Goal: Task Accomplishment & Management: Complete application form

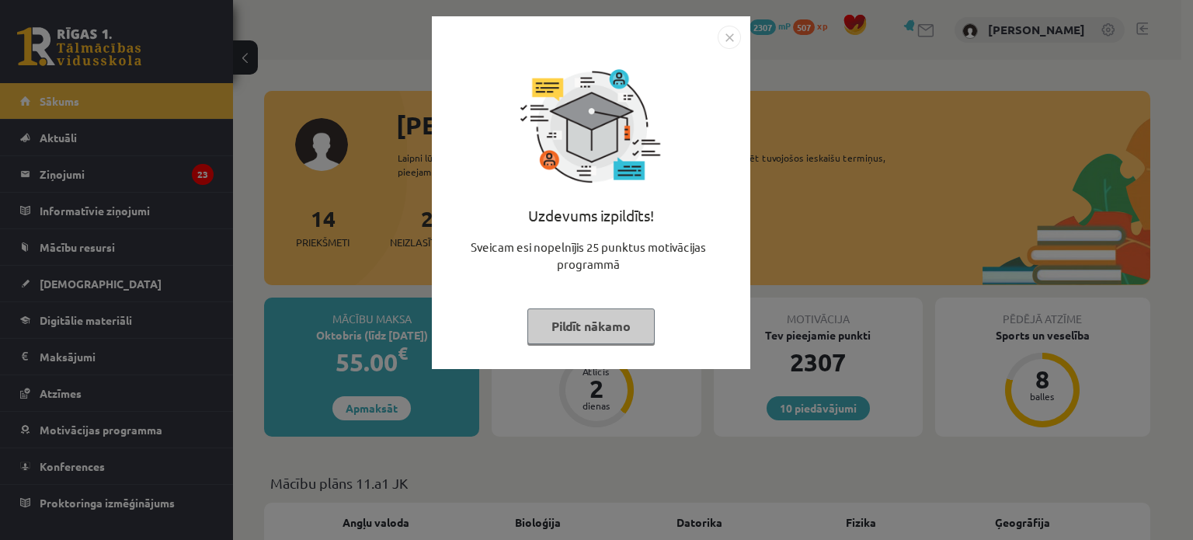
click at [555, 328] on button "Pildīt nākamo" at bounding box center [590, 326] width 127 height 36
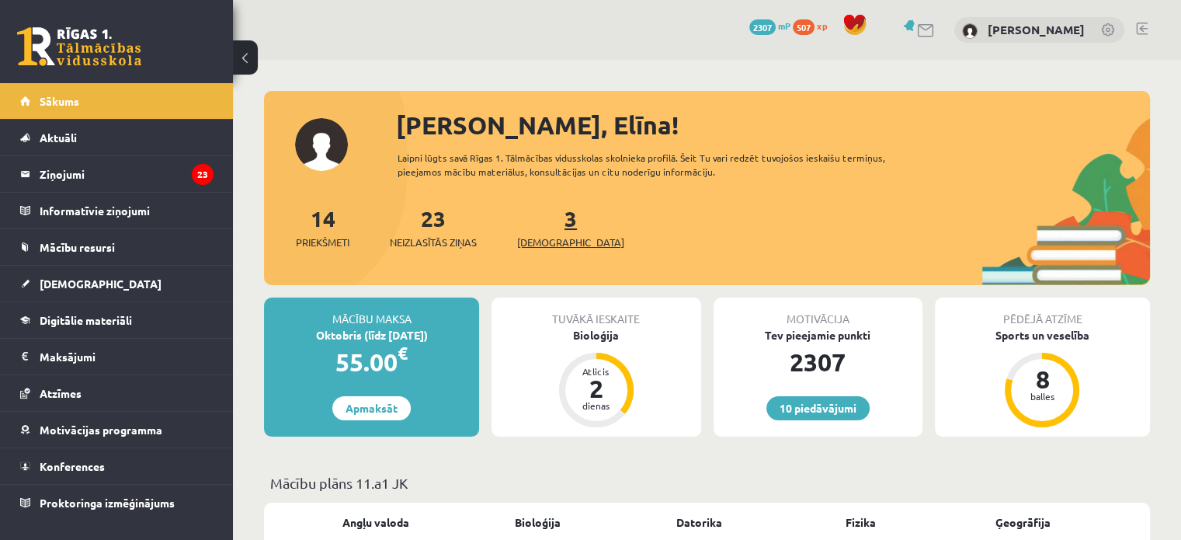
click at [539, 243] on span "[DEMOGRAPHIC_DATA]" at bounding box center [570, 242] width 107 height 16
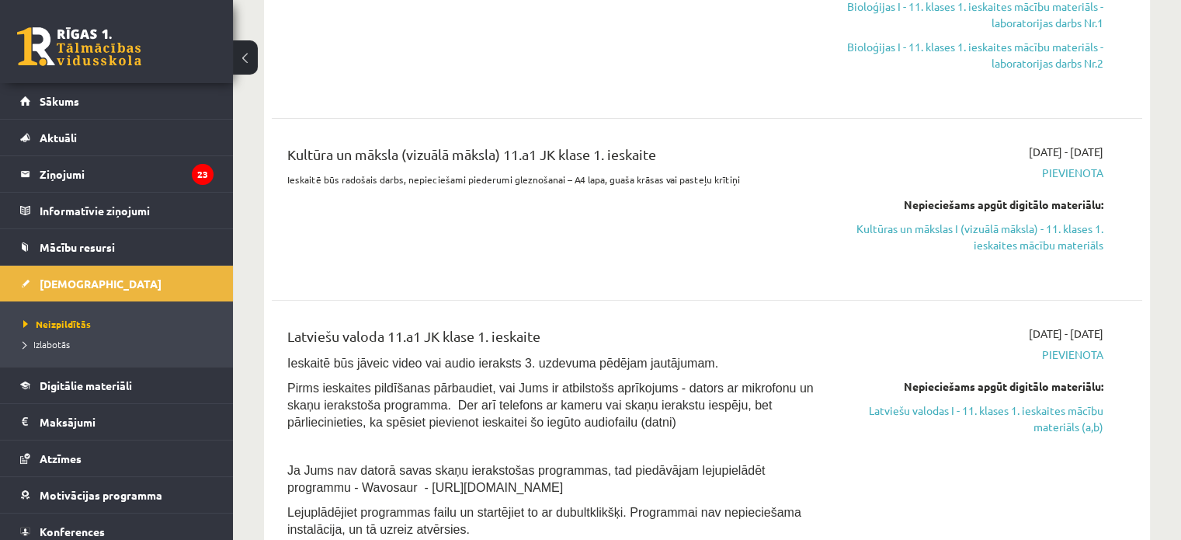
scroll to position [408, 0]
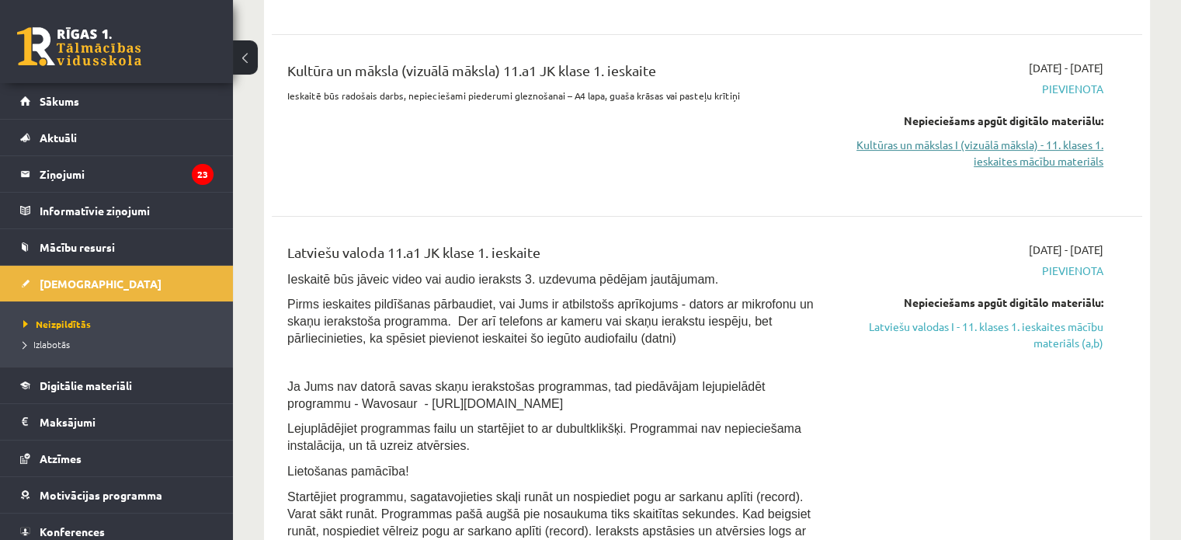
click at [1016, 151] on link "Kultūras un mākslas I (vizuālā māksla) - 11. klases 1. ieskaites mācību materiā…" at bounding box center [975, 153] width 256 height 33
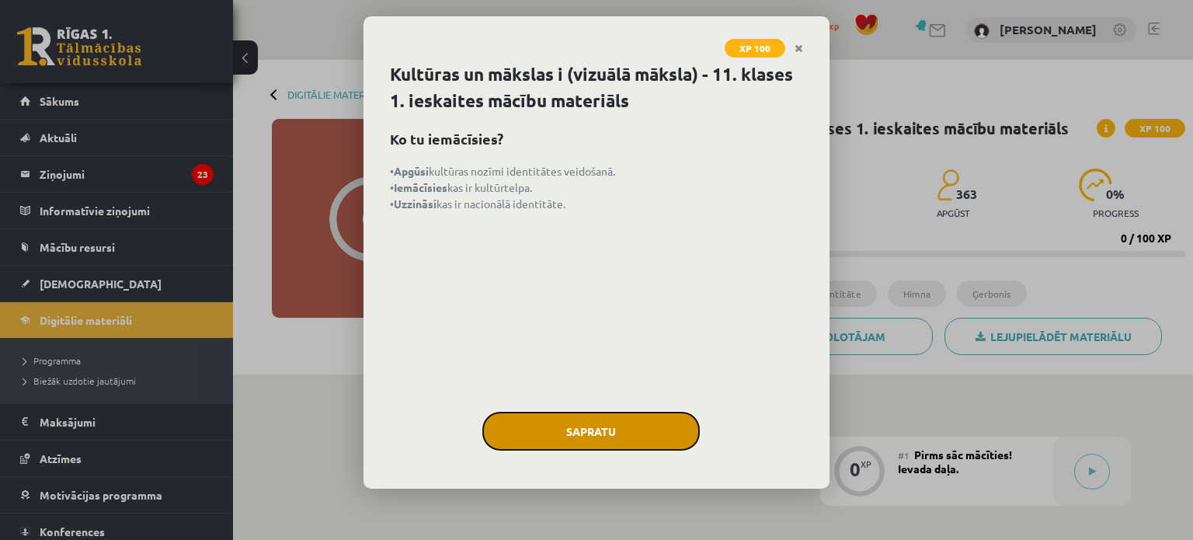
click at [594, 439] on button "Sapratu" at bounding box center [590, 431] width 217 height 39
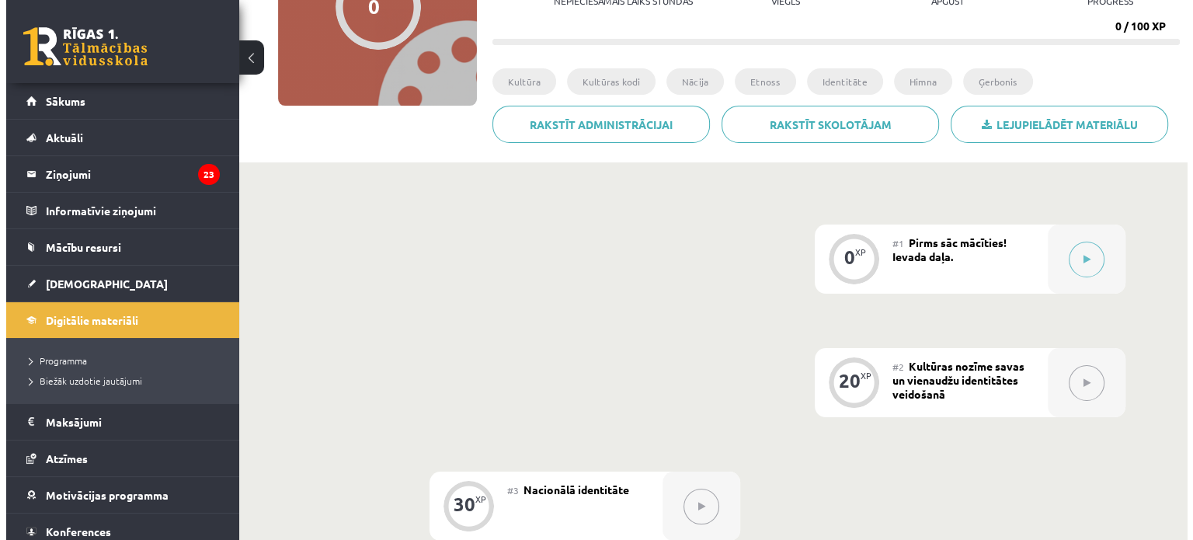
scroll to position [230, 0]
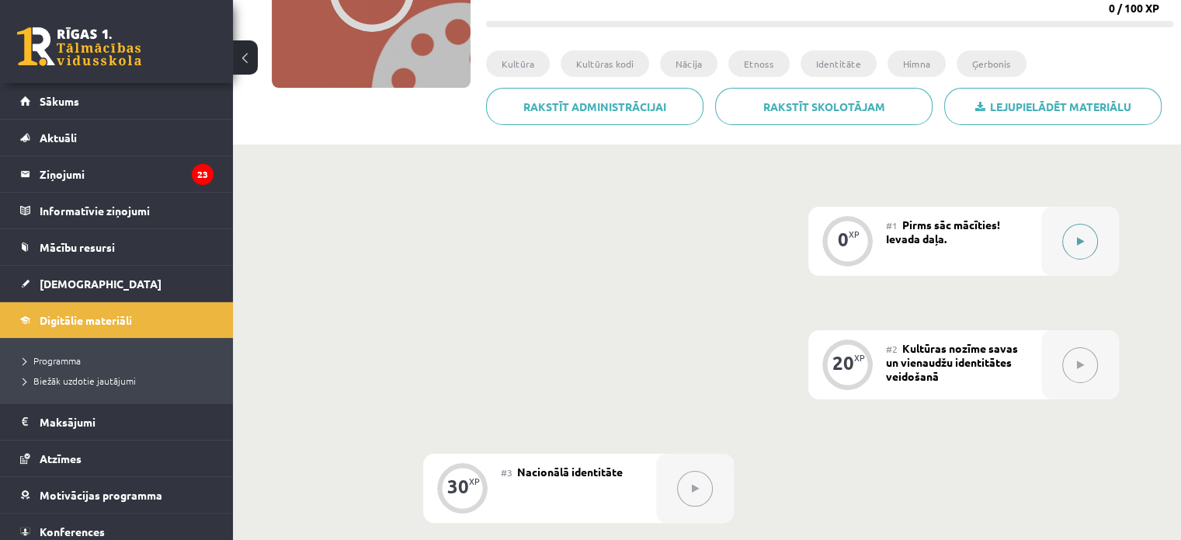
click at [1077, 250] on button at bounding box center [1080, 242] width 36 height 36
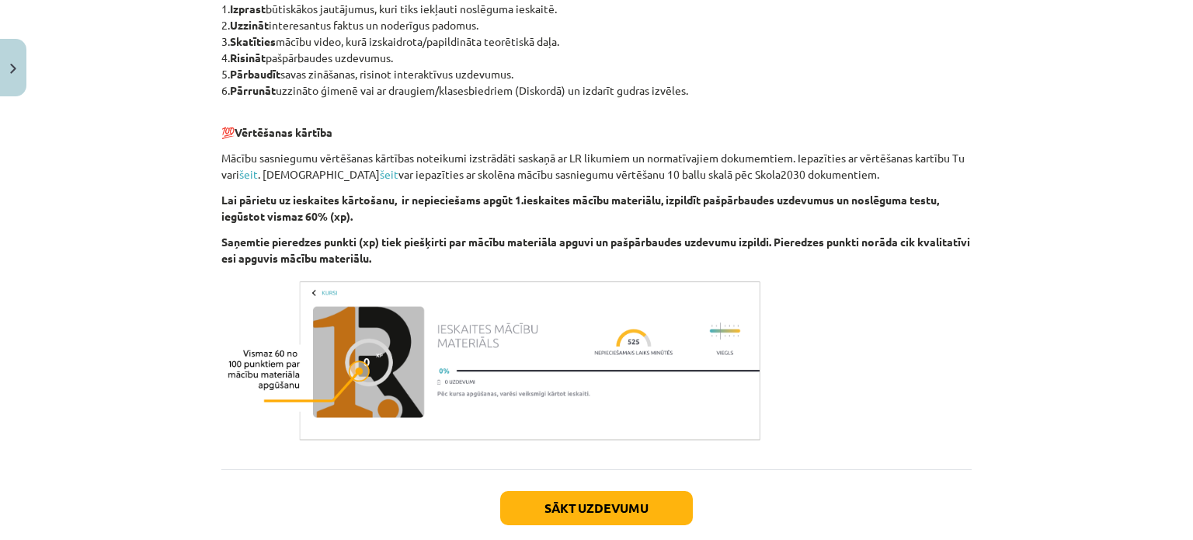
scroll to position [877, 0]
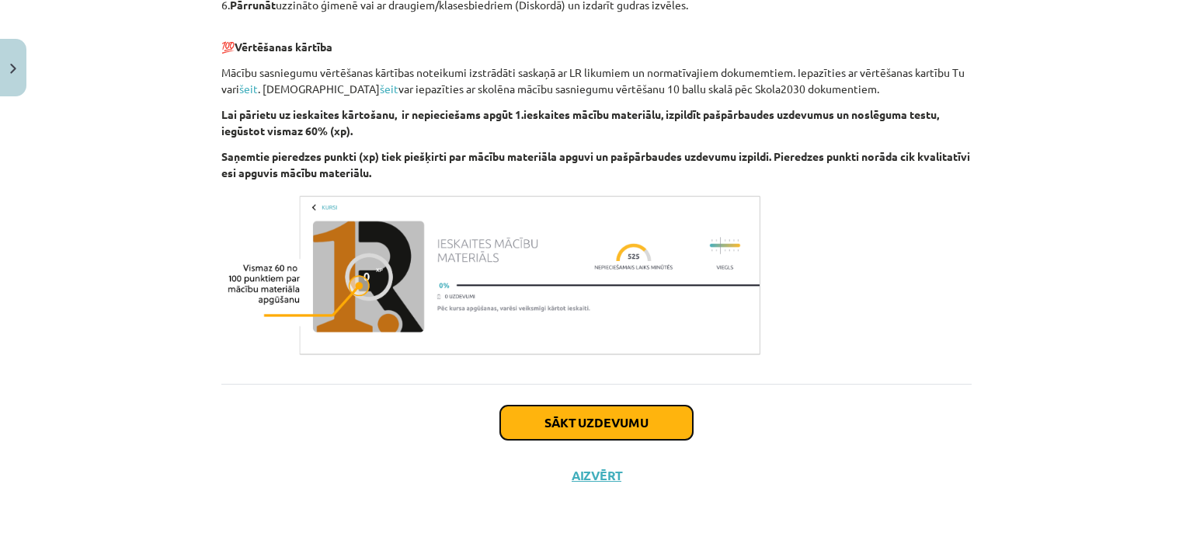
click at [596, 422] on button "Sākt uzdevumu" at bounding box center [596, 422] width 193 height 34
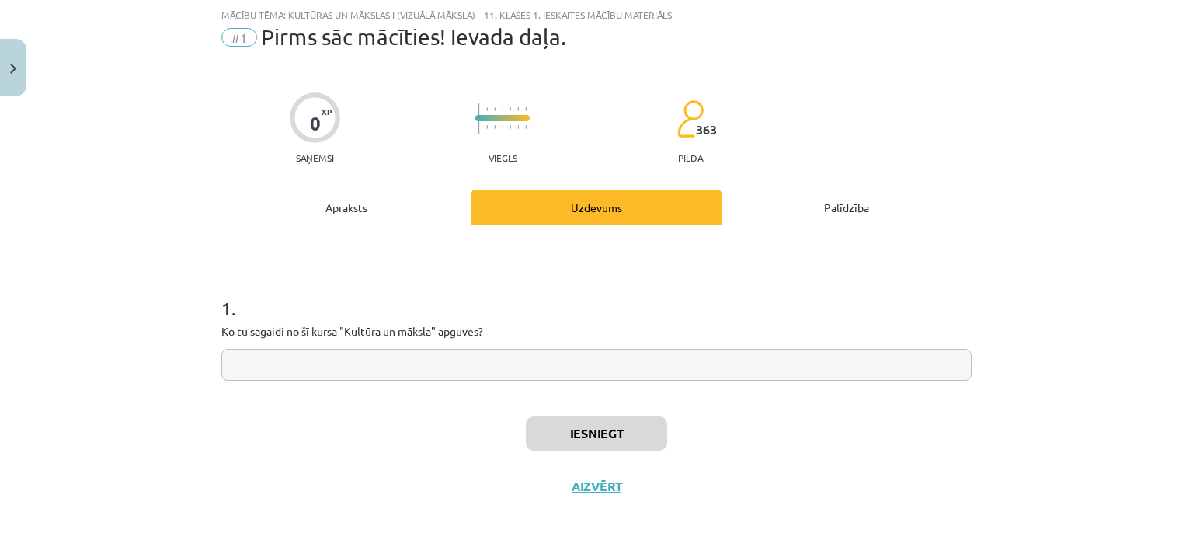
click at [503, 372] on input "text" at bounding box center [596, 365] width 750 height 32
type input "*"
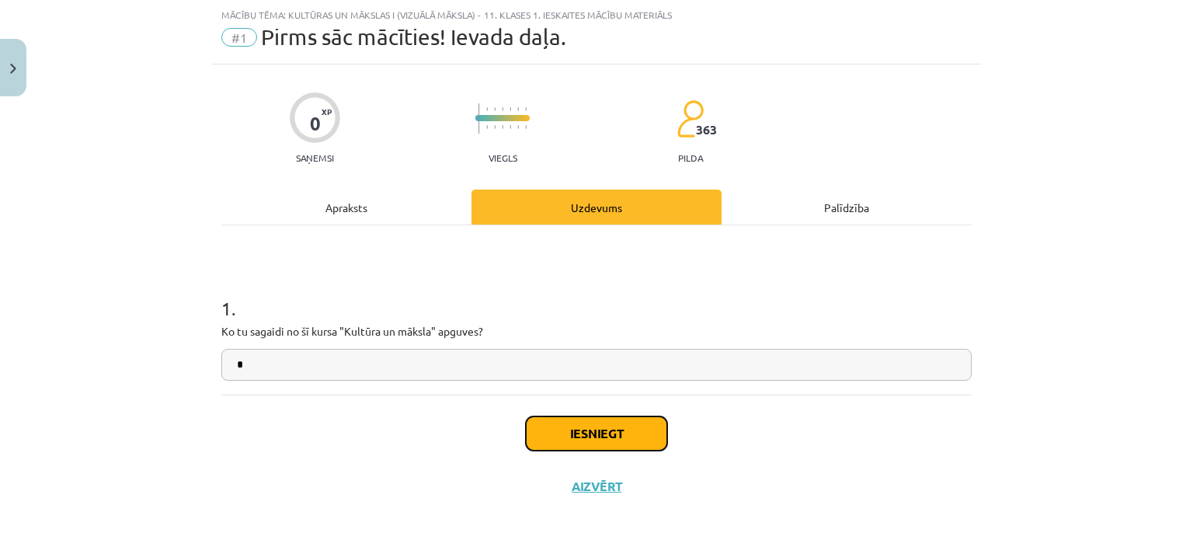
click at [592, 425] on button "Iesniegt" at bounding box center [596, 433] width 141 height 34
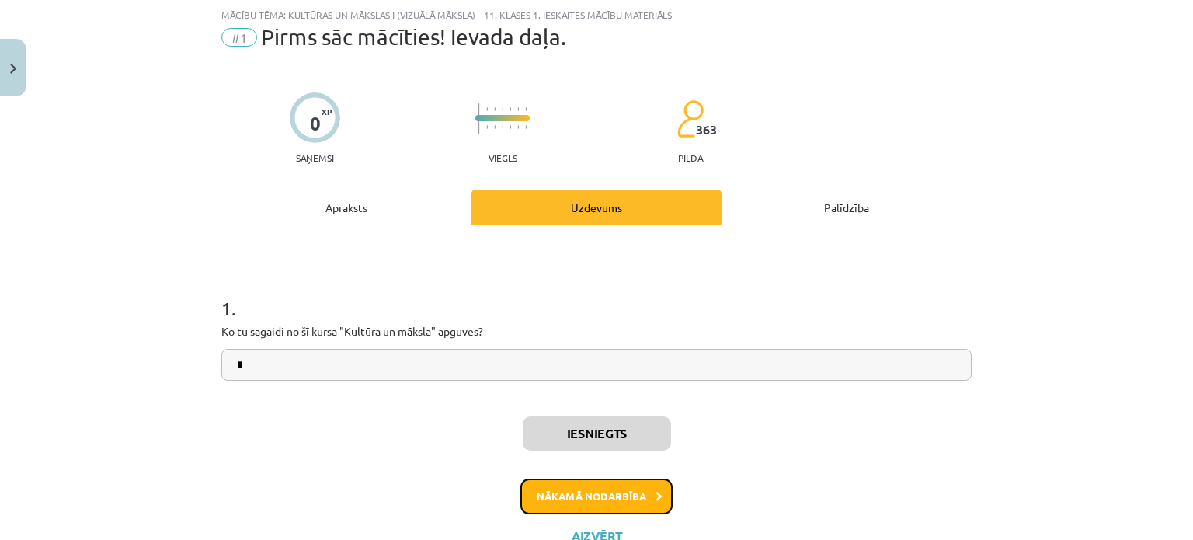
click at [615, 508] on button "Nākamā nodarbība" at bounding box center [596, 496] width 152 height 36
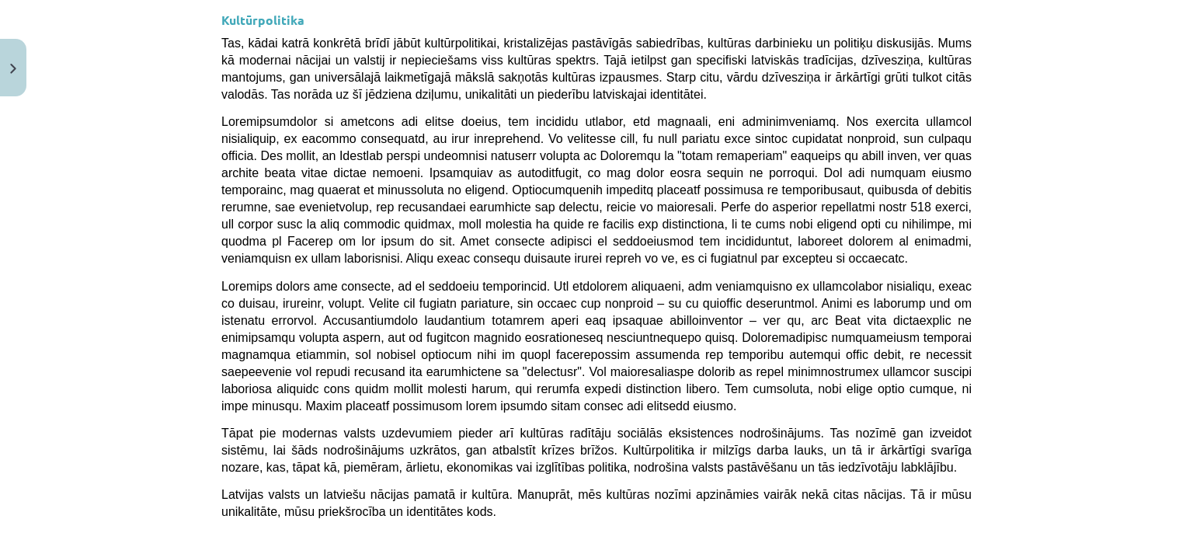
scroll to position [4160, 0]
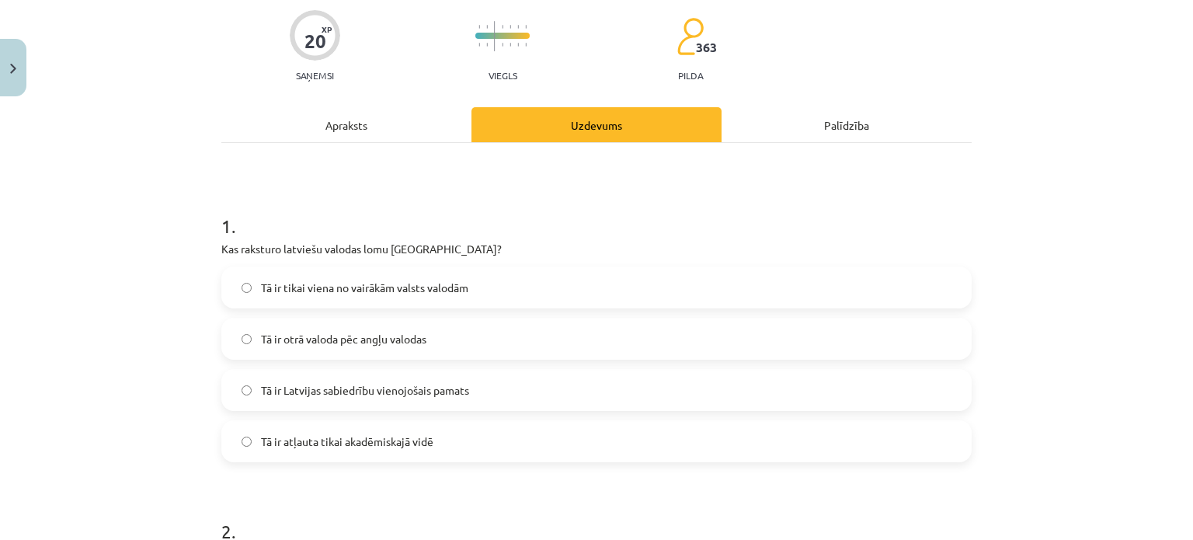
scroll to position [194, 0]
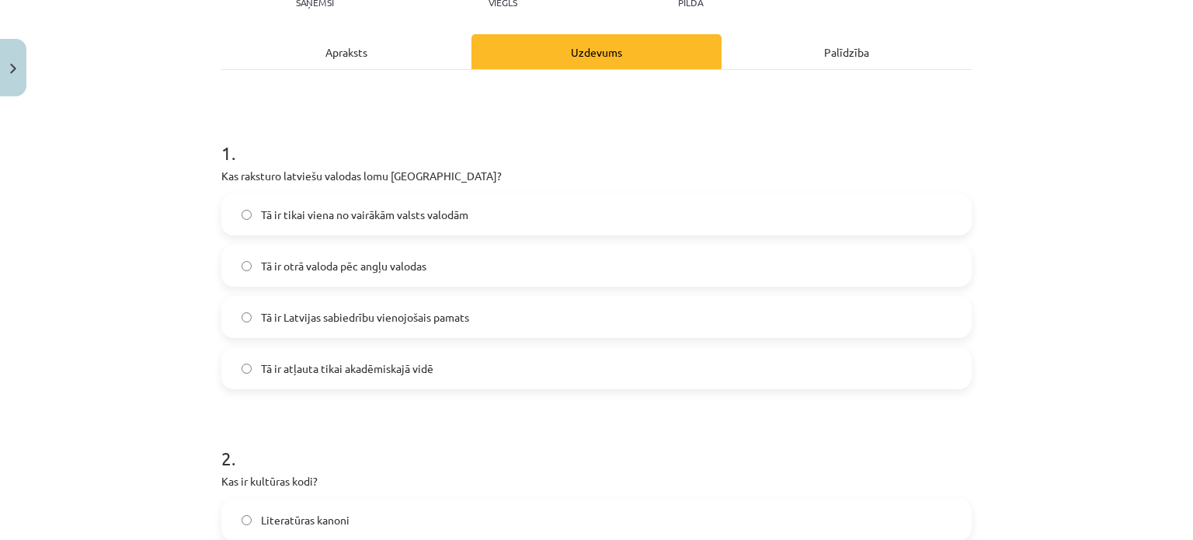
click at [451, 323] on span "Tā ir Latvijas sabiedrību vienojošais pamats" at bounding box center [365, 317] width 208 height 16
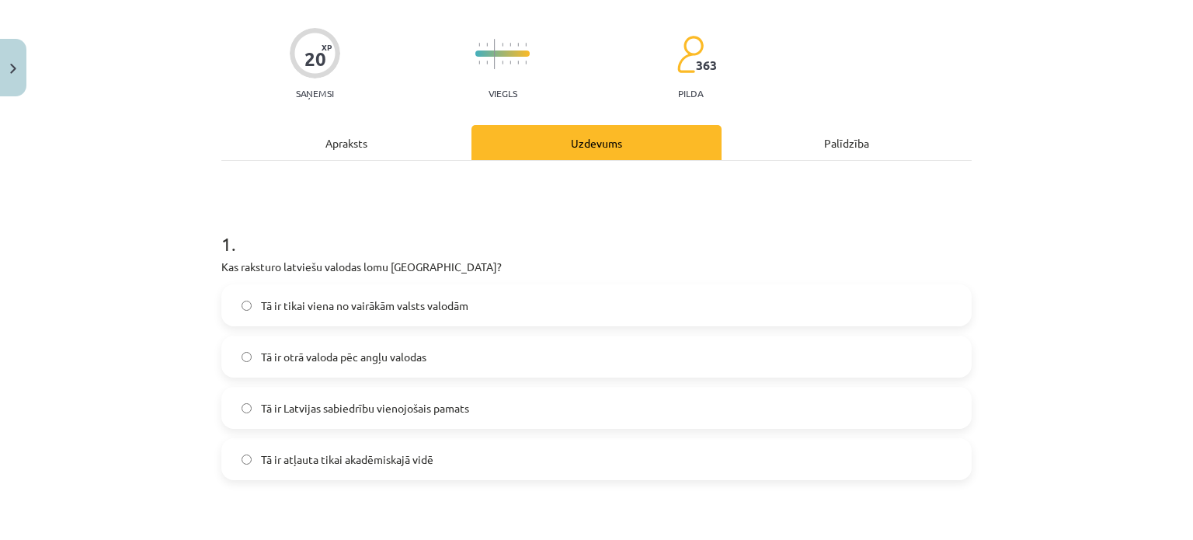
scroll to position [0, 0]
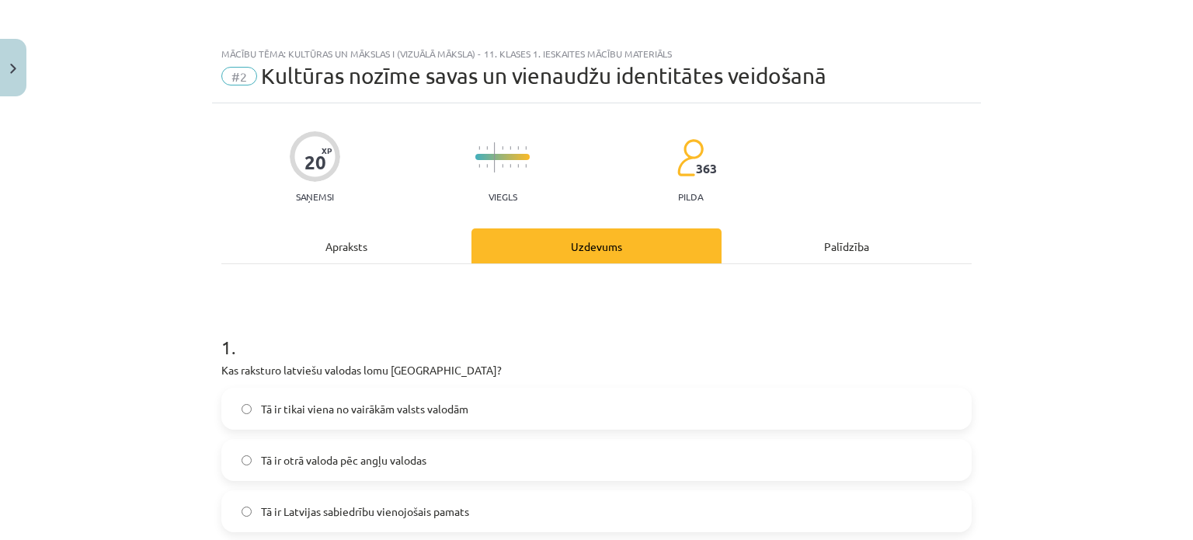
click at [341, 245] on div "Apraksts" at bounding box center [346, 245] width 250 height 35
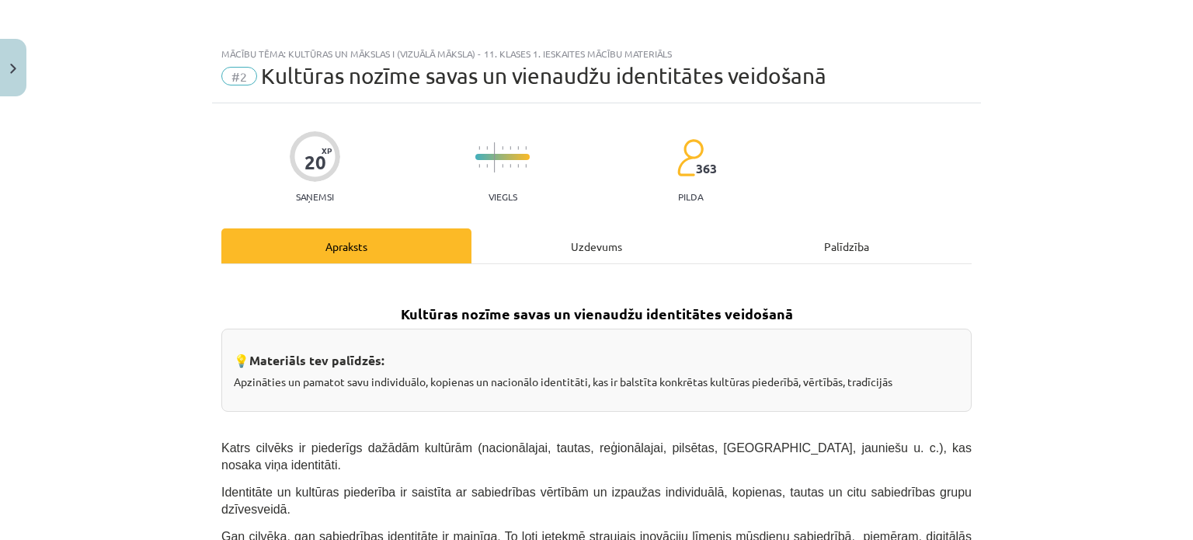
click at [558, 237] on div "Uzdevums" at bounding box center [596, 245] width 250 height 35
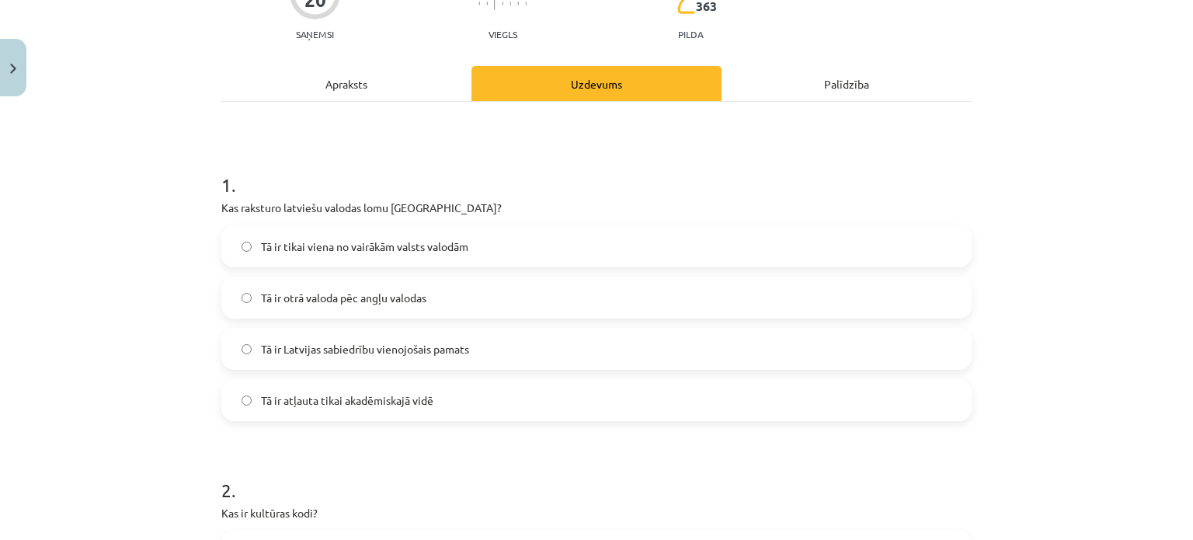
scroll to position [427, 0]
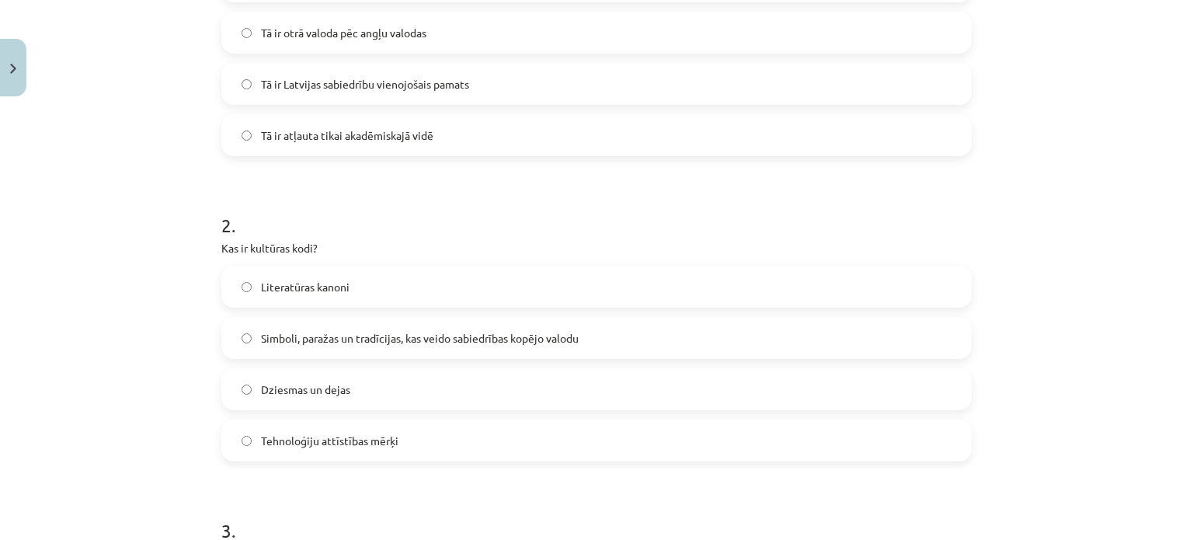
click at [474, 344] on span "Simboli, paražas un tradīcijas, kas veido sabiedrības kopējo valodu" at bounding box center [420, 338] width 318 height 16
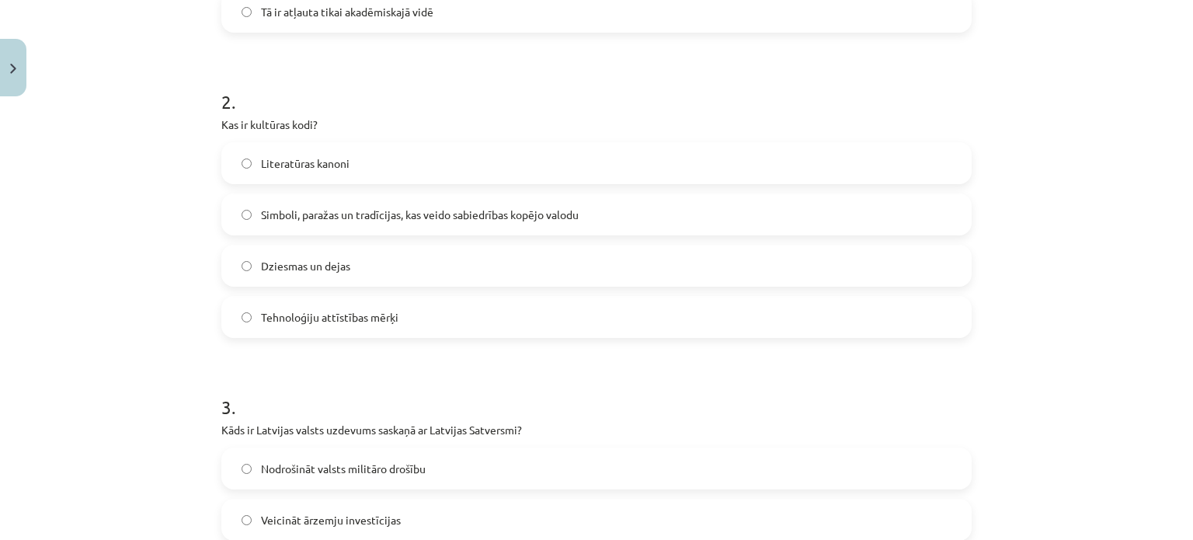
scroll to position [660, 0]
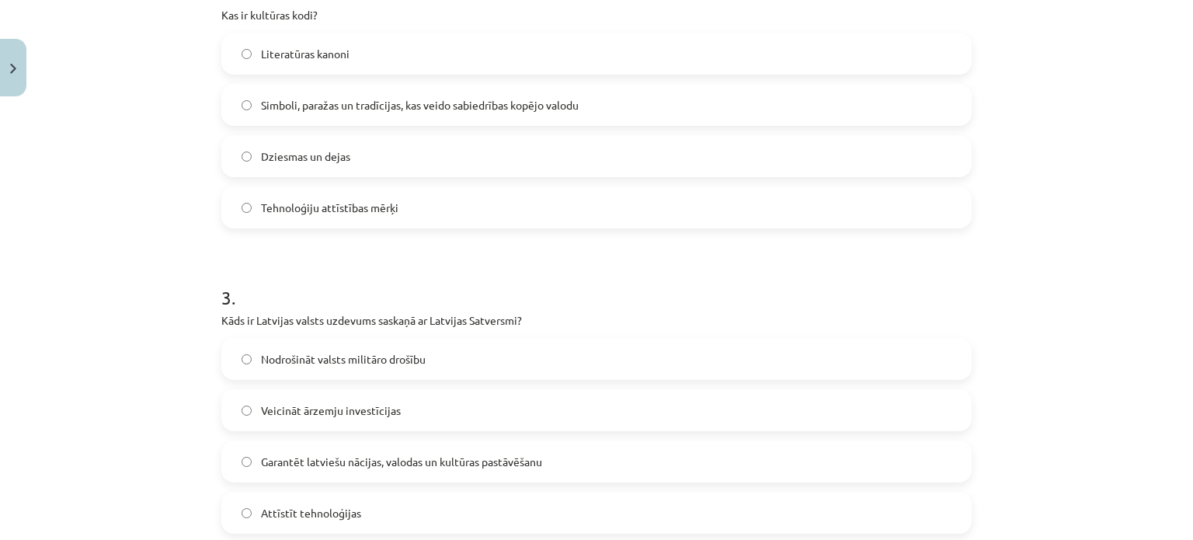
click at [438, 468] on span "Garantēt latviešu nācijas, valodas un kultūras pastāvēšanu" at bounding box center [401, 461] width 281 height 16
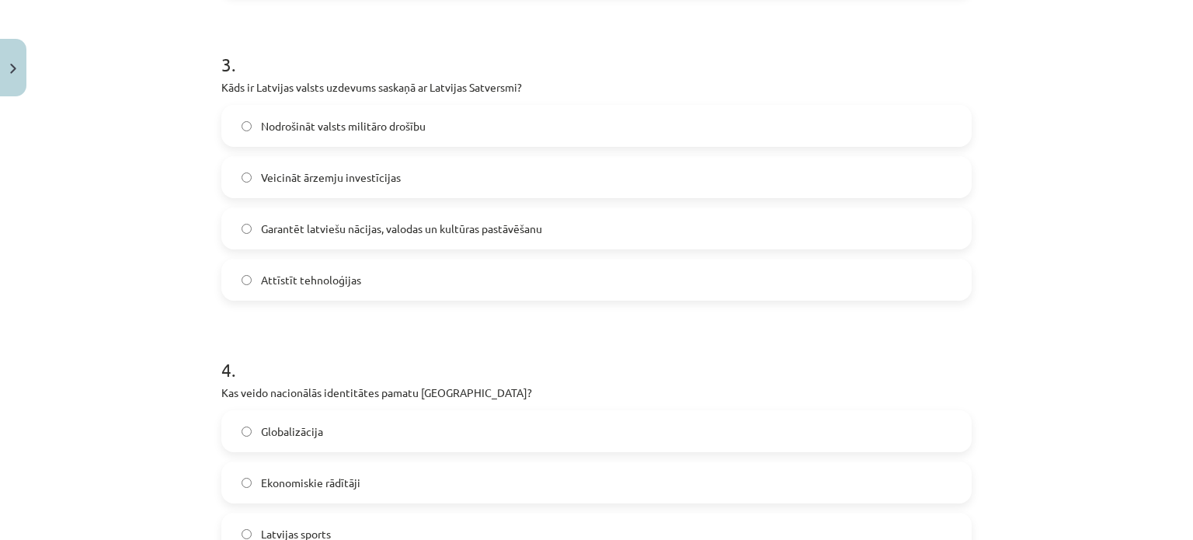
scroll to position [971, 0]
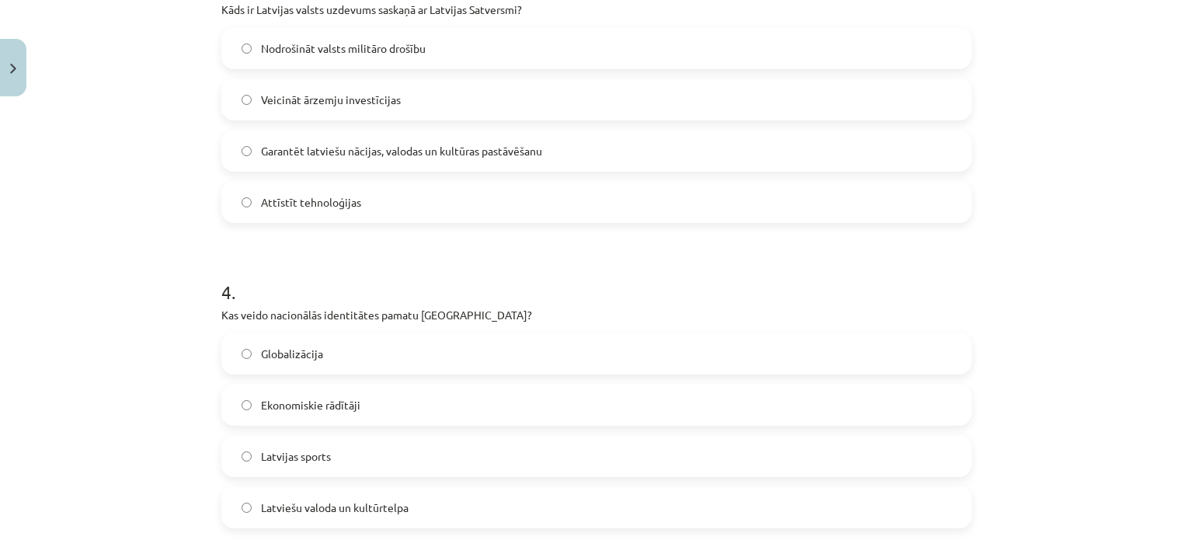
click at [439, 505] on label "Latviešu valoda un kultūrtelpa" at bounding box center [596, 507] width 747 height 39
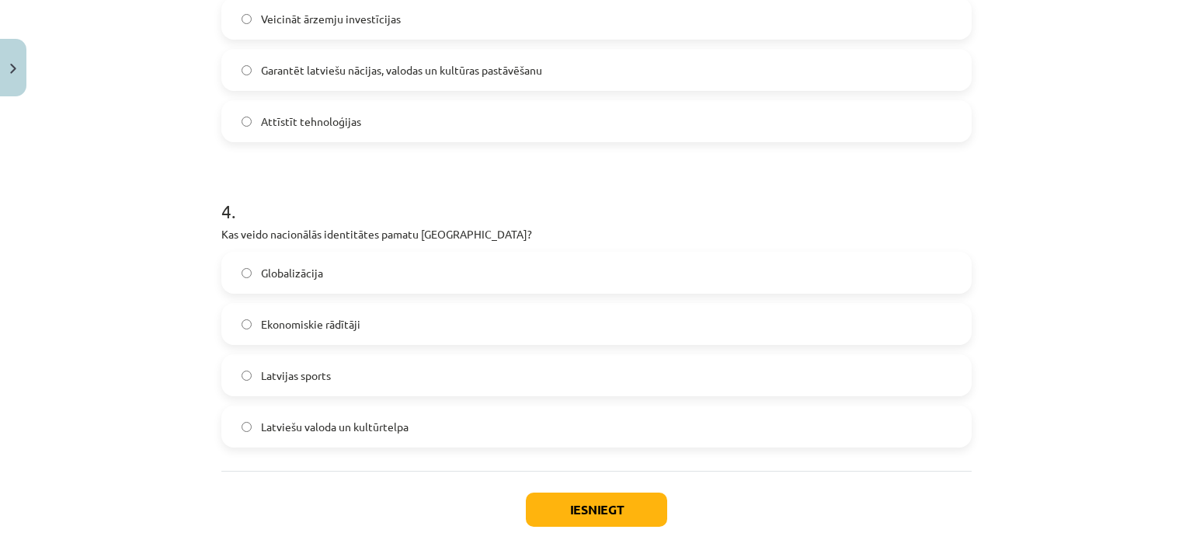
scroll to position [1138, 0]
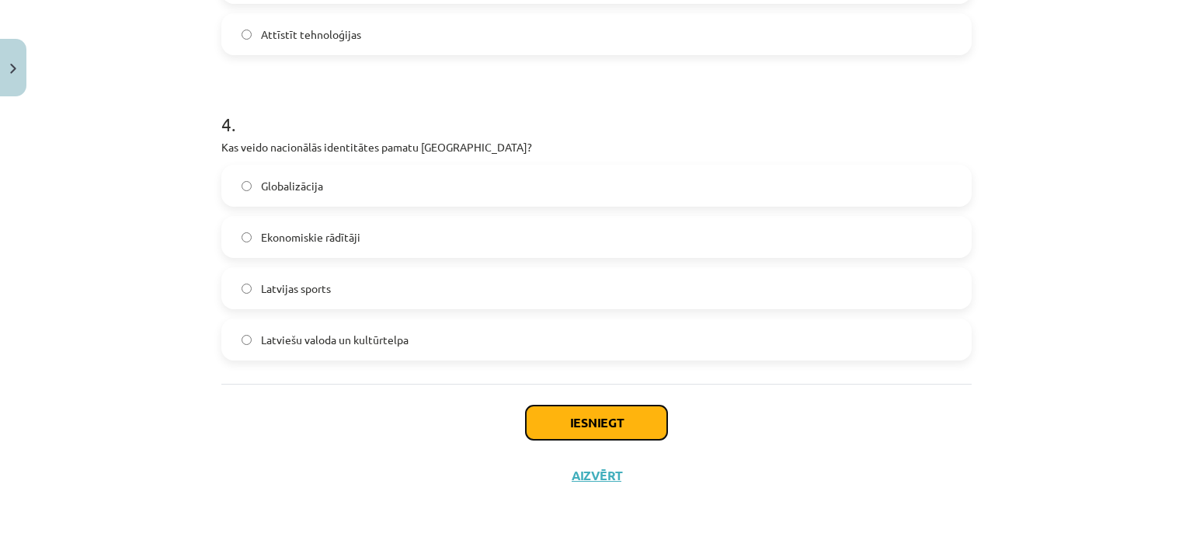
click at [562, 429] on button "Iesniegt" at bounding box center [596, 422] width 141 height 34
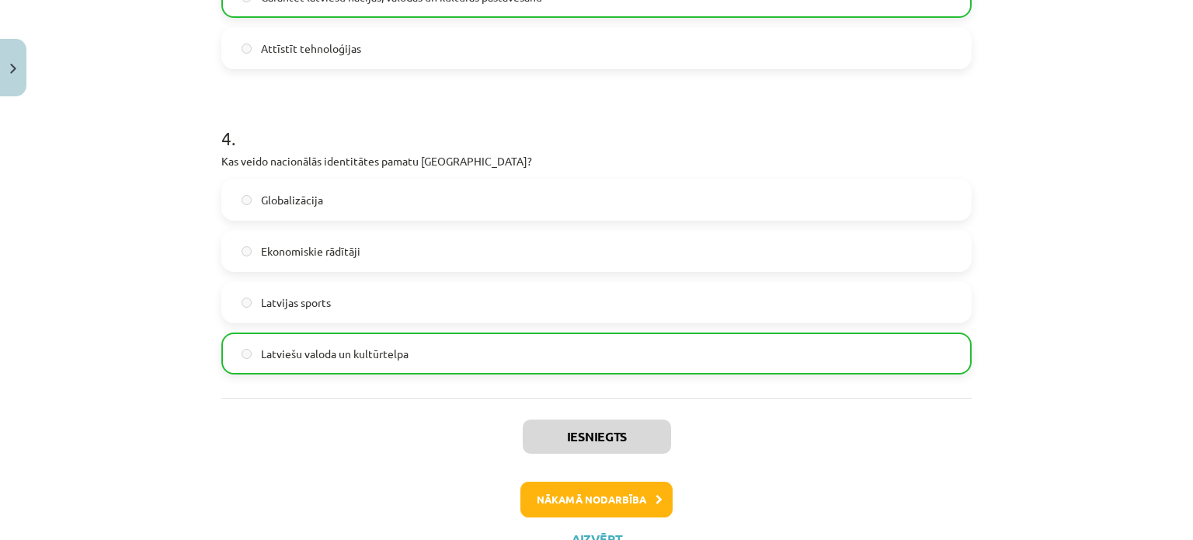
scroll to position [1187, 0]
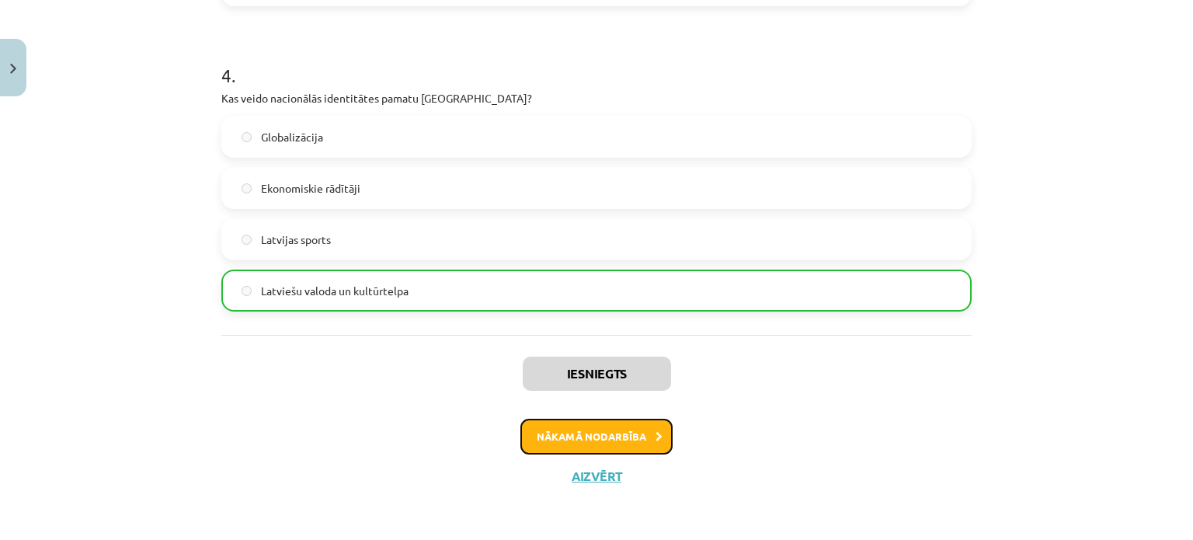
click at [564, 435] on button "Nākamā nodarbība" at bounding box center [596, 437] width 152 height 36
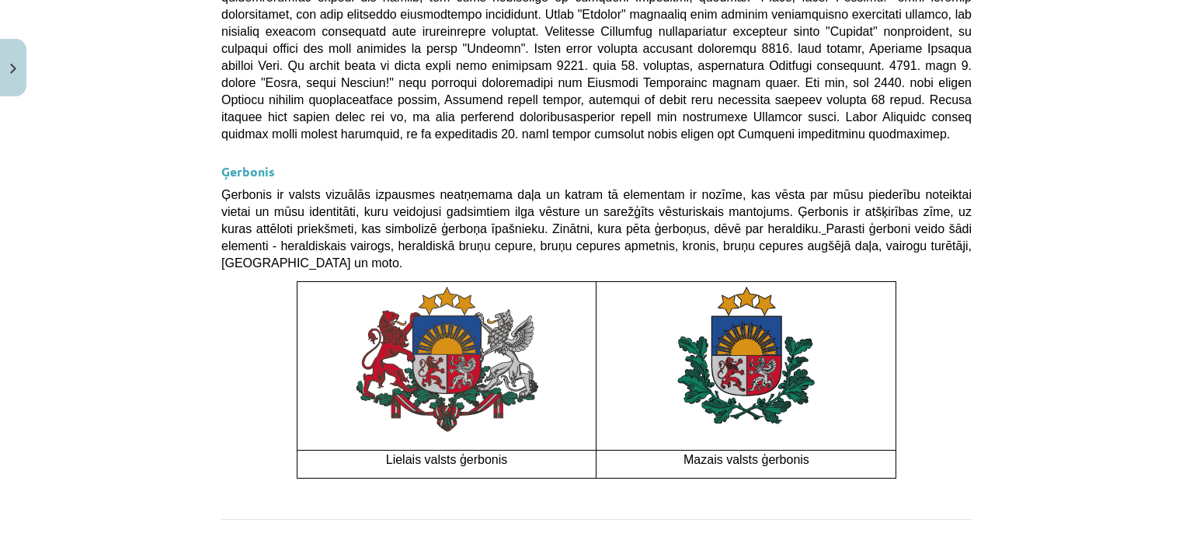
scroll to position [1186, 0]
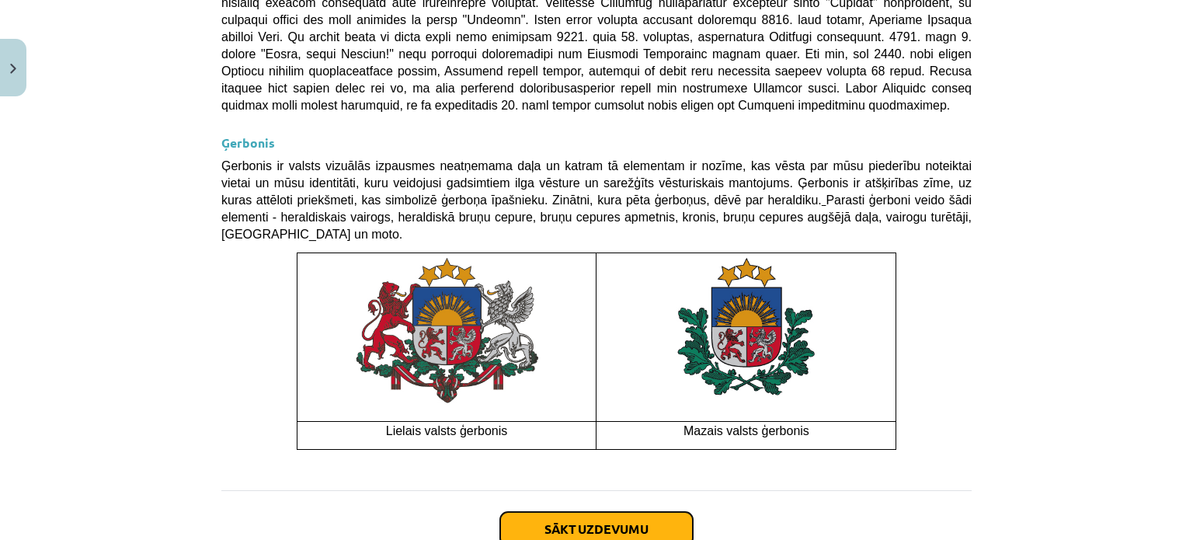
click at [576, 512] on button "Sākt uzdevumu" at bounding box center [596, 529] width 193 height 34
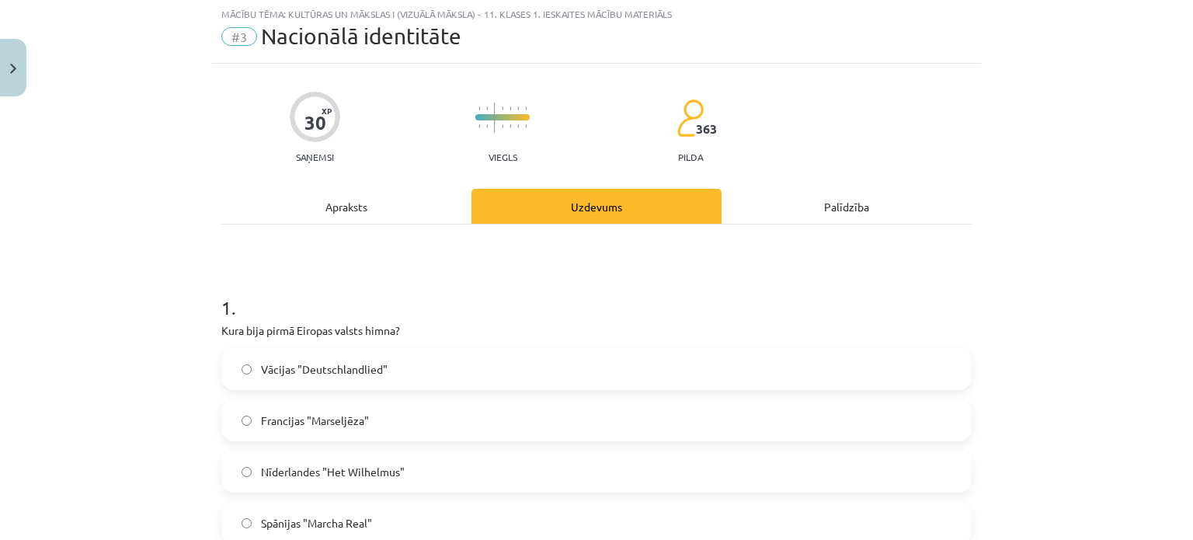
scroll to position [39, 0]
click at [336, 216] on div "Apraksts" at bounding box center [346, 206] width 250 height 35
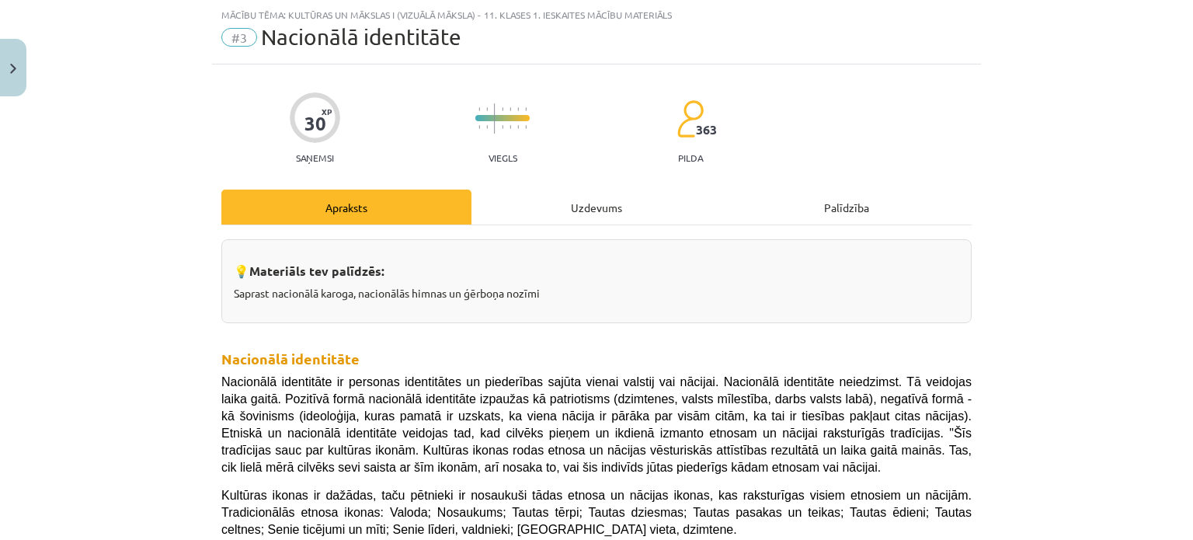
click at [581, 191] on div "Uzdevums" at bounding box center [596, 206] width 250 height 35
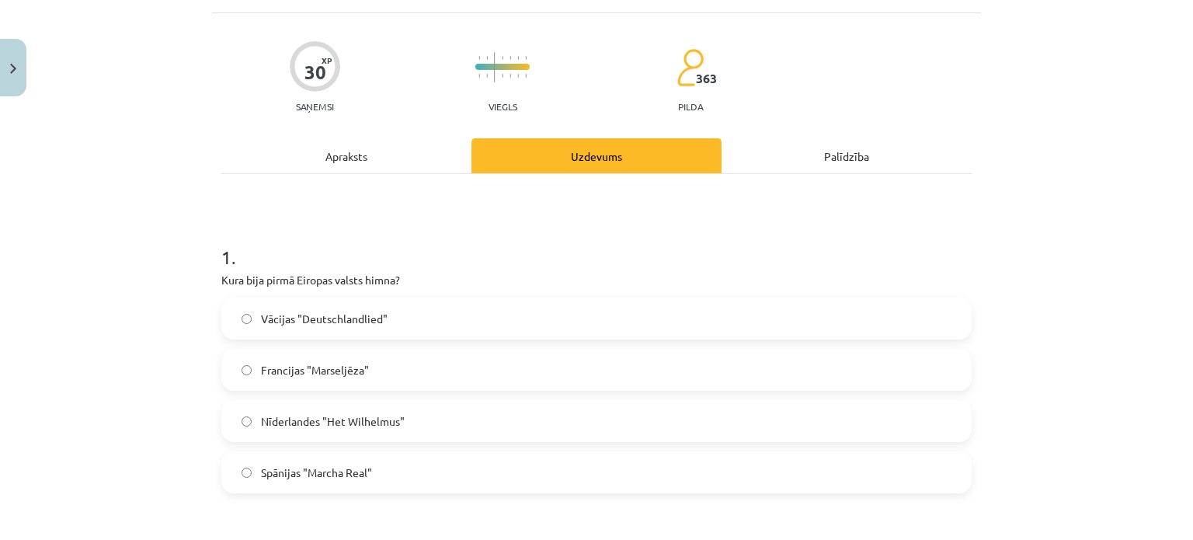
scroll to position [116, 0]
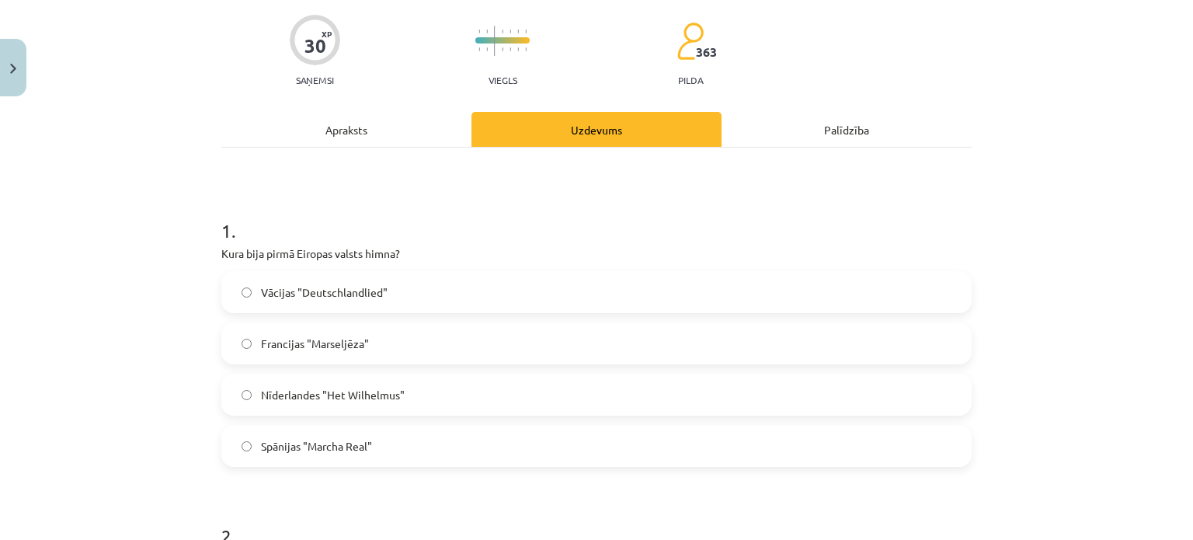
click at [438, 382] on label "Nīderlandes "Het Wilhelmus"" at bounding box center [596, 394] width 747 height 39
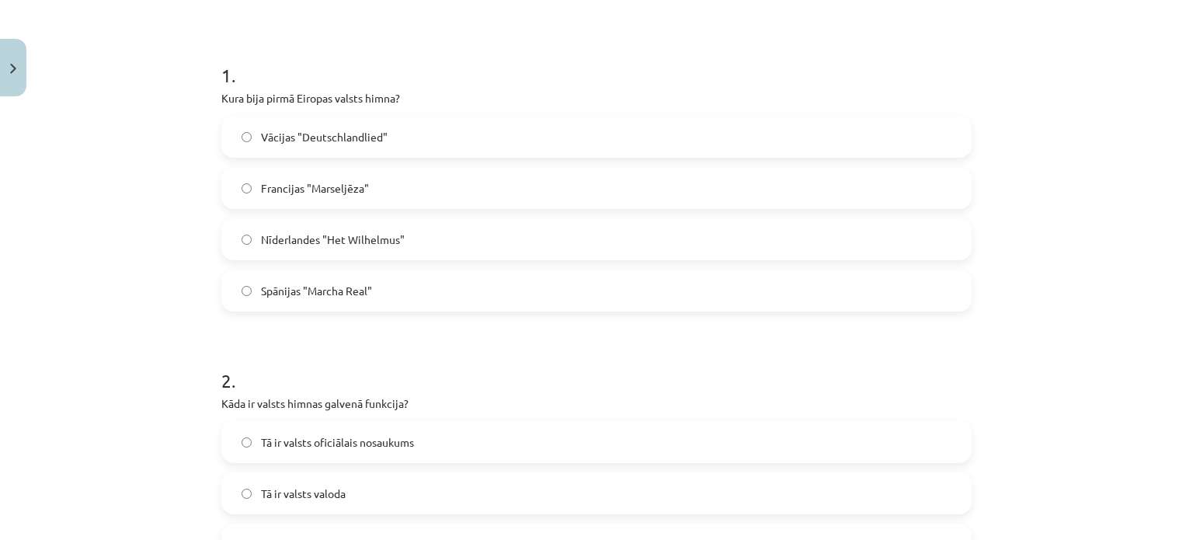
scroll to position [349, 0]
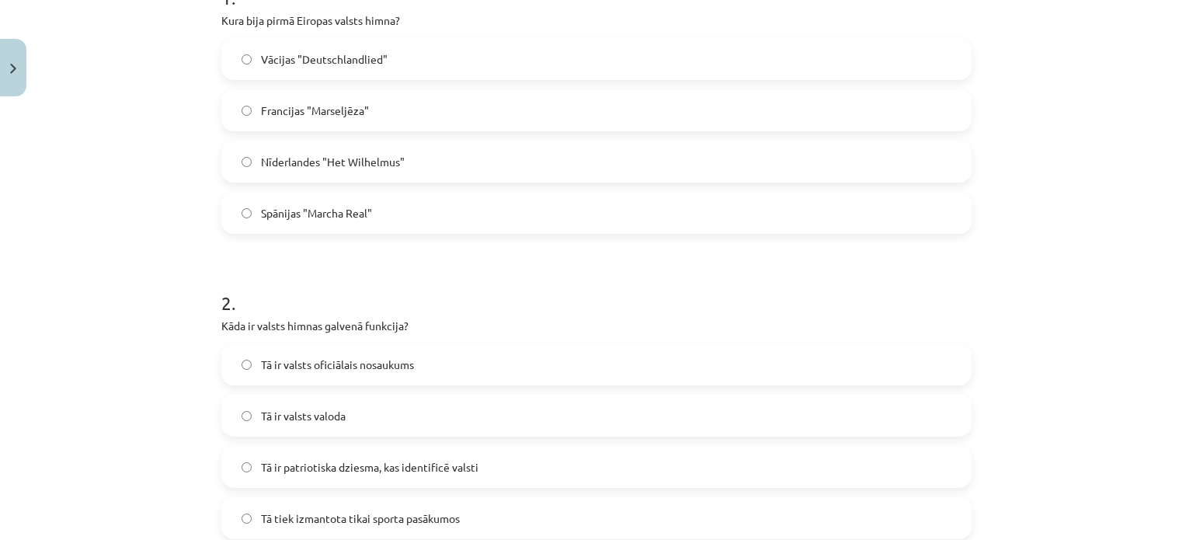
click at [442, 460] on span "Tā ir patriotiska dziesma, kas identificē valsti" at bounding box center [369, 467] width 217 height 16
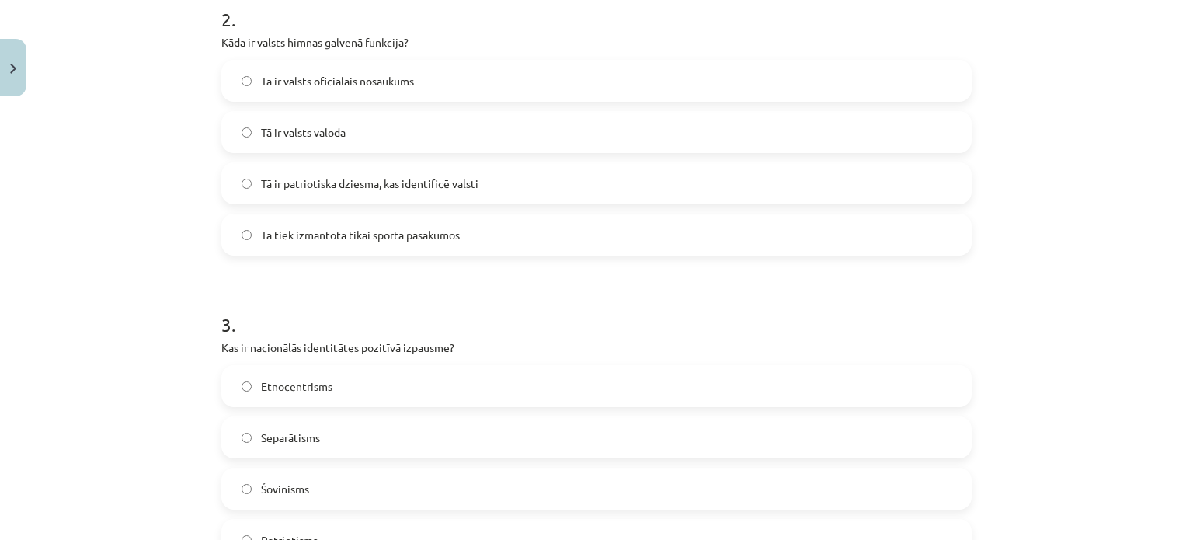
scroll to position [660, 0]
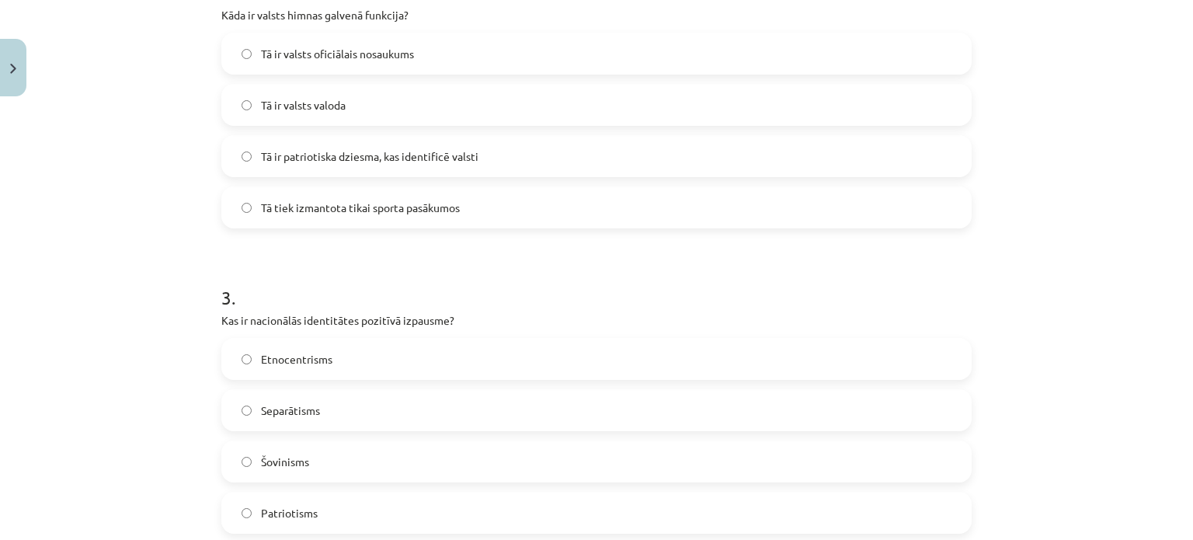
click at [394, 510] on label "Patriotisms" at bounding box center [596, 512] width 747 height 39
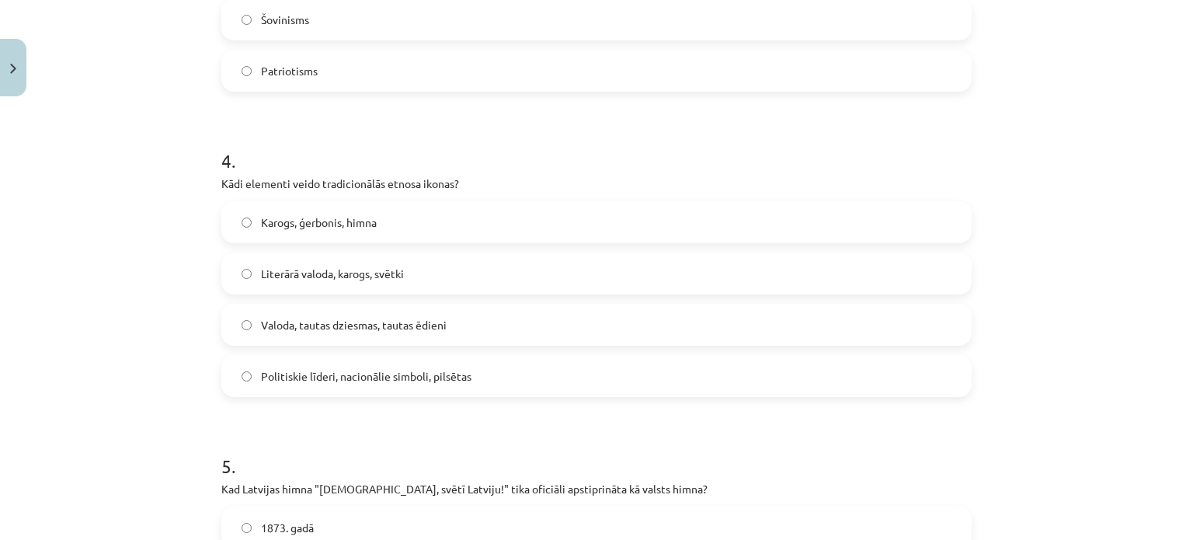
scroll to position [1204, 0]
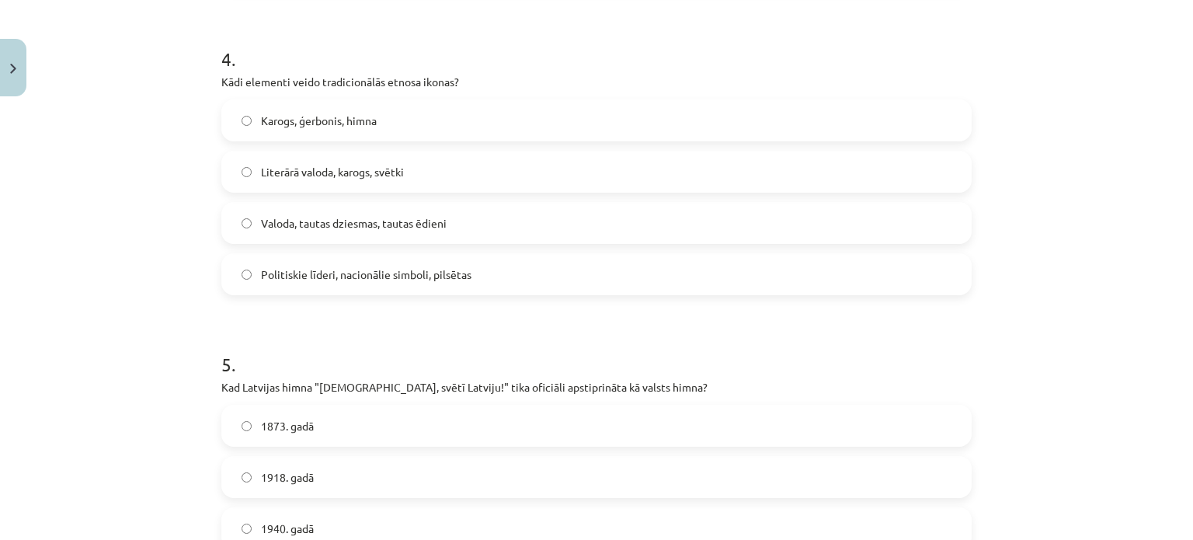
click at [325, 123] on span "Karogs, ģerbonis, himna" at bounding box center [319, 121] width 116 height 16
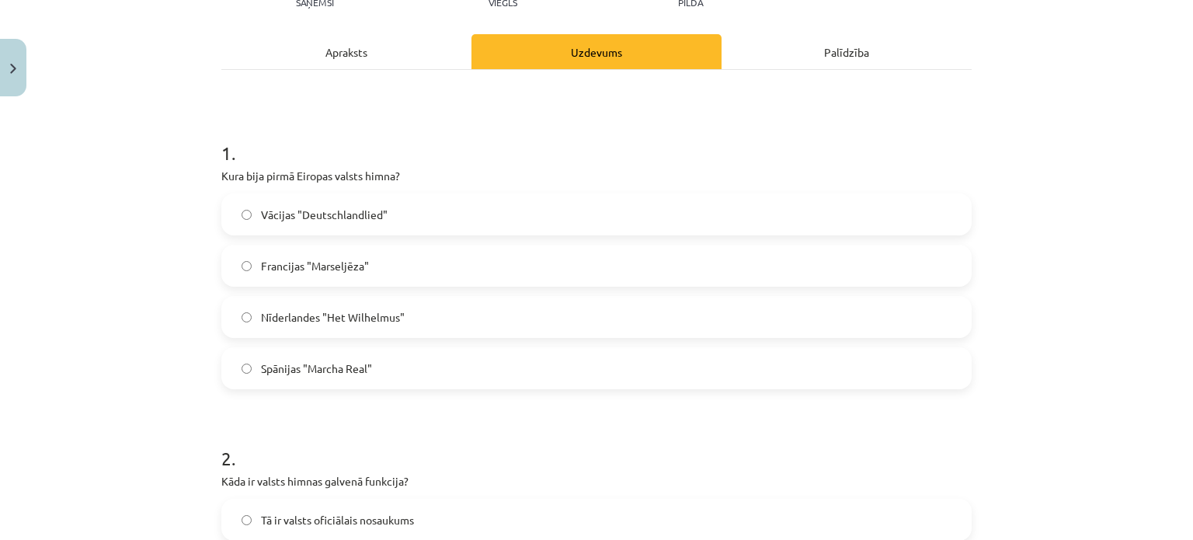
scroll to position [0, 0]
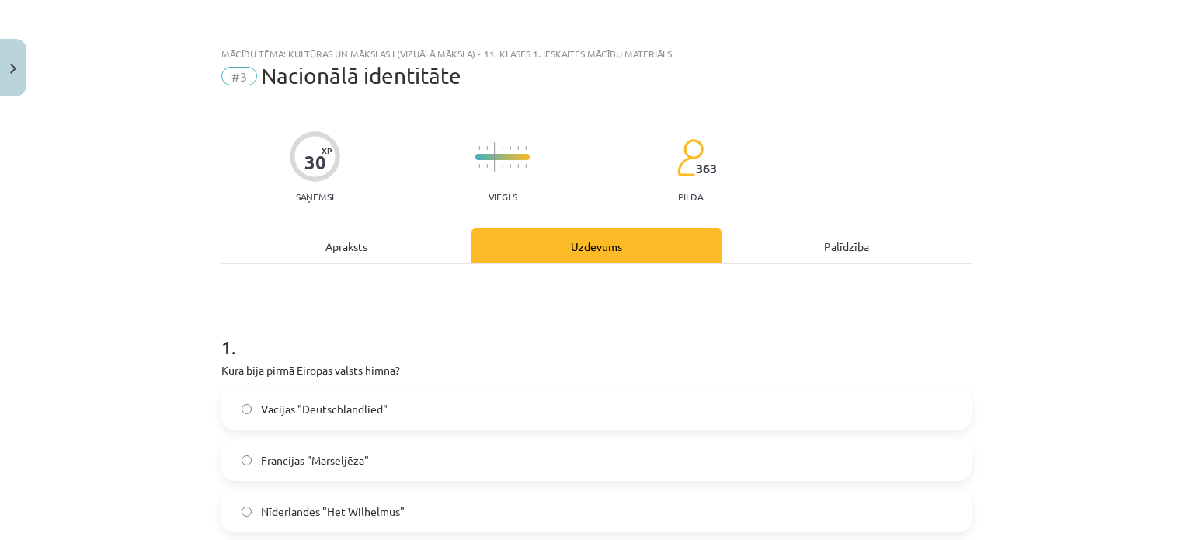
click at [352, 245] on div "Apraksts" at bounding box center [346, 245] width 250 height 35
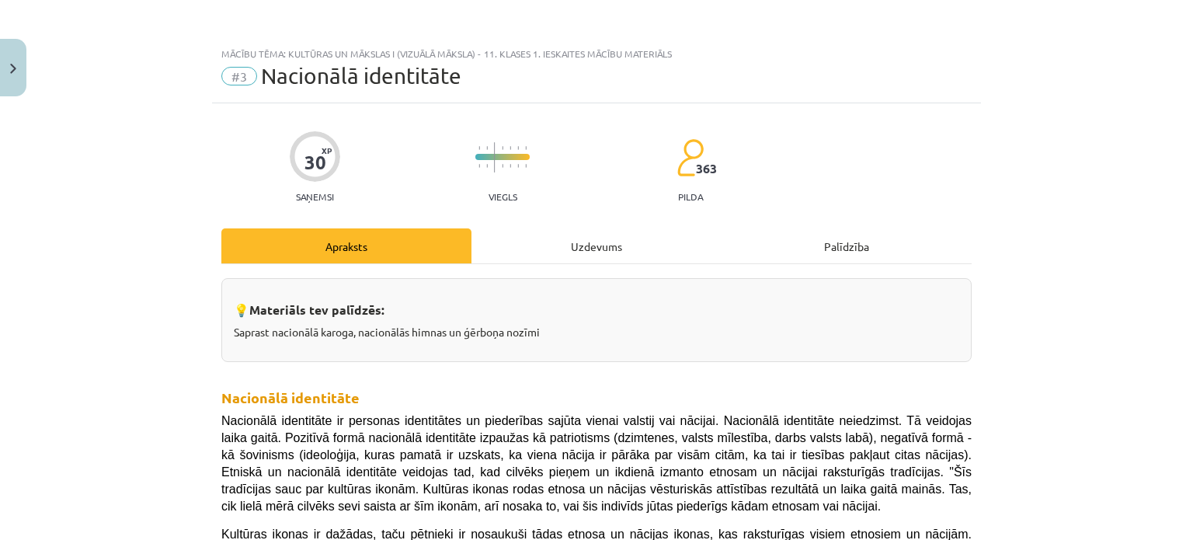
click at [564, 239] on div "Uzdevums" at bounding box center [596, 245] width 250 height 35
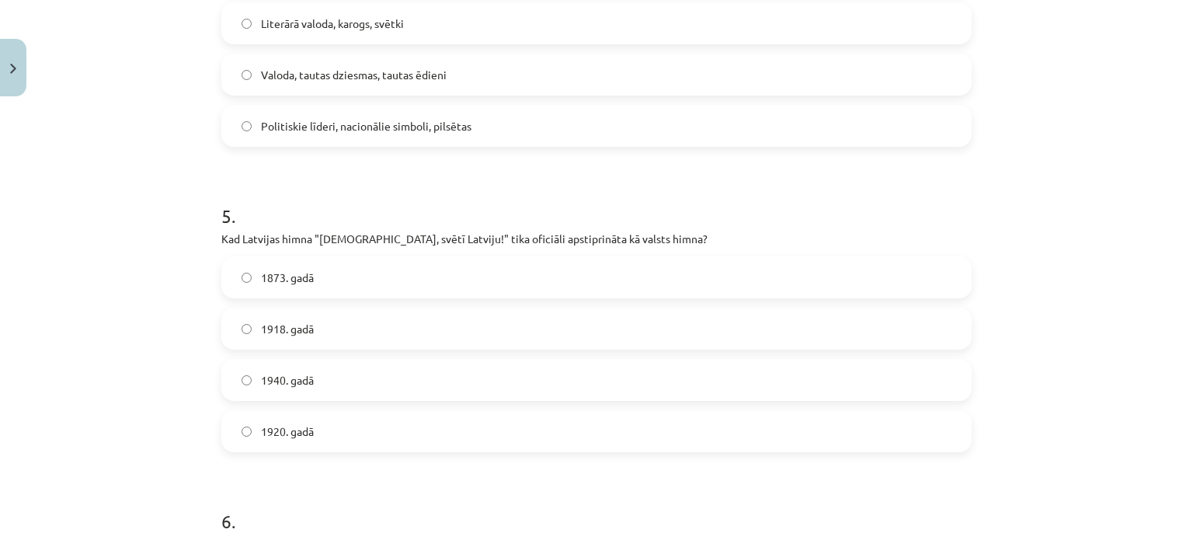
scroll to position [1436, 0]
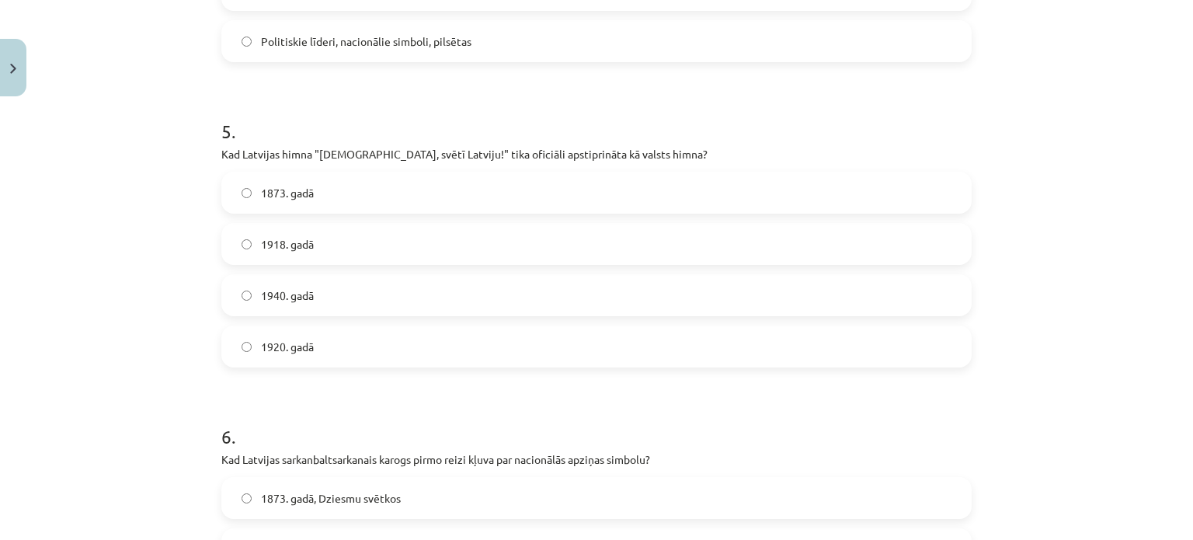
click at [405, 249] on label "1918. gadā" at bounding box center [596, 243] width 747 height 39
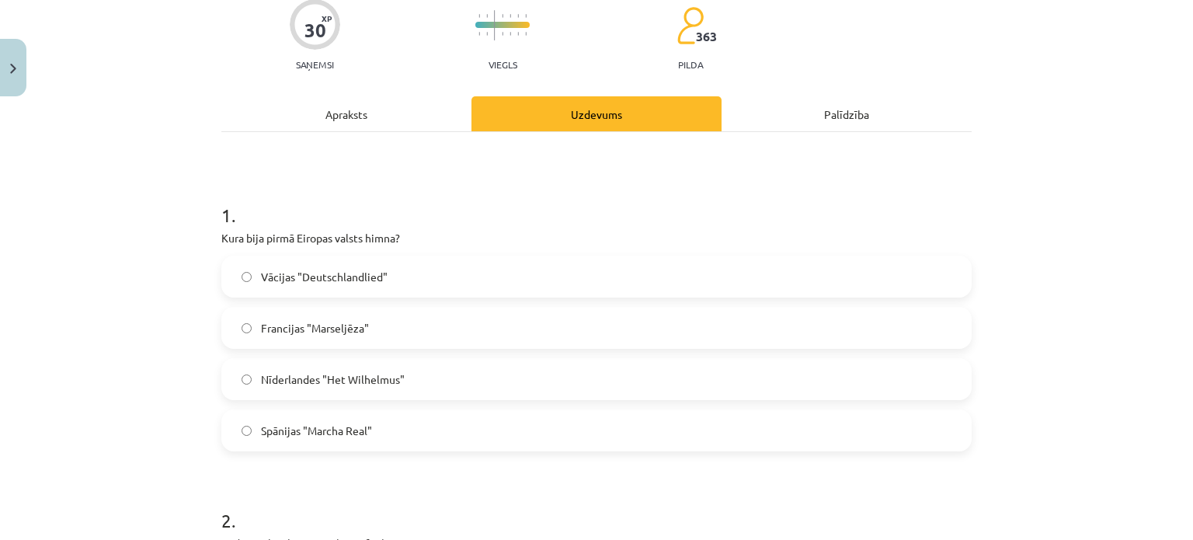
scroll to position [0, 0]
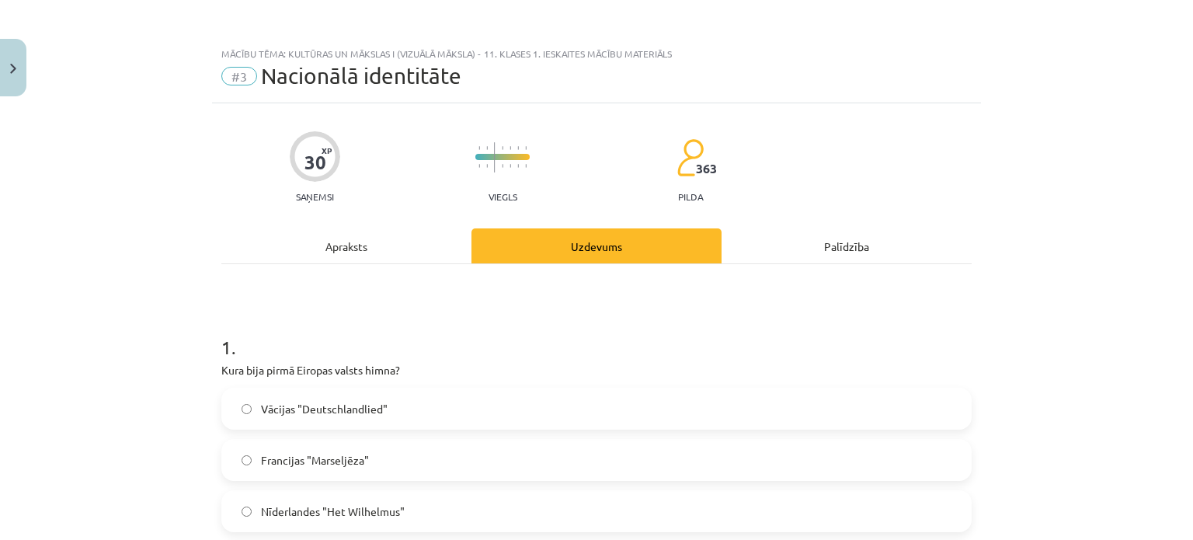
click at [353, 255] on div "Apraksts" at bounding box center [346, 245] width 250 height 35
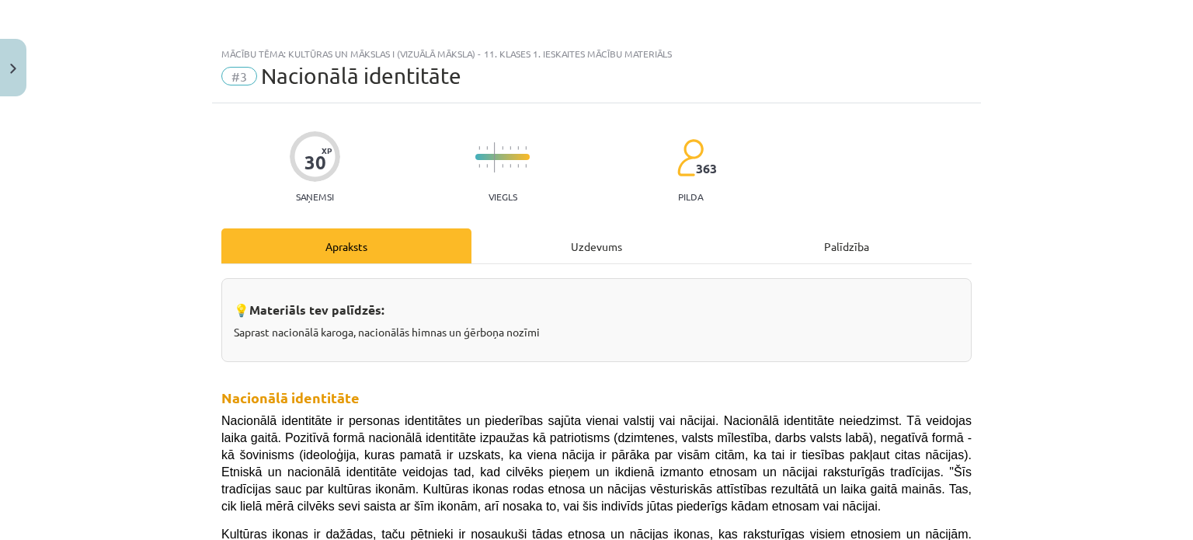
click at [606, 250] on div "Uzdevums" at bounding box center [596, 245] width 250 height 35
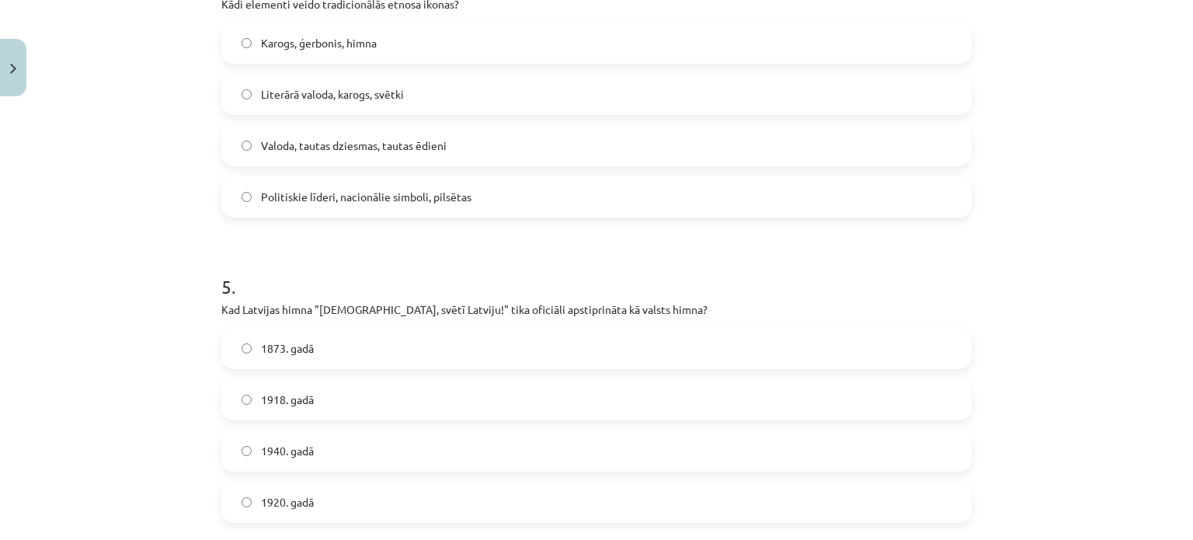
scroll to position [1514, 0]
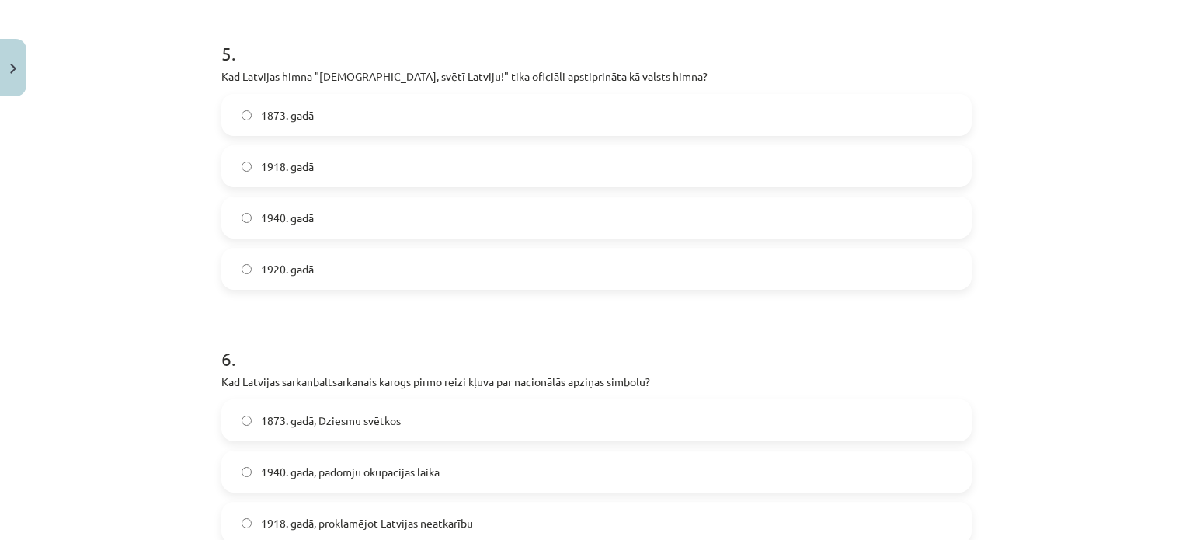
click at [317, 279] on label "1920. gadā" at bounding box center [596, 268] width 747 height 39
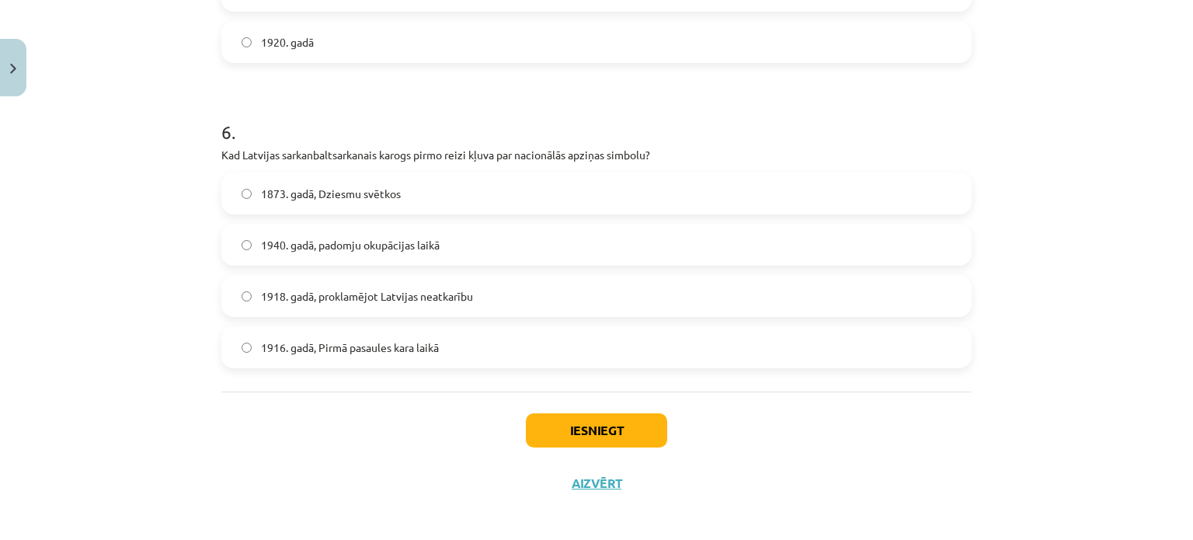
scroll to position [1747, 0]
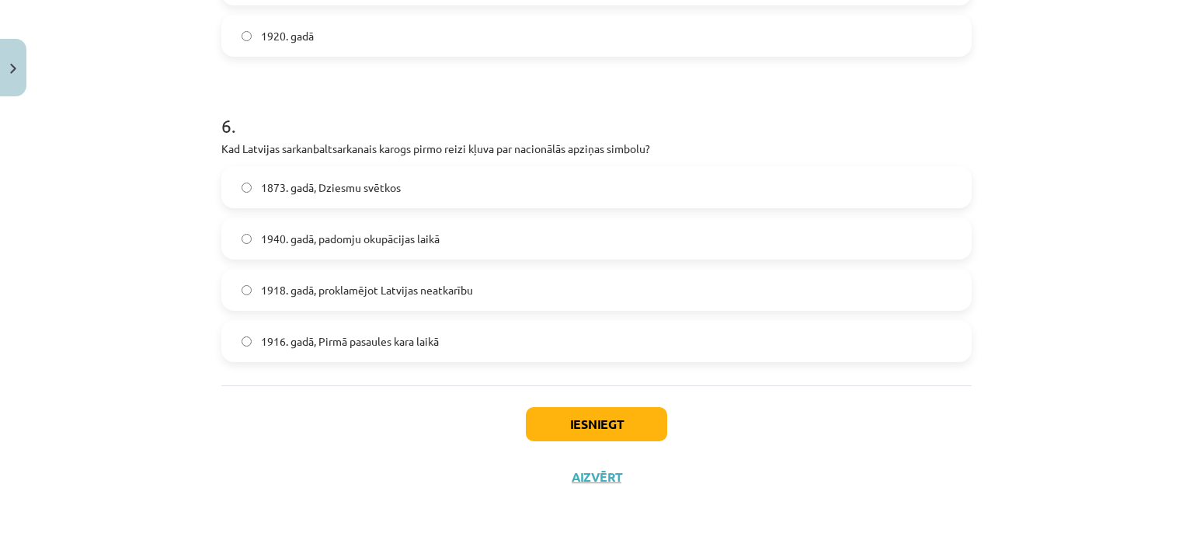
click at [330, 188] on span "1873. gadā, Dziesmu svētkos" at bounding box center [331, 187] width 140 height 16
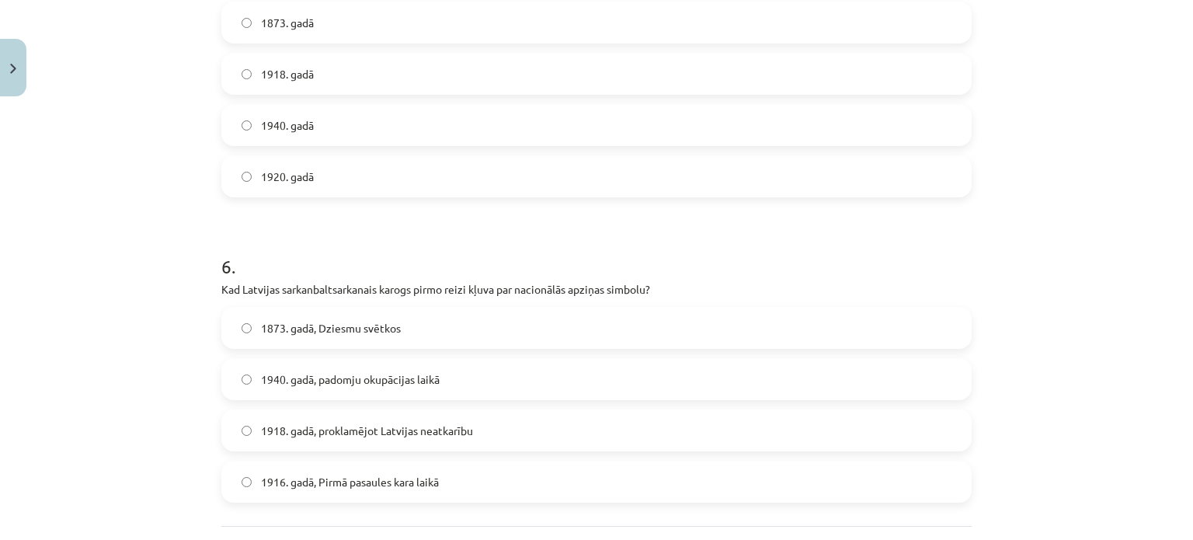
scroll to position [1436, 0]
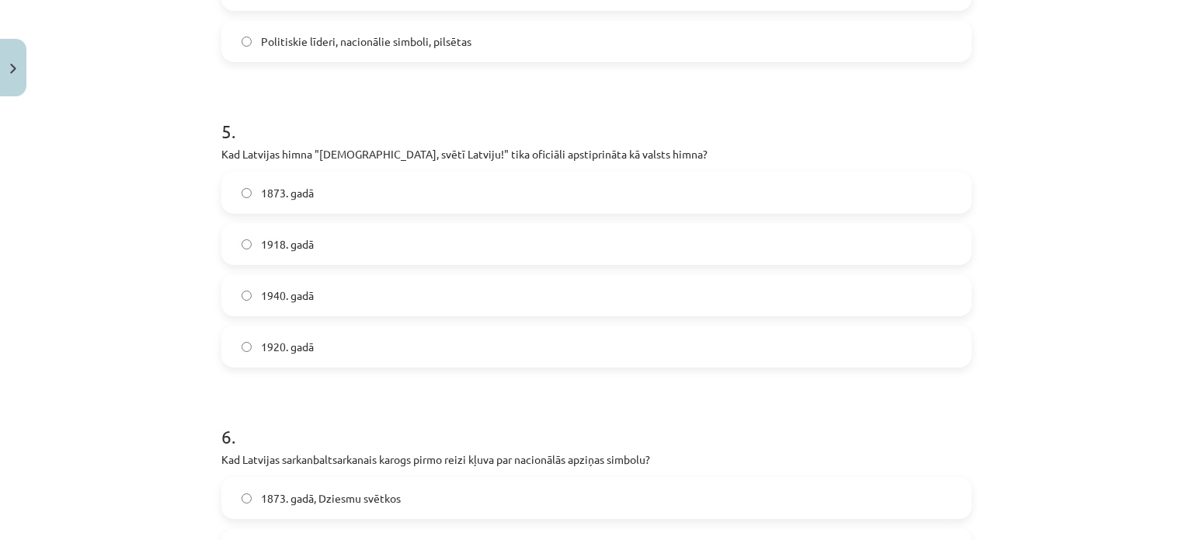
drag, startPoint x: 441, startPoint y: 179, endPoint x: 398, endPoint y: 113, distance: 79.0
click at [398, 113] on h1 "5 ." at bounding box center [596, 117] width 750 height 48
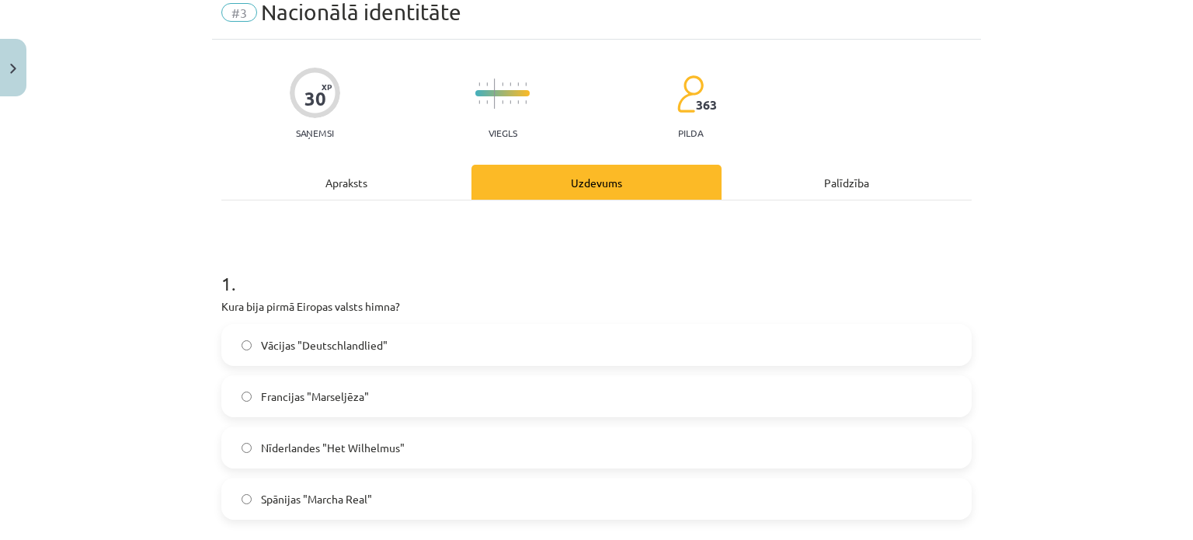
scroll to position [0, 0]
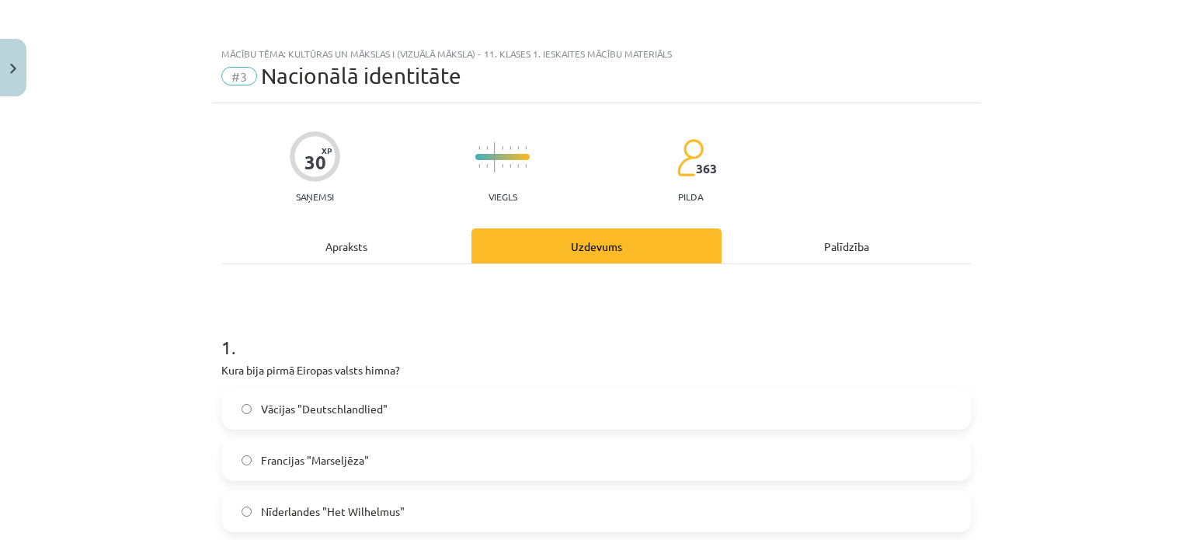
click at [332, 254] on div "Apraksts" at bounding box center [346, 245] width 250 height 35
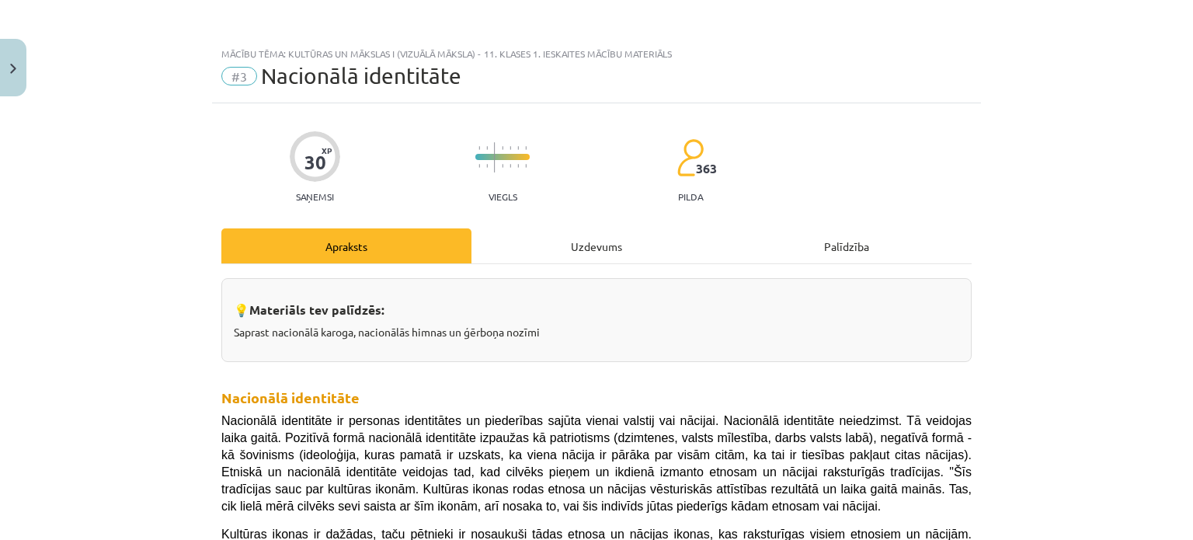
click at [579, 252] on div "Uzdevums" at bounding box center [596, 245] width 250 height 35
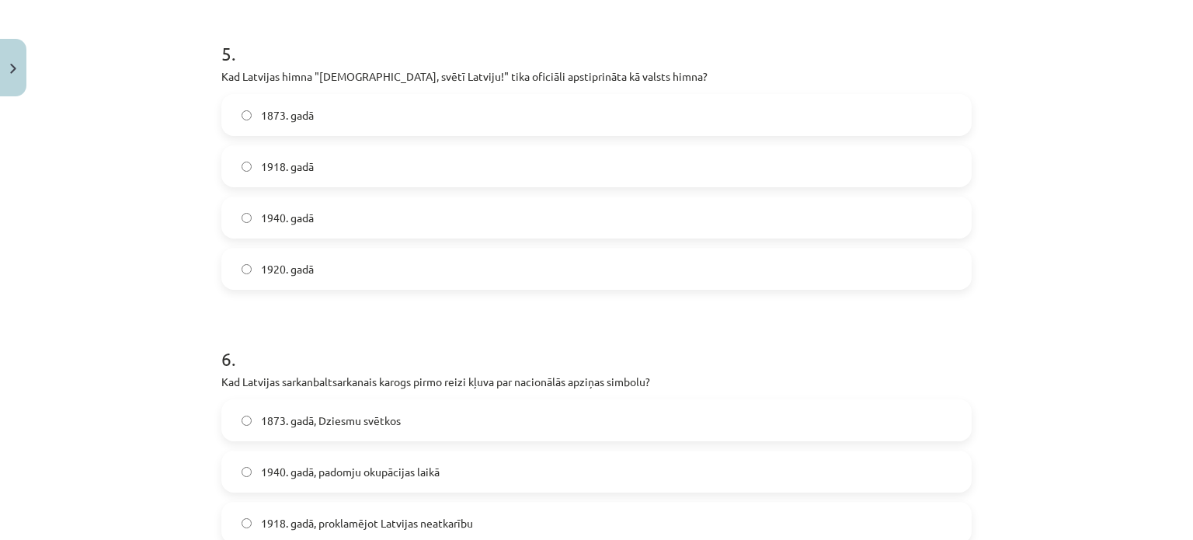
scroll to position [1747, 0]
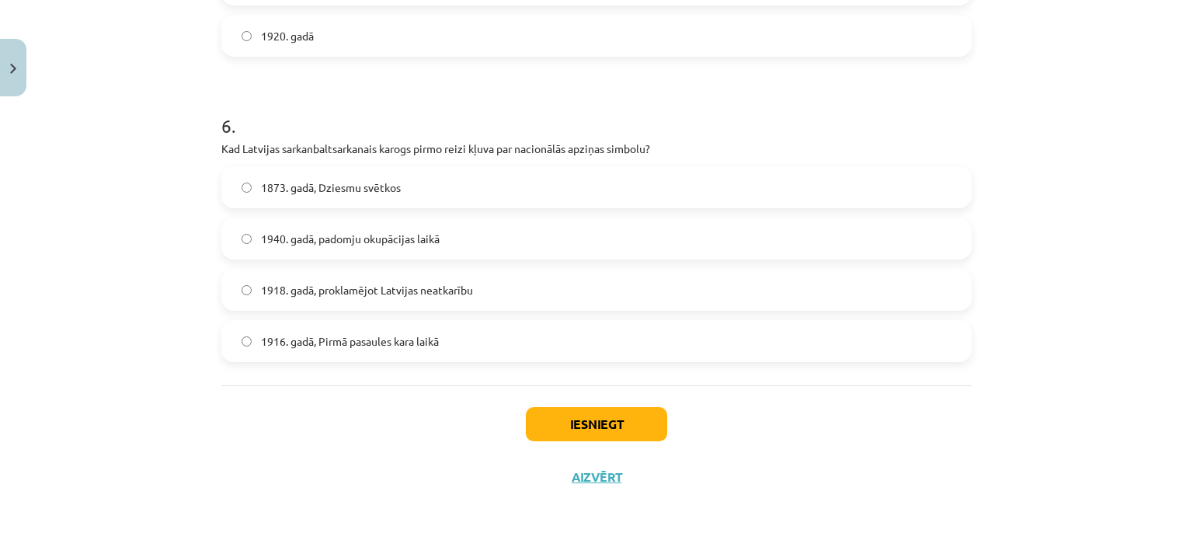
click at [326, 343] on span "1916. gadā, Pirmā pasaules kara laikā" at bounding box center [350, 341] width 178 height 16
click at [580, 423] on button "Iesniegt" at bounding box center [596, 424] width 141 height 34
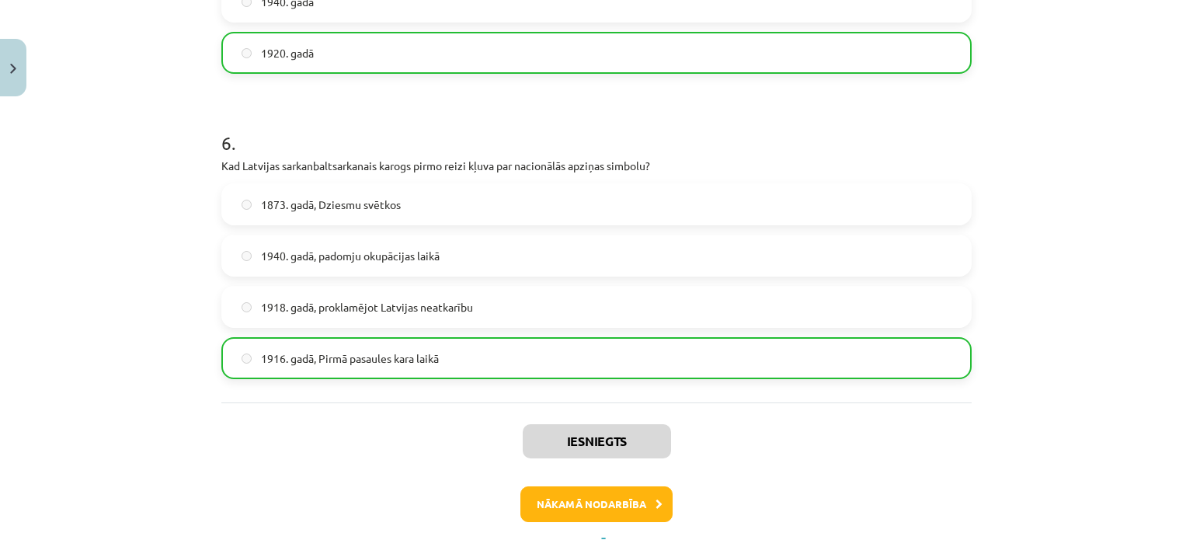
scroll to position [1798, 0]
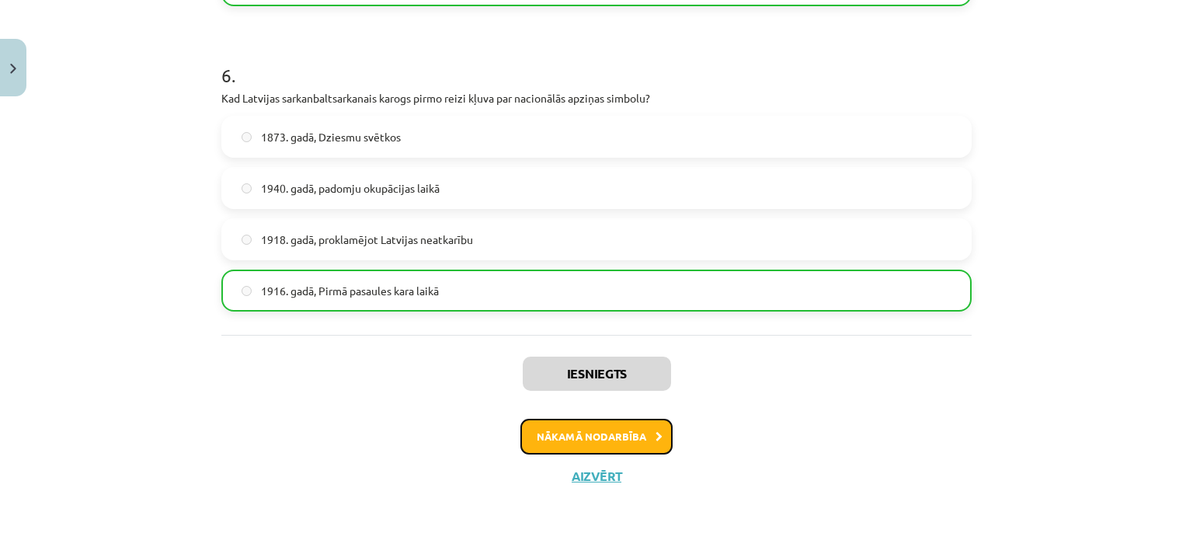
click at [554, 437] on button "Nākamā nodarbība" at bounding box center [596, 437] width 152 height 36
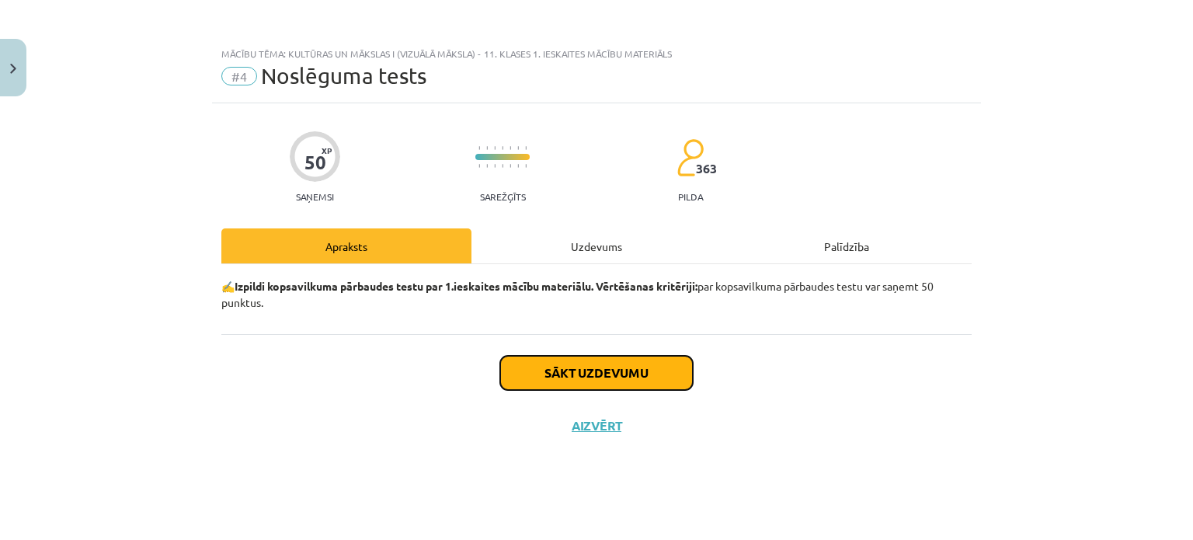
click at [540, 374] on button "Sākt uzdevumu" at bounding box center [596, 373] width 193 height 34
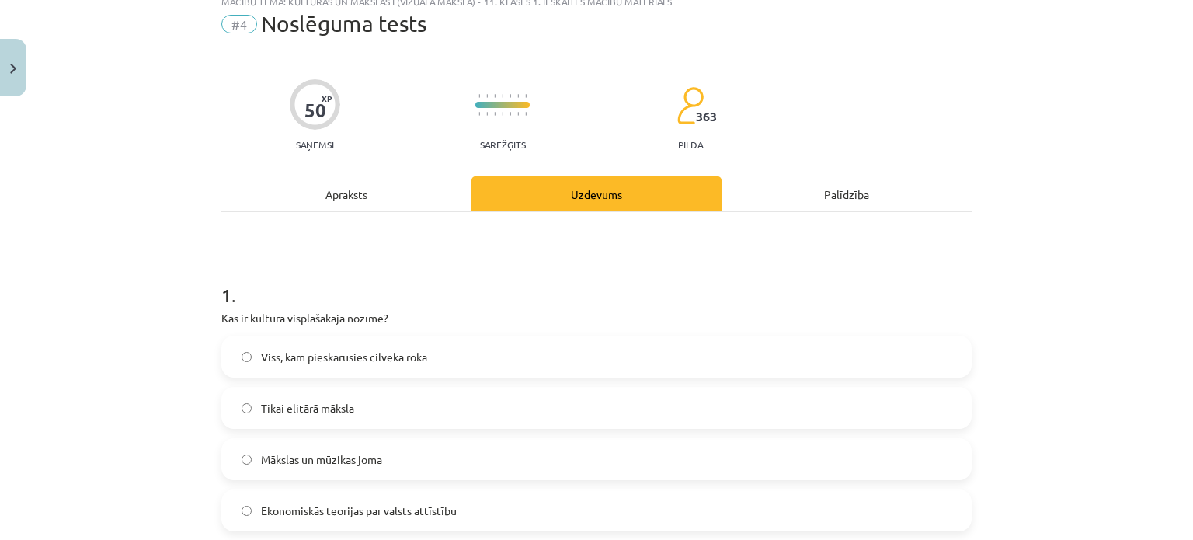
scroll to position [78, 0]
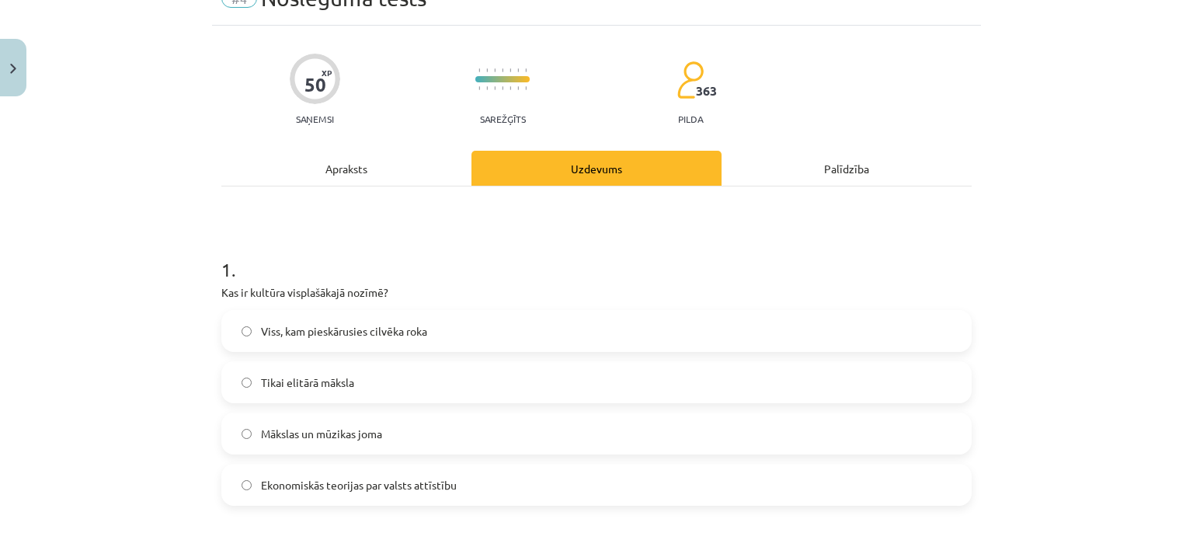
click at [304, 344] on label "Viss, kam pieskārusies cilvēka roka" at bounding box center [596, 330] width 747 height 39
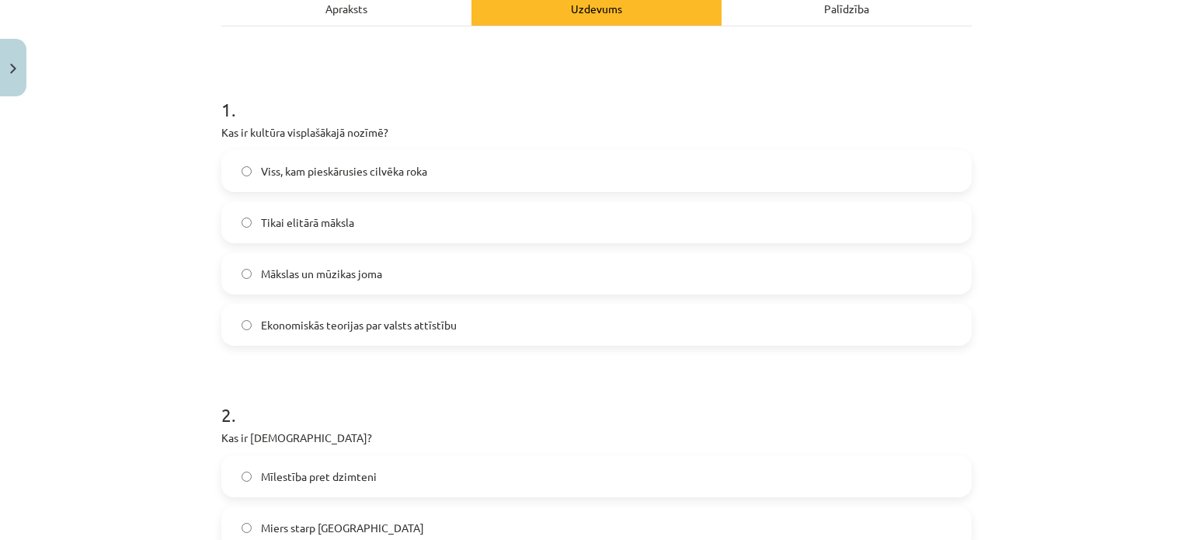
scroll to position [388, 0]
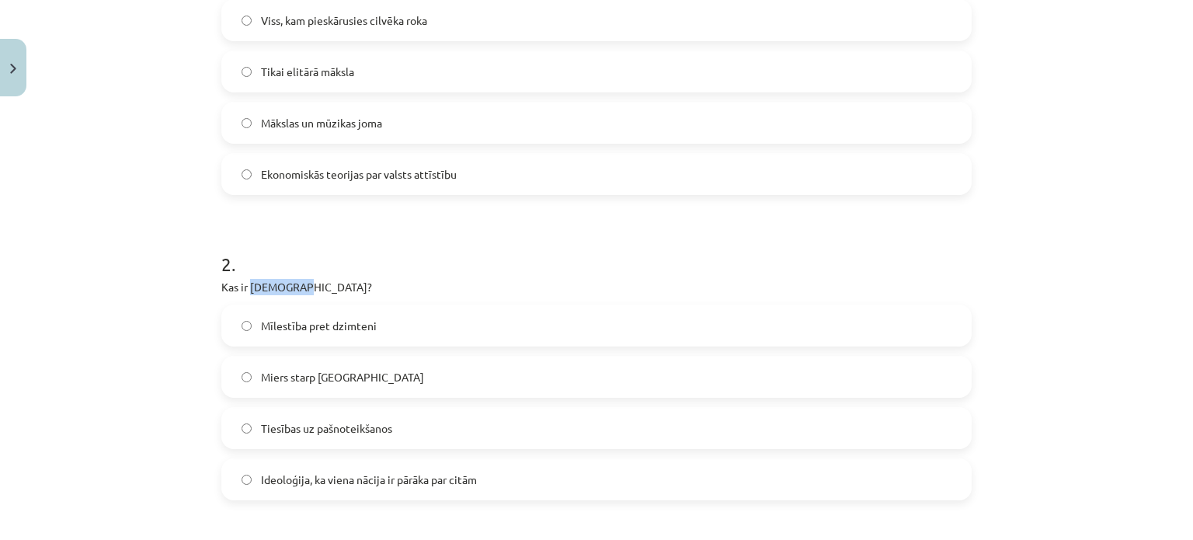
drag, startPoint x: 292, startPoint y: 286, endPoint x: 244, endPoint y: 285, distance: 48.1
click at [244, 285] on p "Kas ir šovinisms?" at bounding box center [596, 287] width 750 height 16
copy p "šovinisms"
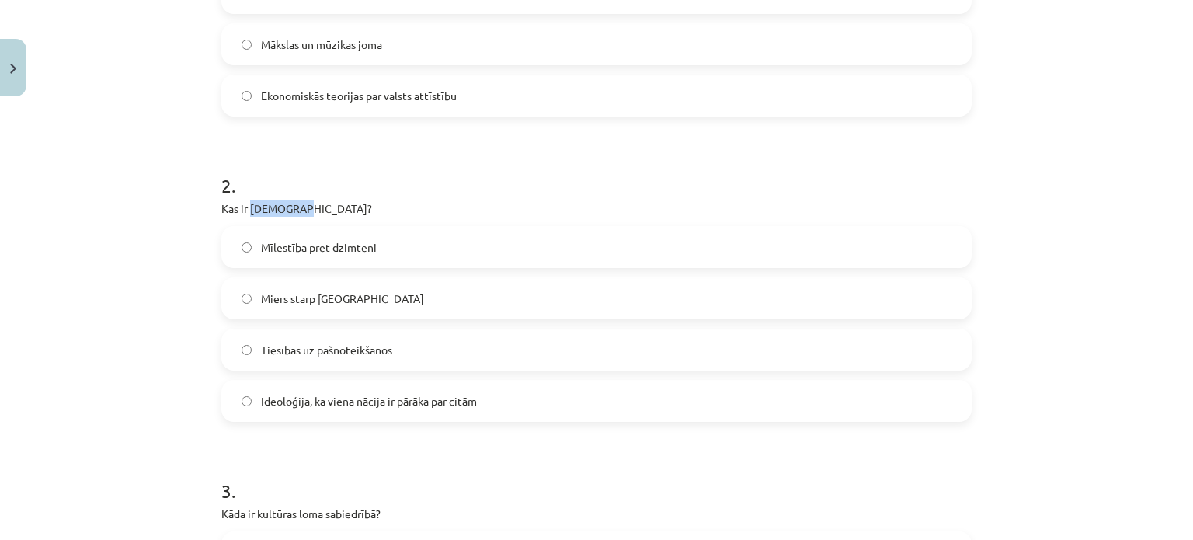
scroll to position [544, 0]
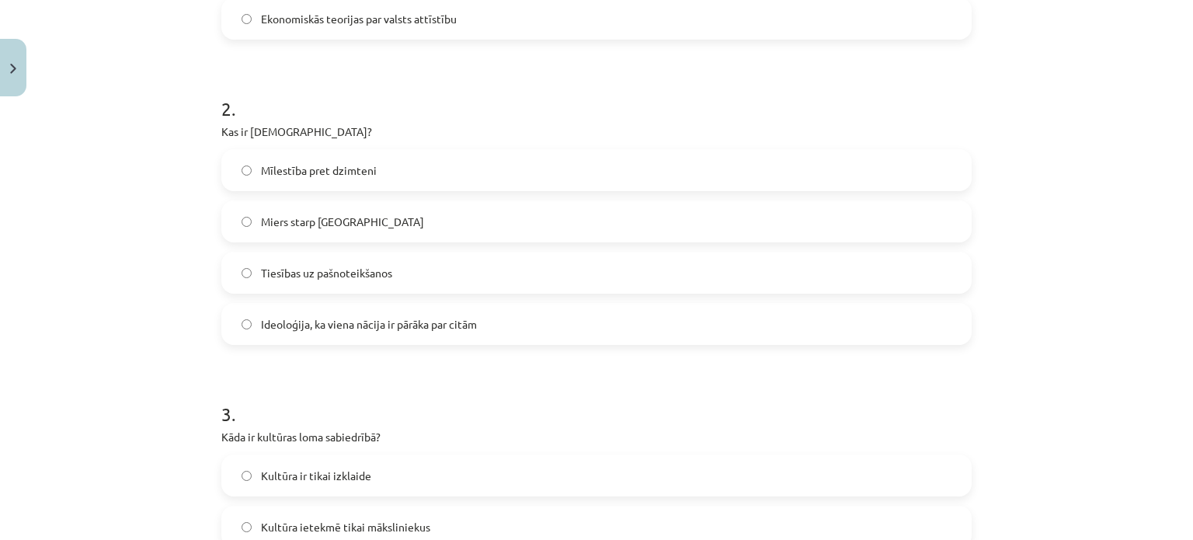
drag, startPoint x: 413, startPoint y: 135, endPoint x: 408, endPoint y: 145, distance: 11.5
click at [412, 135] on p "Kas ir šovinisms?" at bounding box center [596, 131] width 750 height 16
click at [389, 181] on label "Mīlestība pret dzimteni" at bounding box center [596, 170] width 747 height 39
click at [354, 316] on span "Ideoloģija, ka viena nācija ir pārāka par citām" at bounding box center [369, 324] width 216 height 16
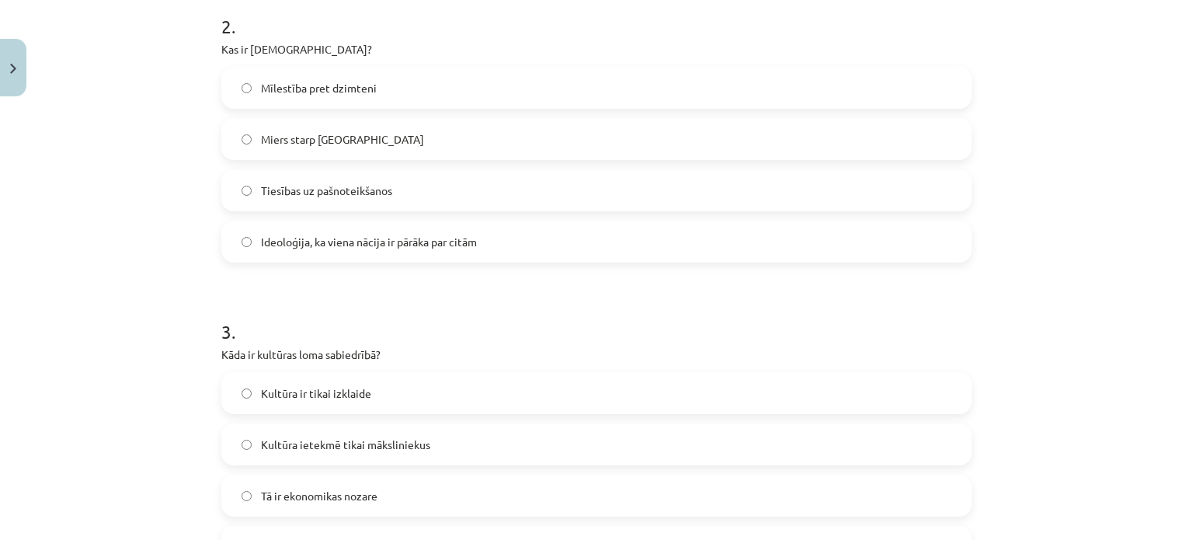
scroll to position [776, 0]
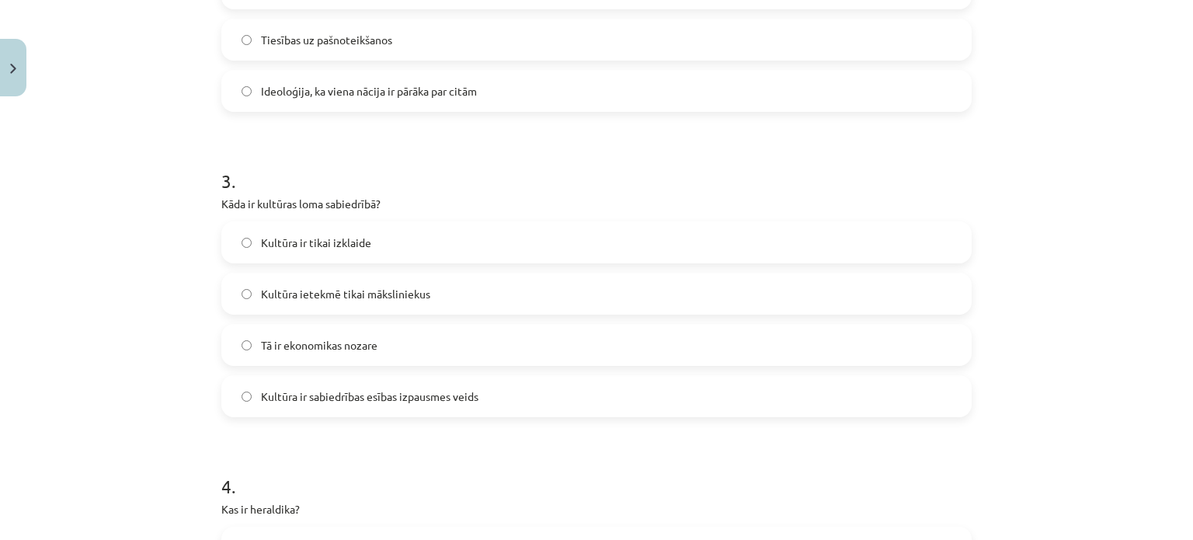
click at [342, 406] on label "Kultūra ir sabiedrības esības izpausmes veids" at bounding box center [596, 396] width 747 height 39
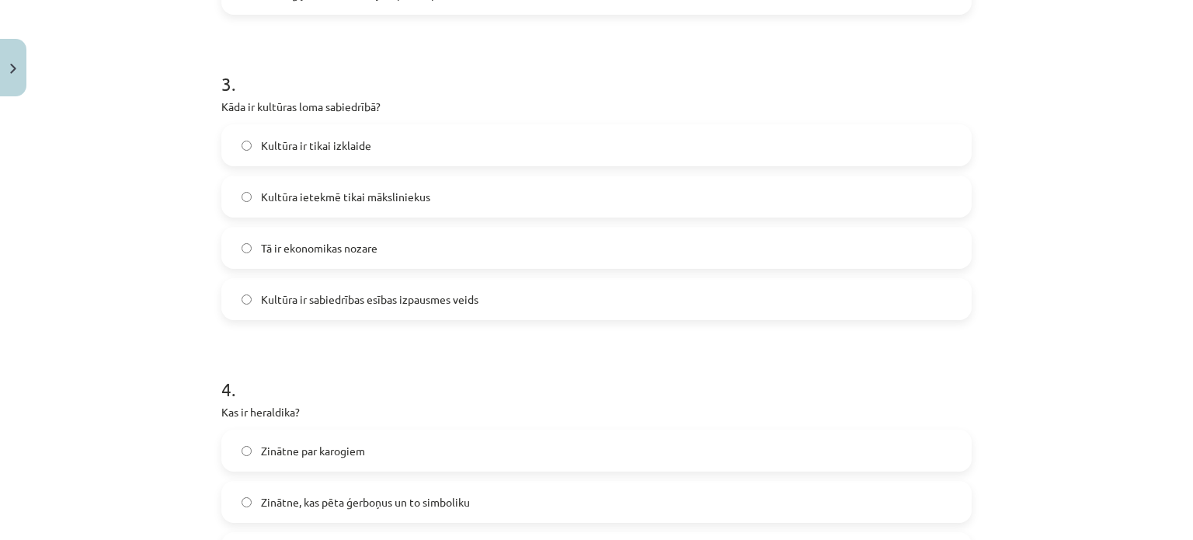
scroll to position [1009, 0]
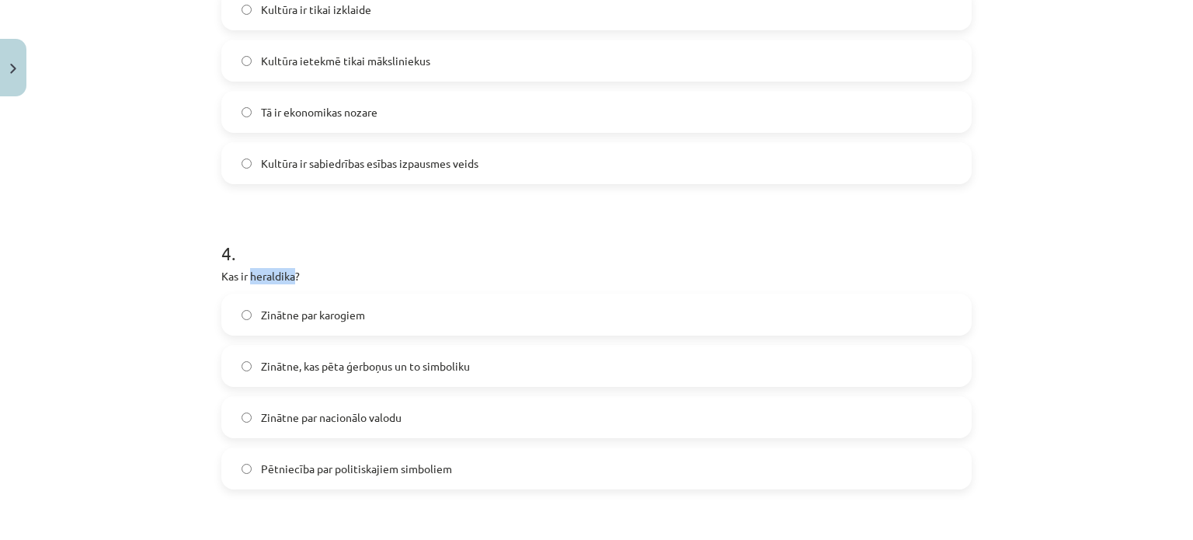
drag, startPoint x: 289, startPoint y: 276, endPoint x: 245, endPoint y: 273, distance: 43.6
click at [245, 273] on p "Kas ir heraldika?" at bounding box center [596, 276] width 750 height 16
copy p "heraldika"
click at [373, 373] on label "Zinātne, kas pēta ģerboņus un to simboliku" at bounding box center [596, 365] width 747 height 39
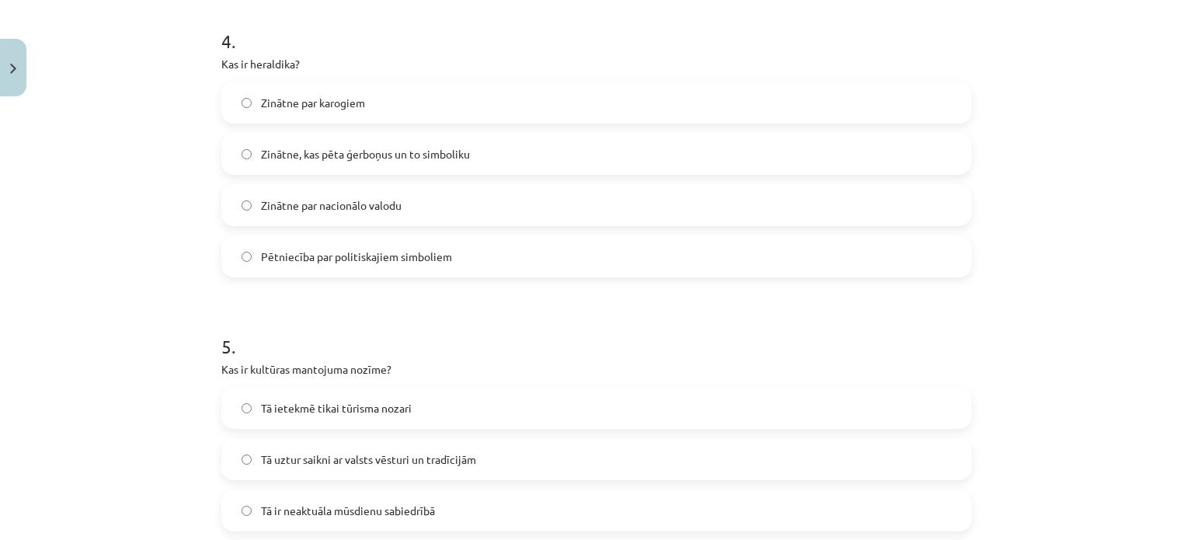
scroll to position [1320, 0]
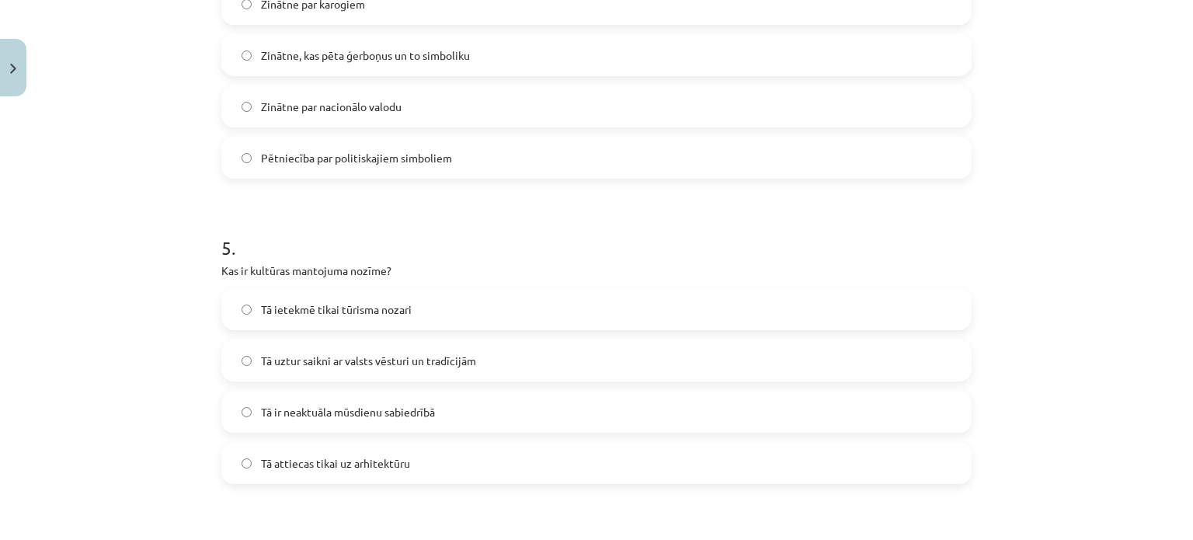
click at [356, 360] on span "Tā uztur saikni ar valsts vēsturi un tradīcijām" at bounding box center [368, 361] width 215 height 16
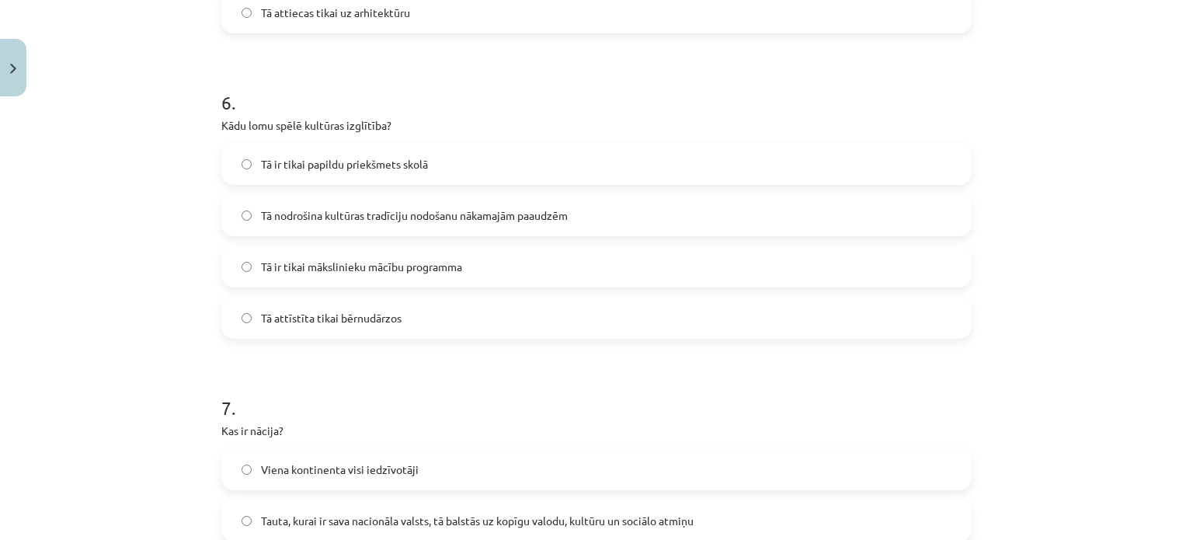
scroll to position [1786, 0]
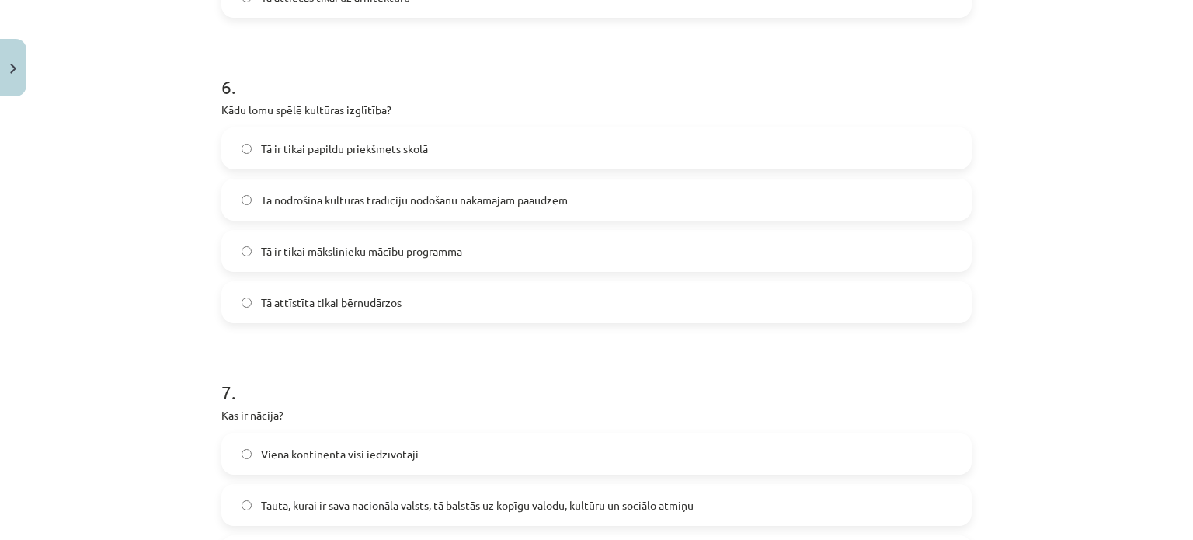
click at [331, 202] on span "Tā nodrošina kultūras tradīciju nodošanu nākamajām paaudzēm" at bounding box center [414, 200] width 307 height 16
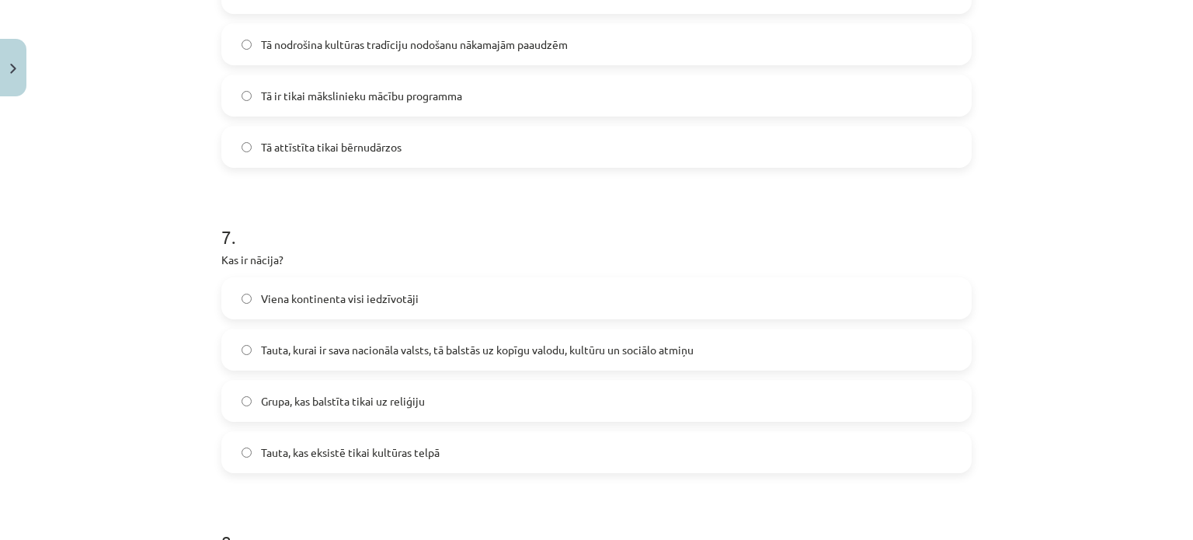
scroll to position [2019, 0]
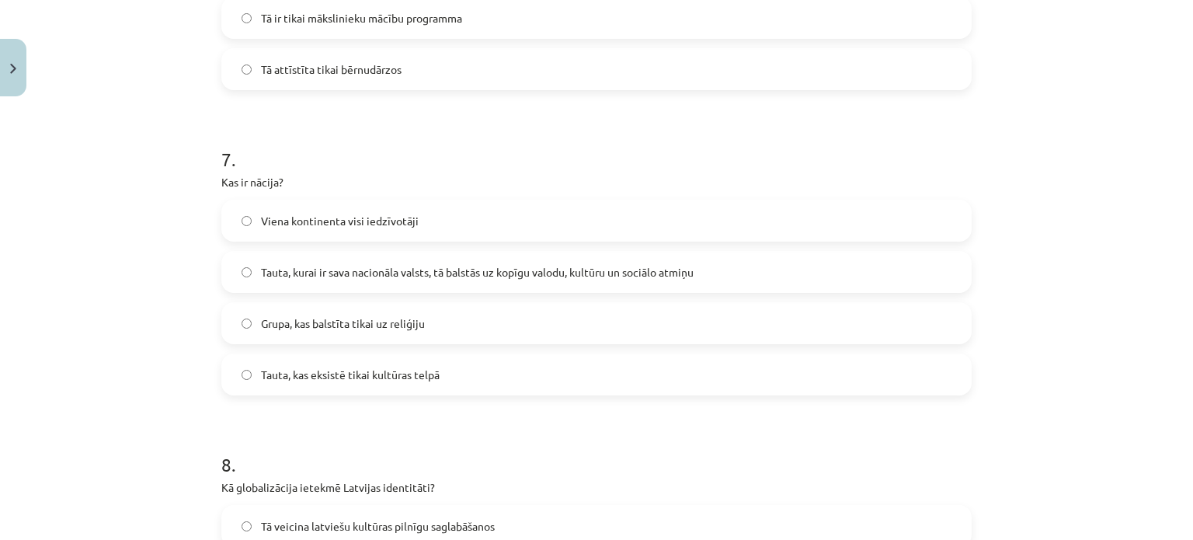
click at [332, 281] on label "Tauta, kurai ir sava nacionāla valsts, tā balstās uz kopīgu valodu, kultūru un …" at bounding box center [596, 271] width 747 height 39
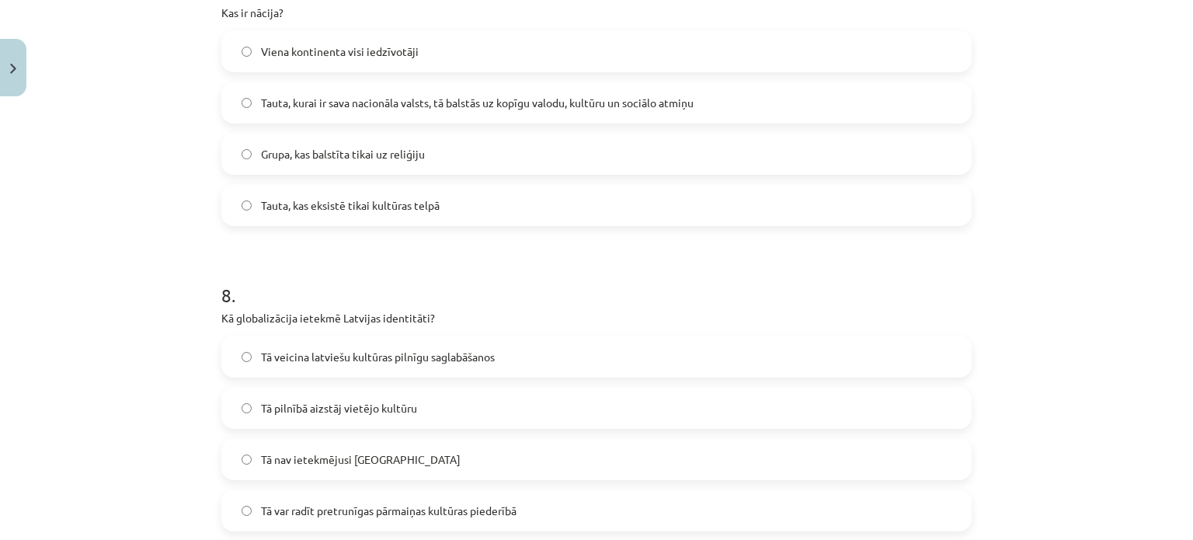
scroll to position [2252, 0]
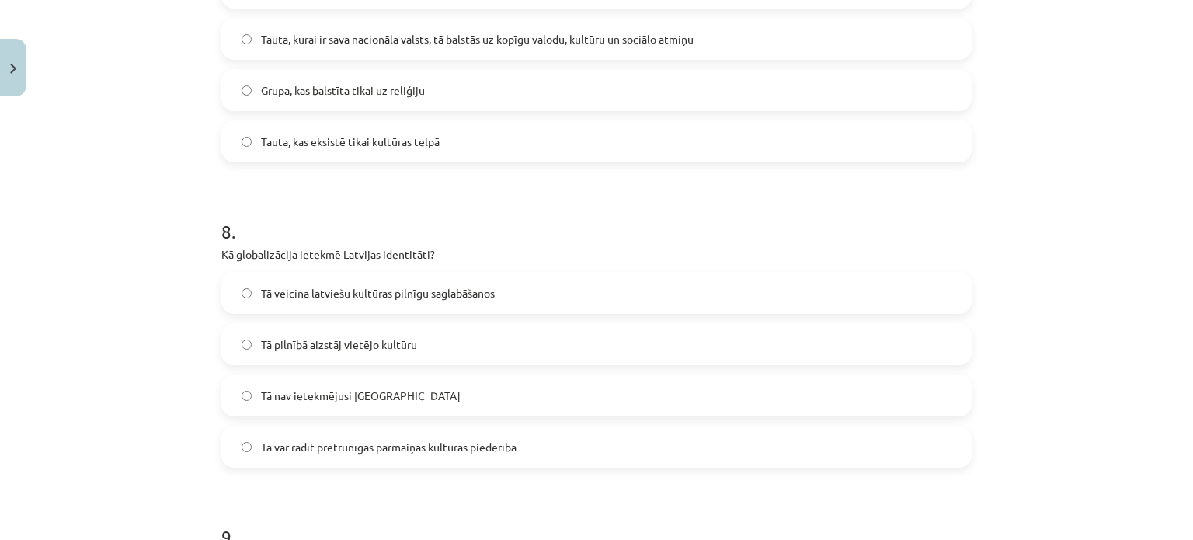
click at [335, 450] on span "Tā var radīt pretrunīgas pārmaiņas kultūras piederībā" at bounding box center [388, 447] width 255 height 16
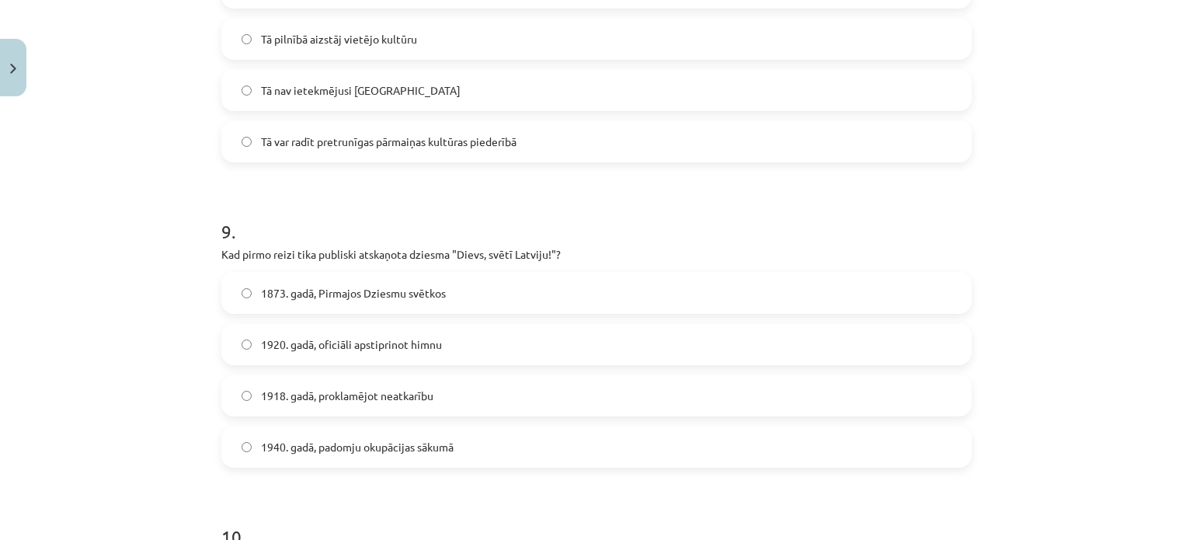
scroll to position [2640, 0]
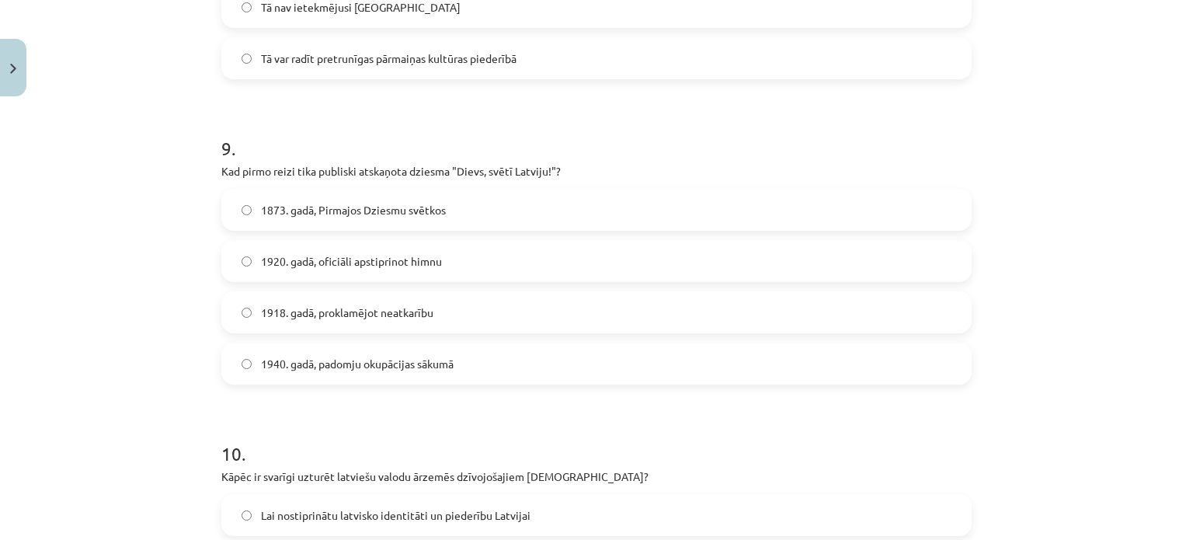
click at [337, 215] on span "1873. gadā, Pirmajos Dziesmu svētkos" at bounding box center [353, 210] width 185 height 16
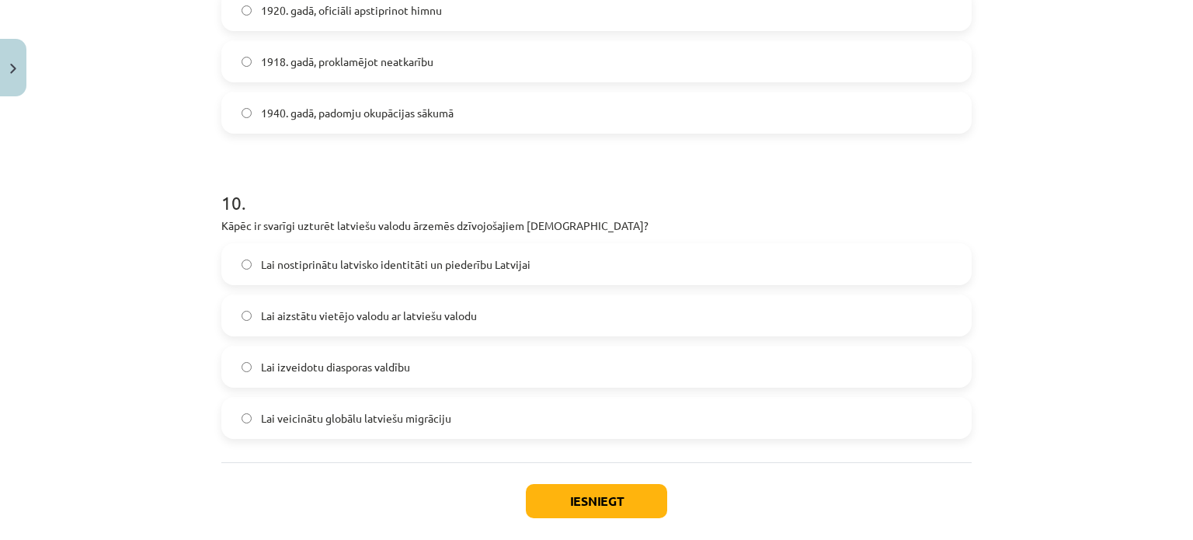
scroll to position [2969, 0]
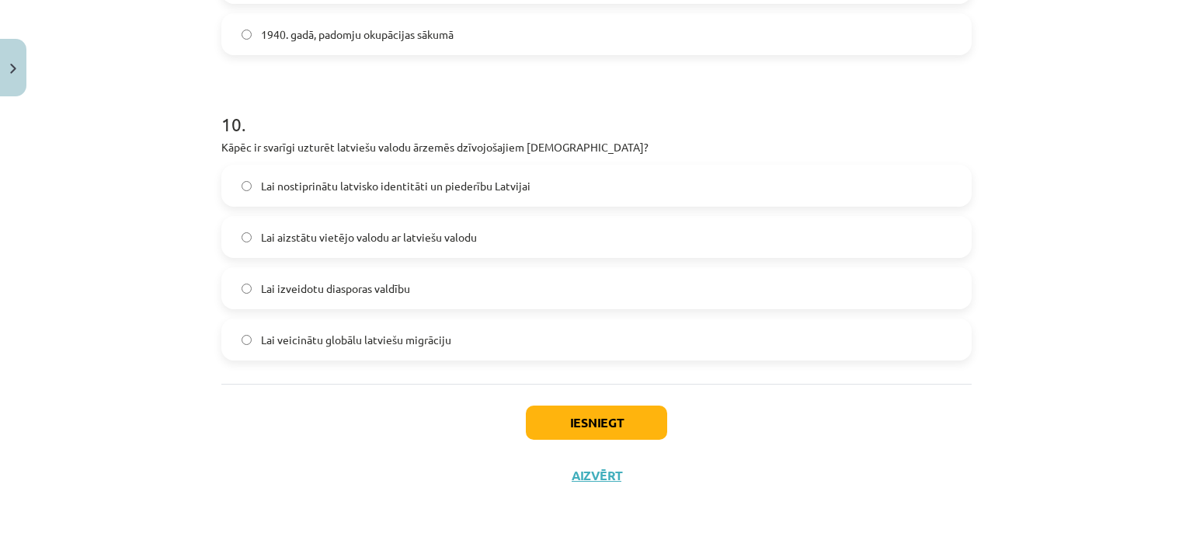
click at [389, 196] on label "Lai nostiprinātu latvisko identitāti un piederību Latvijai" at bounding box center [596, 185] width 747 height 39
click at [543, 415] on button "Iesniegt" at bounding box center [596, 422] width 141 height 34
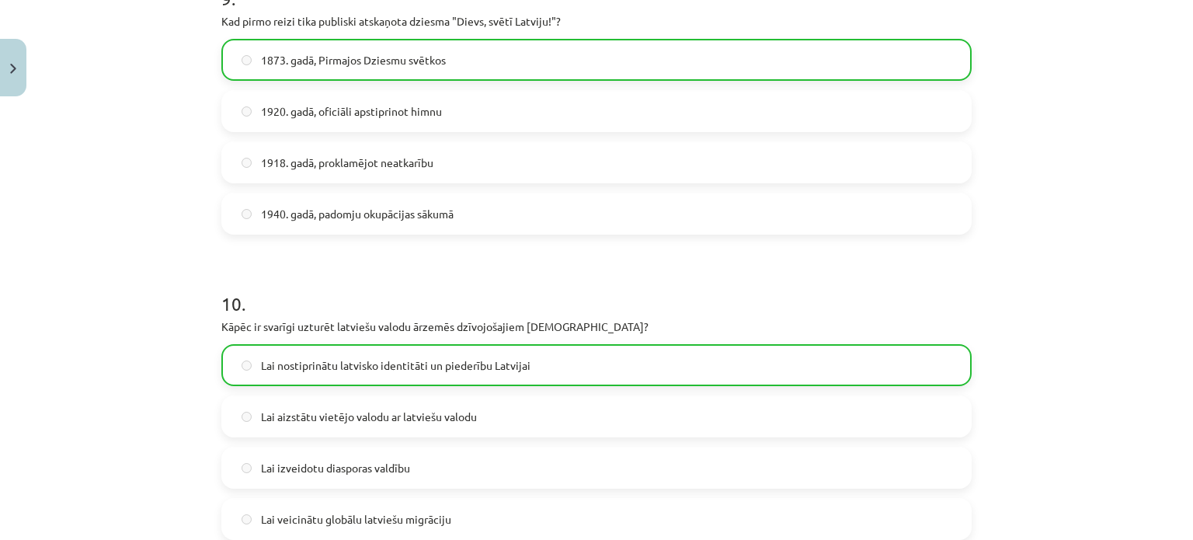
scroll to position [3018, 0]
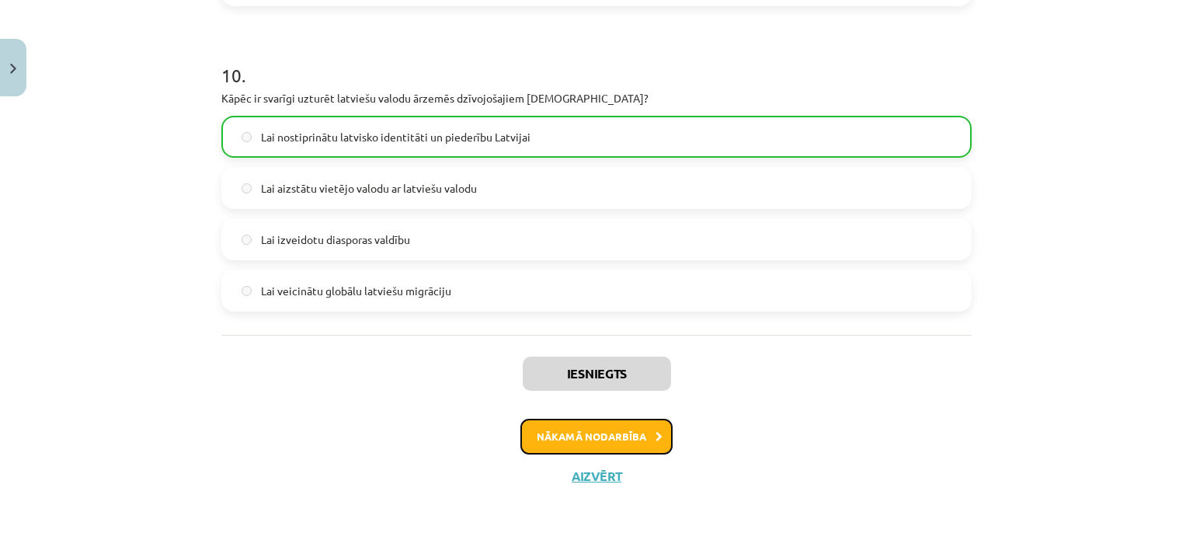
click at [567, 439] on button "Nākamā nodarbība" at bounding box center [596, 437] width 152 height 36
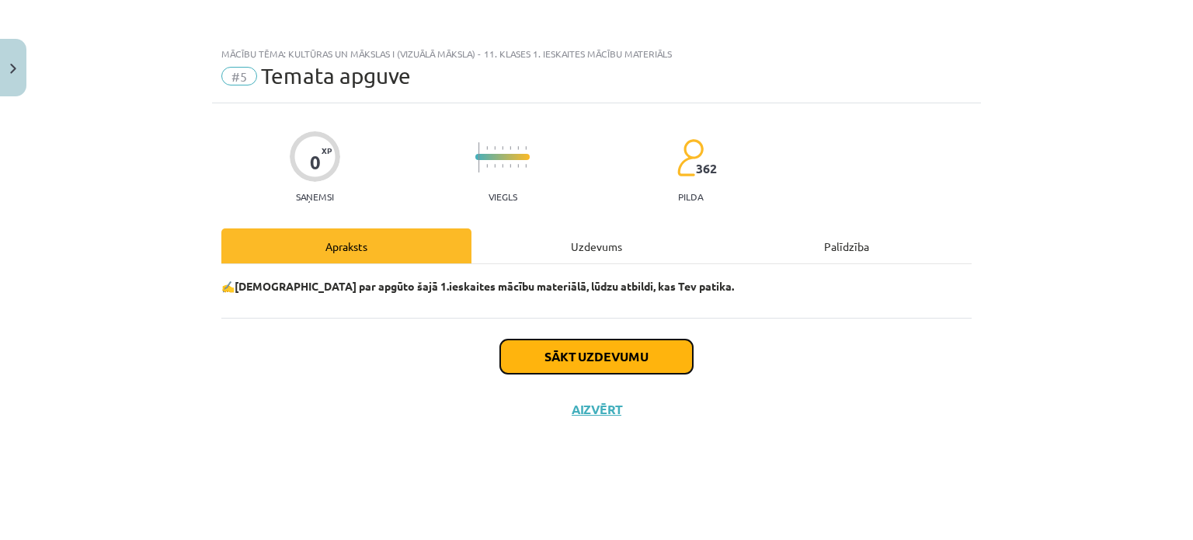
click at [546, 364] on button "Sākt uzdevumu" at bounding box center [596, 356] width 193 height 34
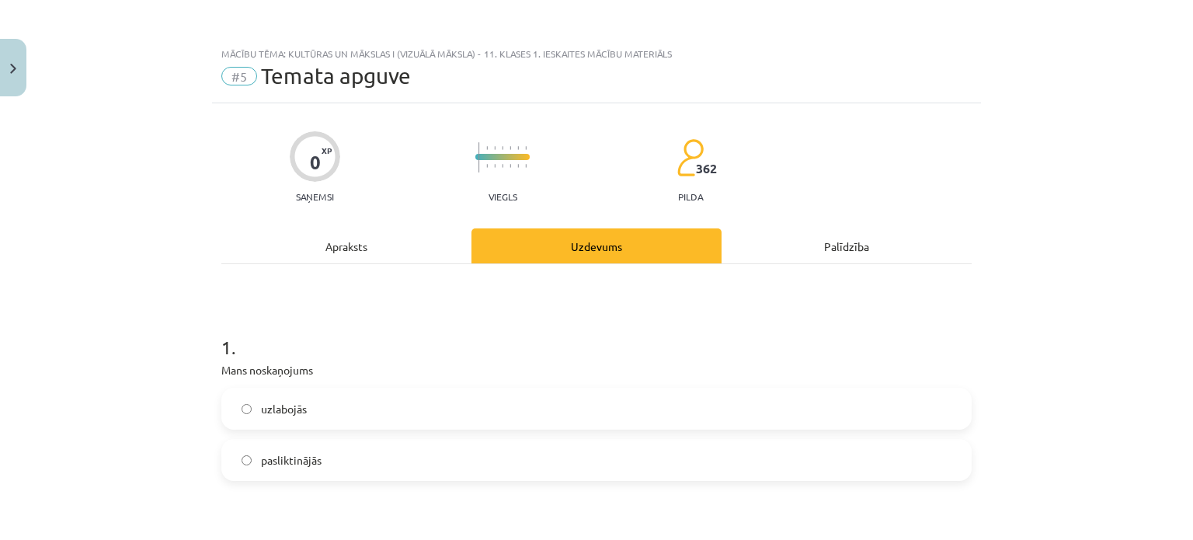
click at [290, 409] on span "uzlabojās" at bounding box center [284, 409] width 46 height 16
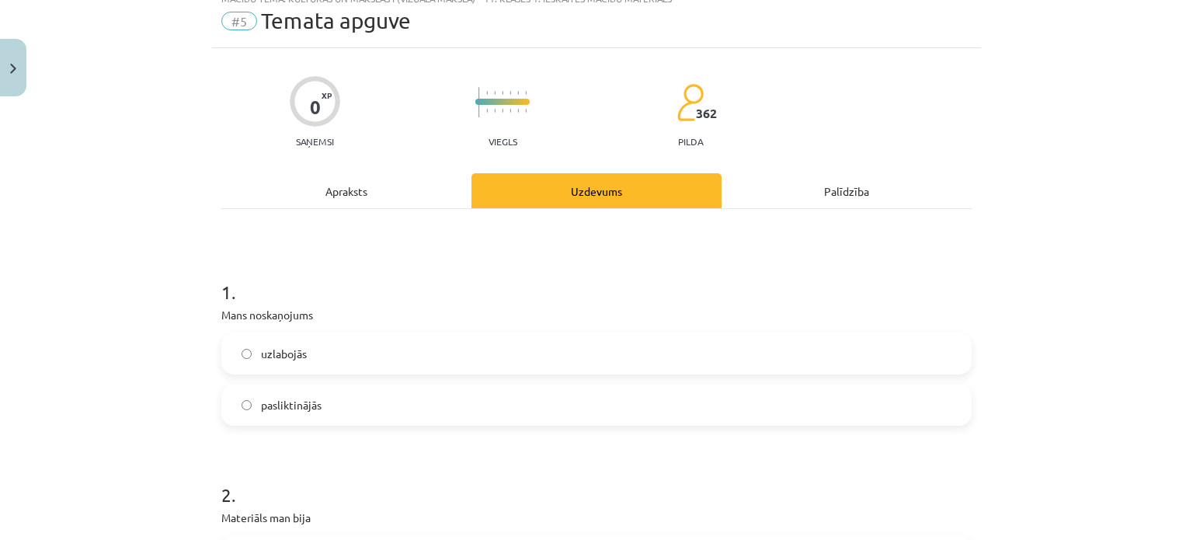
scroll to position [233, 0]
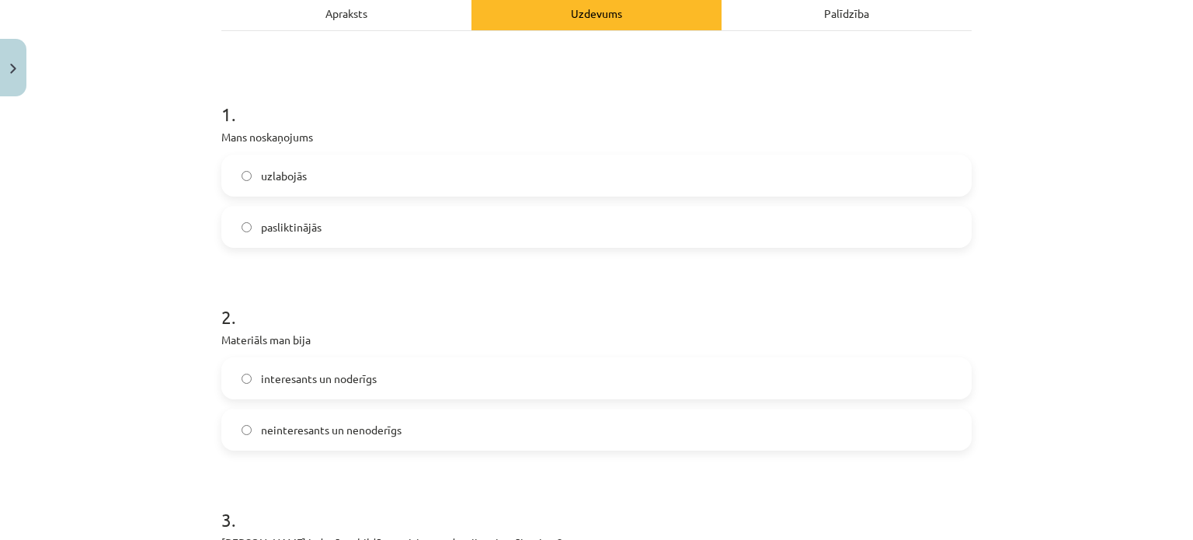
click at [305, 383] on span "interesants un noderīgs" at bounding box center [319, 378] width 116 height 16
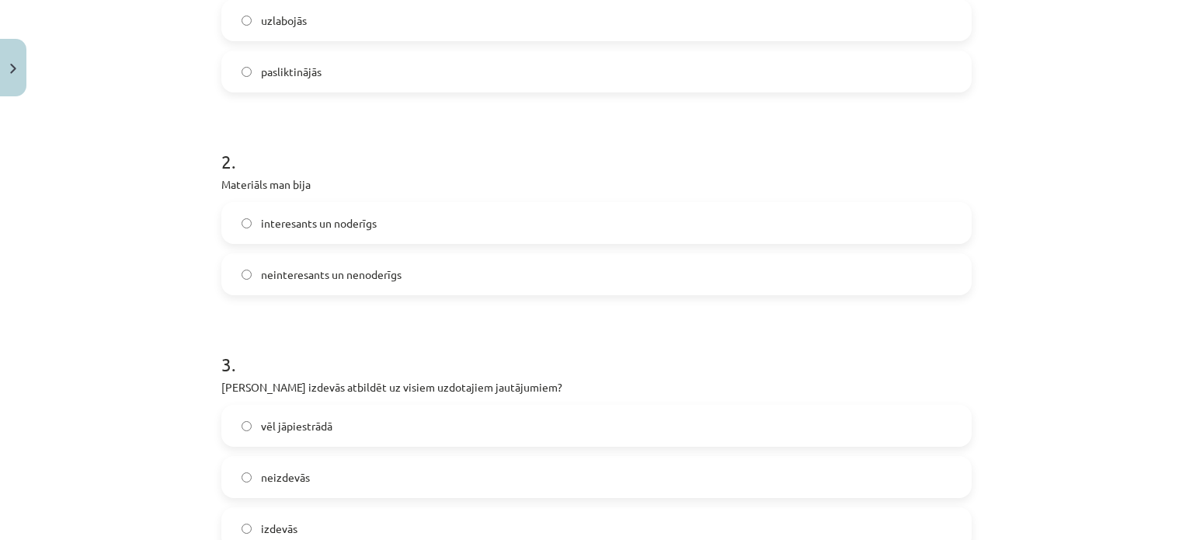
scroll to position [466, 0]
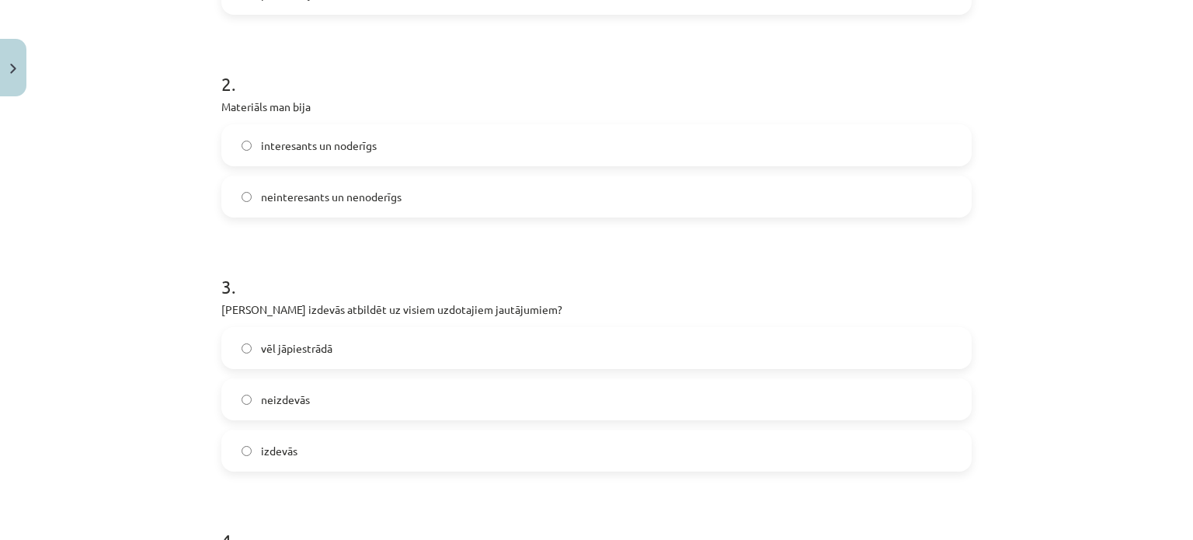
click at [325, 453] on label "izdevās" at bounding box center [596, 450] width 747 height 39
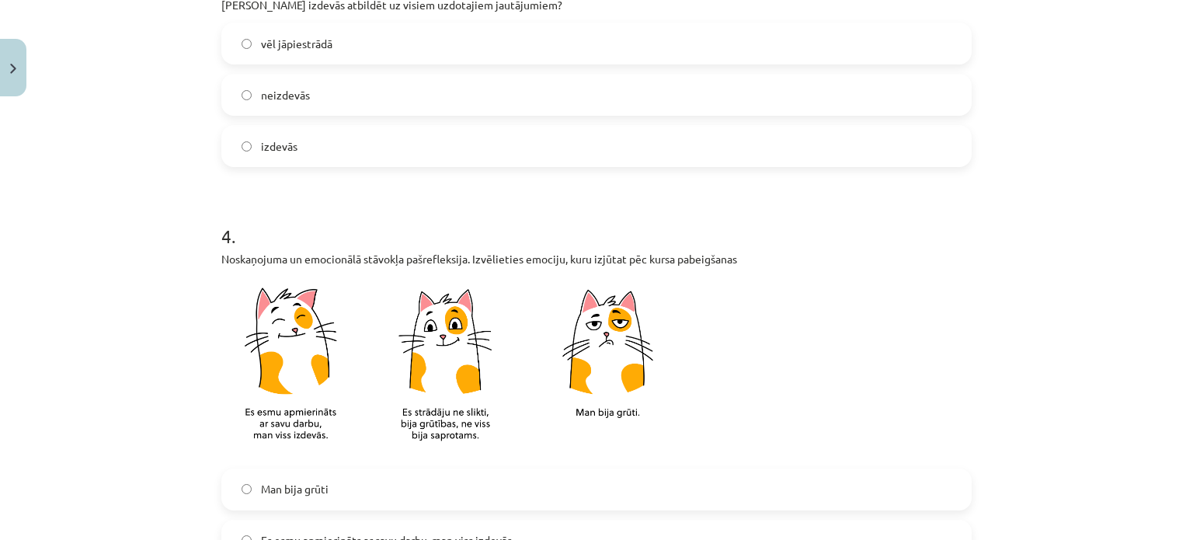
scroll to position [854, 0]
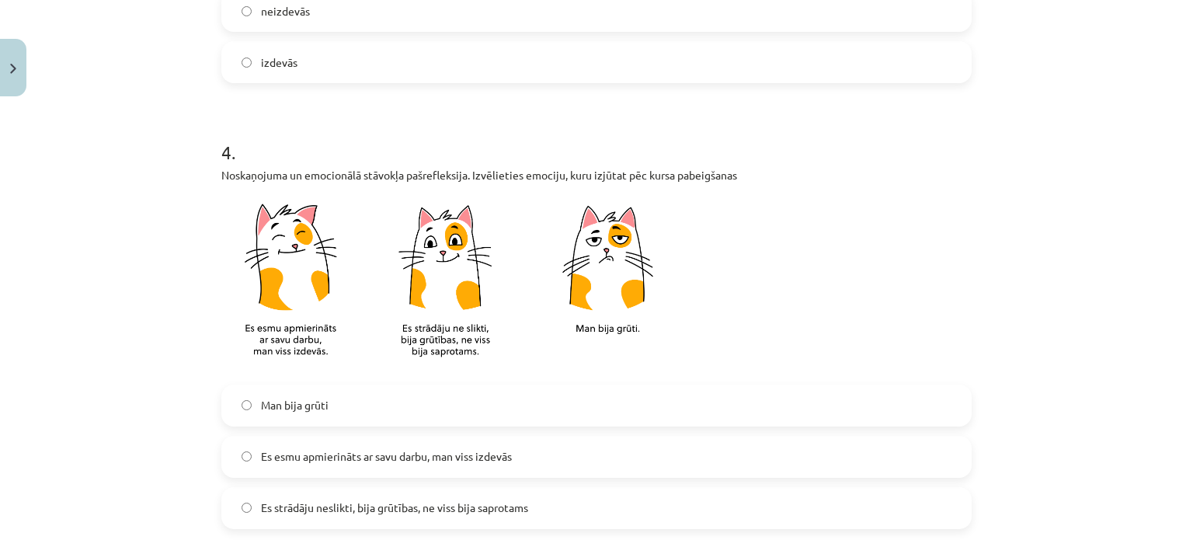
click at [315, 411] on span "Man bija grūti" at bounding box center [295, 405] width 68 height 16
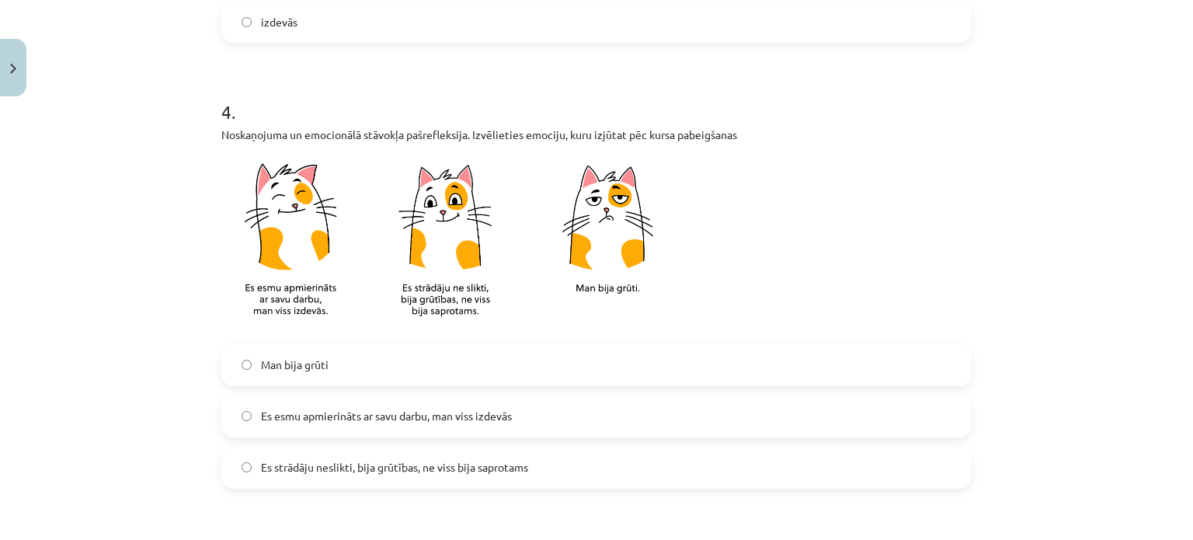
scroll to position [932, 0]
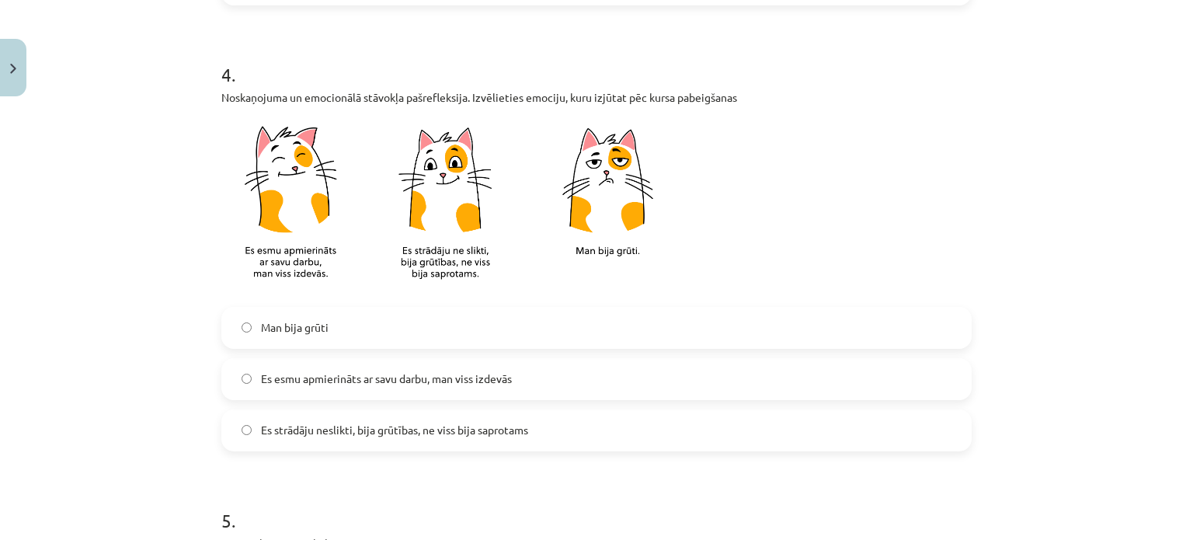
click at [351, 401] on div "Man bija grūti Es esmu apmierināts ar savu darbu, man viss izdevās Es strādāju …" at bounding box center [596, 379] width 750 height 144
click at [365, 376] on span "Es esmu apmierināts ar savu darbu, man viss izdevās" at bounding box center [386, 378] width 251 height 16
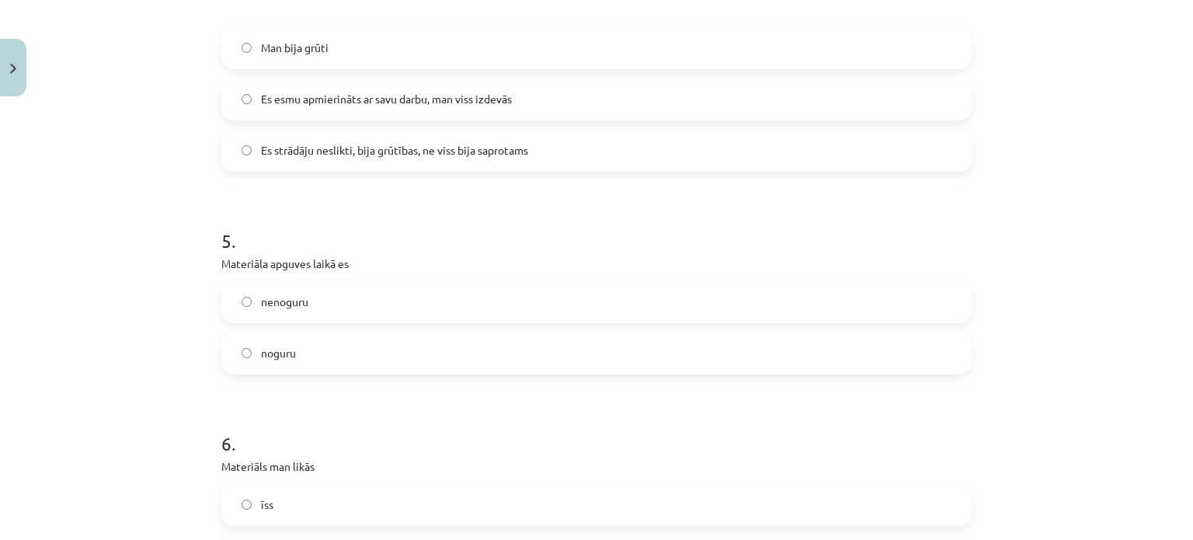
scroll to position [1242, 0]
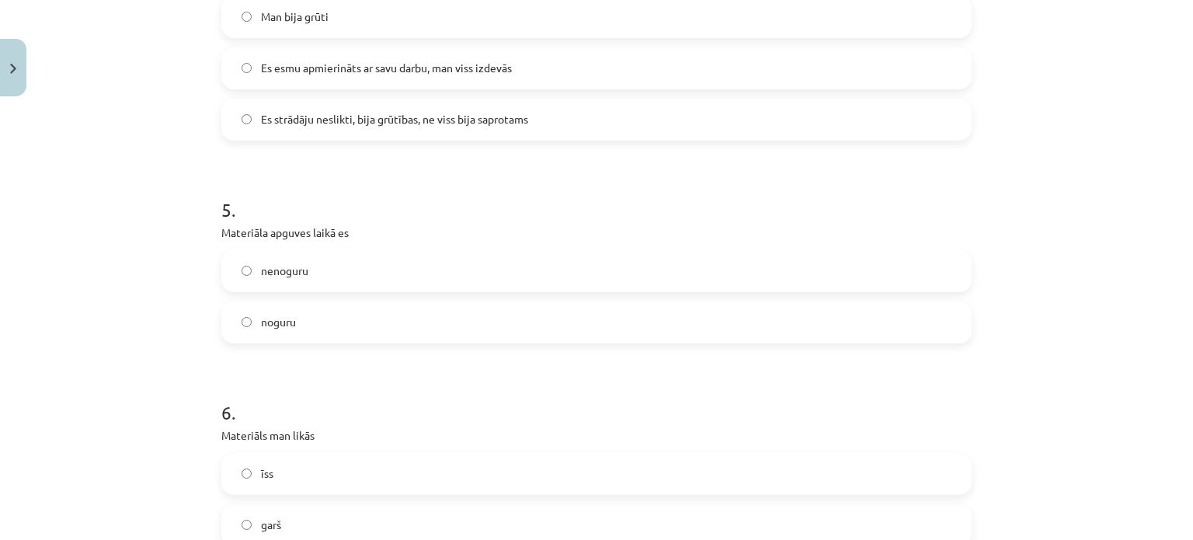
click at [319, 332] on label "noguru" at bounding box center [596, 322] width 747 height 39
click at [370, 265] on label "nenoguru" at bounding box center [596, 271] width 747 height 39
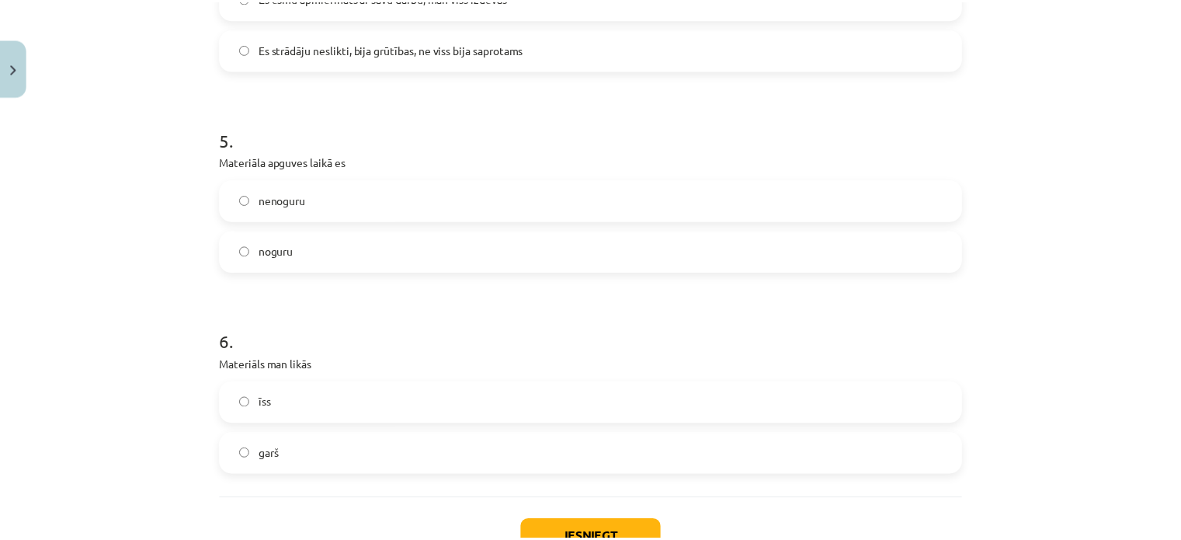
scroll to position [1398, 0]
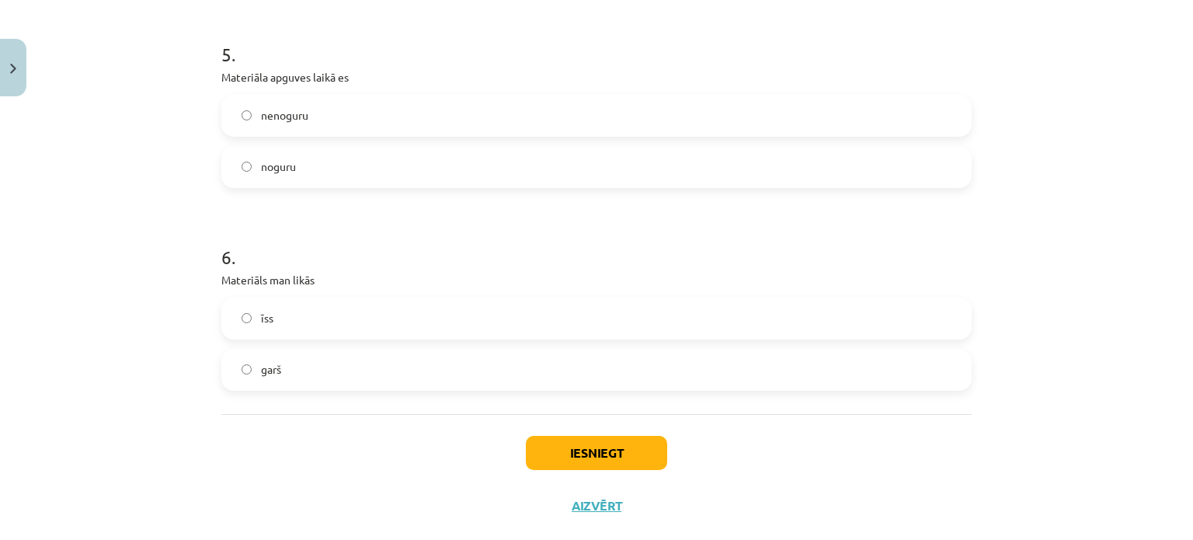
click at [314, 313] on label "īss" at bounding box center [596, 318] width 747 height 39
click at [544, 443] on button "Iesniegt" at bounding box center [596, 453] width 141 height 34
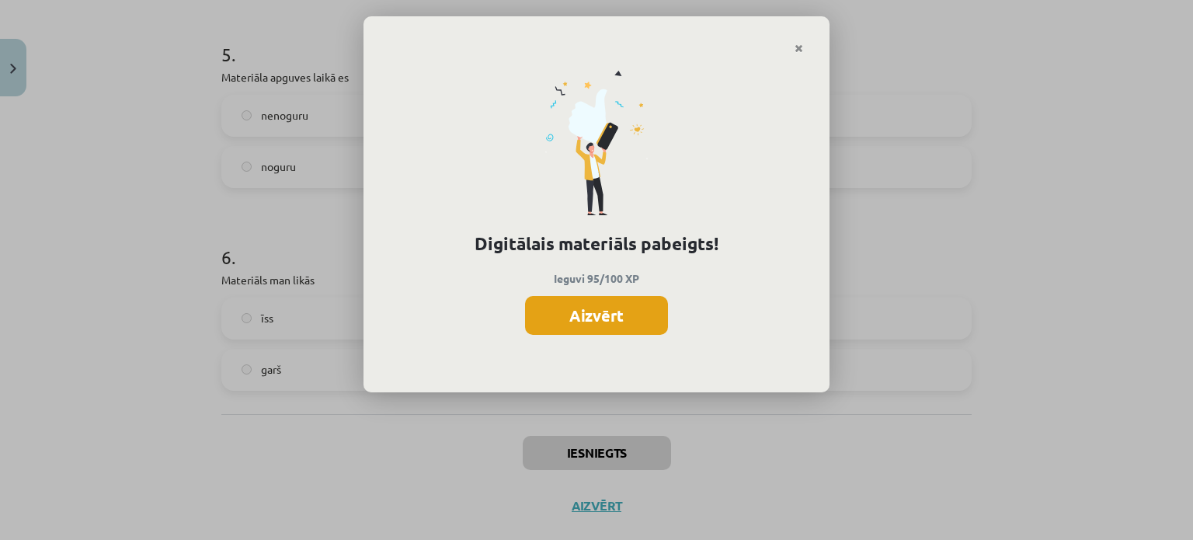
click at [612, 318] on button "Aizvērt" at bounding box center [596, 315] width 143 height 39
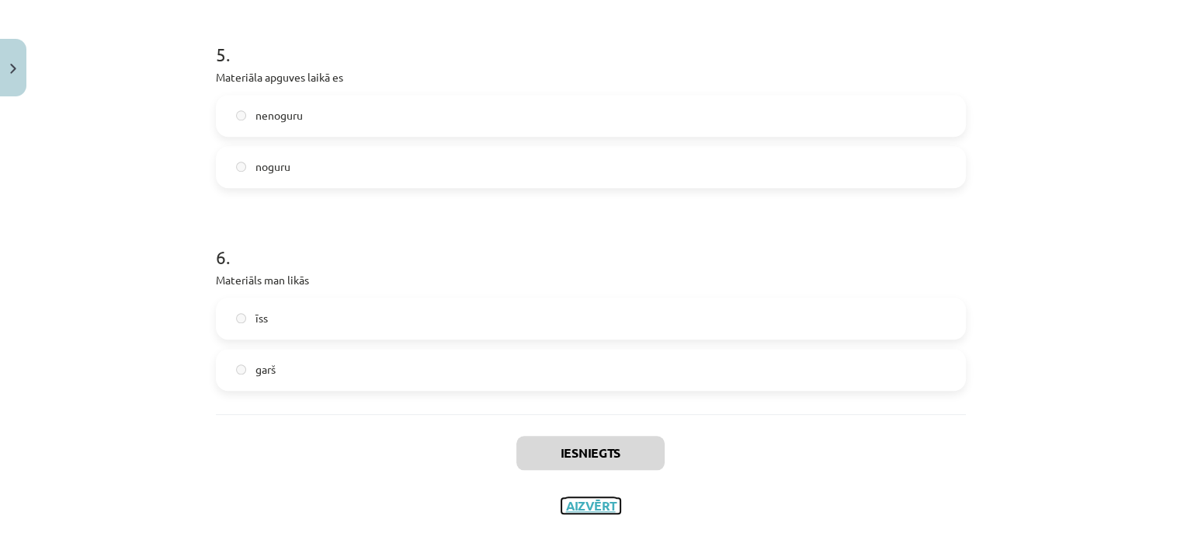
click at [580, 506] on button "Aizvērt" at bounding box center [590, 506] width 59 height 16
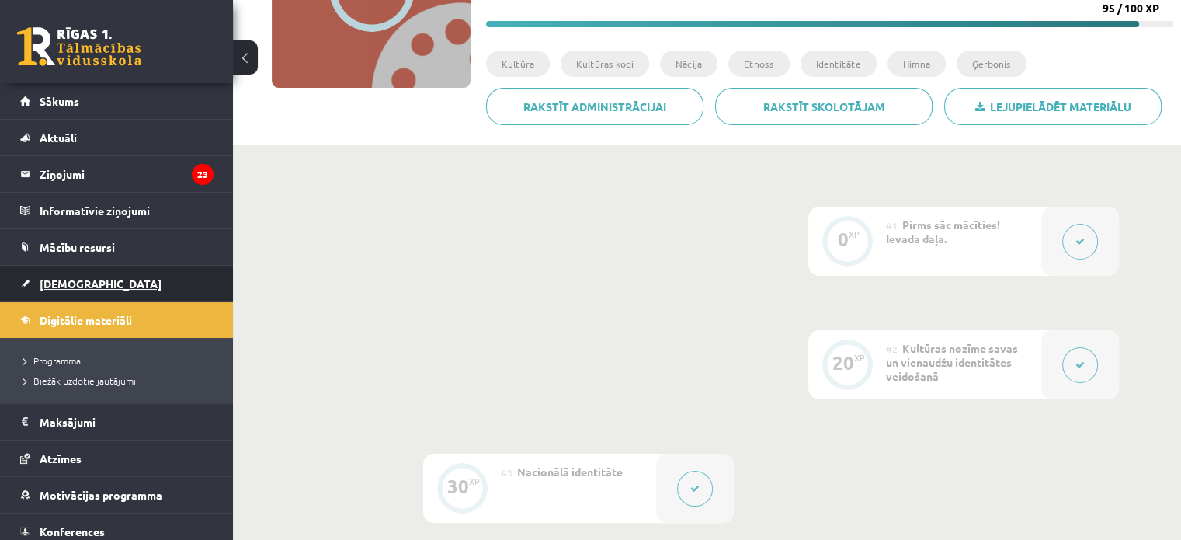
click at [50, 286] on span "[DEMOGRAPHIC_DATA]" at bounding box center [101, 283] width 122 height 14
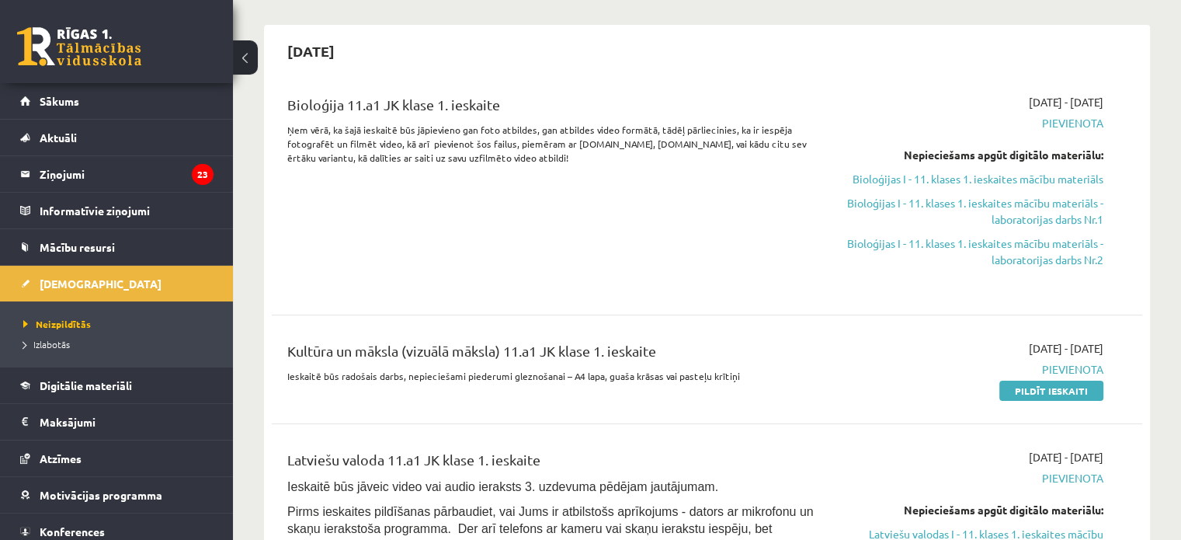
scroll to position [155, 0]
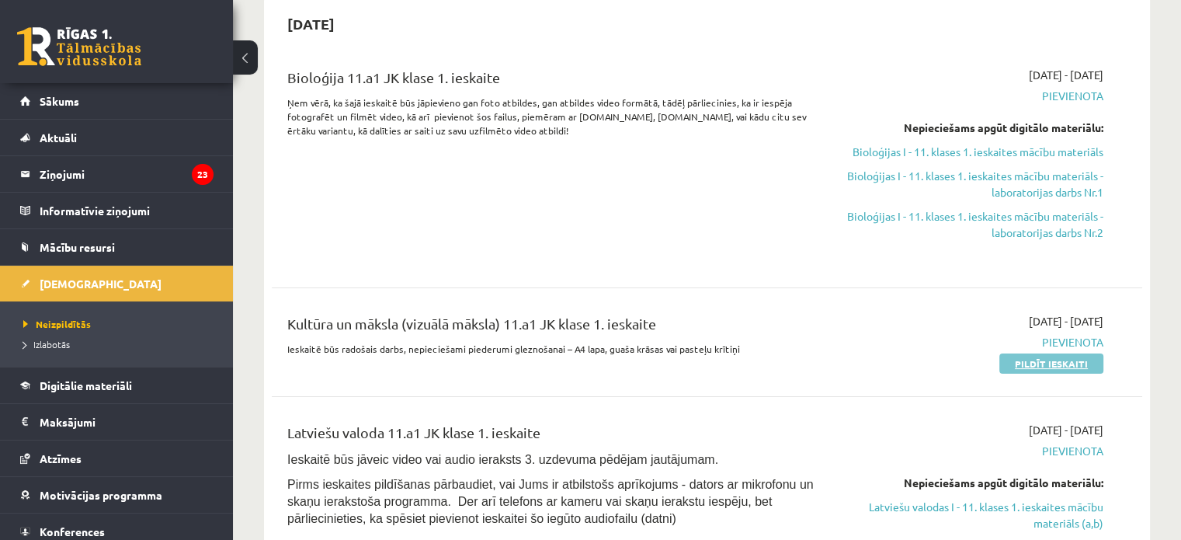
click at [1075, 363] on link "Pildīt ieskaiti" at bounding box center [1051, 363] width 104 height 20
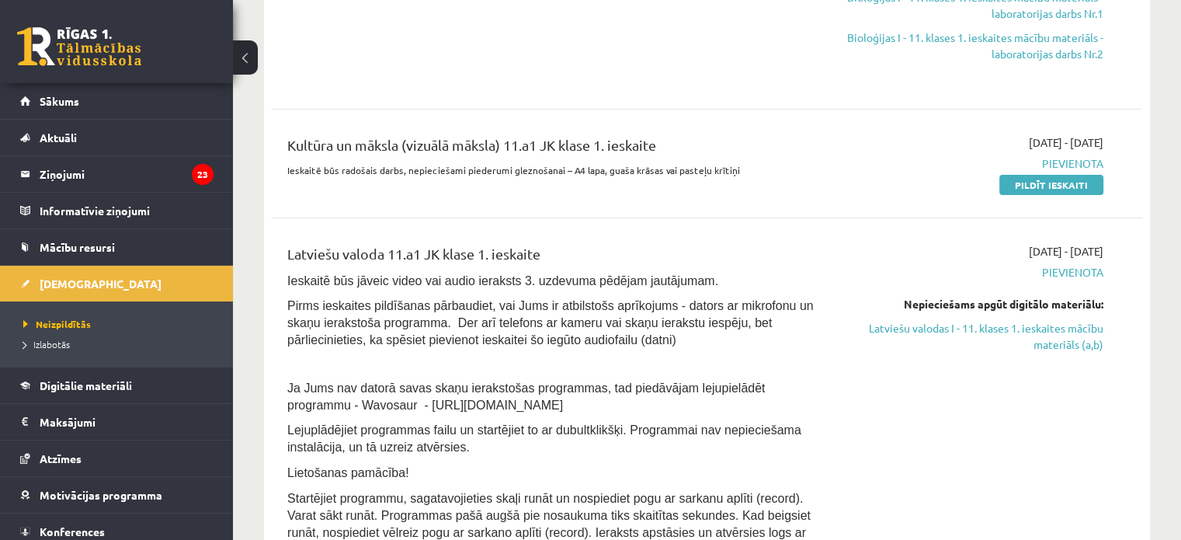
scroll to position [388, 0]
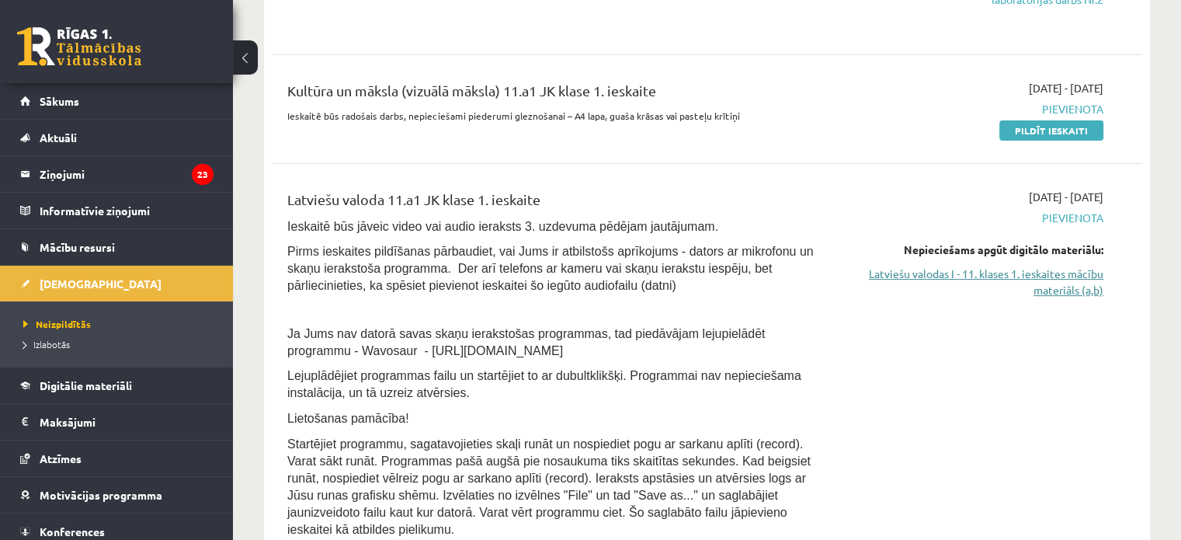
click at [979, 276] on link "Latviešu valodas I - 11. klases 1. ieskaites mācību materiāls (a,b)" at bounding box center [975, 282] width 256 height 33
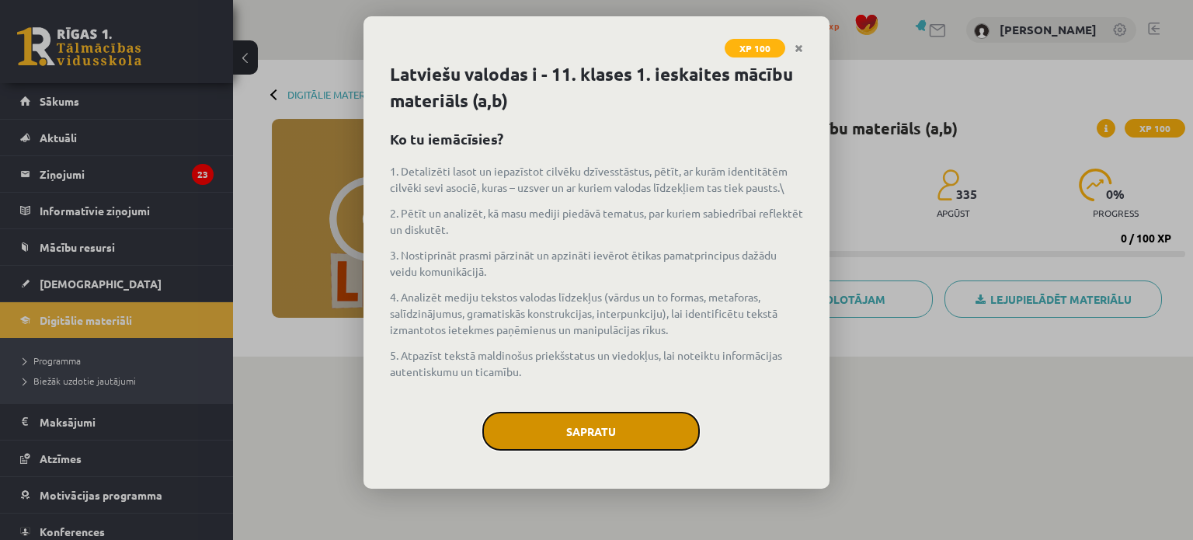
click at [627, 419] on button "Sapratu" at bounding box center [590, 431] width 217 height 39
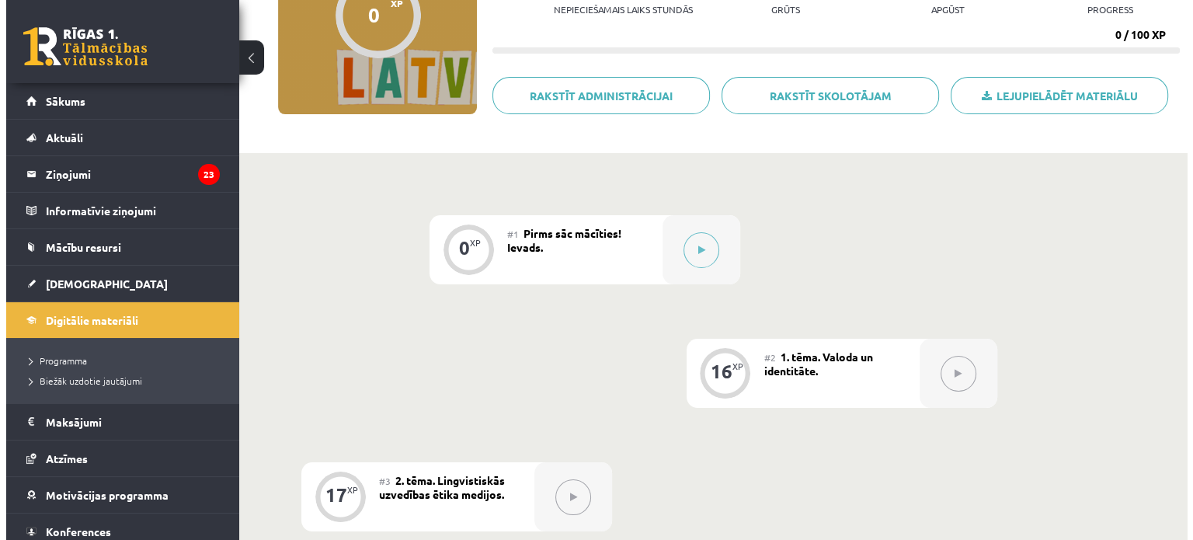
scroll to position [137, 0]
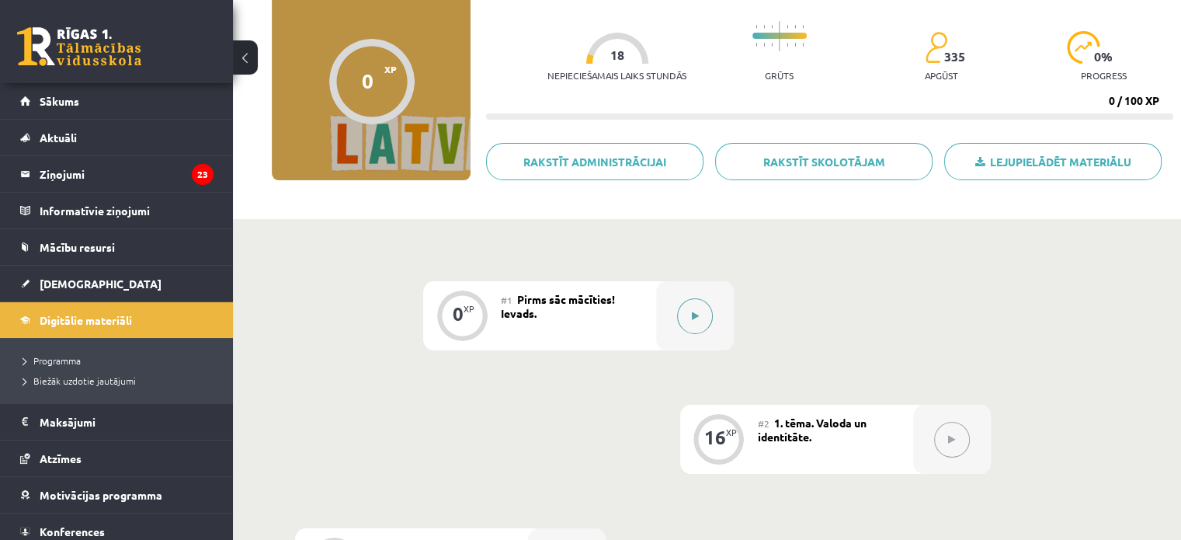
click at [683, 318] on button at bounding box center [695, 316] width 36 height 36
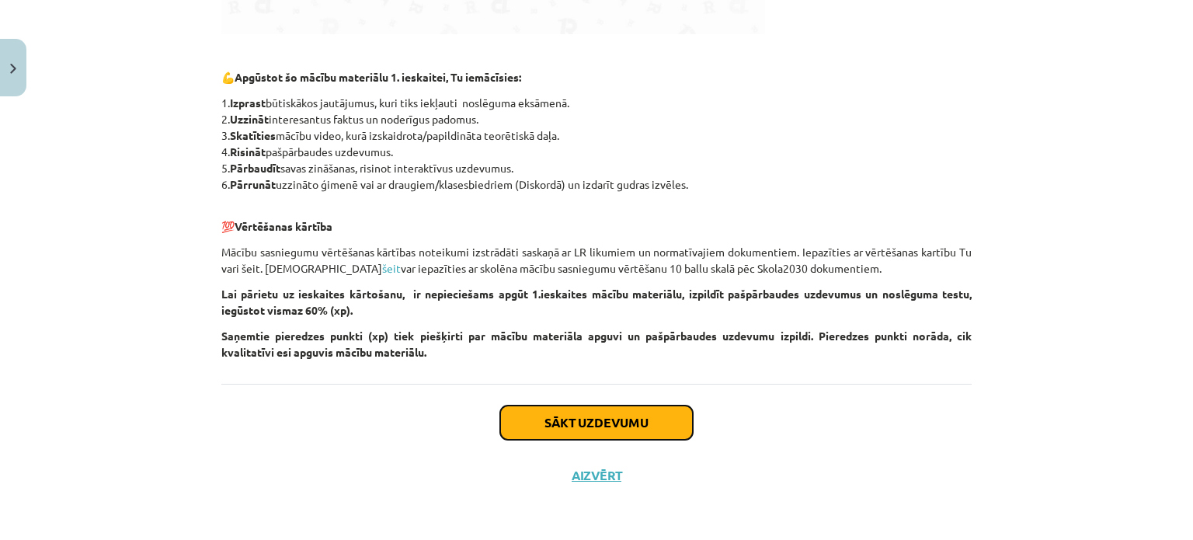
click at [618, 415] on button "Sākt uzdevumu" at bounding box center [596, 422] width 193 height 34
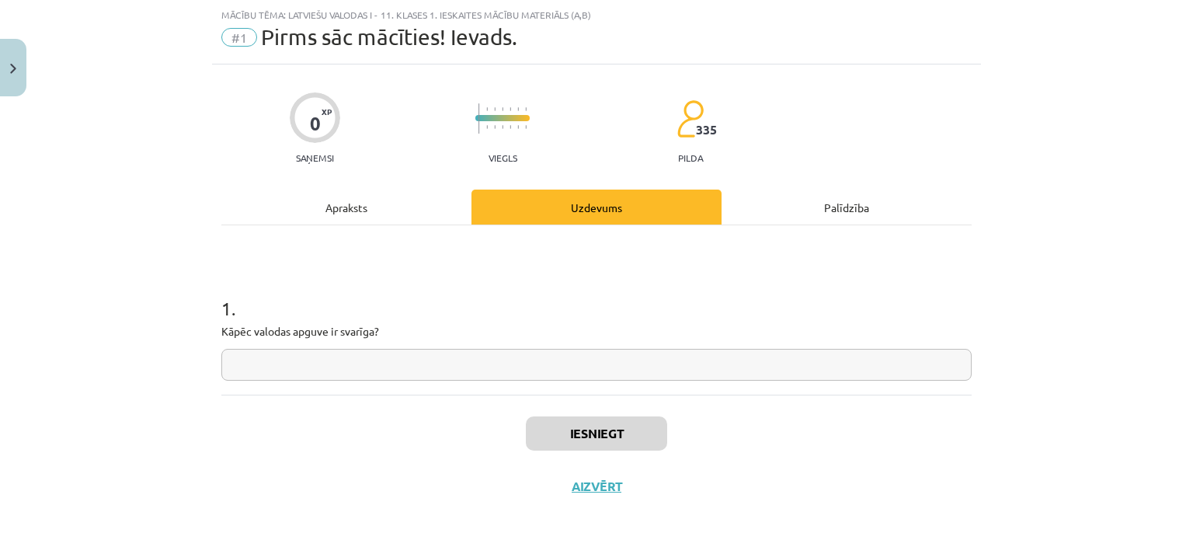
click at [560, 365] on input "text" at bounding box center [596, 365] width 750 height 32
type input "*"
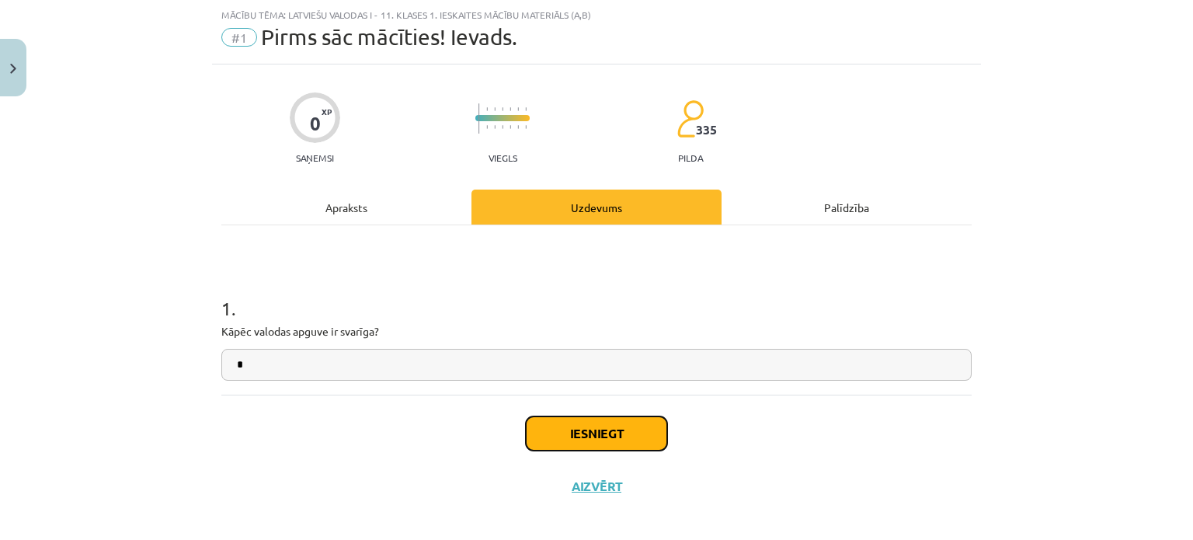
click at [574, 432] on button "Iesniegt" at bounding box center [596, 433] width 141 height 34
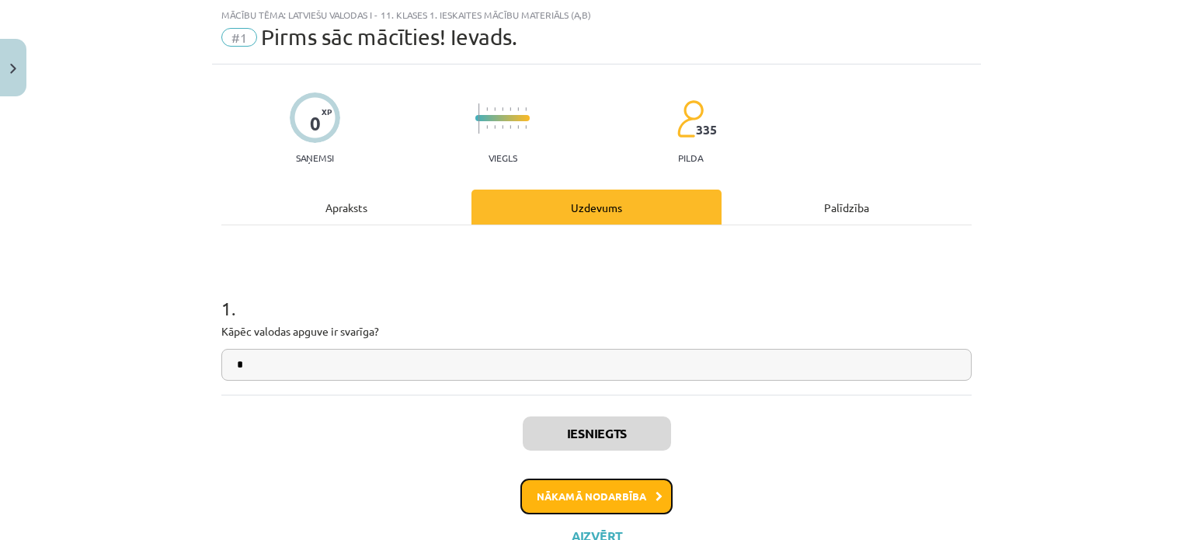
click at [568, 495] on button "Nākamā nodarbība" at bounding box center [596, 496] width 152 height 36
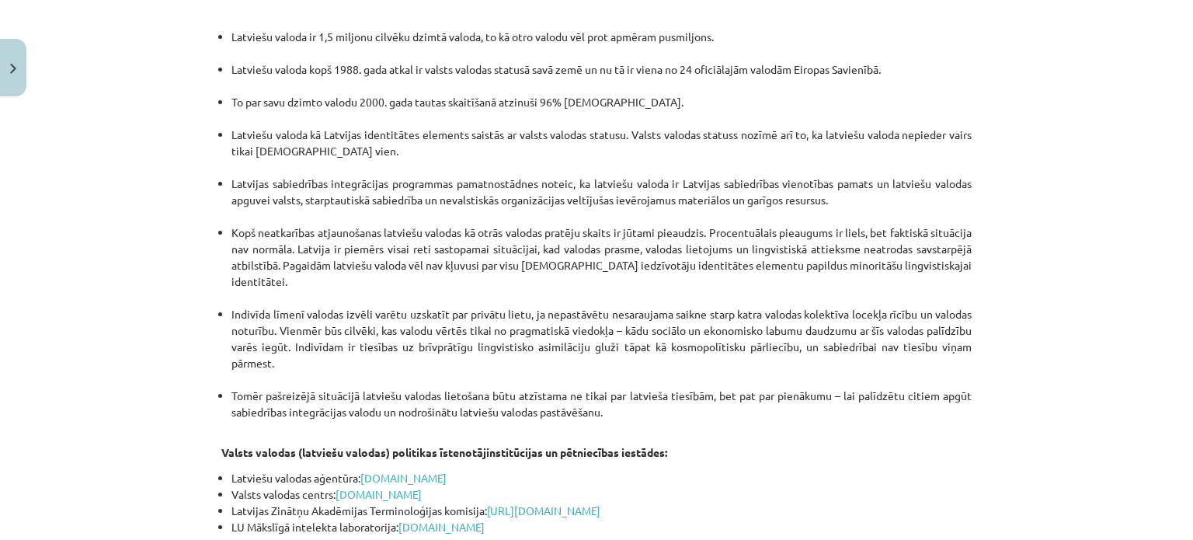
scroll to position [3295, 0]
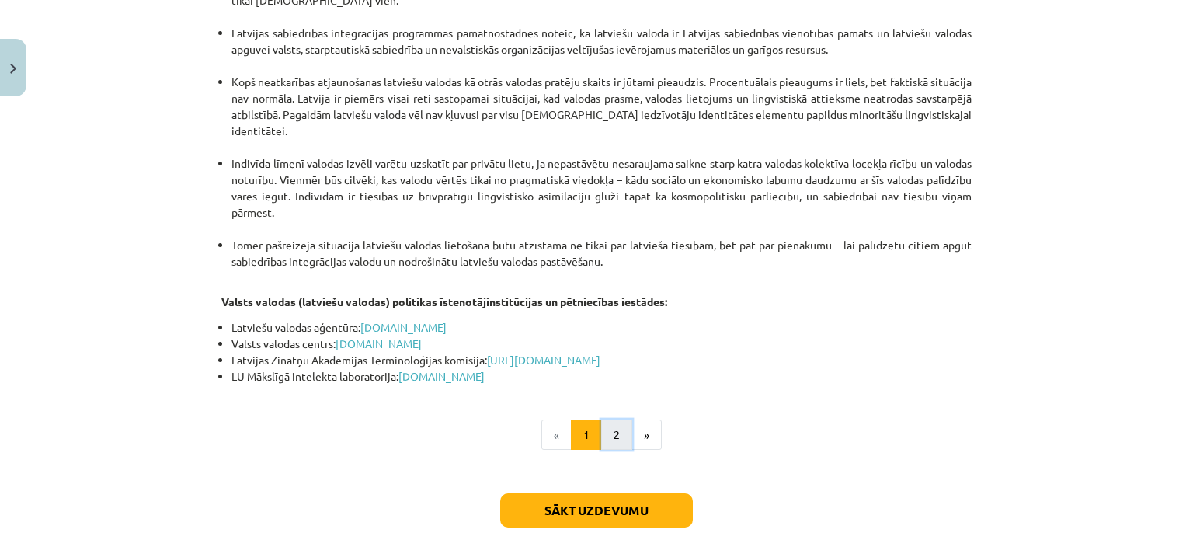
click at [601, 419] on button "2" at bounding box center [616, 434] width 31 height 31
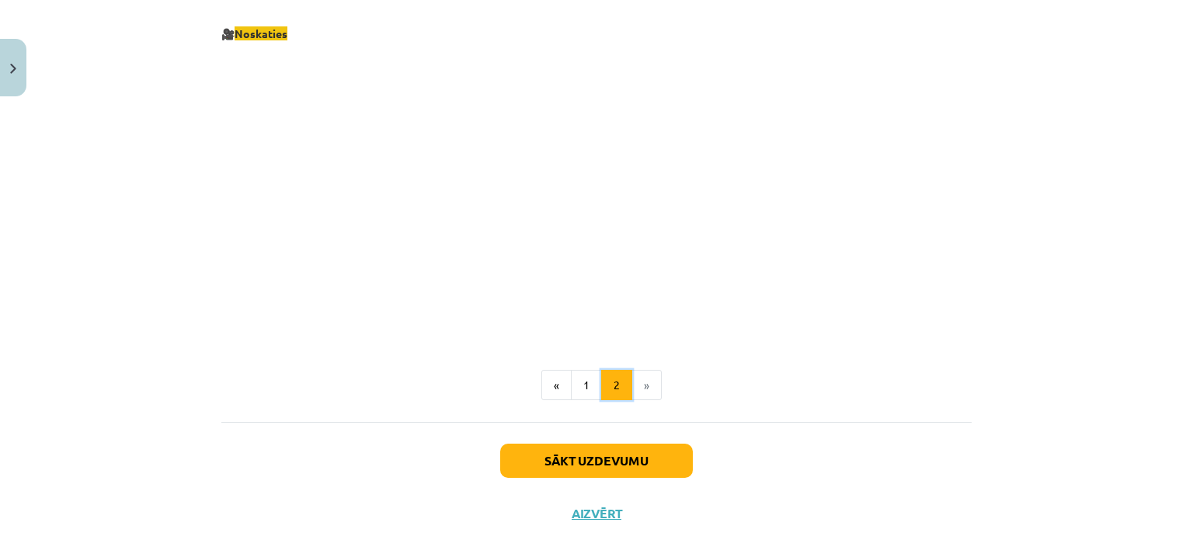
scroll to position [1713, 0]
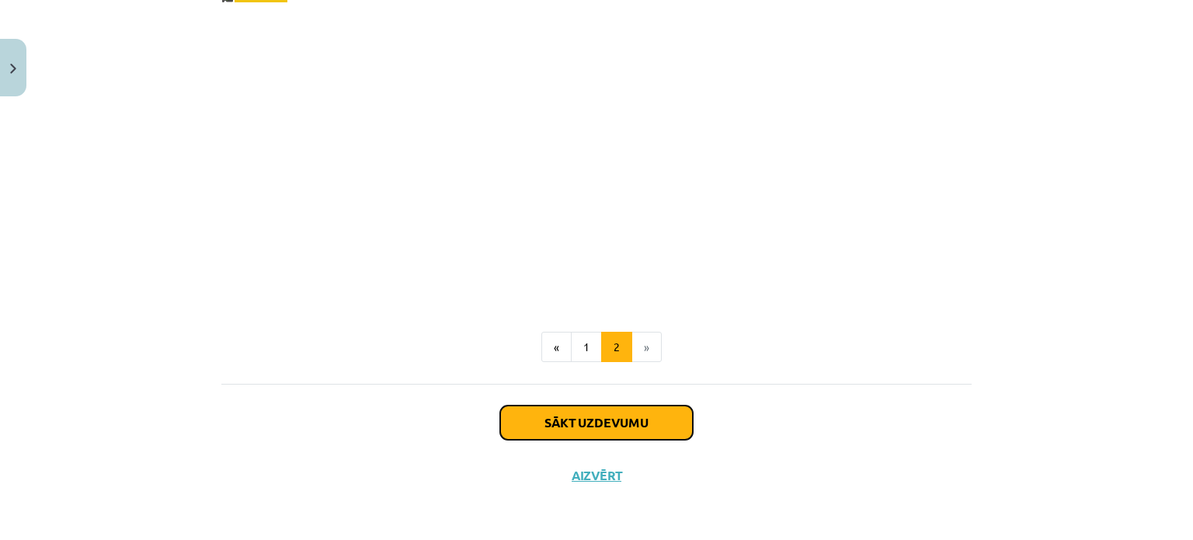
click at [575, 423] on button "Sākt uzdevumu" at bounding box center [596, 422] width 193 height 34
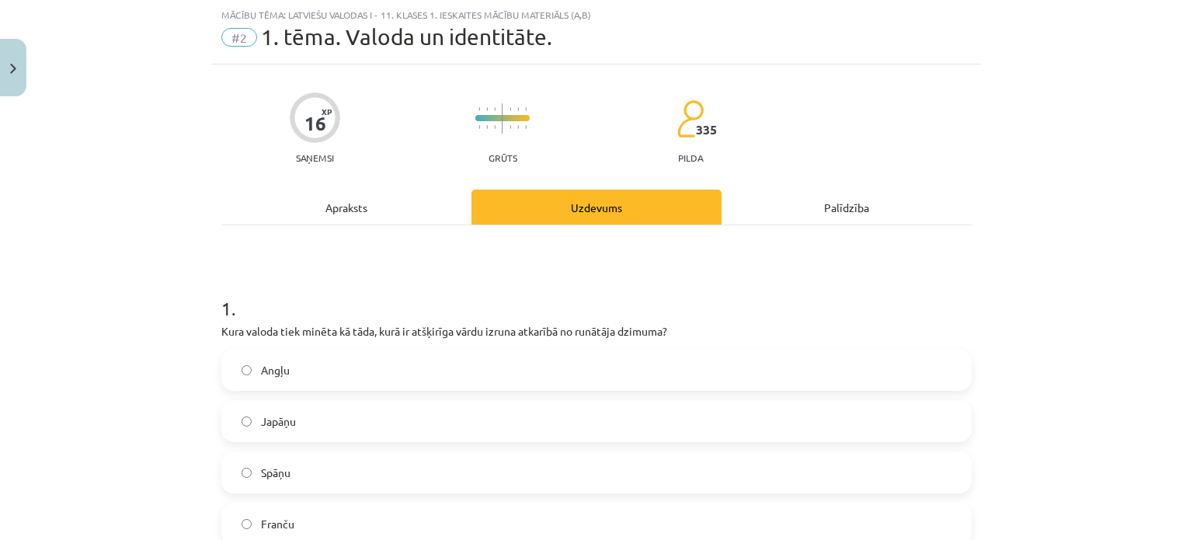
scroll to position [116, 0]
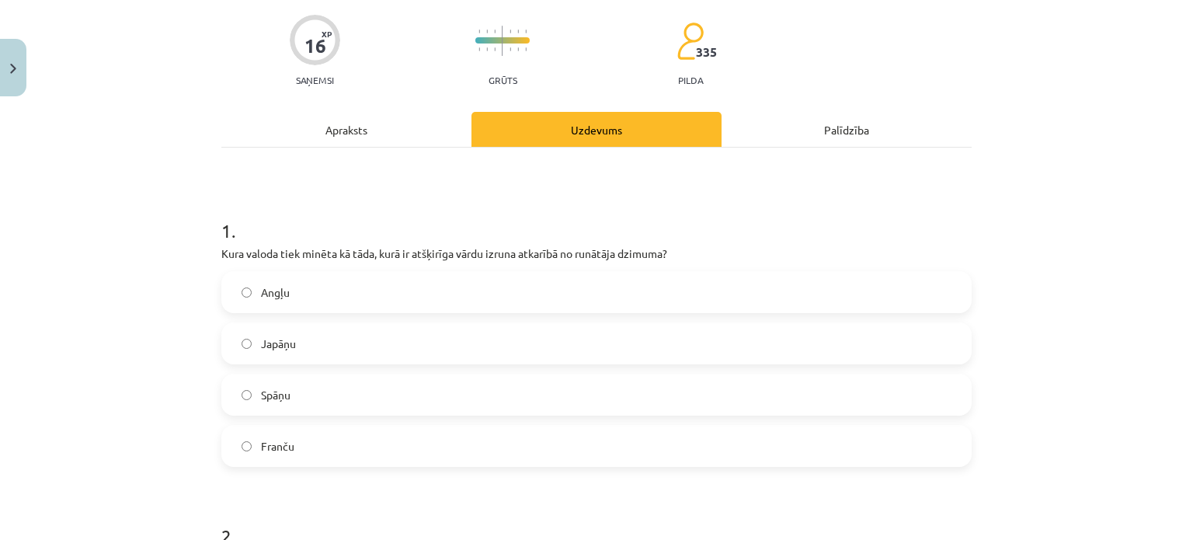
click at [348, 136] on div "Apraksts" at bounding box center [346, 129] width 250 height 35
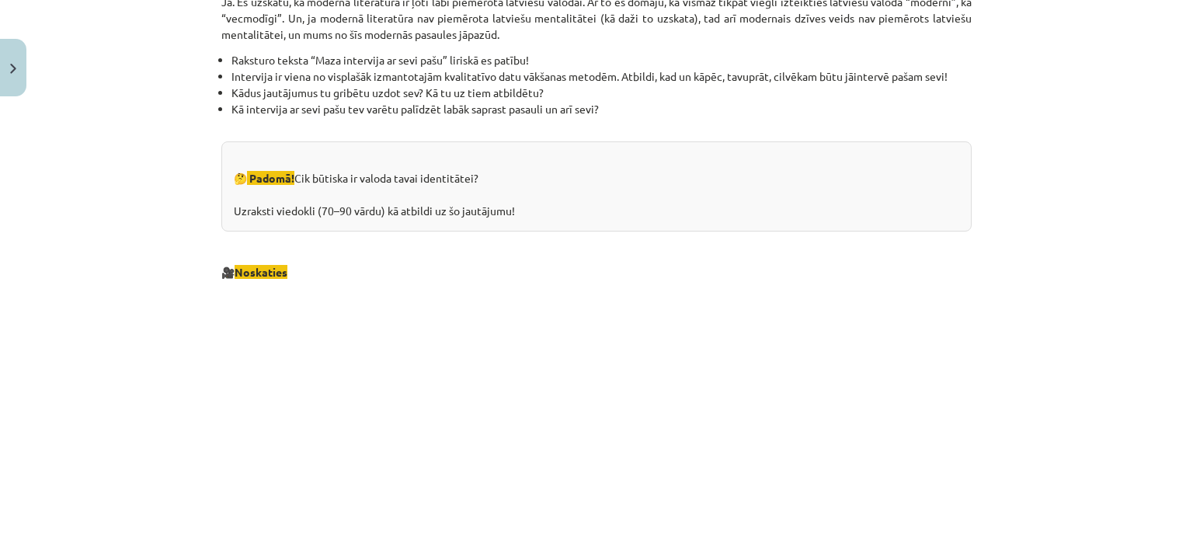
scroll to position [1713, 0]
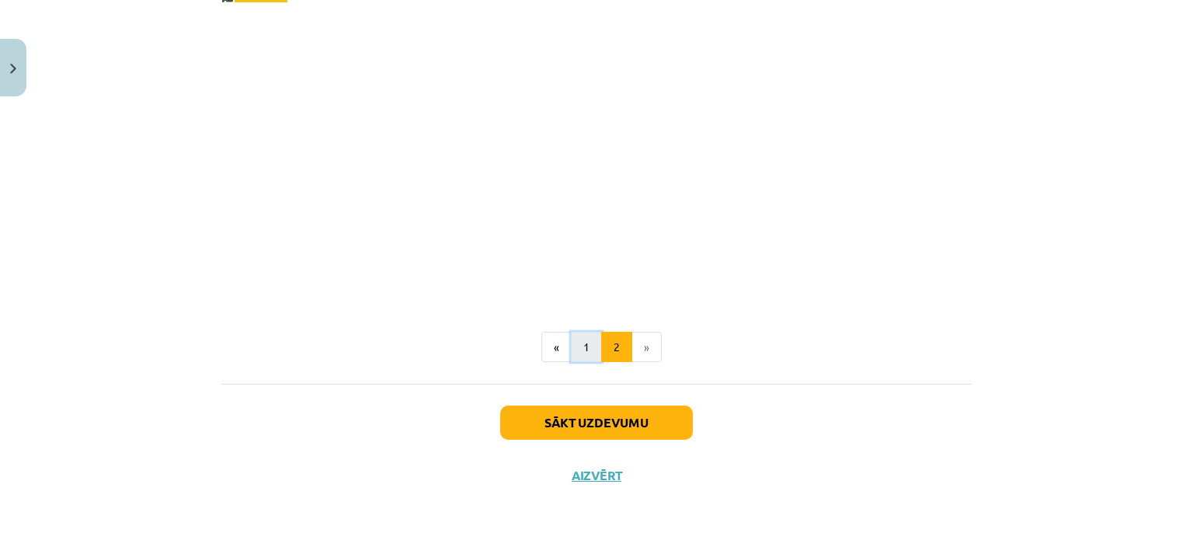
click at [581, 346] on button "1" at bounding box center [586, 347] width 31 height 31
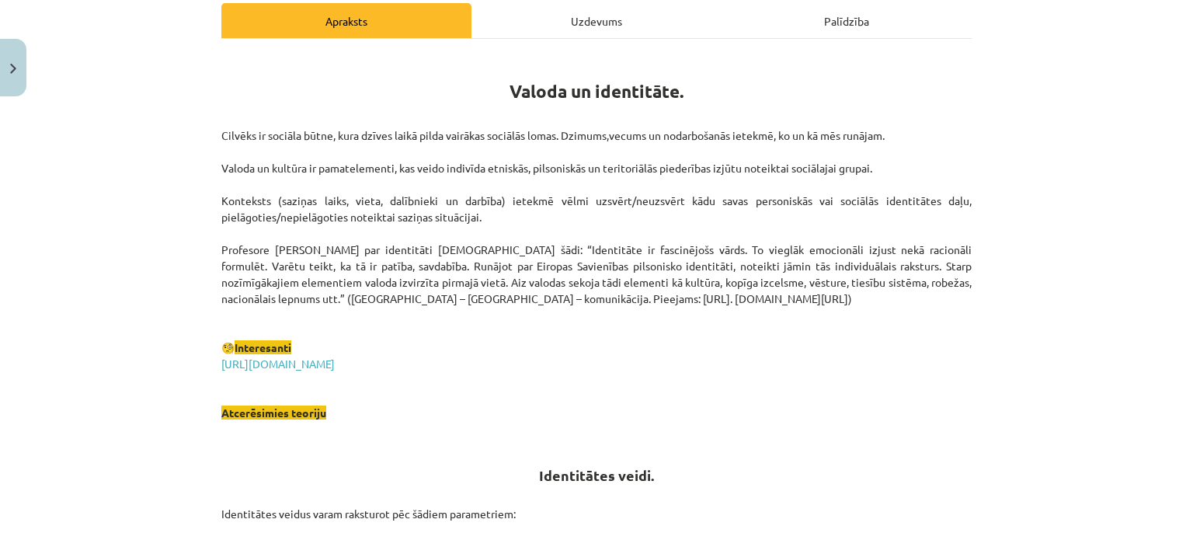
scroll to position [200, 0]
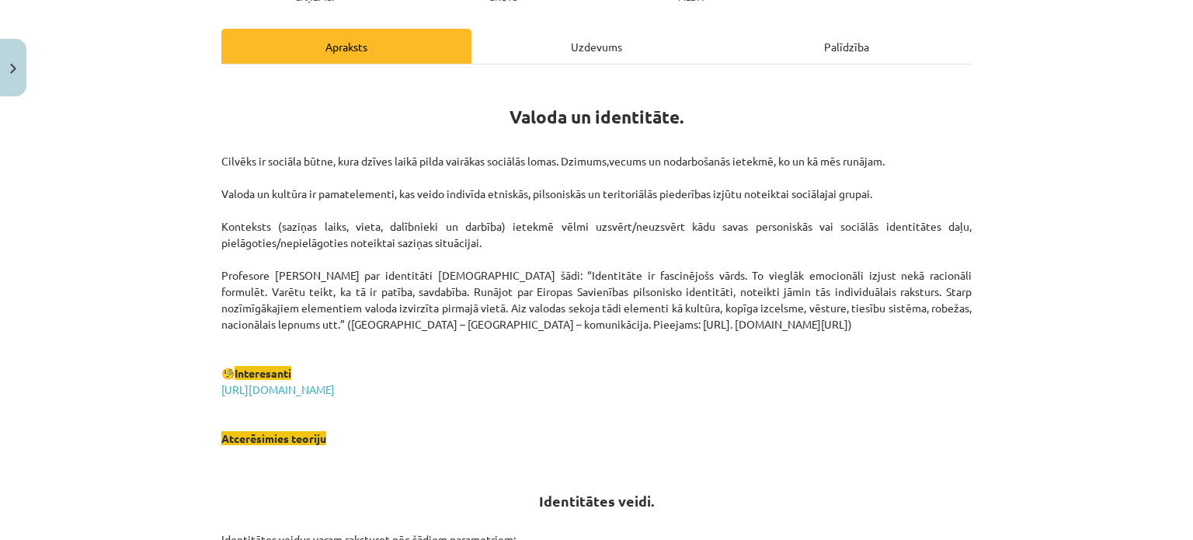
click at [547, 53] on div "Uzdevums" at bounding box center [596, 46] width 250 height 35
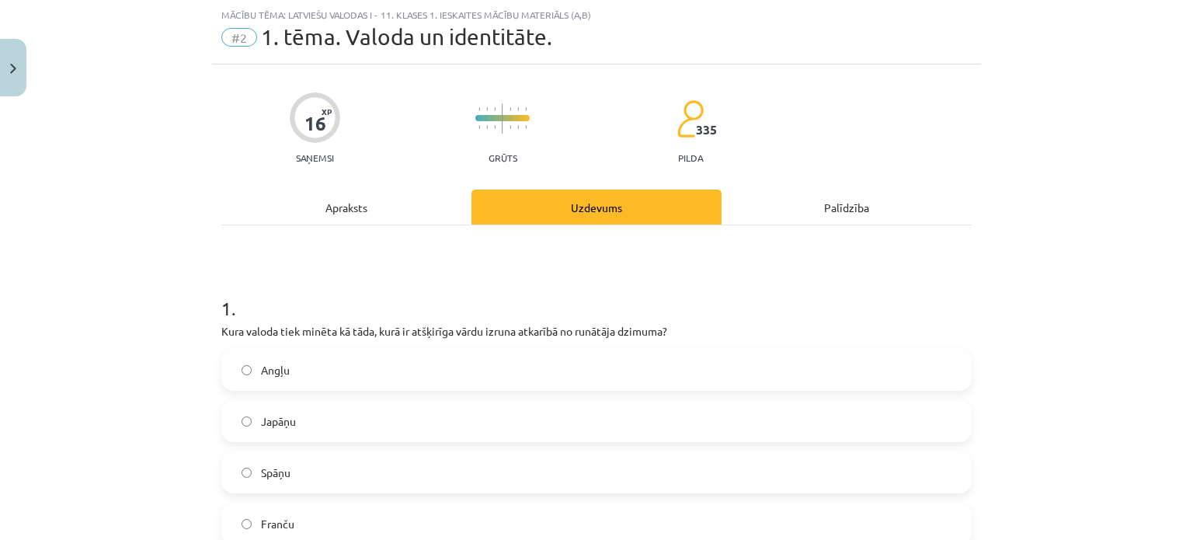
scroll to position [272, 0]
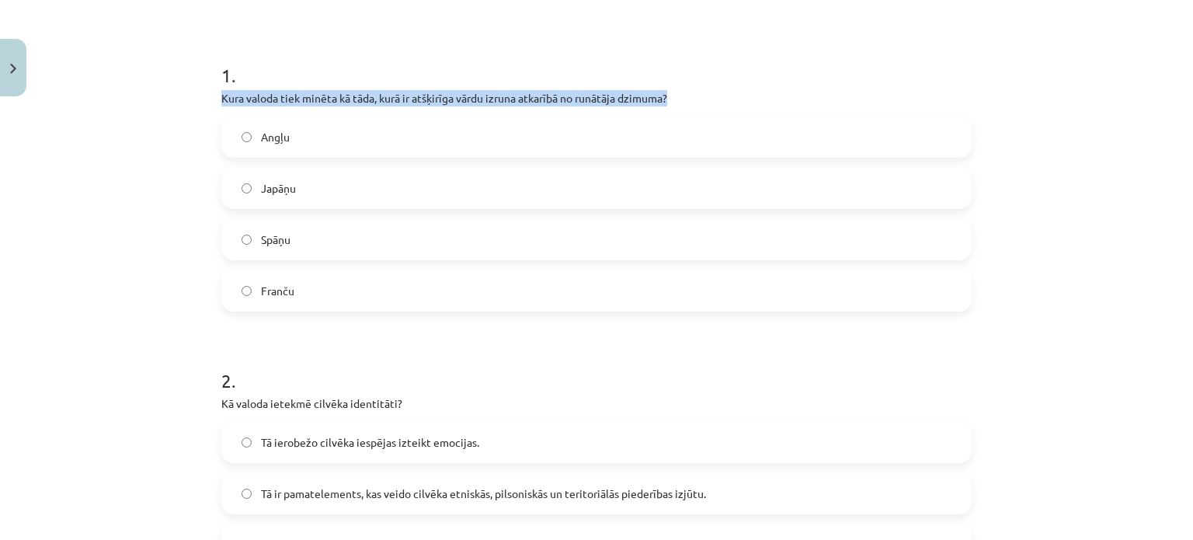
drag, startPoint x: 218, startPoint y: 99, endPoint x: 692, endPoint y: 94, distance: 473.7
click at [692, 94] on p "Kura valoda tiek minēta kā tāda, kurā ir atšķirīga vārdu izruna atkarībā no run…" at bounding box center [596, 98] width 750 height 16
copy p "Kura valoda tiek minēta kā tāda, kurā ir atšķirīga vārdu izruna atkarībā no run…"
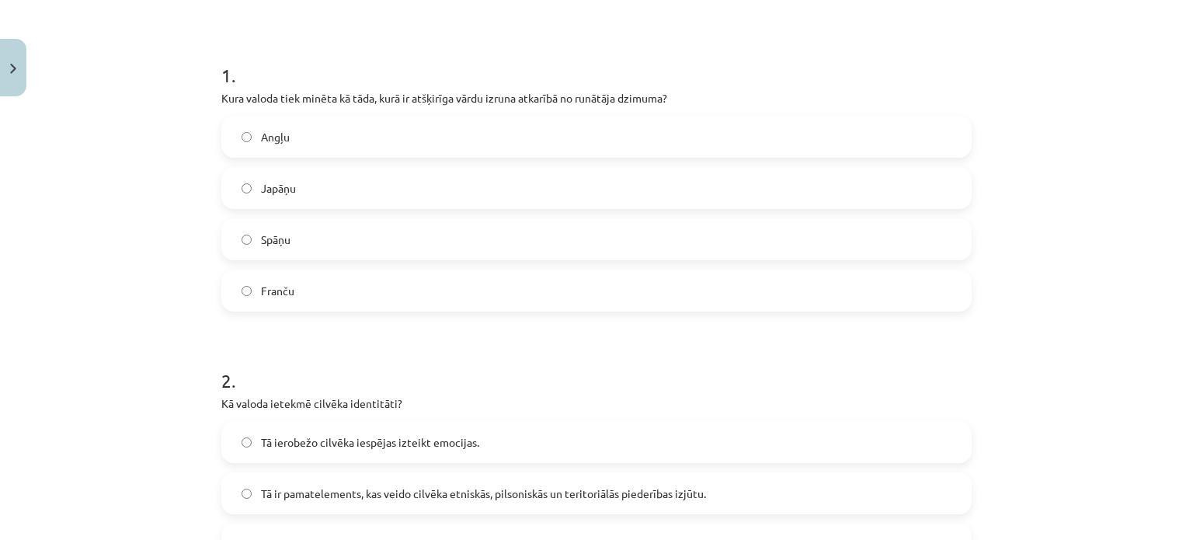
click at [283, 180] on span "Japāņu" at bounding box center [278, 188] width 35 height 16
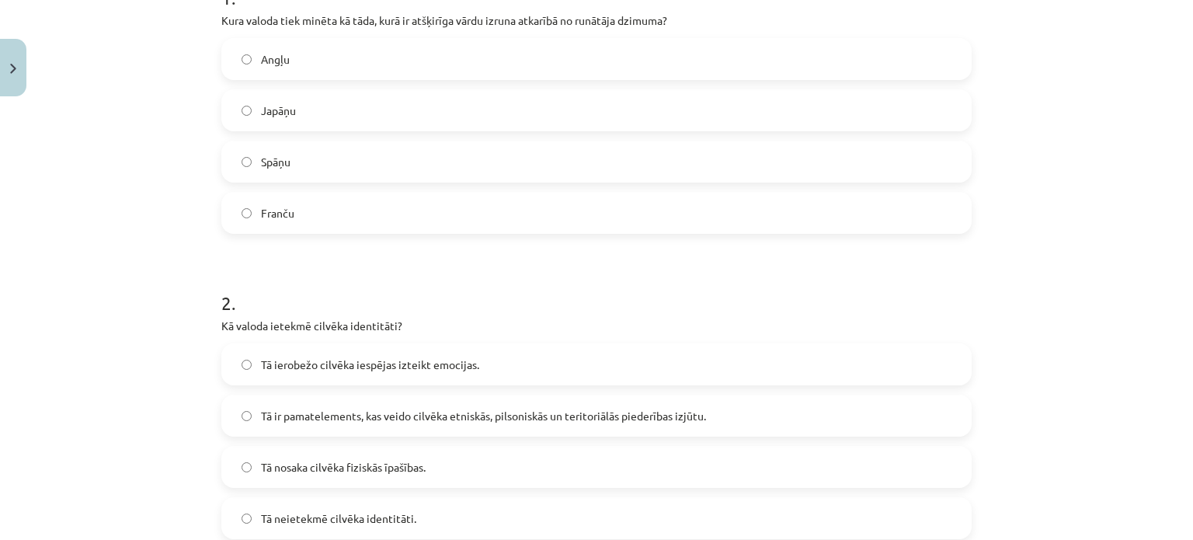
click at [355, 412] on span "Tā ir pamatelements, kas veido cilvēka etniskās, pilsoniskās un teritoriālās pi…" at bounding box center [483, 416] width 445 height 16
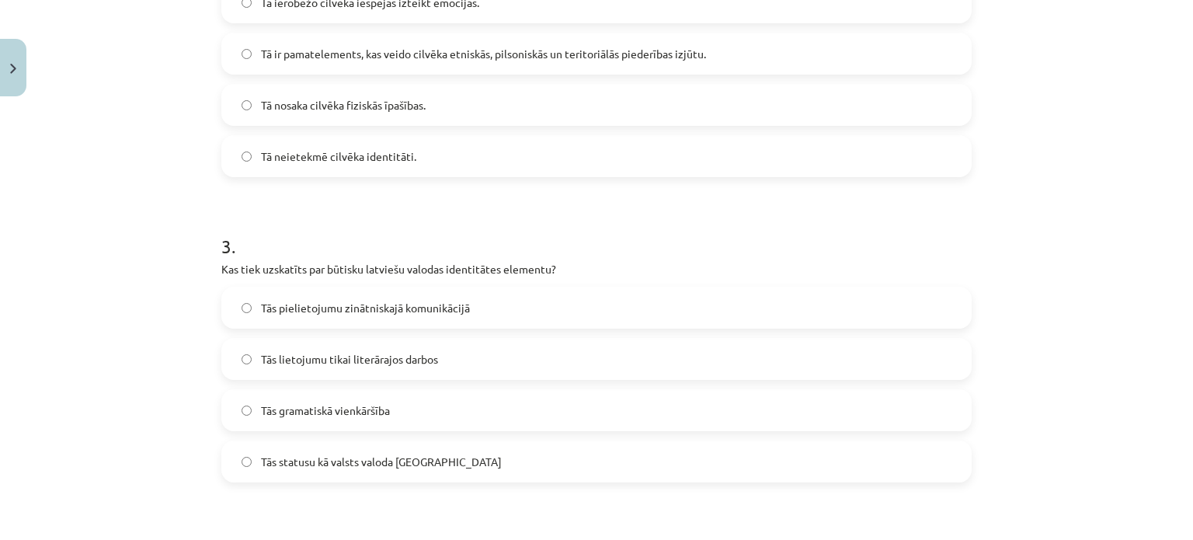
scroll to position [738, 0]
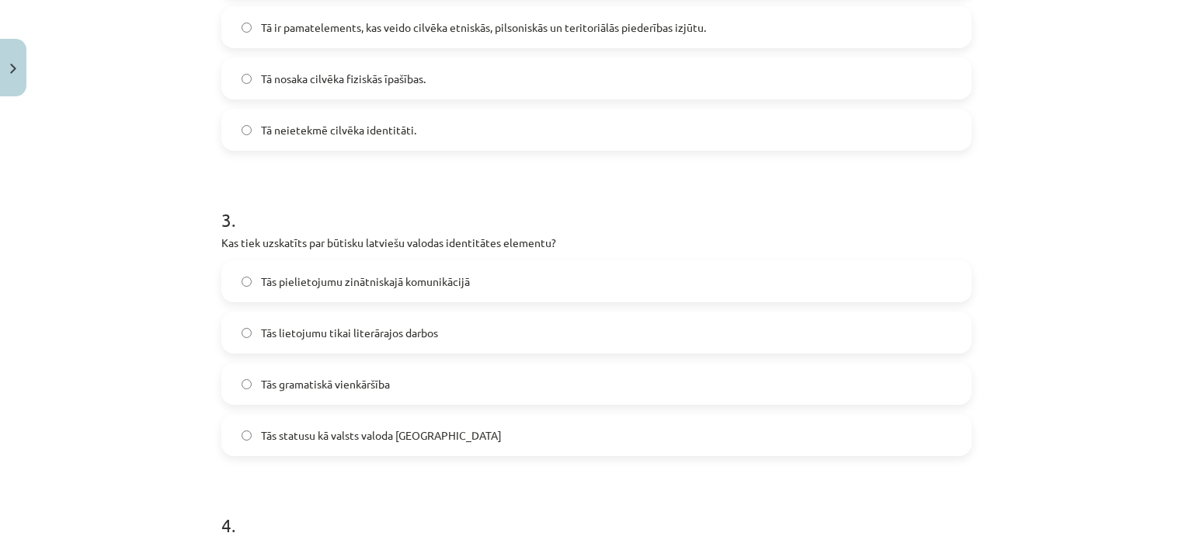
click at [332, 427] on span "Tās statusu kā valsts valoda Latvijā" at bounding box center [381, 435] width 241 height 16
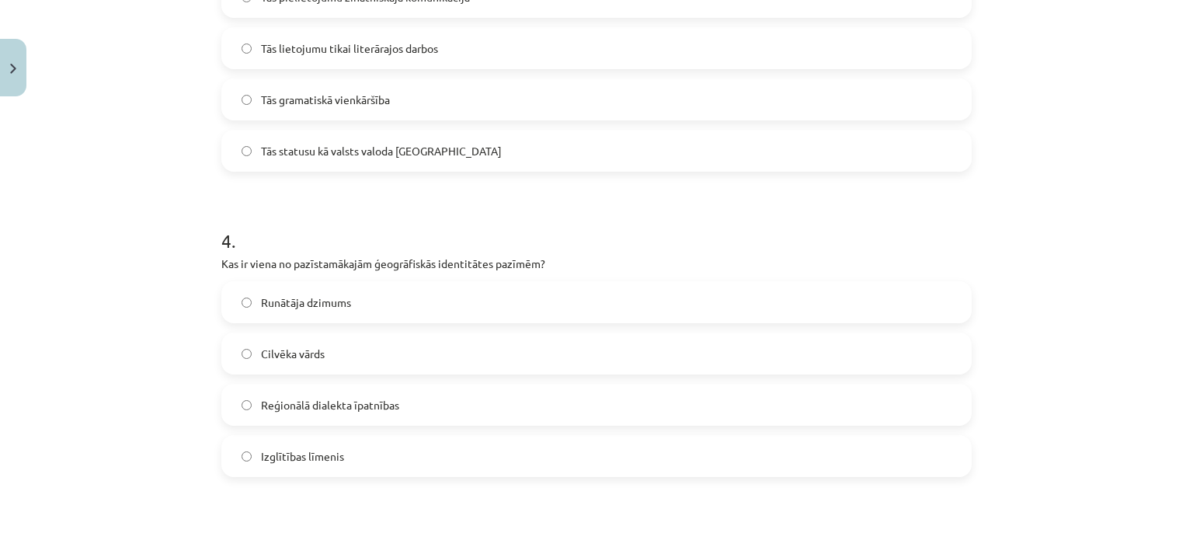
scroll to position [1048, 0]
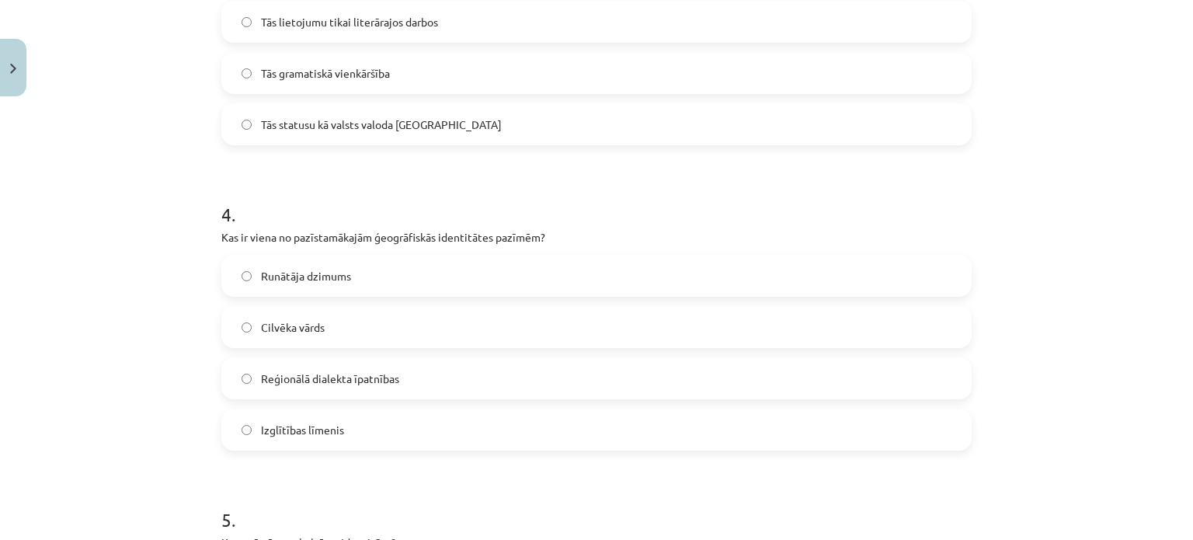
click at [362, 383] on span "Reģionālā dialekta īpatnības" at bounding box center [330, 378] width 138 height 16
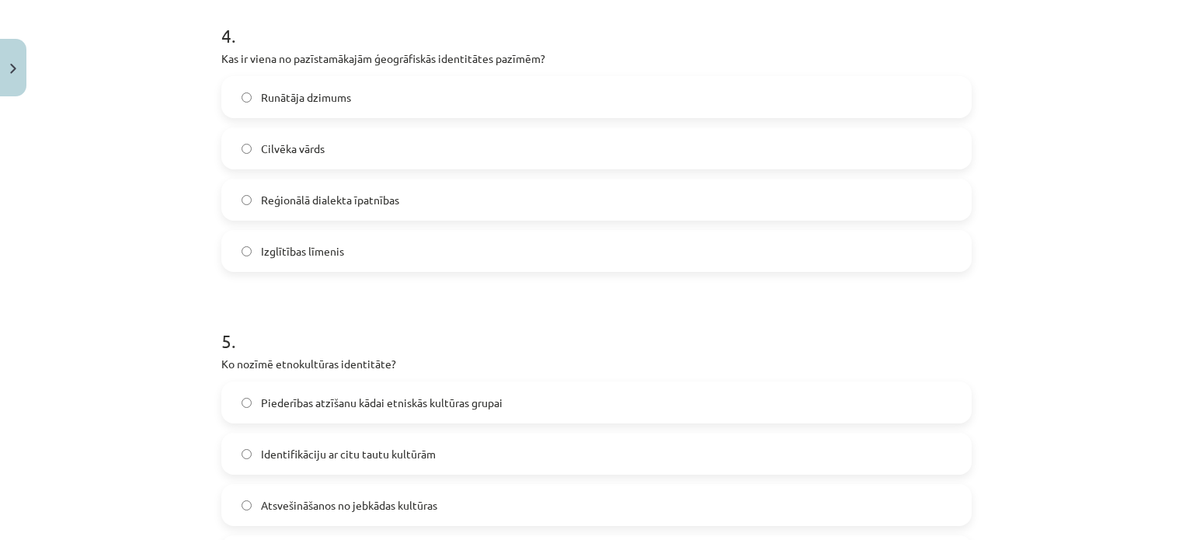
scroll to position [1281, 0]
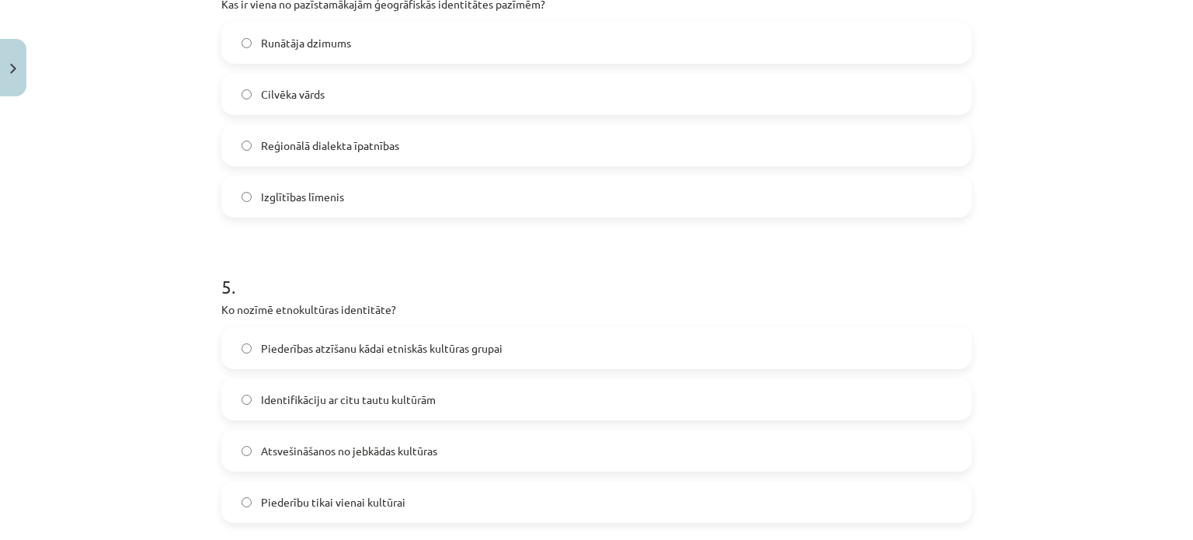
click at [283, 103] on label "Cilvēka vārds" at bounding box center [596, 94] width 747 height 39
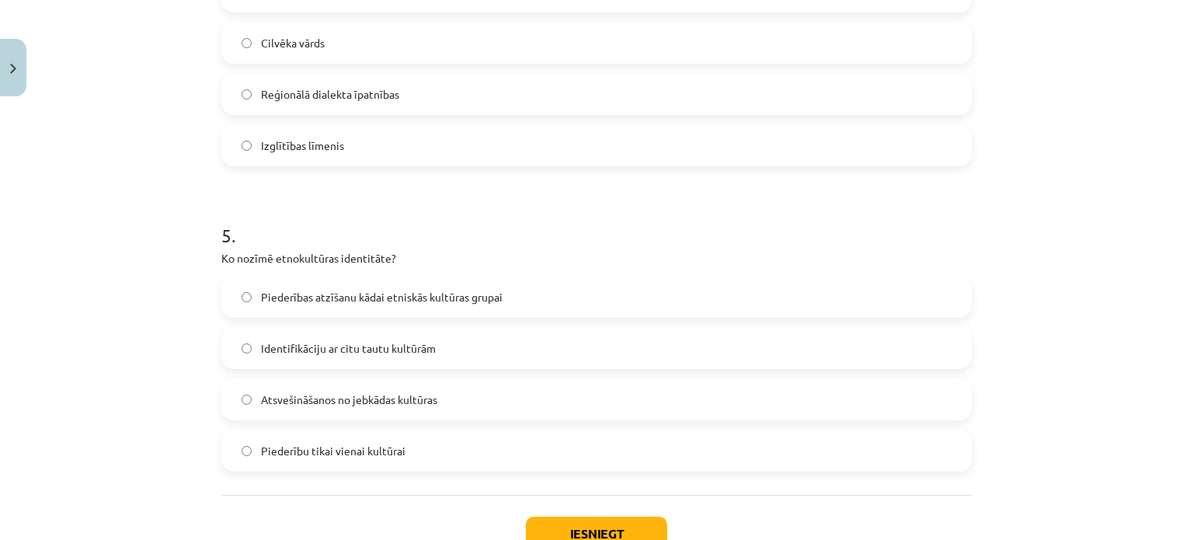
scroll to position [1359, 0]
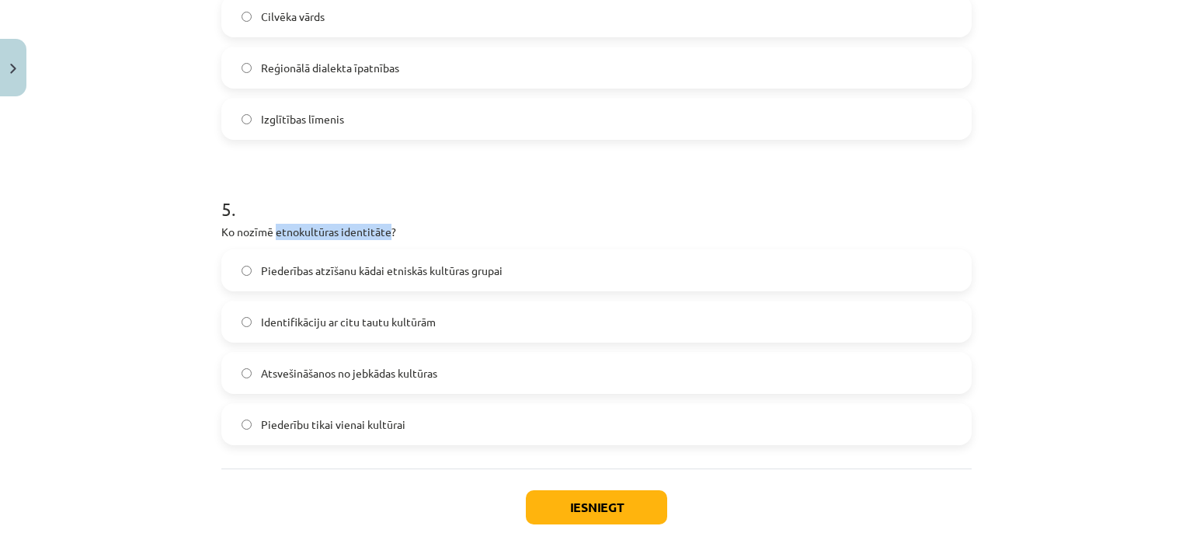
drag, startPoint x: 270, startPoint y: 228, endPoint x: 383, endPoint y: 229, distance: 112.6
click at [383, 229] on p "Ko nozīmē etnokultūras identitāte?" at bounding box center [596, 232] width 750 height 16
copy p "etnokultūras identitāte"
click at [467, 272] on span "Piederības atzīšanu kādai etniskās kultūras grupai" at bounding box center [381, 270] width 241 height 16
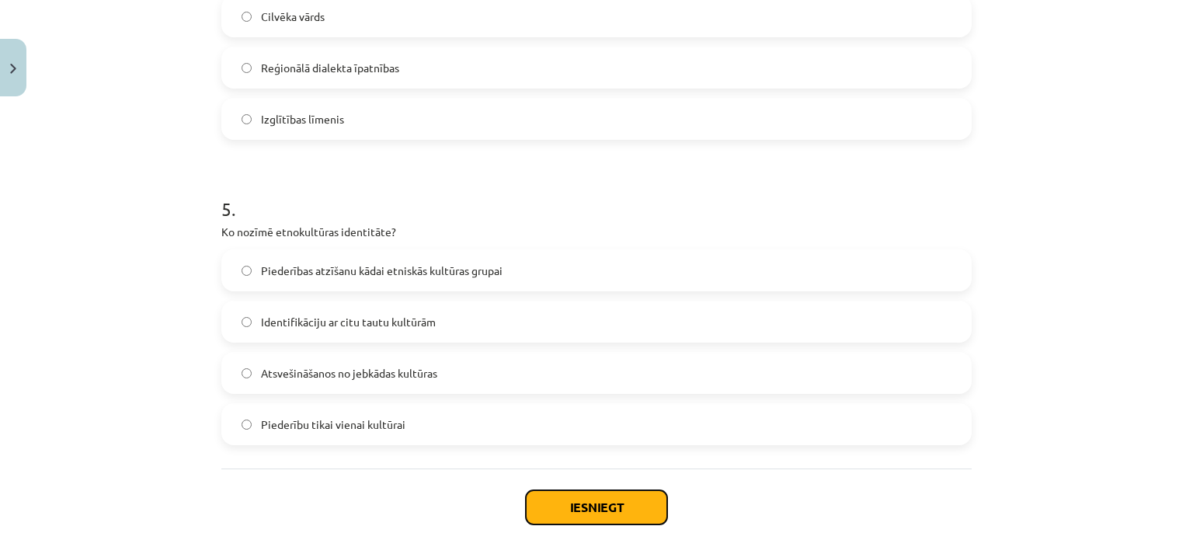
click at [598, 502] on button "Iesniegt" at bounding box center [596, 507] width 141 height 34
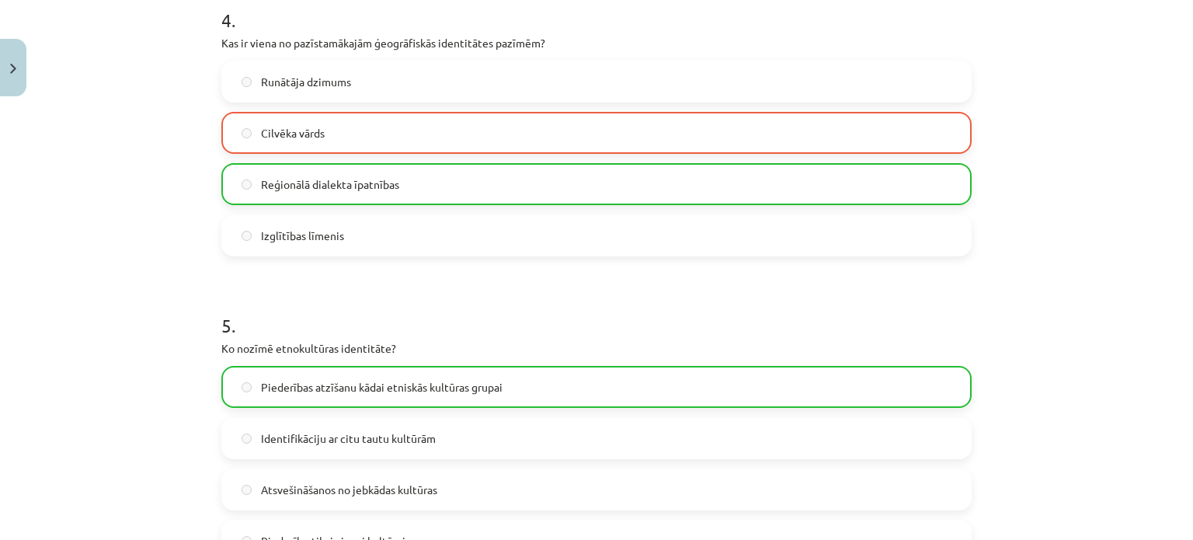
scroll to position [1475, 0]
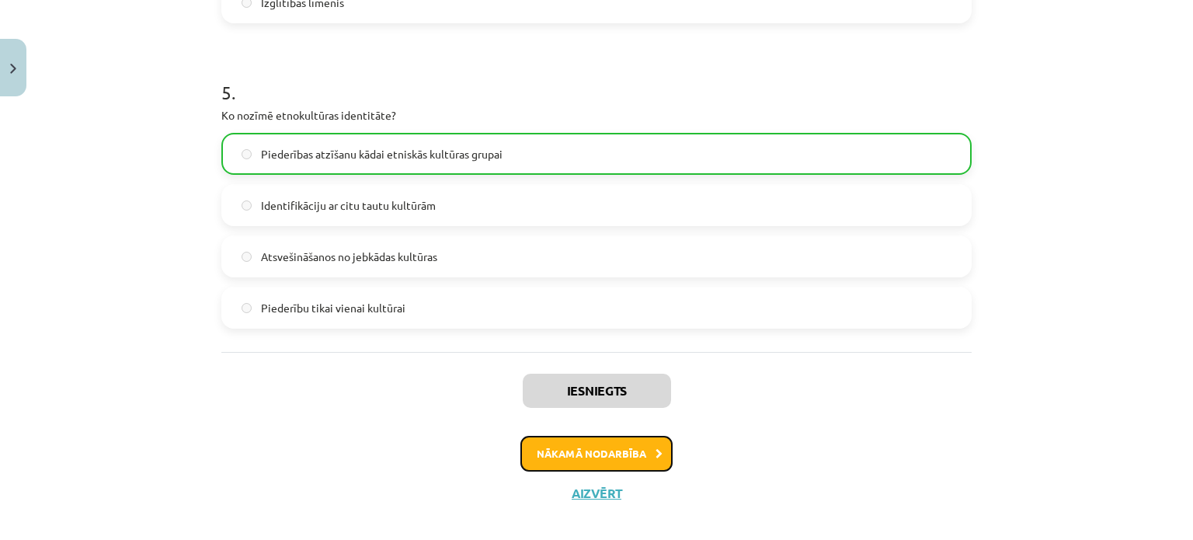
click at [589, 456] on button "Nākamā nodarbība" at bounding box center [596, 454] width 152 height 36
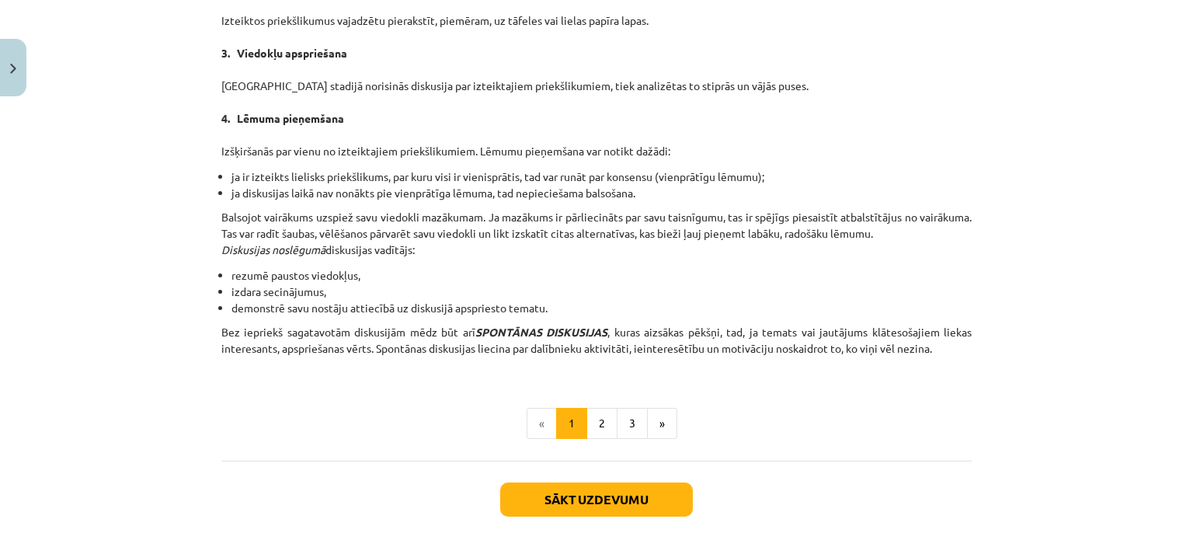
scroll to position [1359, 0]
click at [592, 493] on button "Sākt uzdevumu" at bounding box center [596, 498] width 193 height 34
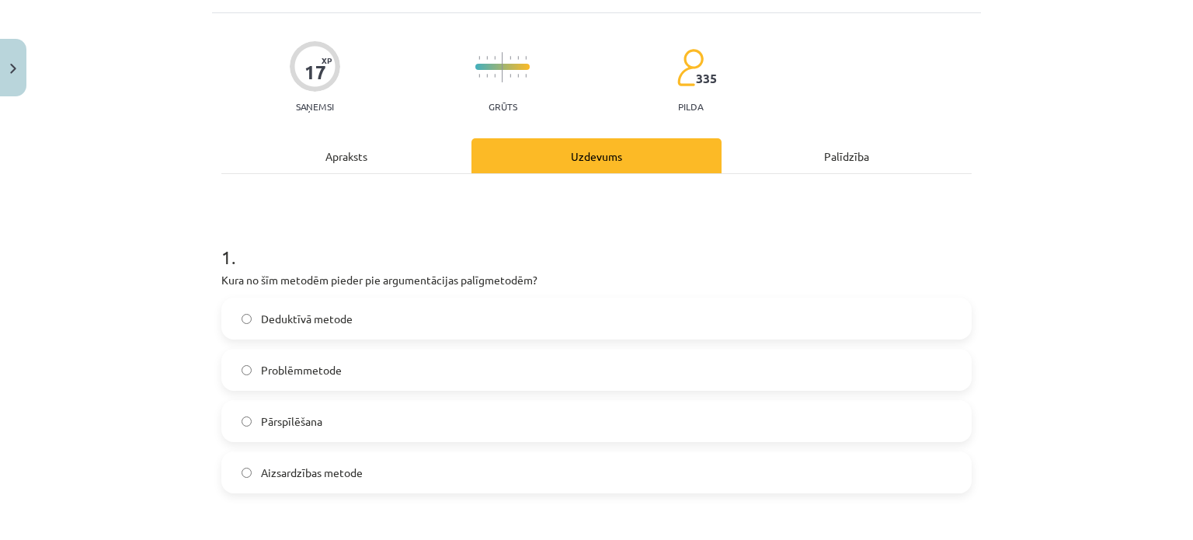
scroll to position [116, 0]
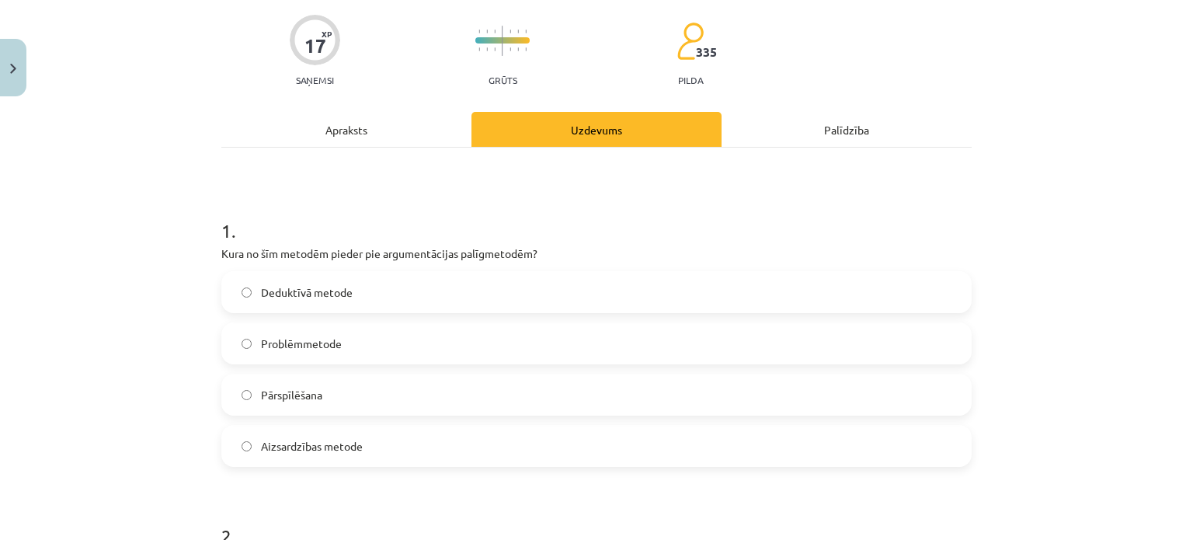
click at [297, 349] on span "Problēmmetode" at bounding box center [301, 343] width 81 height 16
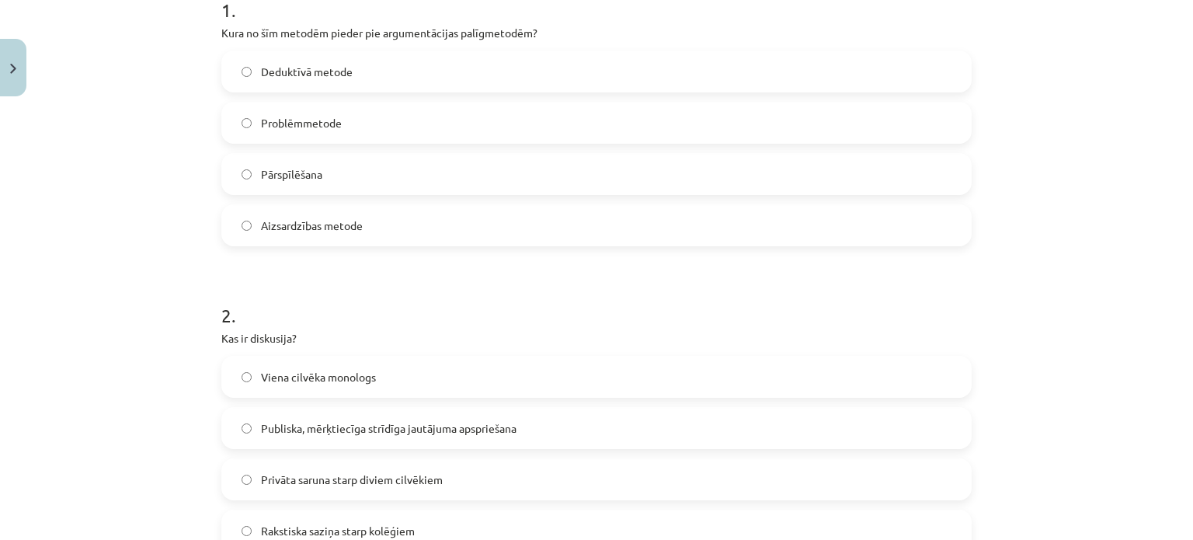
scroll to position [427, 0]
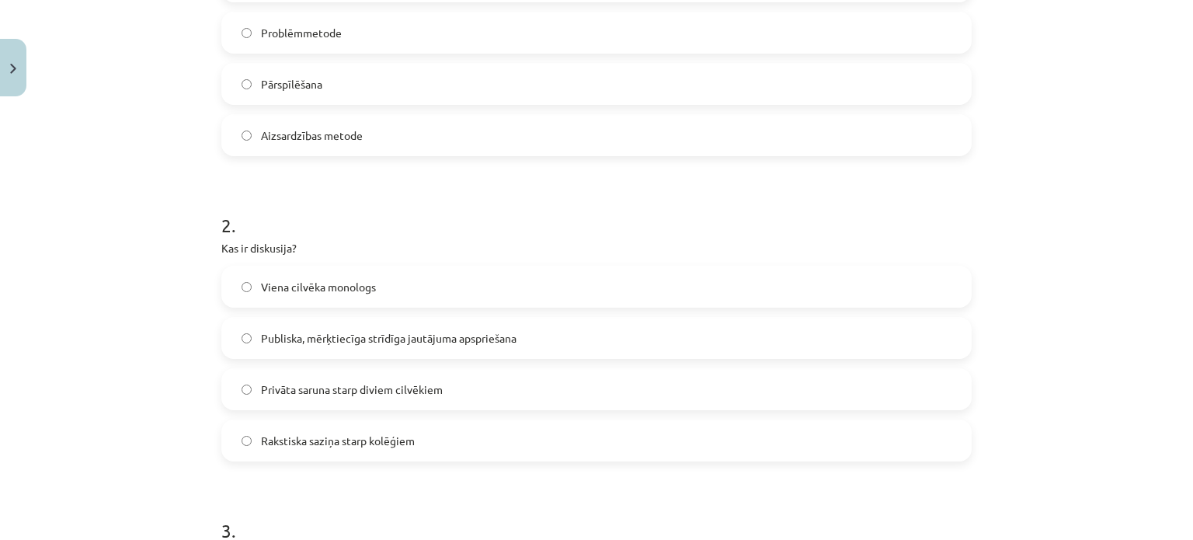
click at [391, 394] on span "Privāta saruna starp diviem cilvēkiem" at bounding box center [352, 389] width 182 height 16
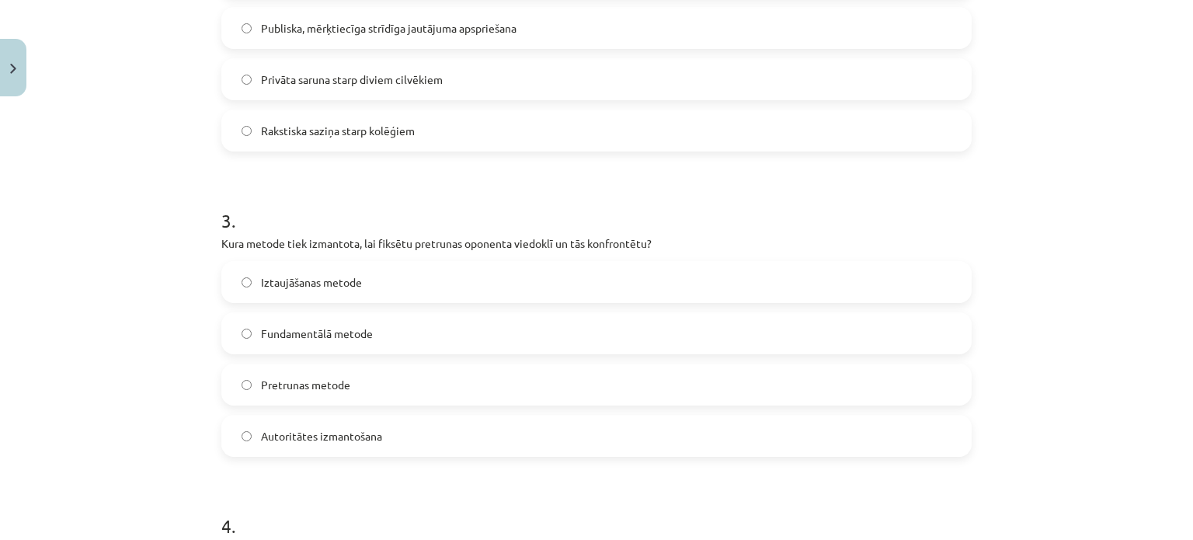
scroll to position [738, 0]
click at [309, 385] on span "Pretrunas metode" at bounding box center [305, 384] width 89 height 16
click at [326, 291] on label "Iztaujāšanas metode" at bounding box center [596, 281] width 747 height 39
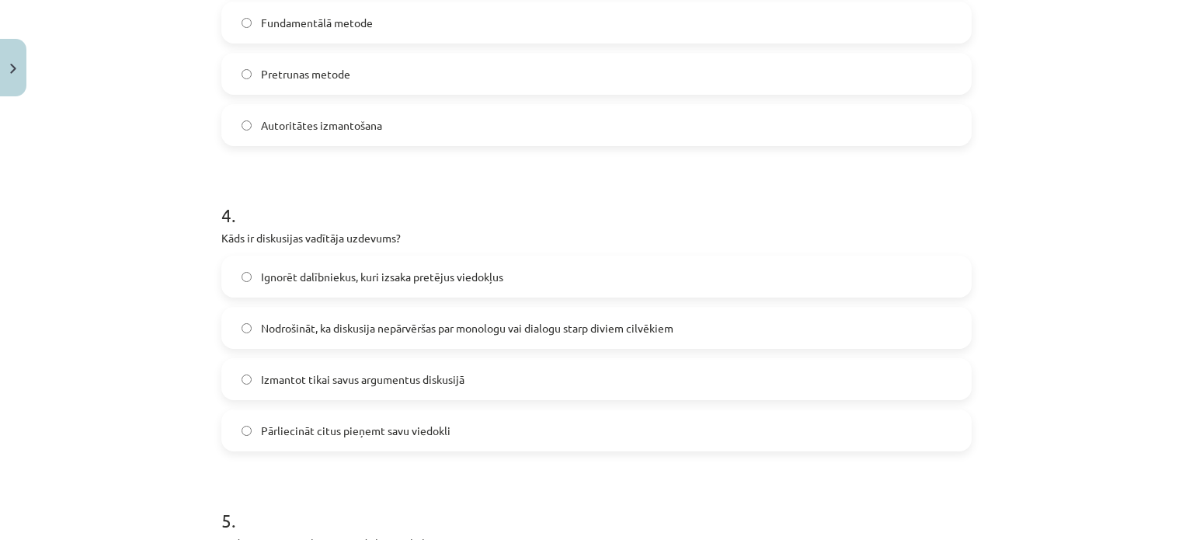
scroll to position [1048, 0]
click at [353, 340] on label "Nodrošināt, ka diskusija nepārvēršas par monologu vai dialogu starp diviem cilv…" at bounding box center [596, 326] width 747 height 39
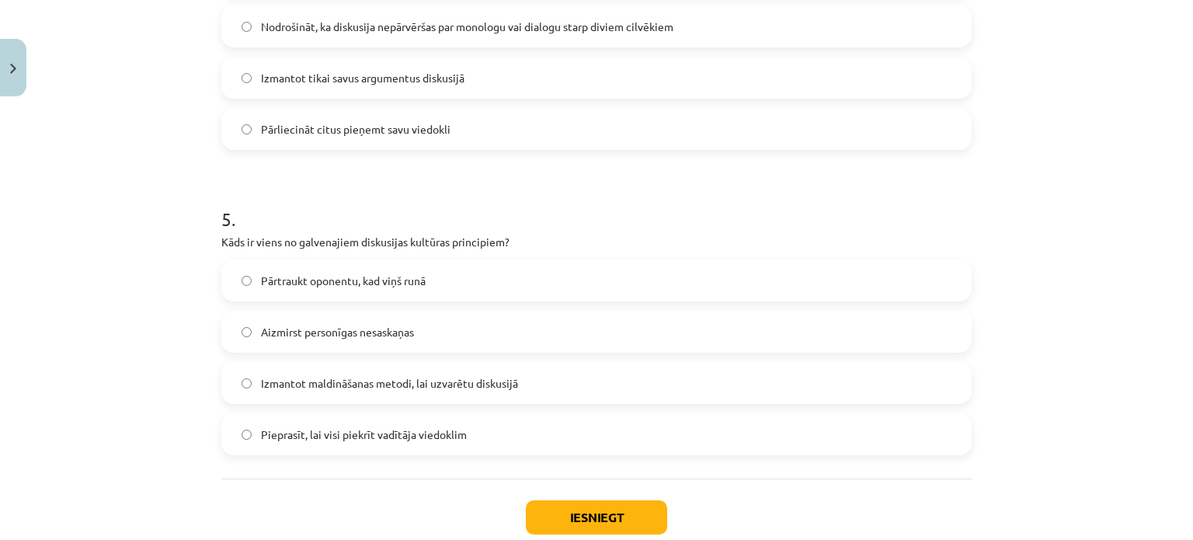
scroll to position [1359, 0]
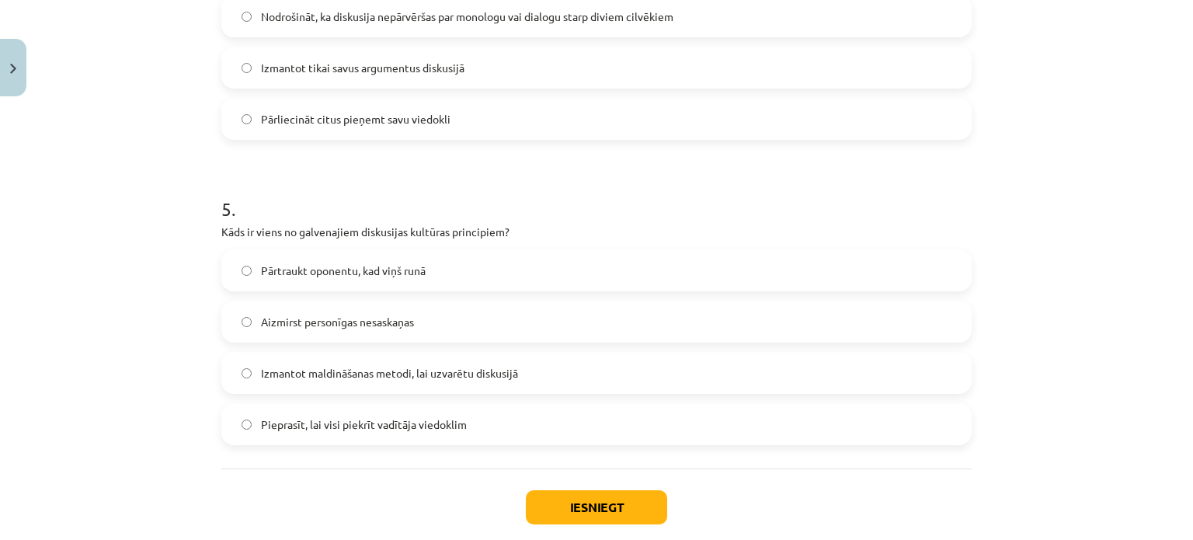
click at [349, 335] on label "Aizmirst personīgas nesaskaņas" at bounding box center [596, 321] width 747 height 39
click at [607, 500] on button "Iesniegt" at bounding box center [596, 507] width 141 height 34
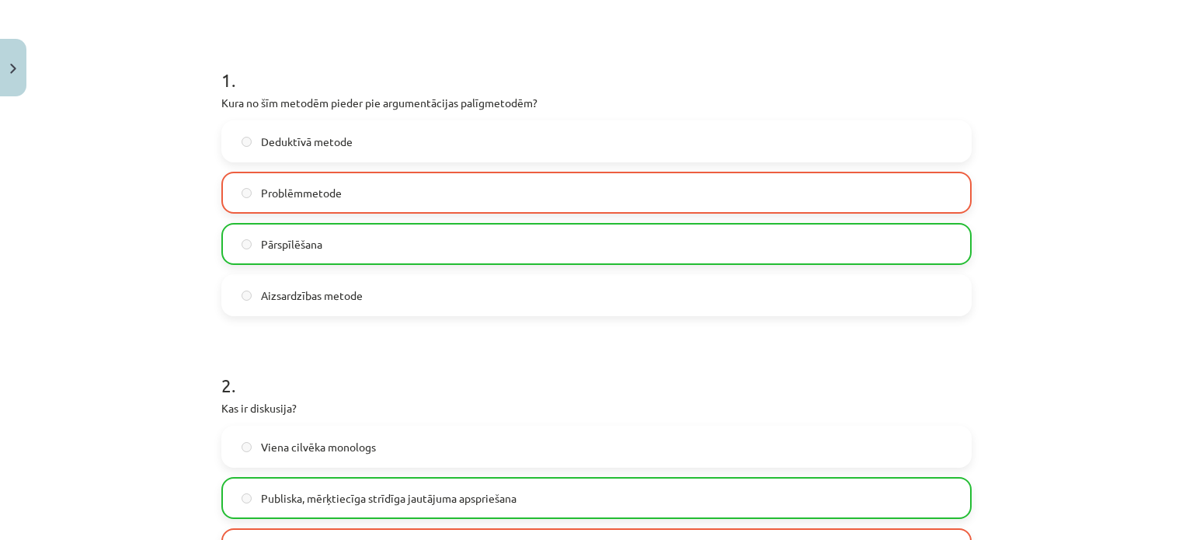
scroll to position [250, 0]
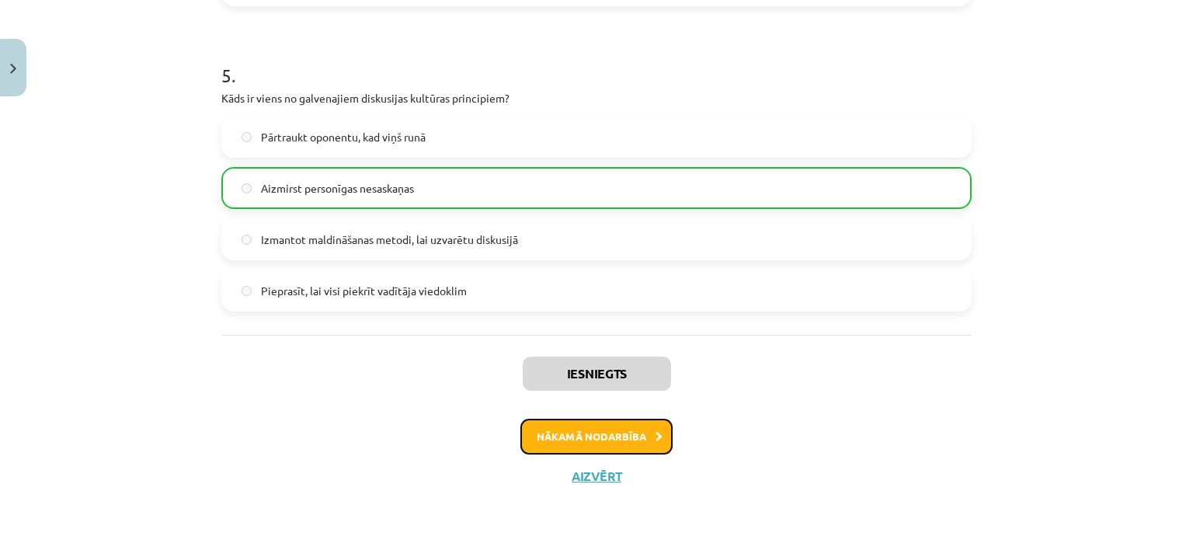
click at [593, 450] on button "Nākamā nodarbība" at bounding box center [596, 437] width 152 height 36
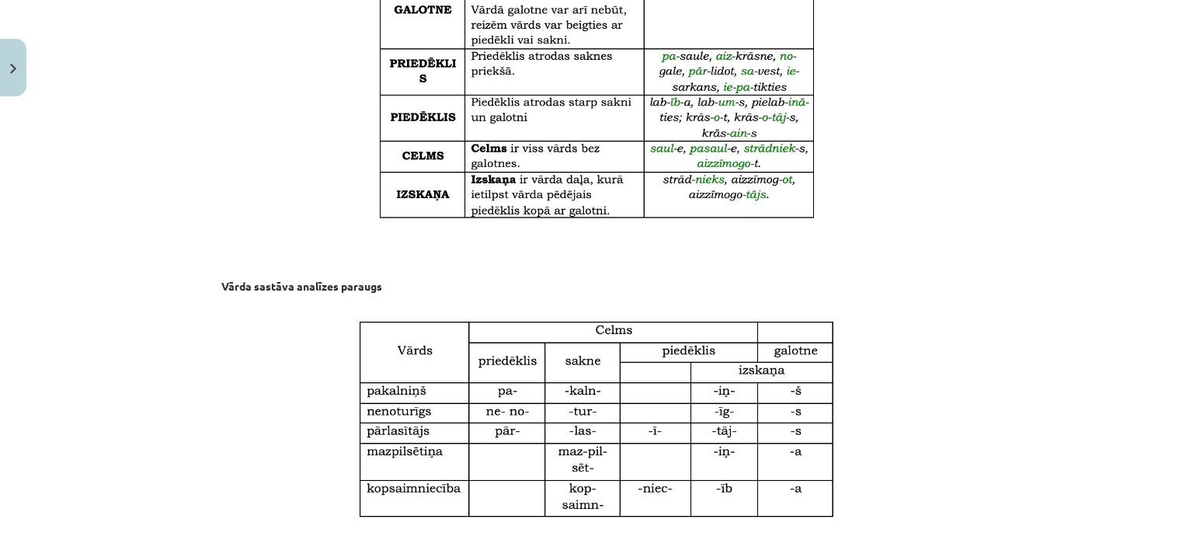
scroll to position [1592, 0]
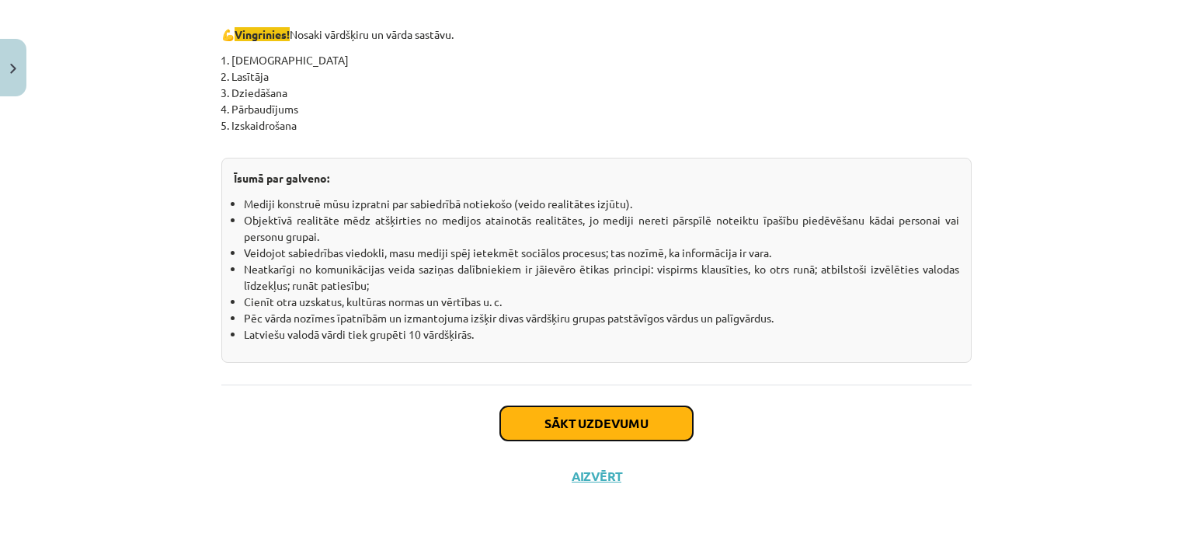
click at [540, 426] on button "Sākt uzdevumu" at bounding box center [596, 423] width 193 height 34
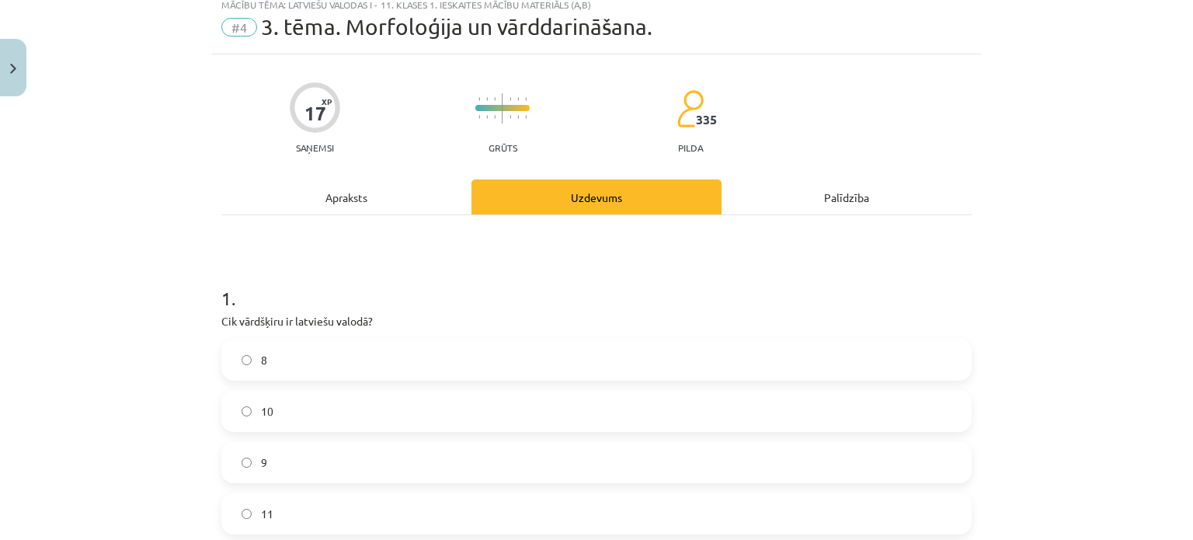
scroll to position [39, 0]
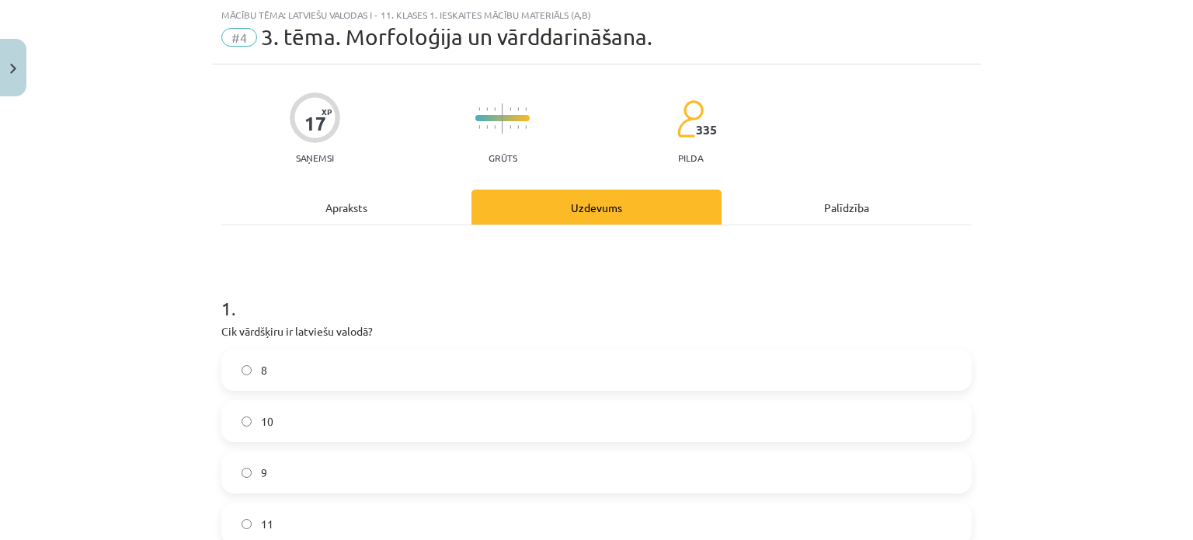
click at [335, 211] on div "Apraksts" at bounding box center [346, 206] width 250 height 35
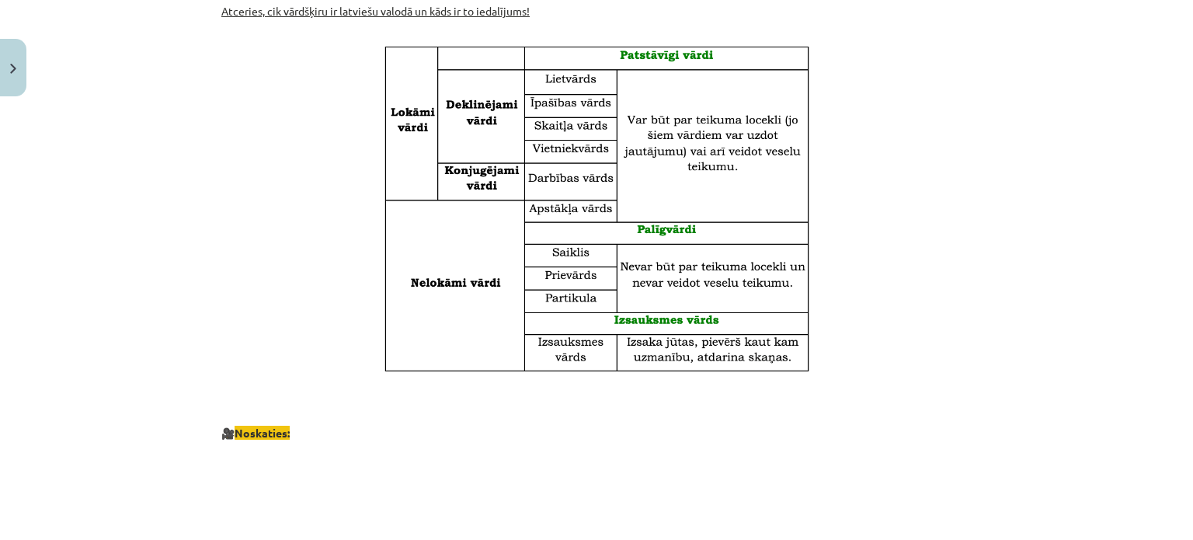
scroll to position [505, 0]
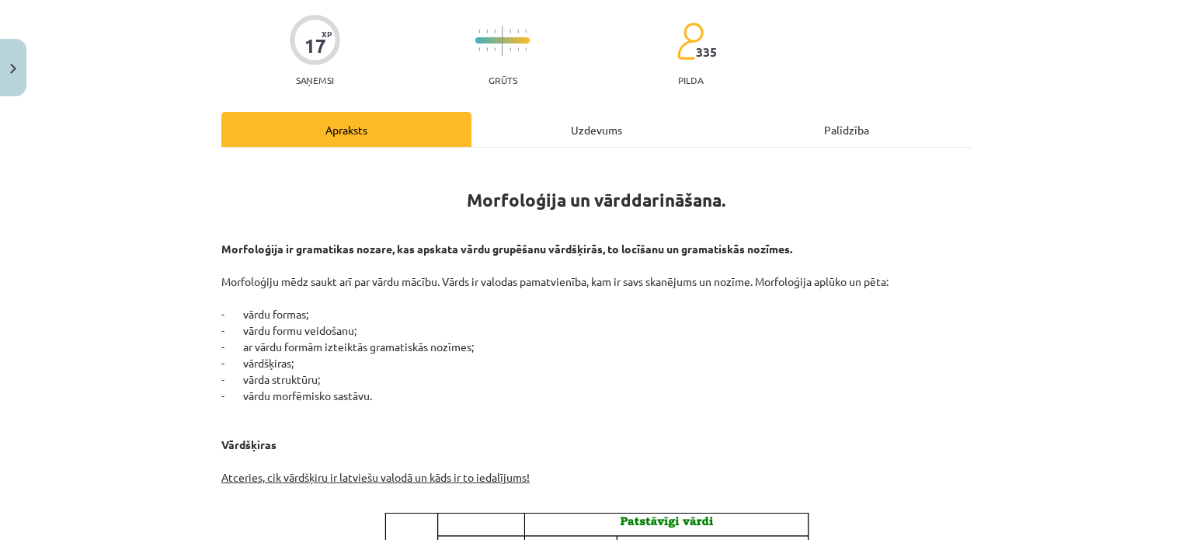
click at [526, 130] on div "Uzdevums" at bounding box center [596, 129] width 250 height 35
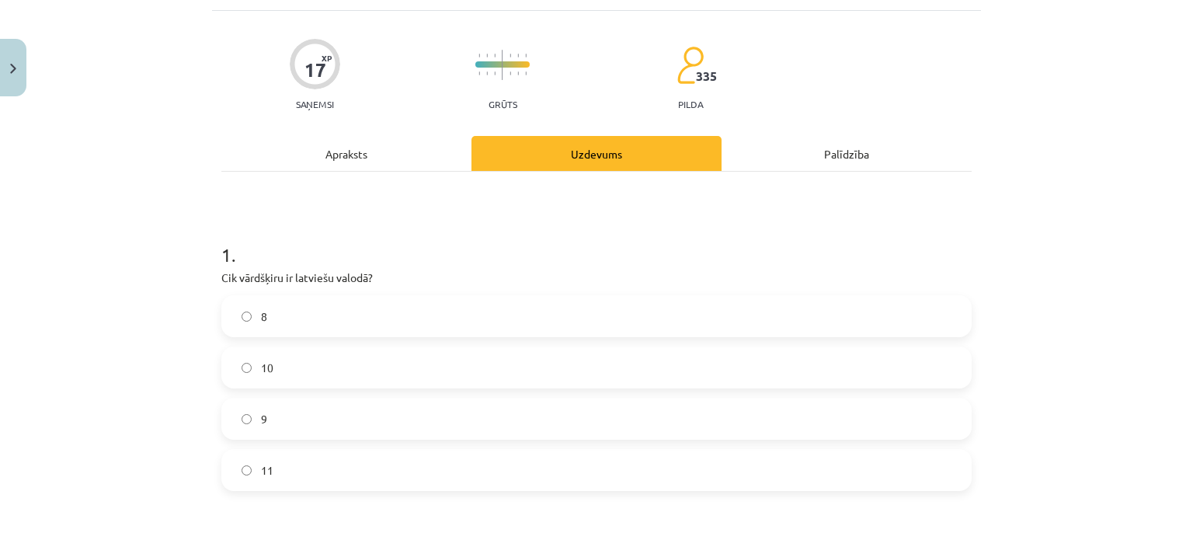
scroll to position [116, 0]
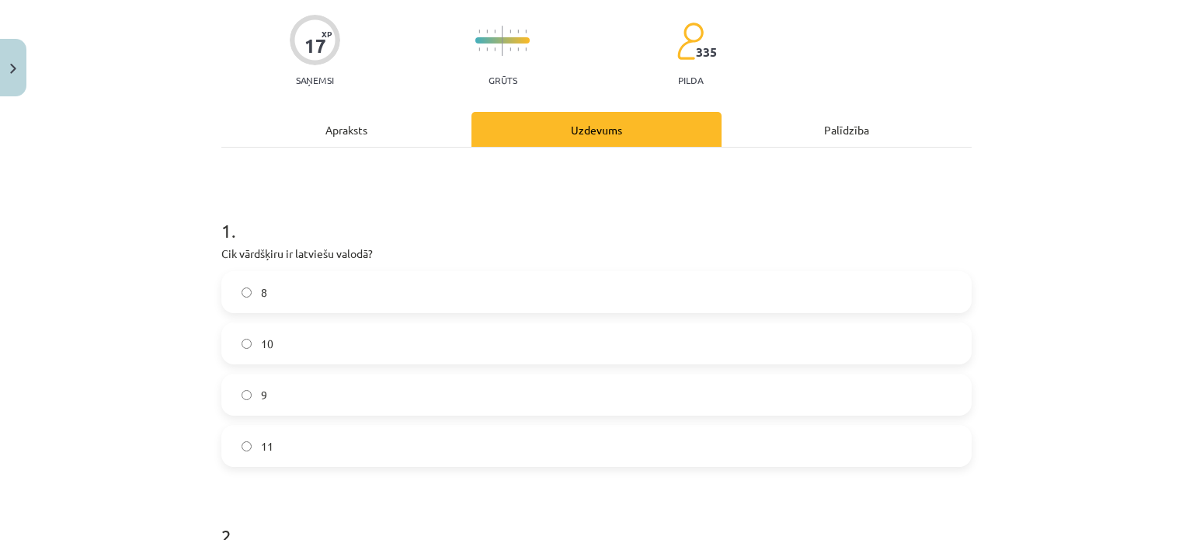
click at [329, 128] on div "Apraksts" at bounding box center [346, 129] width 250 height 35
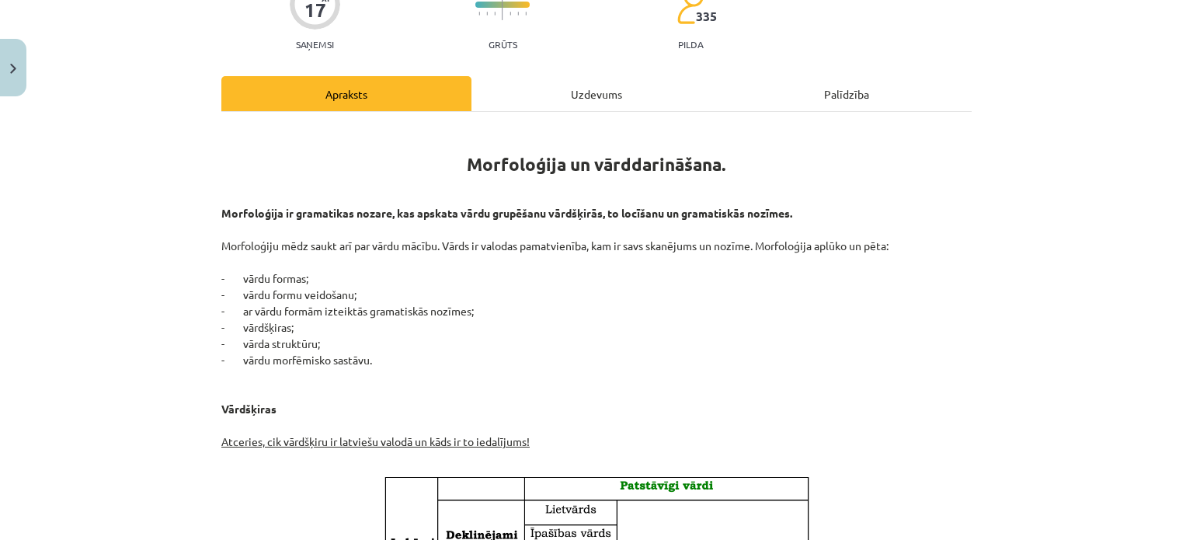
scroll to position [39, 0]
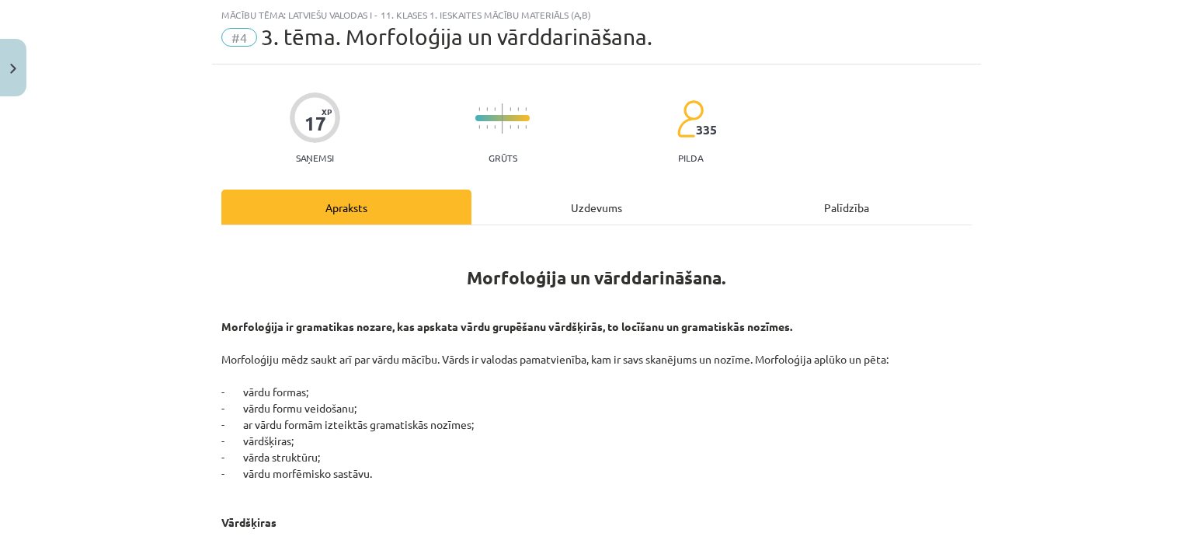
click at [578, 219] on div "Uzdevums" at bounding box center [596, 206] width 250 height 35
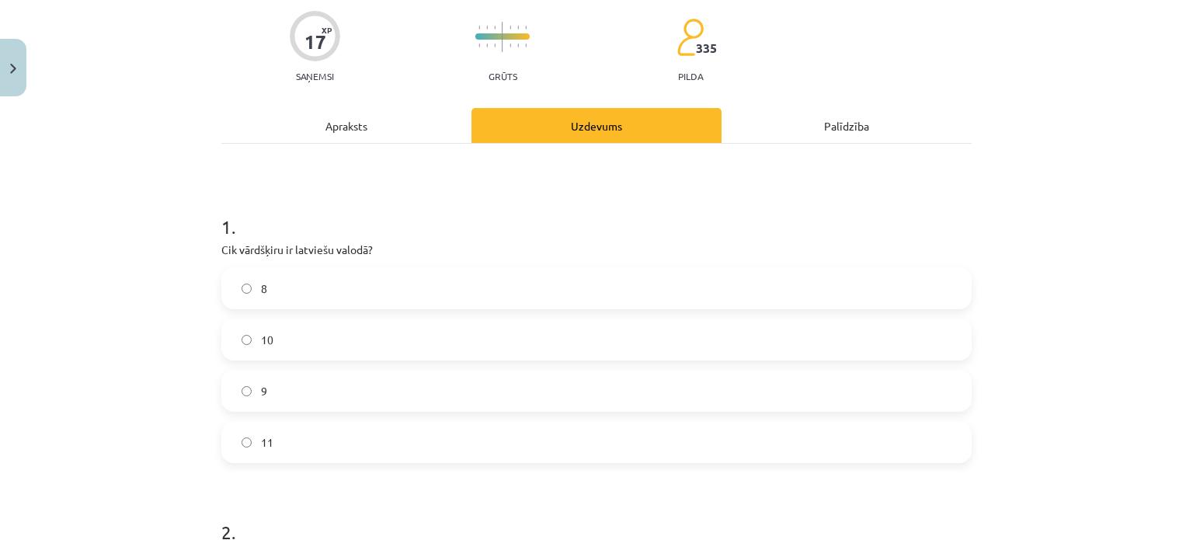
scroll to position [194, 0]
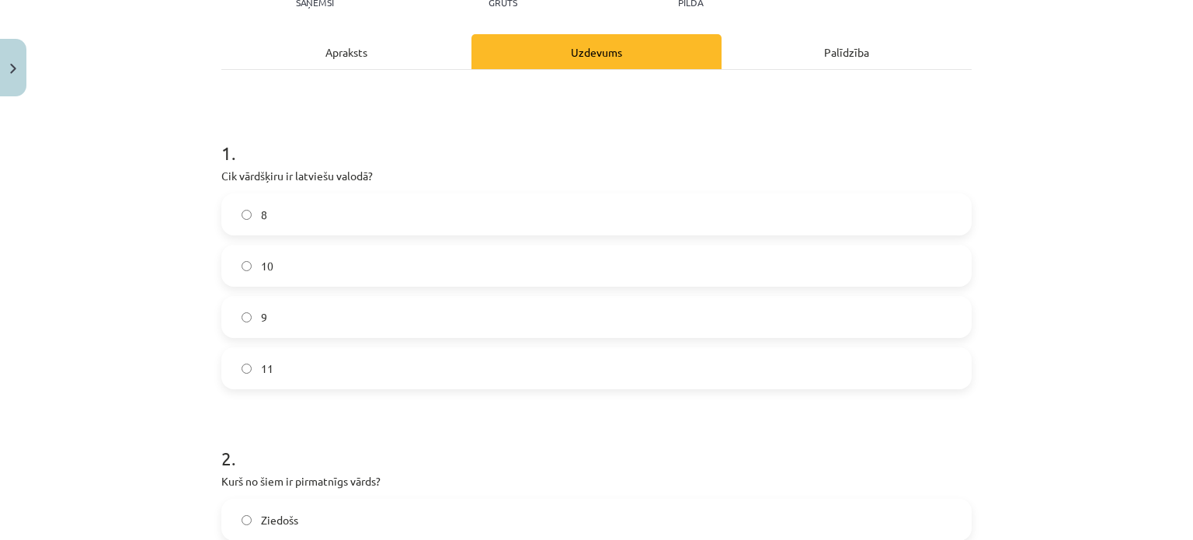
click at [300, 259] on label "10" at bounding box center [596, 265] width 747 height 39
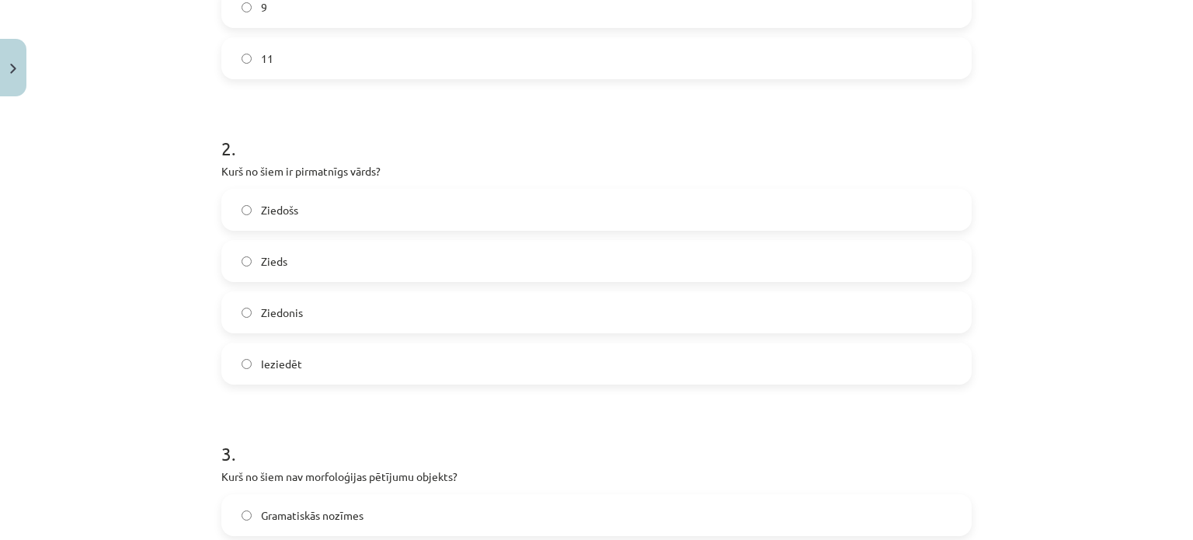
scroll to position [505, 0]
drag, startPoint x: 292, startPoint y: 168, endPoint x: 373, endPoint y: 172, distance: 81.6
click at [373, 172] on p "Kurš no šiem ir pirmatnīgs vārds?" at bounding box center [596, 170] width 750 height 16
copy p "pirmatnīgs vārds"
click at [359, 132] on h1 "2 ." at bounding box center [596, 133] width 750 height 48
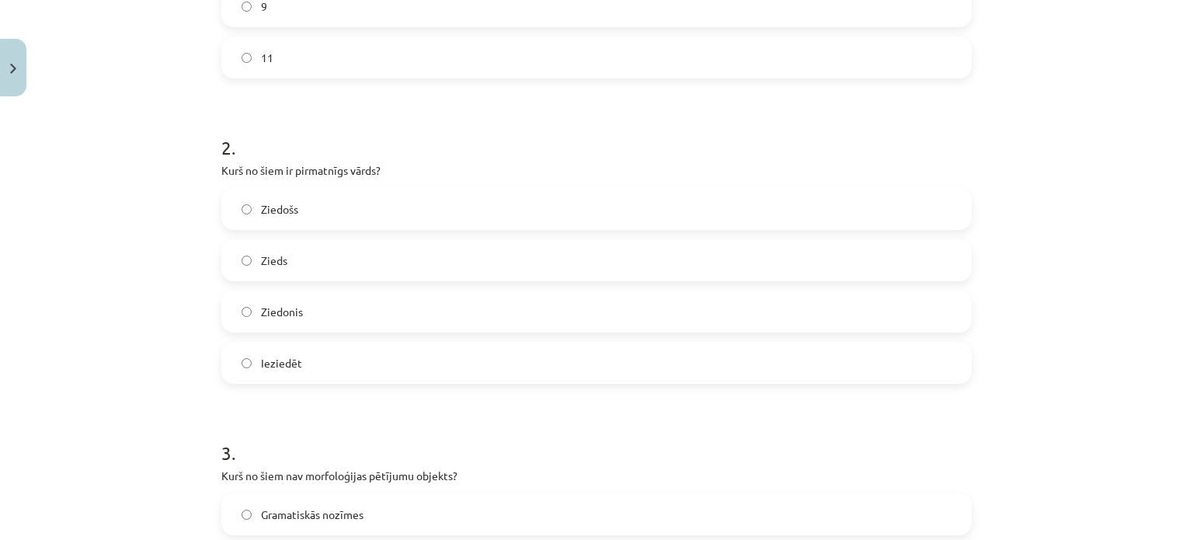
click at [319, 260] on label "Zieds" at bounding box center [596, 260] width 747 height 39
click at [300, 360] on label "Ieziedēt" at bounding box center [596, 362] width 747 height 39
drag, startPoint x: 304, startPoint y: 269, endPoint x: 319, endPoint y: 248, distance: 26.3
click at [305, 266] on label "Zieds" at bounding box center [596, 260] width 747 height 39
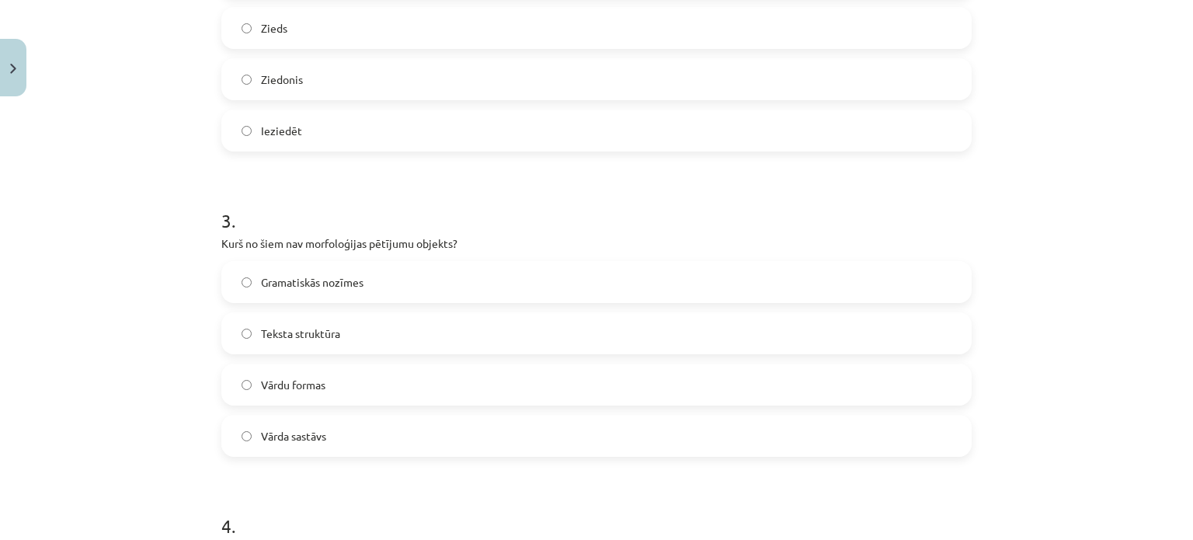
scroll to position [738, 0]
drag, startPoint x: 298, startPoint y: 244, endPoint x: 446, endPoint y: 239, distance: 148.4
click at [446, 239] on p "Kurš no šiem nav morfoloģijas pētījumu objekts?" at bounding box center [596, 242] width 750 height 16
copy p "morfoloģijas pētījumu objekts"
click at [363, 439] on label "Vārda sastāvs" at bounding box center [596, 434] width 747 height 39
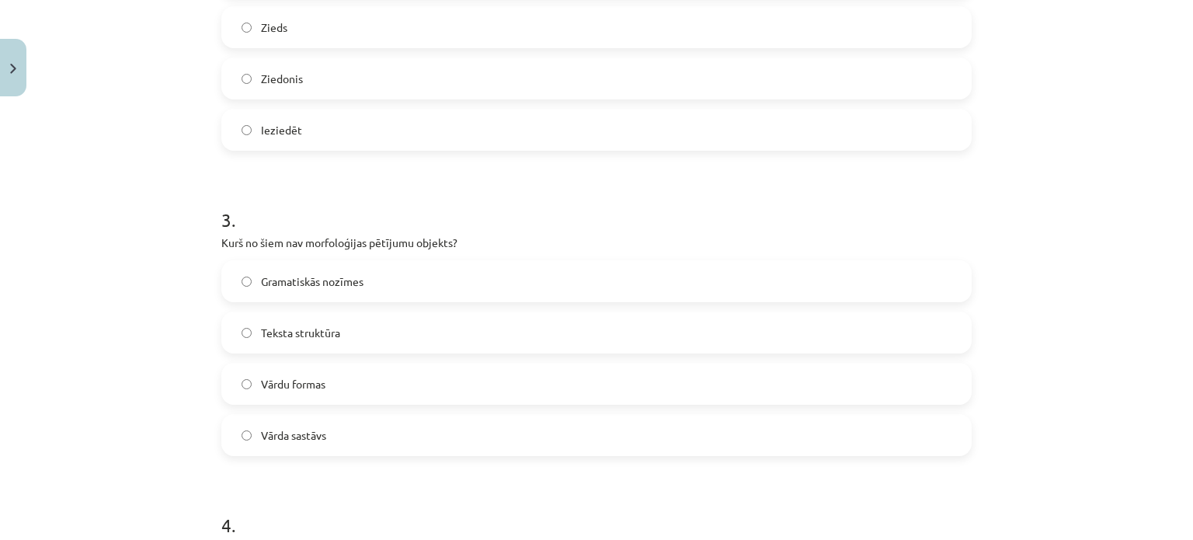
click at [348, 387] on label "Vārdu formas" at bounding box center [596, 383] width 747 height 39
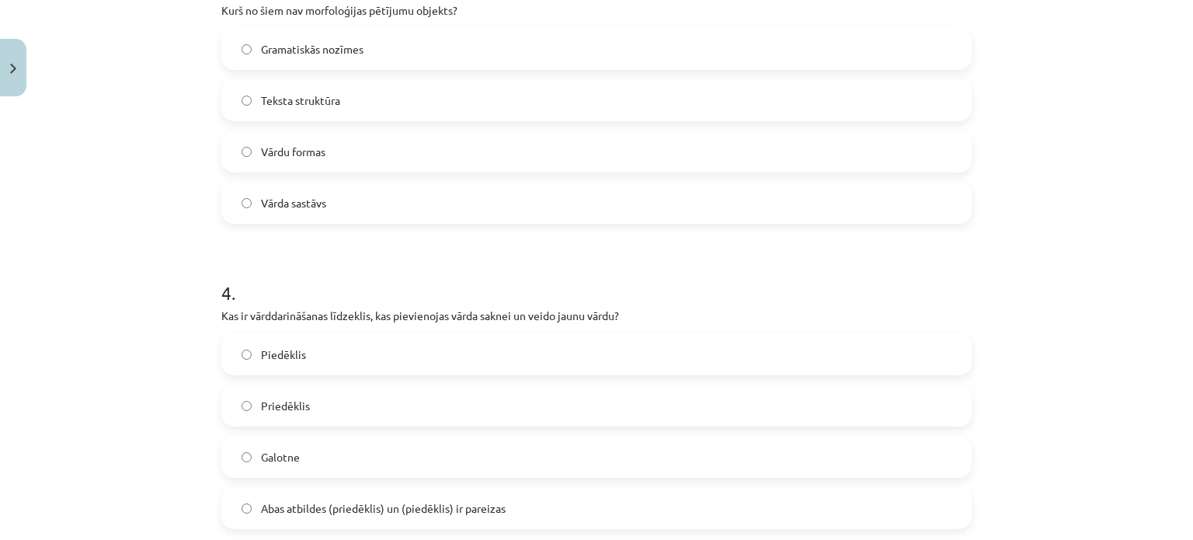
scroll to position [971, 0]
click at [311, 362] on label "Piedēklis" at bounding box center [596, 353] width 747 height 39
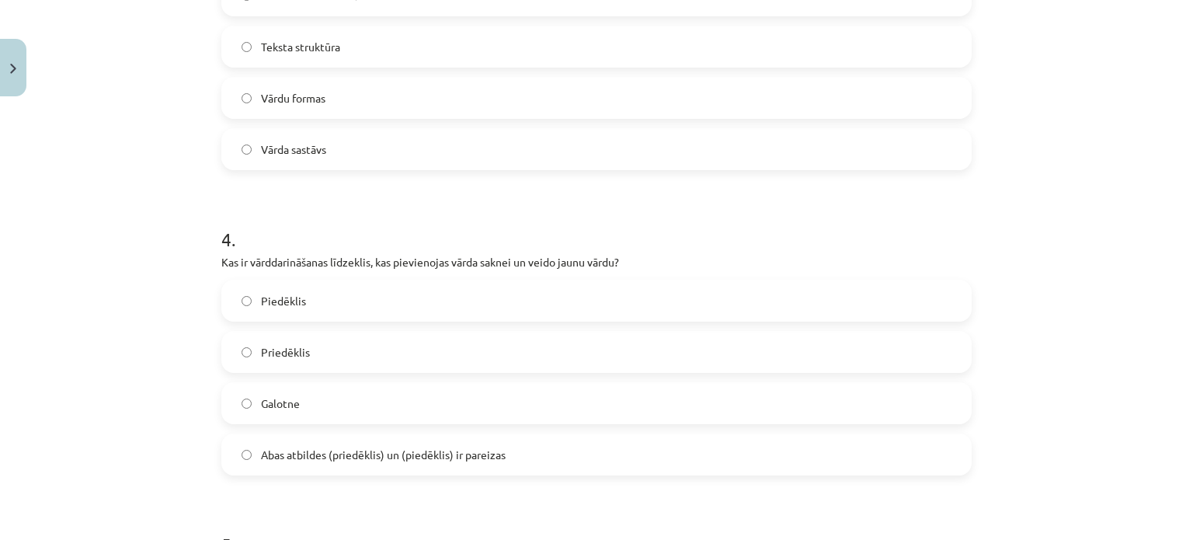
scroll to position [1048, 0]
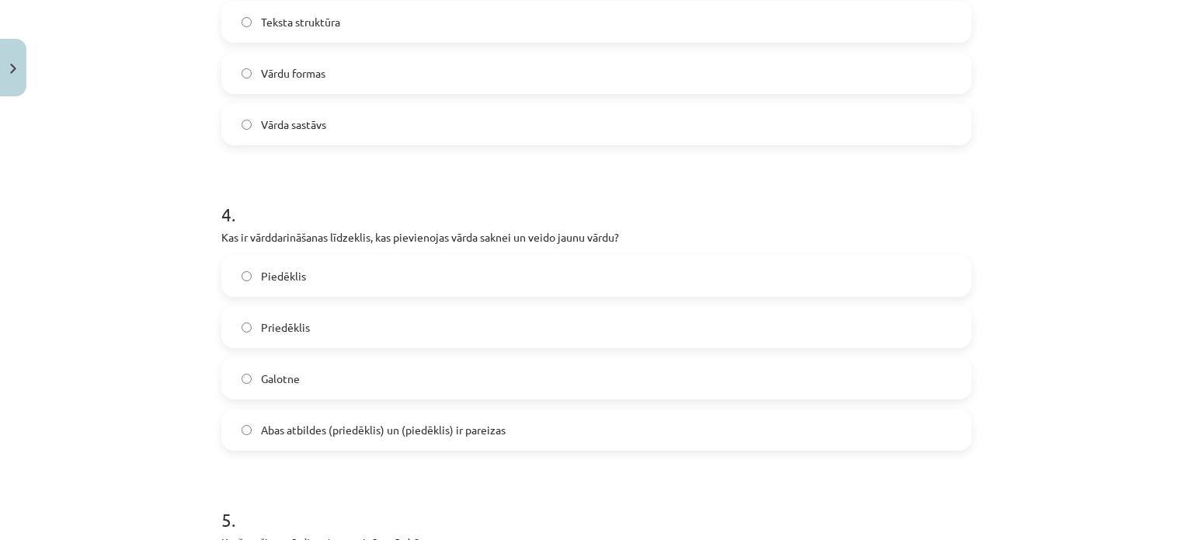
click at [343, 428] on span "Abas atbildes (priedēklis) un (piedēklis) ir pareizas" at bounding box center [383, 430] width 245 height 16
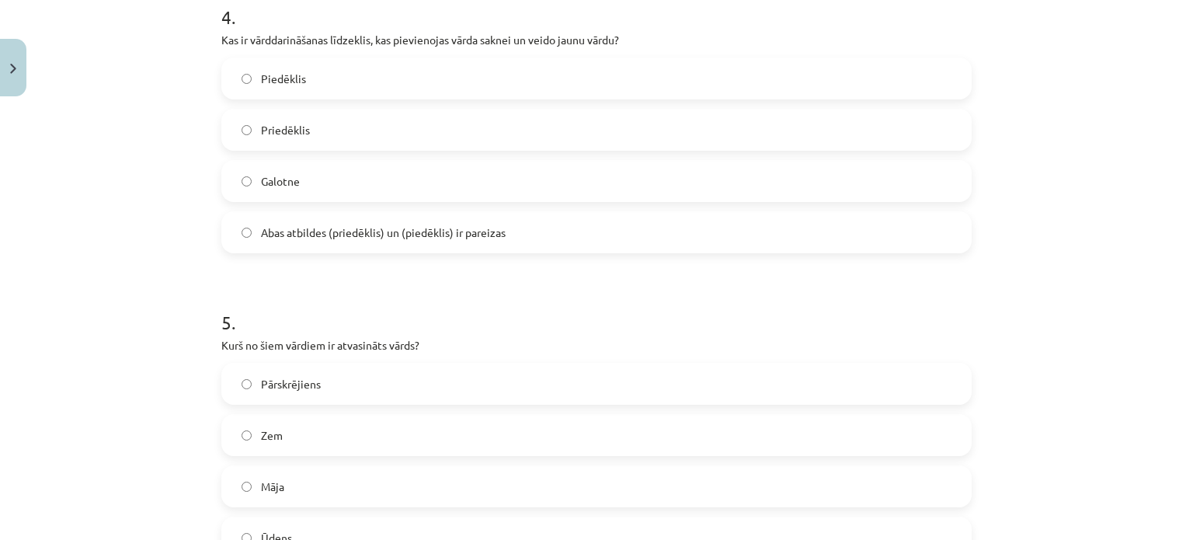
scroll to position [1281, 0]
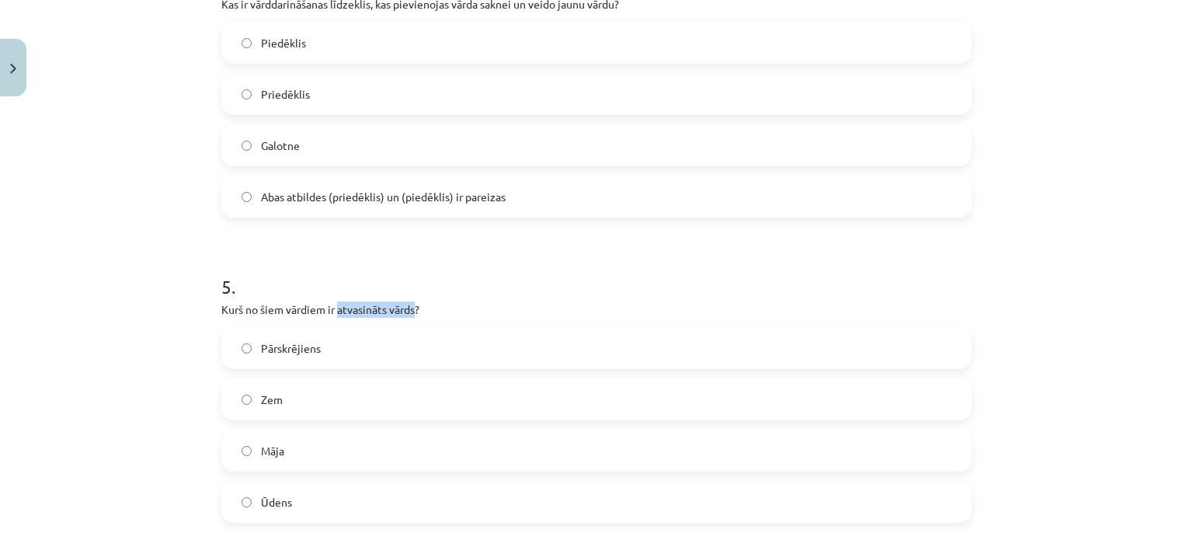
drag, startPoint x: 333, startPoint y: 306, endPoint x: 411, endPoint y: 313, distance: 78.0
click at [411, 313] on p "Kurš no šiem vārdiem ir atvasināts vārds?" at bounding box center [596, 309] width 750 height 16
copy p "atvasināts vārds"
click at [373, 272] on h1 "5 ." at bounding box center [596, 272] width 750 height 48
click at [366, 348] on label "Pārskrējiens" at bounding box center [596, 347] width 747 height 39
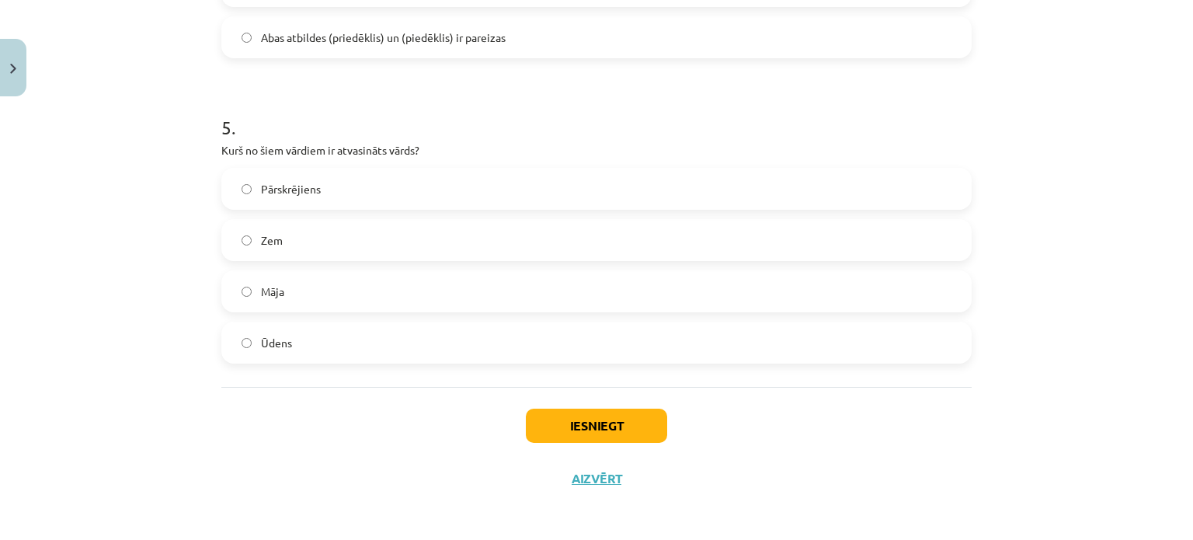
scroll to position [1443, 0]
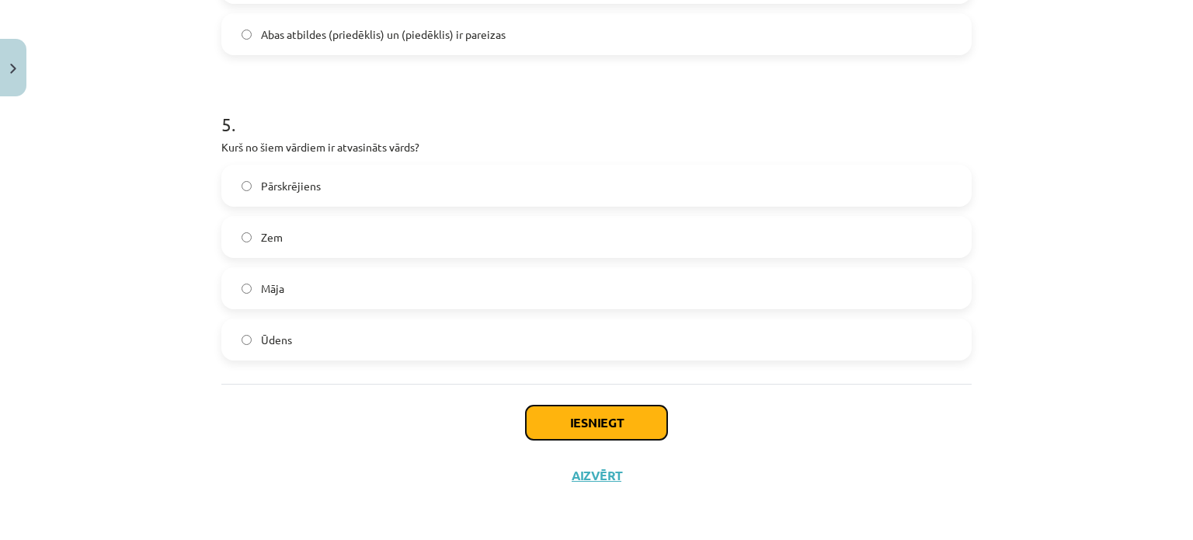
click at [553, 417] on button "Iesniegt" at bounding box center [596, 422] width 141 height 34
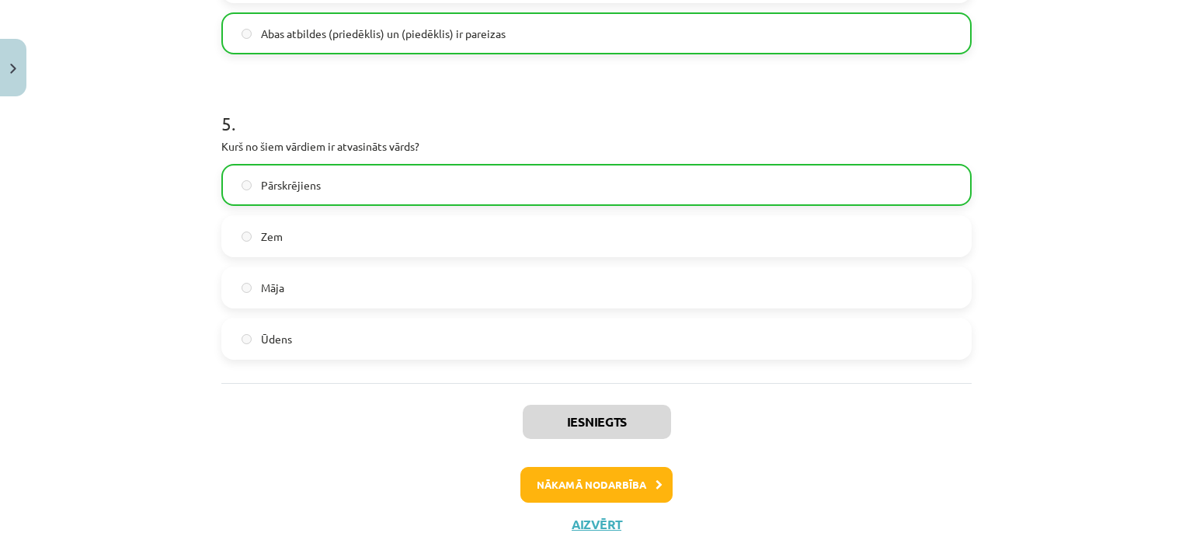
scroll to position [1492, 0]
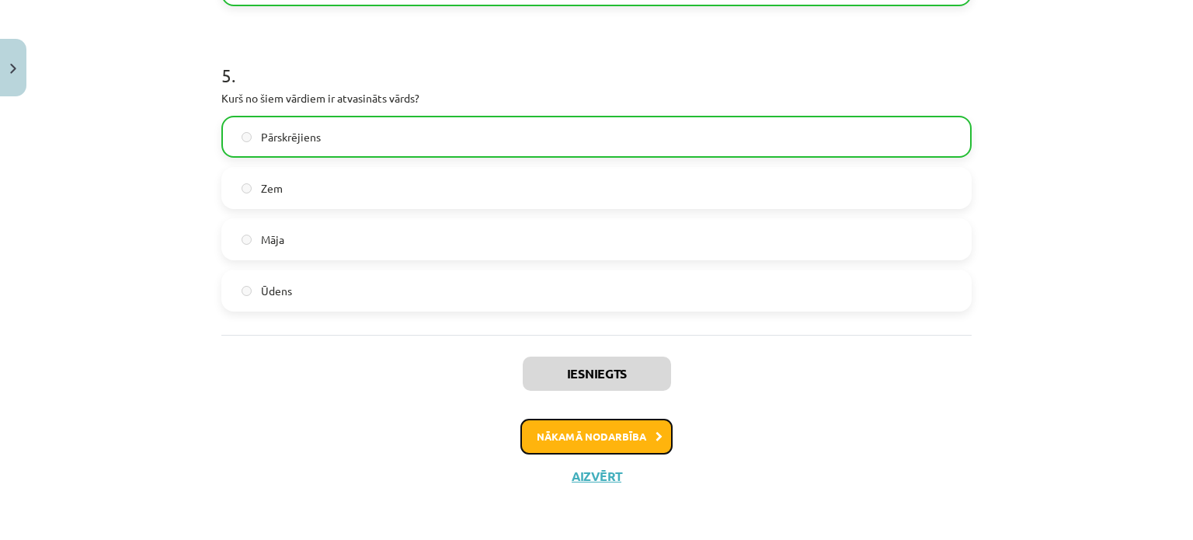
click at [641, 435] on button "Nākamā nodarbība" at bounding box center [596, 437] width 152 height 36
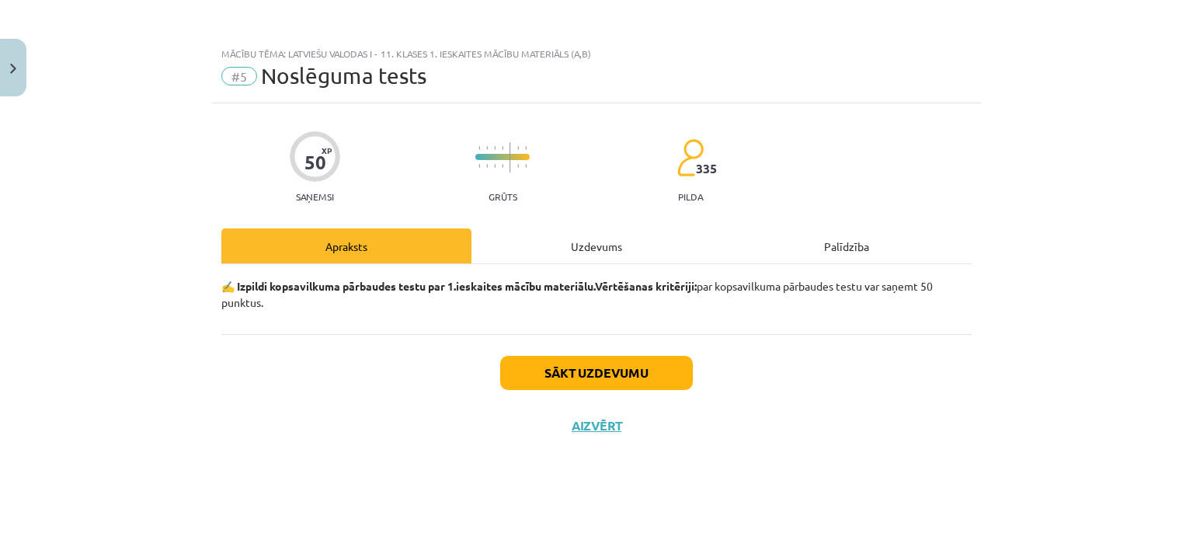
drag, startPoint x: 622, startPoint y: 436, endPoint x: 523, endPoint y: 400, distance: 105.9
click at [523, 400] on div "Sākt uzdevumu Aizvērt" at bounding box center [596, 388] width 750 height 109
click at [601, 365] on button "Sākt uzdevumu" at bounding box center [596, 373] width 193 height 34
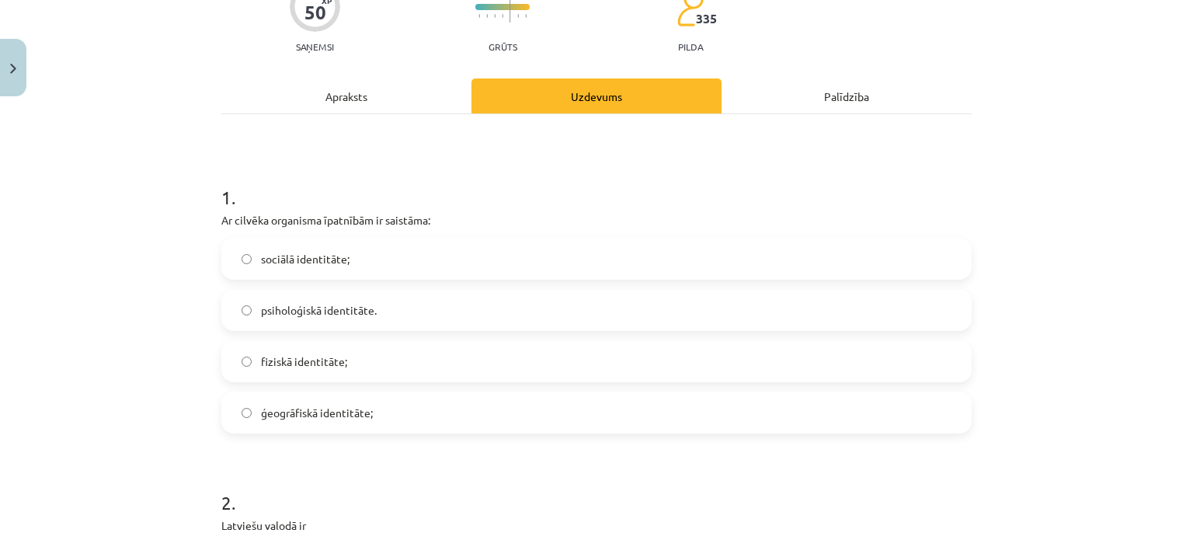
scroll to position [155, 0]
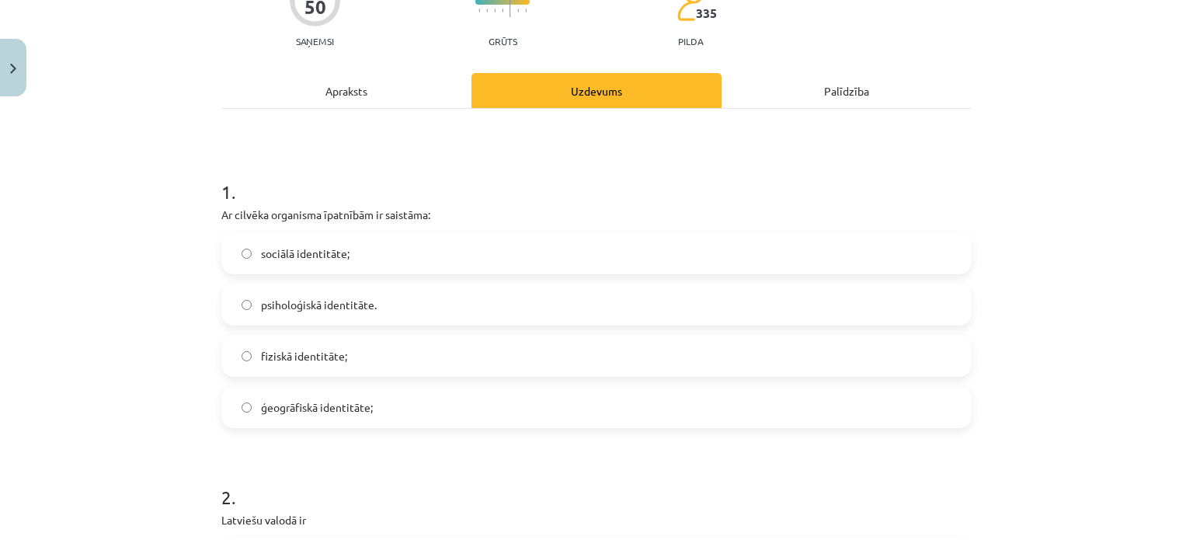
click at [360, 343] on label "fiziskā identitāte;" at bounding box center [596, 355] width 747 height 39
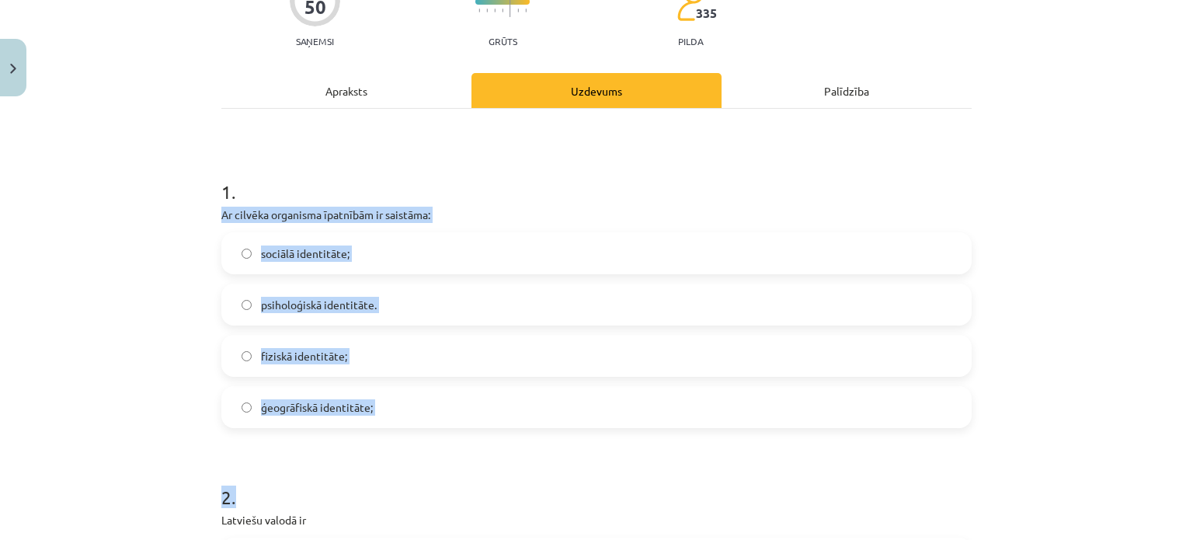
drag, startPoint x: 212, startPoint y: 217, endPoint x: 448, endPoint y: 476, distance: 350.7
copy form "Ar cilvēka organisma īpatnībām ir saistāma: sociālā identitāte; psiholoģiskā id…"
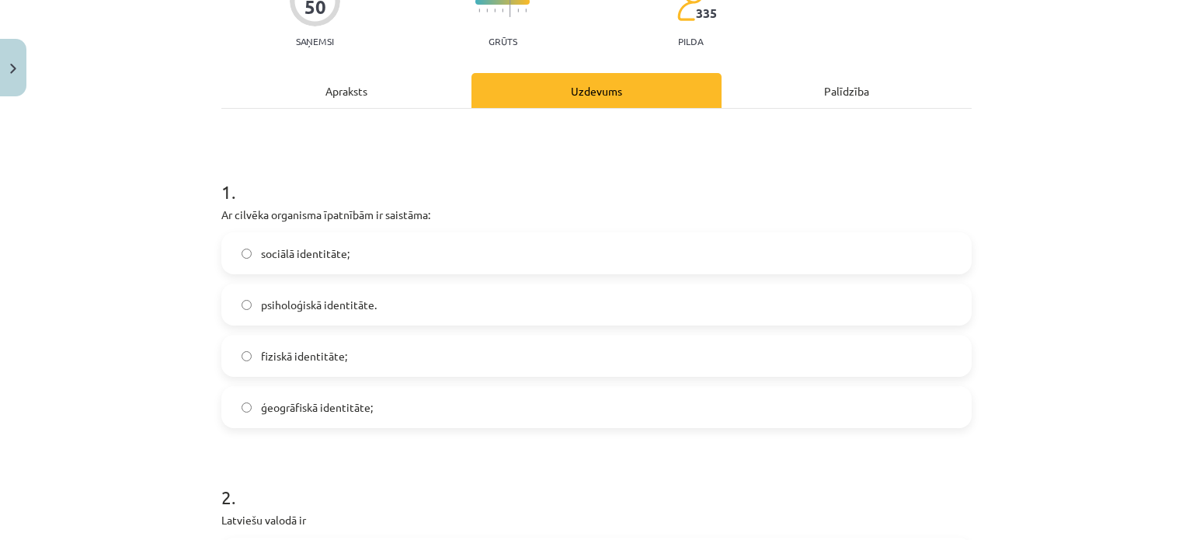
click at [551, 155] on h1 "1 ." at bounding box center [596, 178] width 750 height 48
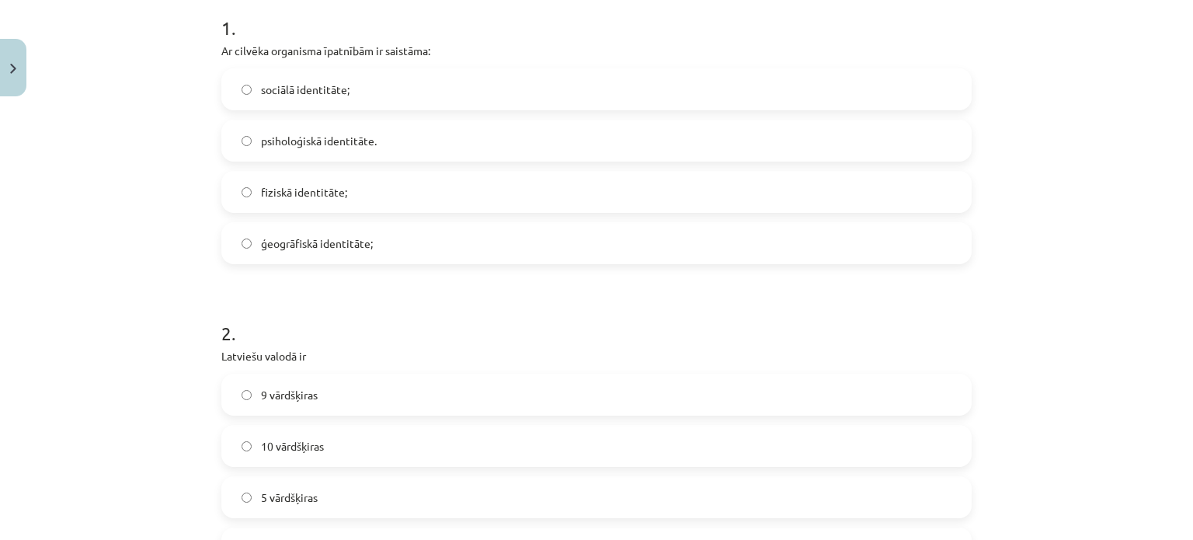
scroll to position [466, 0]
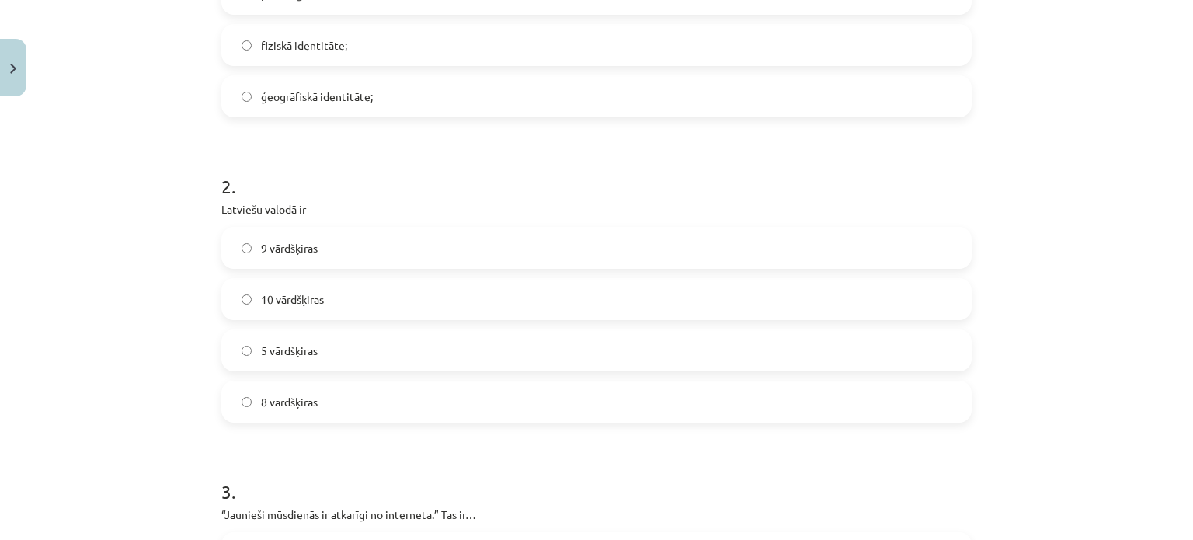
click at [471, 295] on label "10 vārdšķiras" at bounding box center [596, 299] width 747 height 39
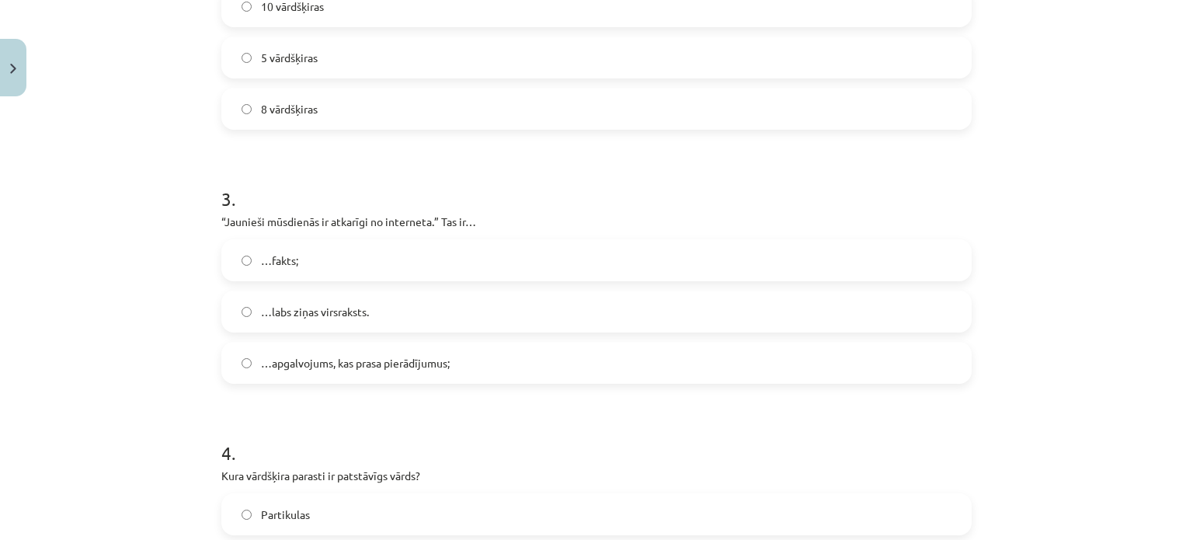
scroll to position [776, 0]
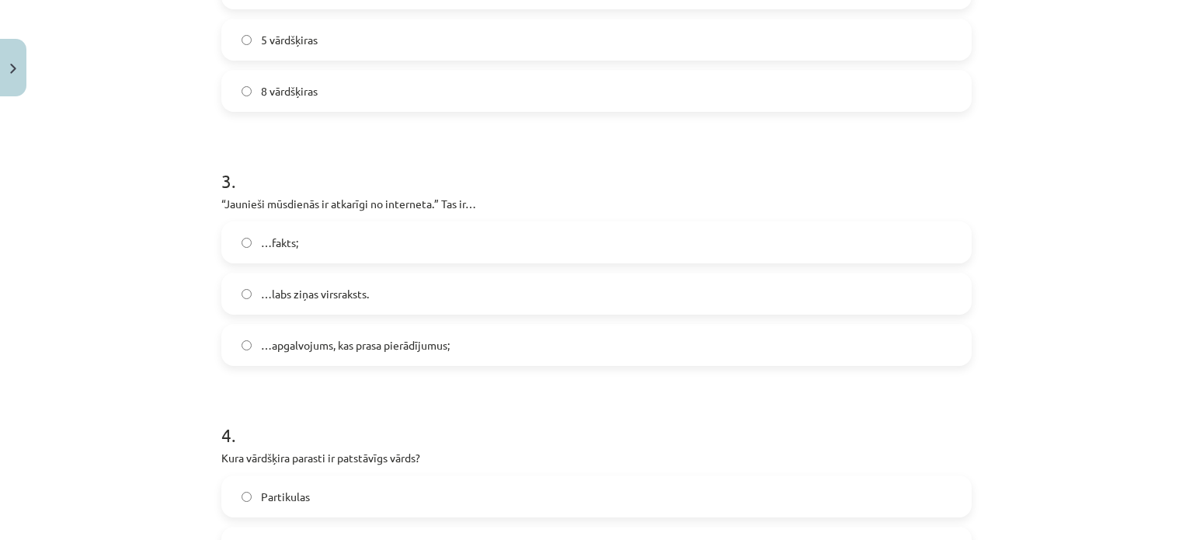
click at [466, 349] on label "…apgalvojums, kas prasa pierādījumus;" at bounding box center [596, 344] width 747 height 39
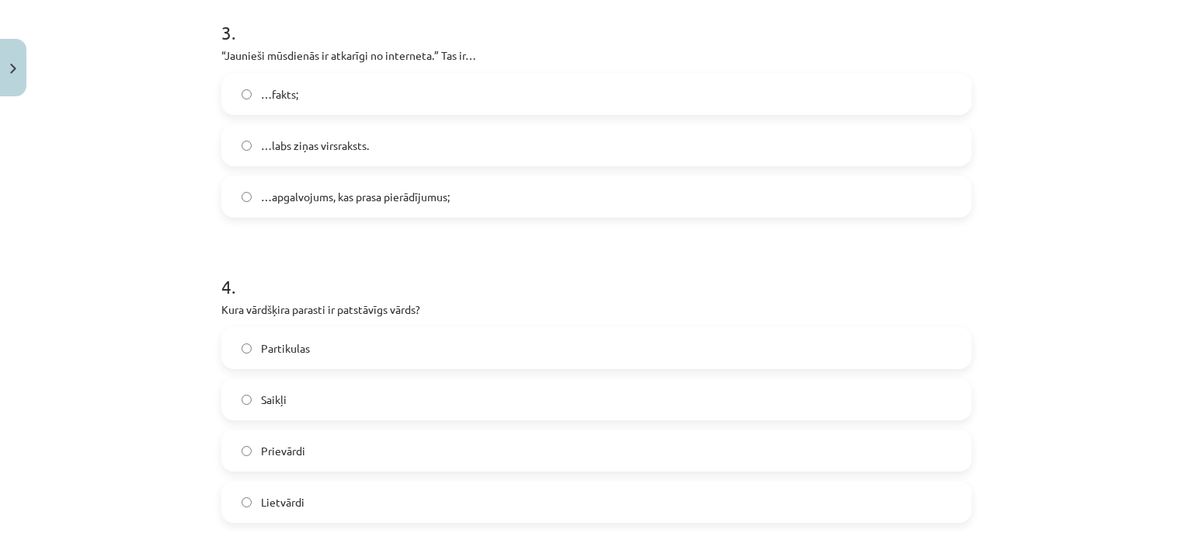
scroll to position [932, 0]
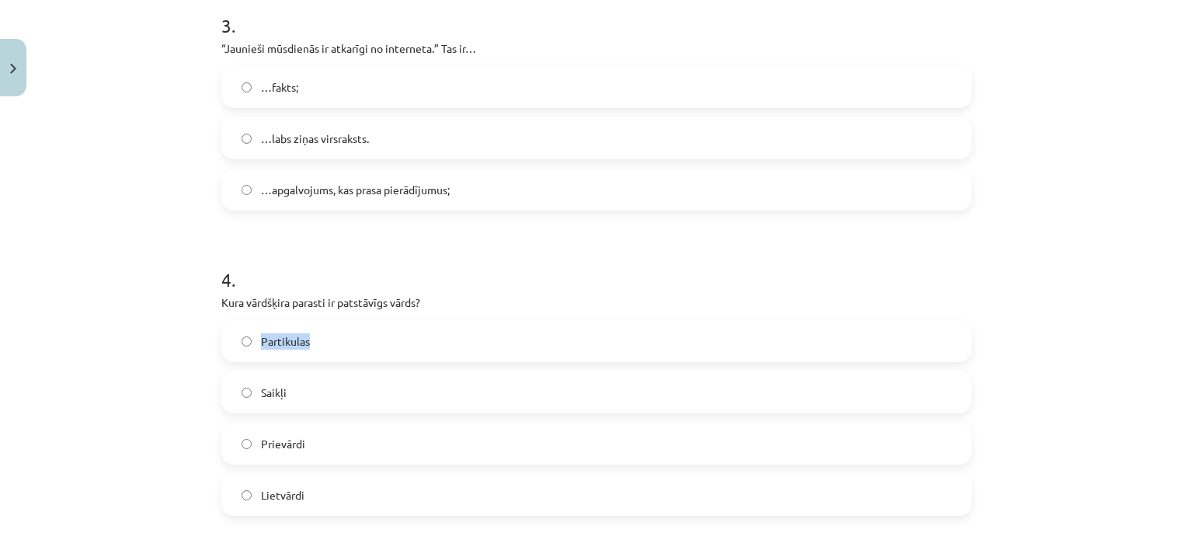
drag, startPoint x: 252, startPoint y: 338, endPoint x: 321, endPoint y: 342, distance: 68.5
click at [320, 342] on label "Partikulas" at bounding box center [596, 340] width 747 height 39
copy span "Partikulas"
click at [382, 272] on h1 "4 ." at bounding box center [596, 265] width 750 height 48
click at [389, 347] on label "Partikulas" at bounding box center [596, 340] width 747 height 39
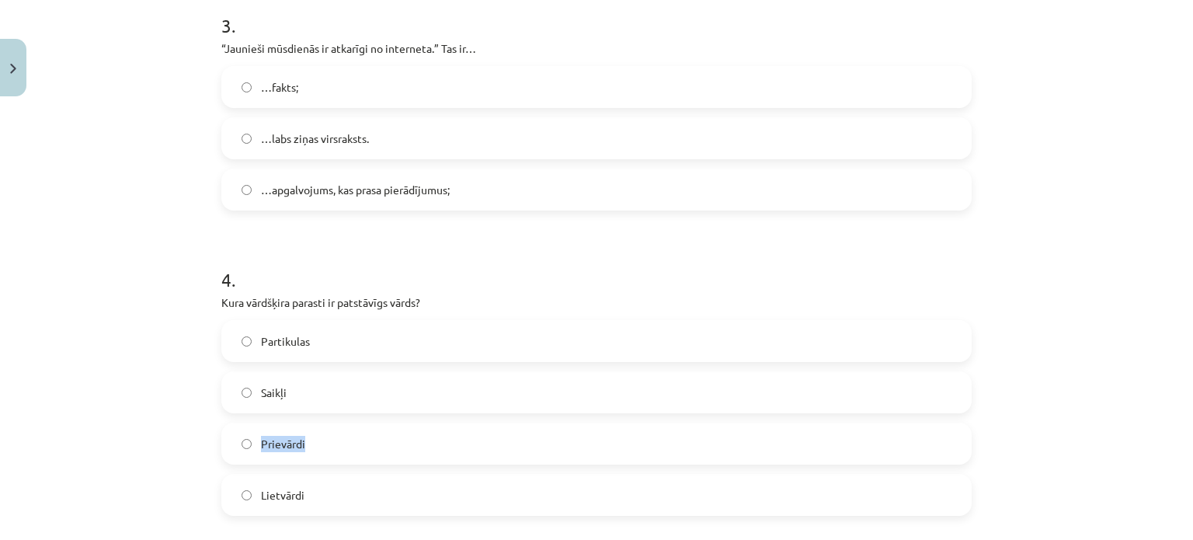
drag, startPoint x: 305, startPoint y: 437, endPoint x: 253, endPoint y: 440, distance: 52.1
click at [253, 440] on label "Prievārdi" at bounding box center [596, 443] width 747 height 39
copy span "Prievārdi"
click at [482, 288] on h1 "4 ." at bounding box center [596, 265] width 750 height 48
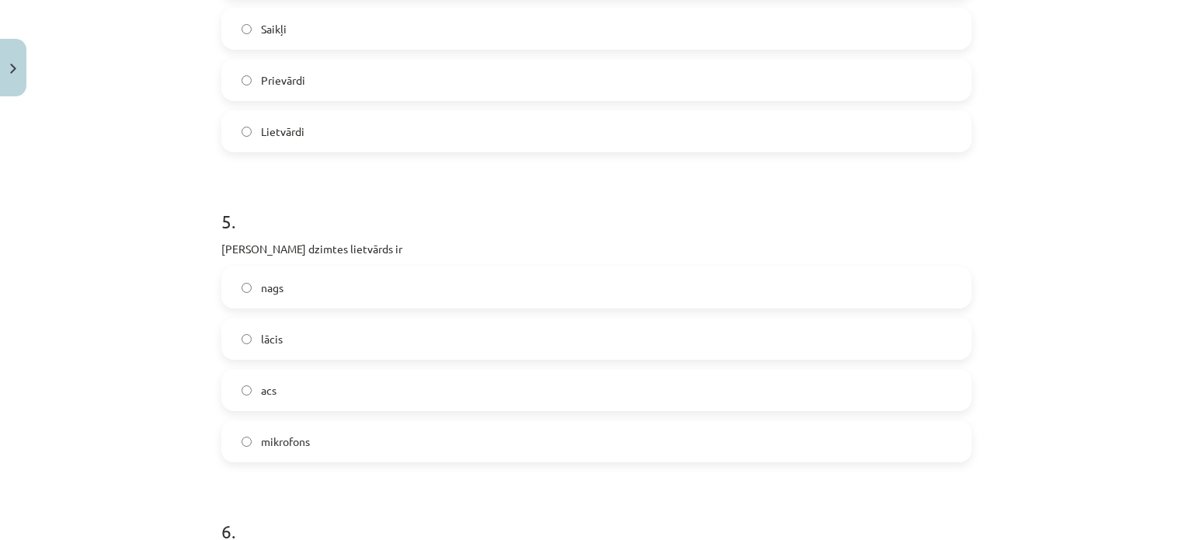
scroll to position [1320, 0]
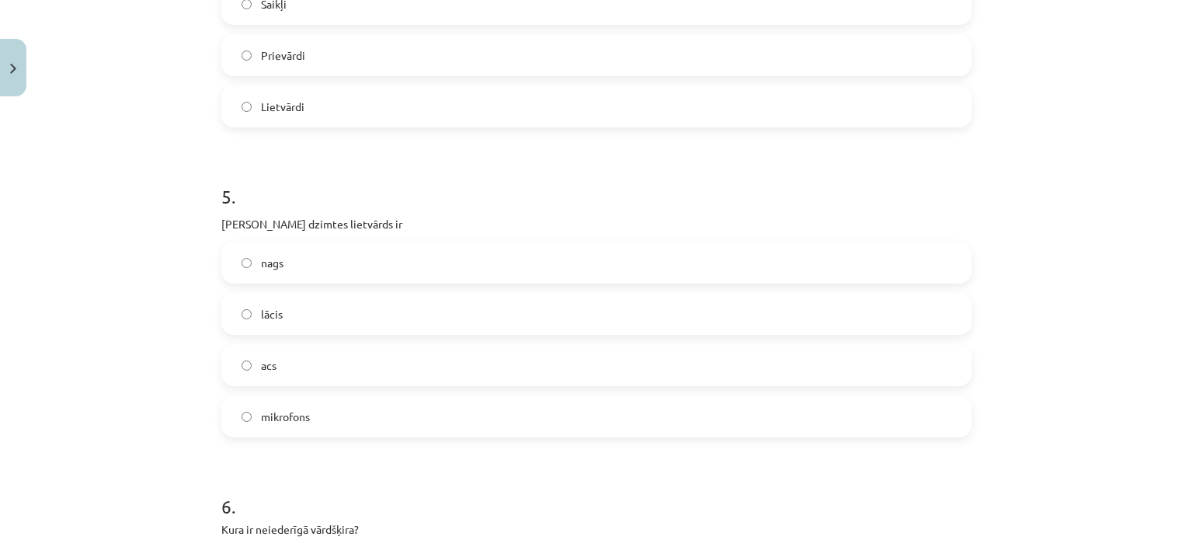
click at [307, 364] on label "acs" at bounding box center [596, 365] width 747 height 39
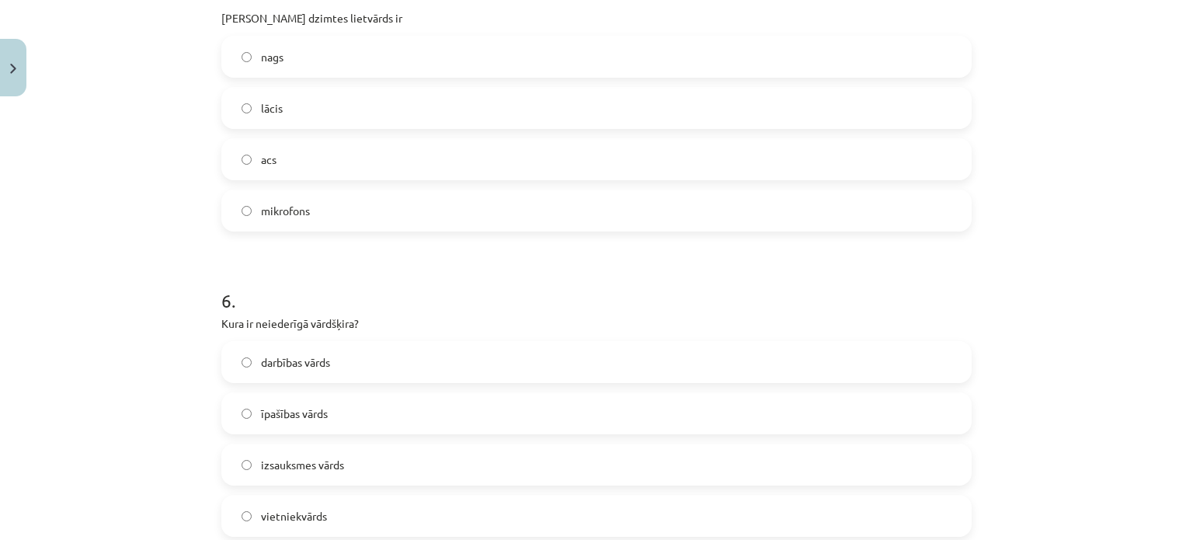
scroll to position [1553, 0]
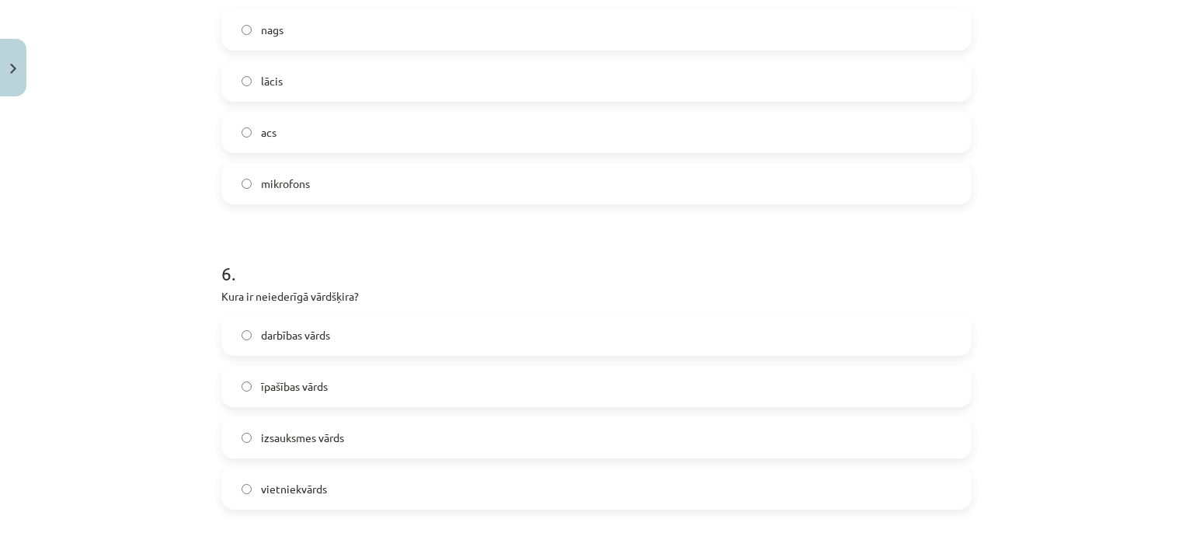
drag, startPoint x: 323, startPoint y: 287, endPoint x: 1110, endPoint y: 241, distance: 788.7
click at [1110, 241] on div "Mācību tēma: Latviešu valodas i - 11. klases 1. ieskaites mācību materiāls (a,b…" at bounding box center [596, 270] width 1193 height 540
click at [317, 255] on h1 "6 ." at bounding box center [596, 259] width 750 height 48
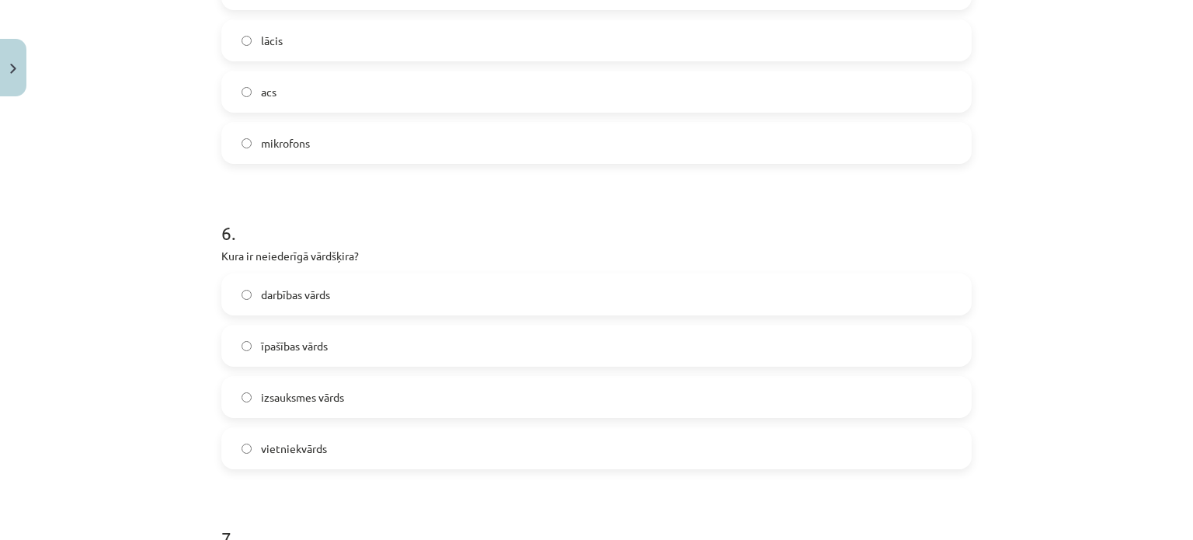
scroll to position [1631, 0]
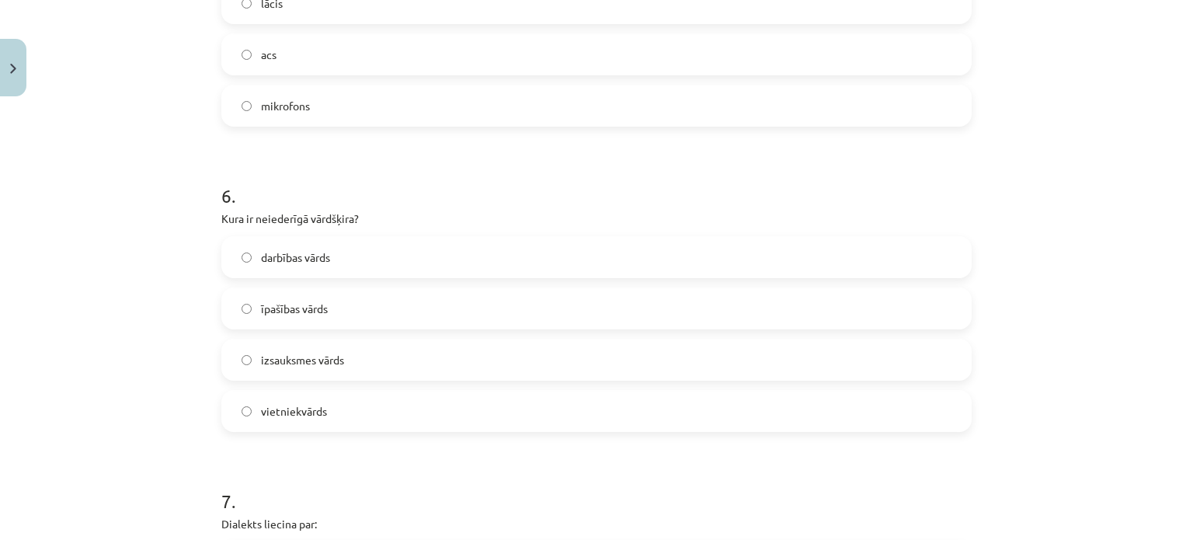
click at [261, 365] on span "izsauksmes vārds" at bounding box center [302, 360] width 83 height 16
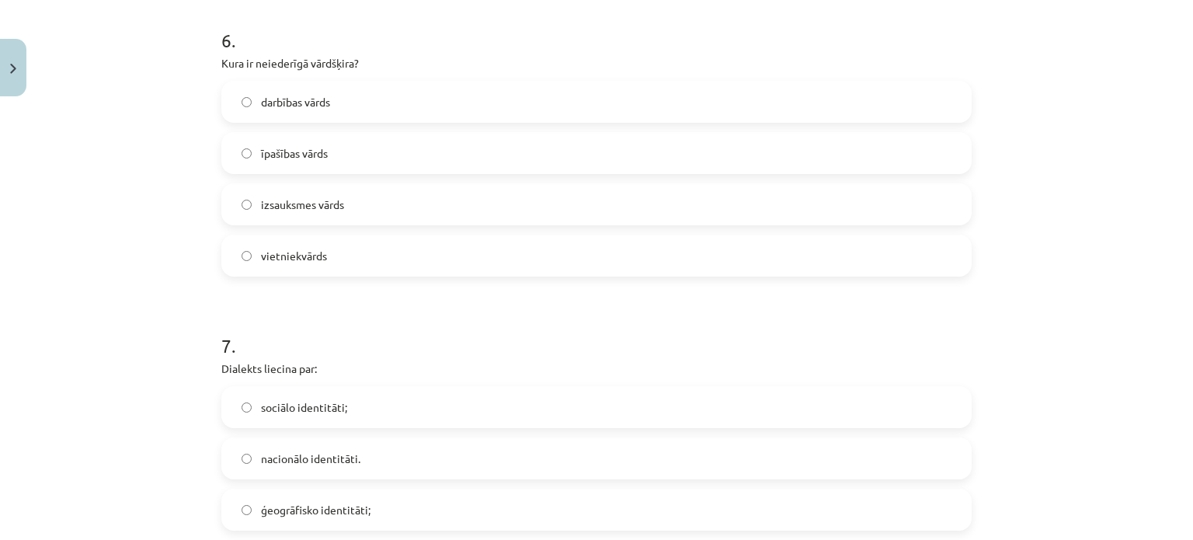
scroll to position [1864, 0]
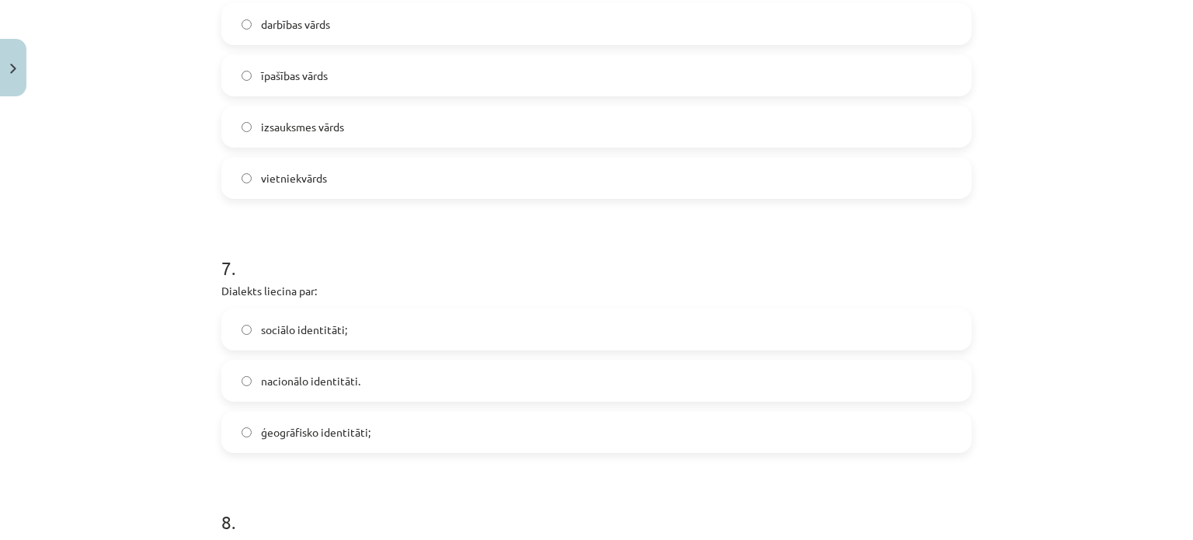
click at [354, 323] on label "sociālo identitāti;" at bounding box center [596, 329] width 747 height 39
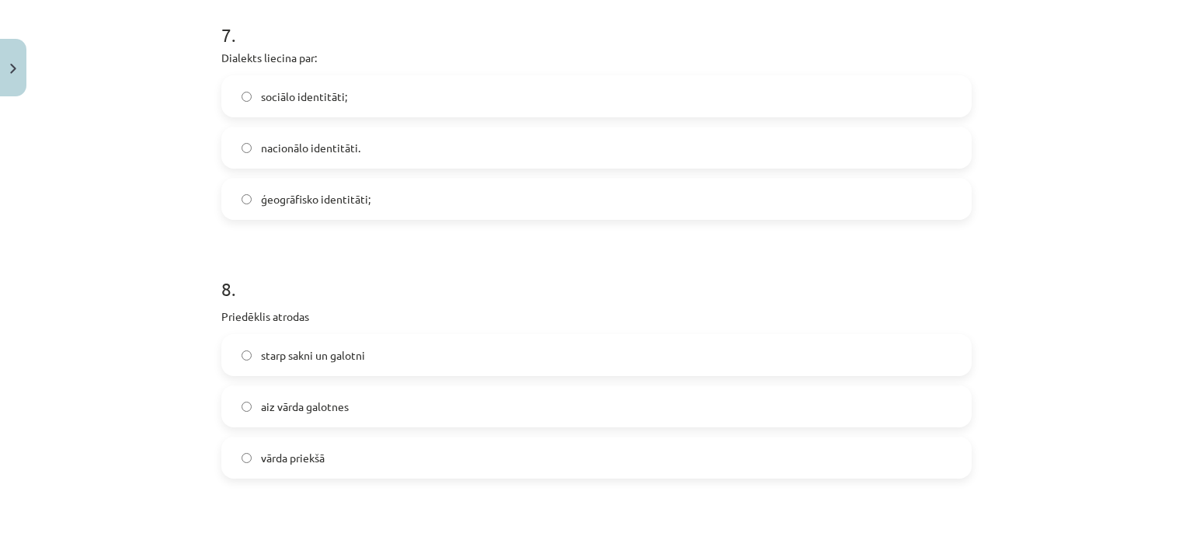
click at [337, 457] on label "vārda priekšā" at bounding box center [596, 457] width 747 height 39
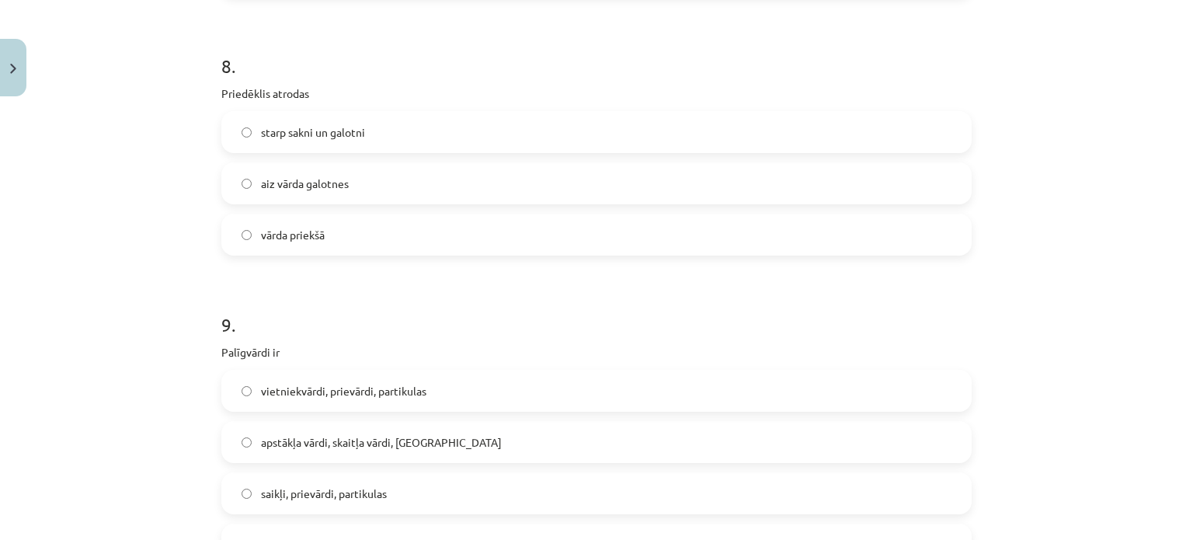
scroll to position [2407, 0]
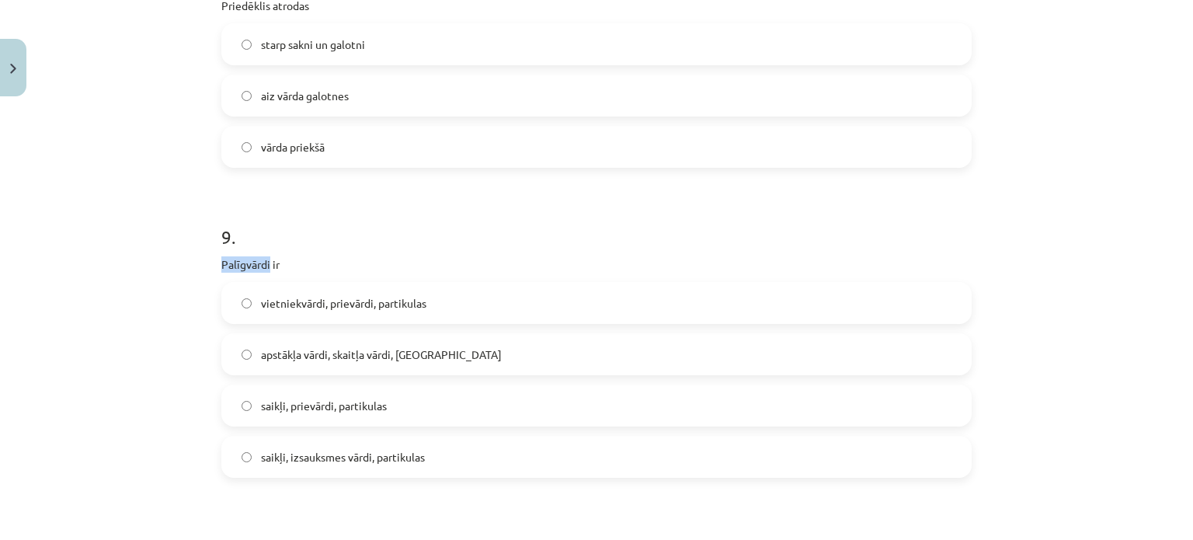
drag, startPoint x: 211, startPoint y: 266, endPoint x: 264, endPoint y: 267, distance: 52.8
copy p "Palīgvārdi"
click at [453, 304] on label "vietniekvārdi, prievārdi, partikulas" at bounding box center [596, 302] width 747 height 39
click at [311, 406] on span "saikļi, prievārdi, partikulas" at bounding box center [324, 406] width 126 height 16
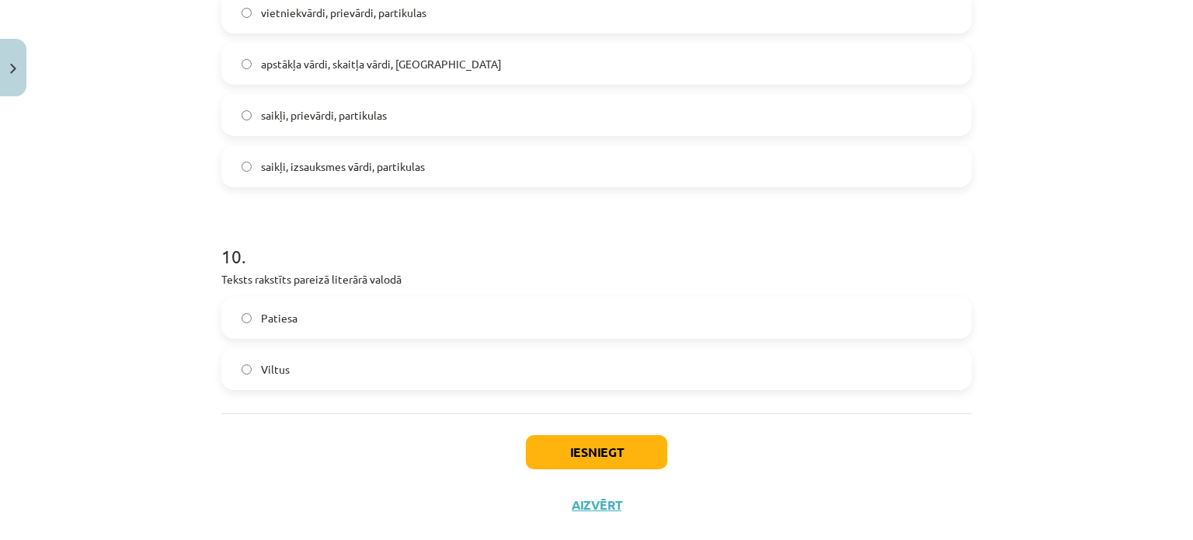
scroll to position [2718, 0]
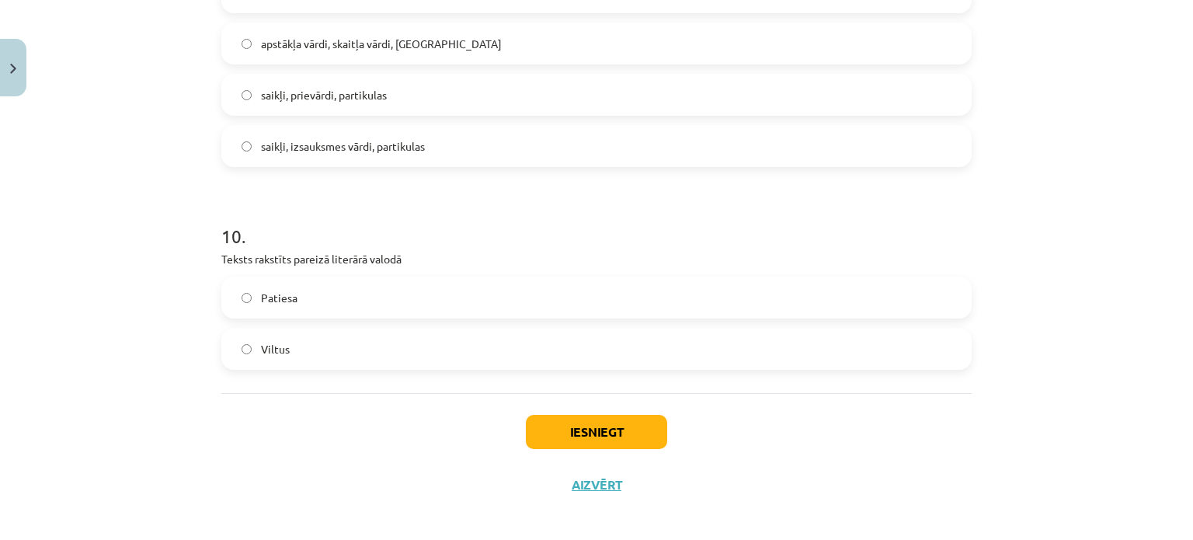
click at [320, 346] on label "Viltus" at bounding box center [596, 348] width 747 height 39
click at [596, 430] on button "Iesniegt" at bounding box center [596, 432] width 141 height 34
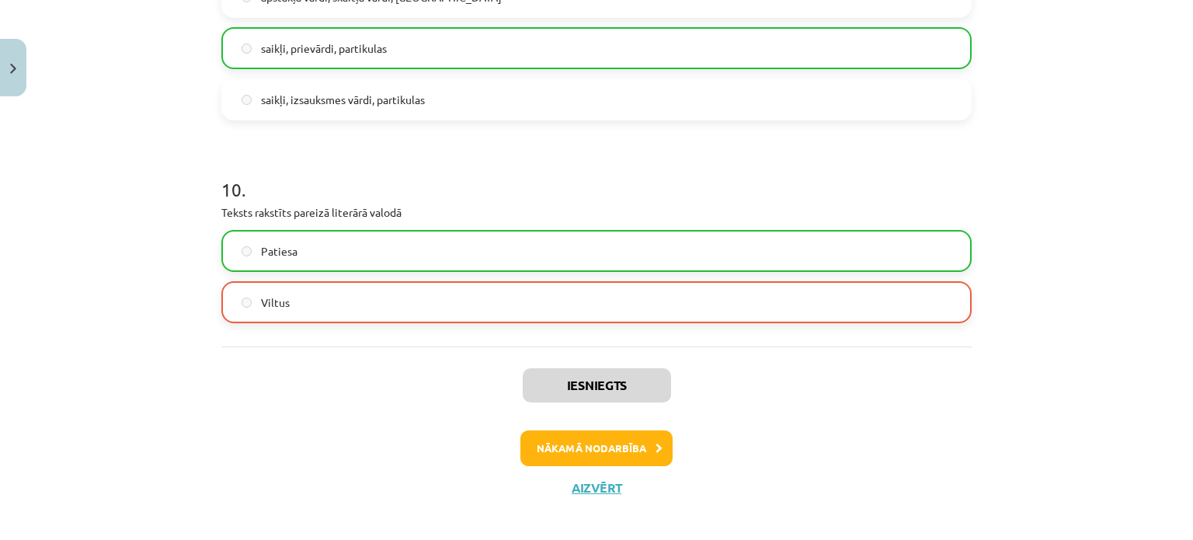
scroll to position [2776, 0]
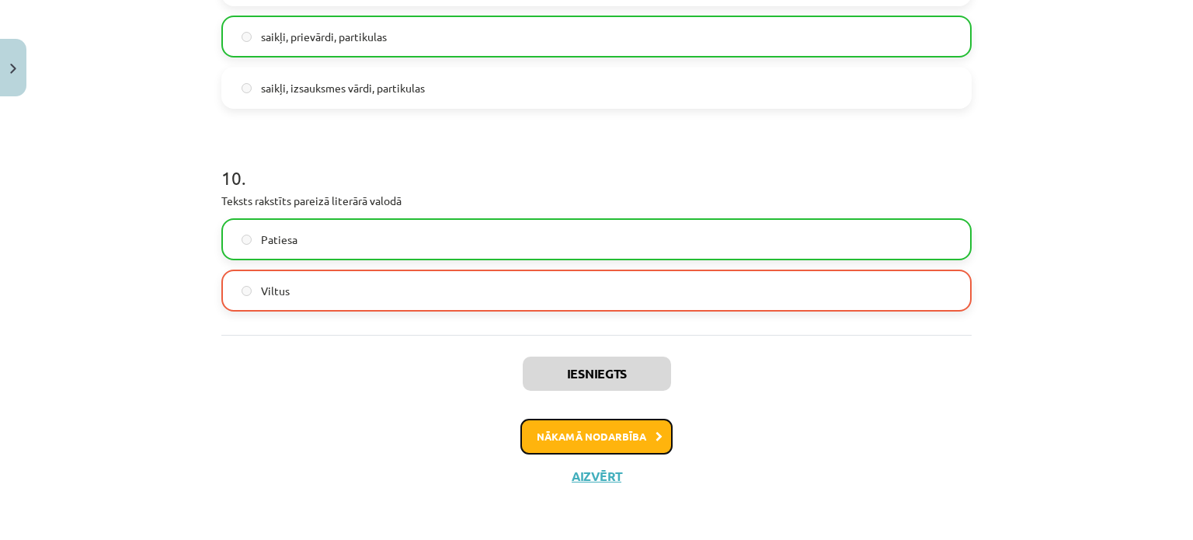
click at [624, 443] on button "Nākamā nodarbība" at bounding box center [596, 437] width 152 height 36
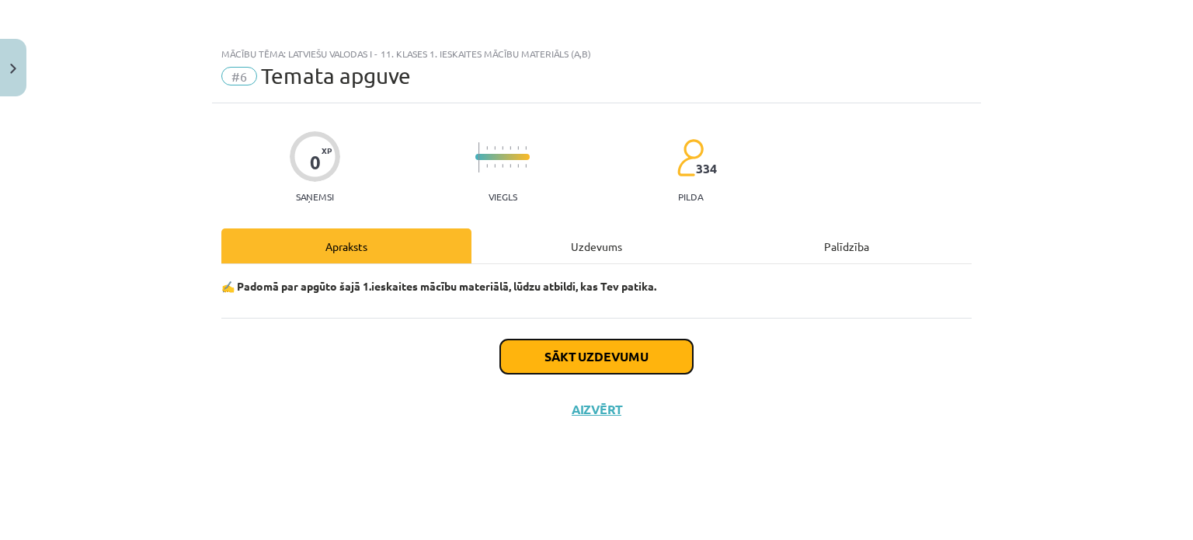
click at [625, 341] on button "Sākt uzdevumu" at bounding box center [596, 356] width 193 height 34
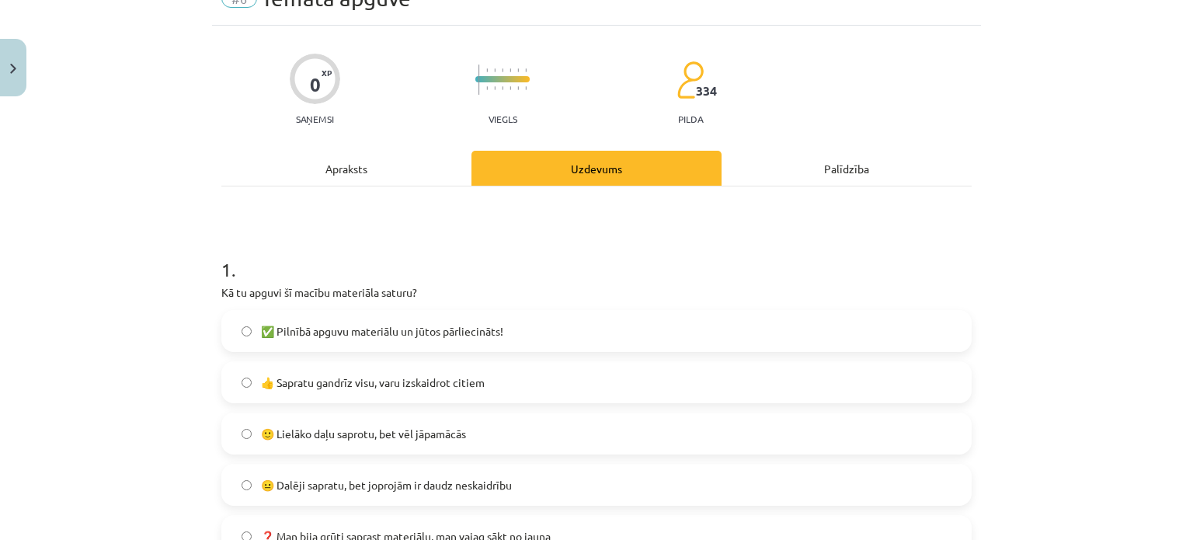
scroll to position [155, 0]
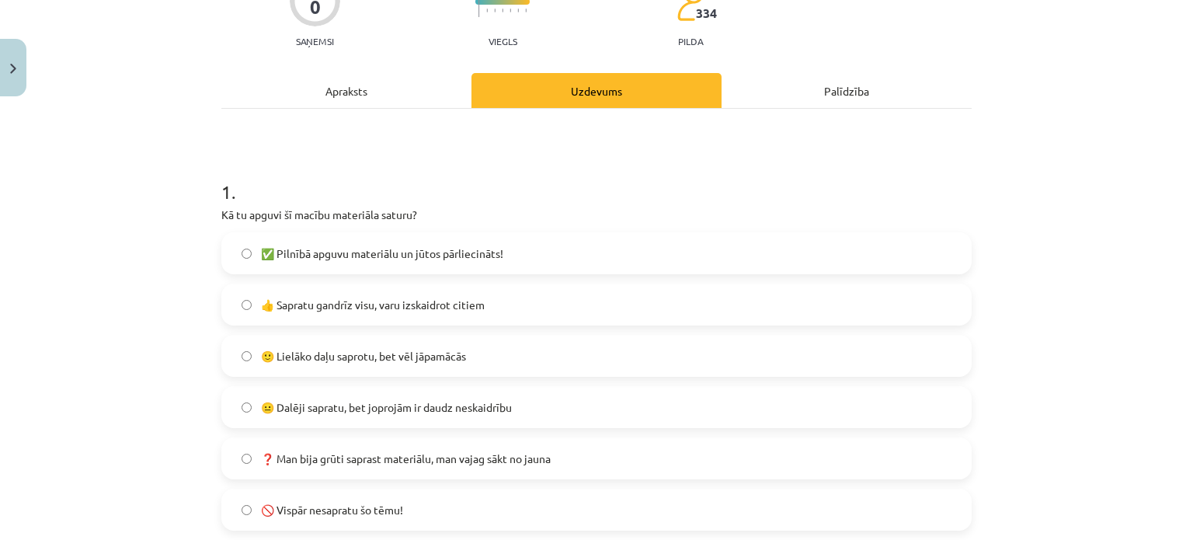
click at [373, 360] on span "🙂 Lielāko daļu saprotu, bet vēl jāpamācās" at bounding box center [363, 356] width 205 height 16
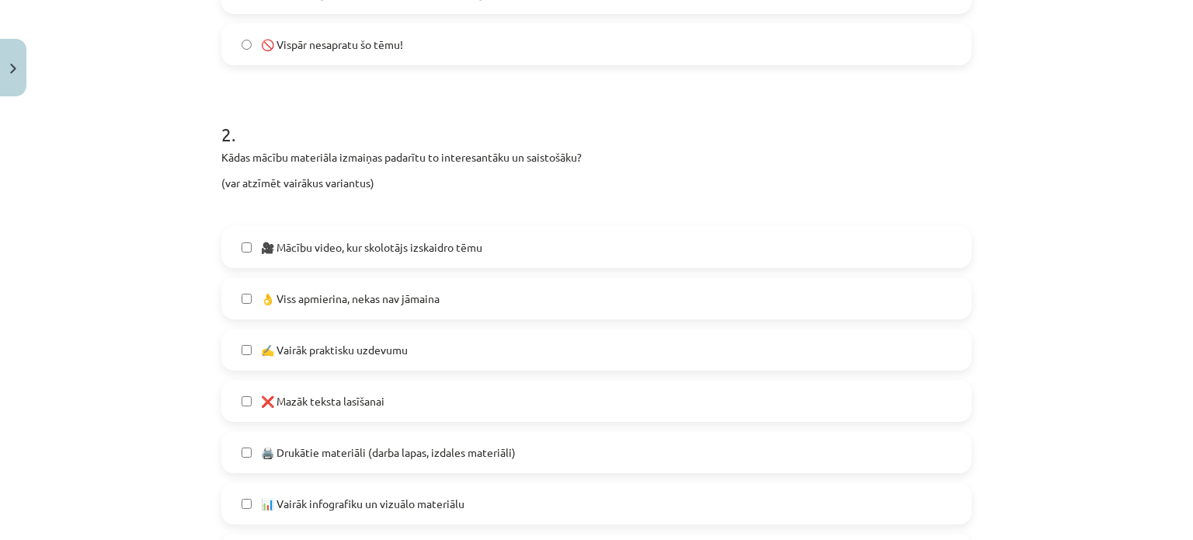
scroll to position [621, 0]
click at [339, 343] on span "✍️ Vairāk praktisku uzdevumu" at bounding box center [334, 349] width 147 height 16
click at [328, 413] on label "❌ Mazāk teksta lasīšanai" at bounding box center [596, 399] width 747 height 39
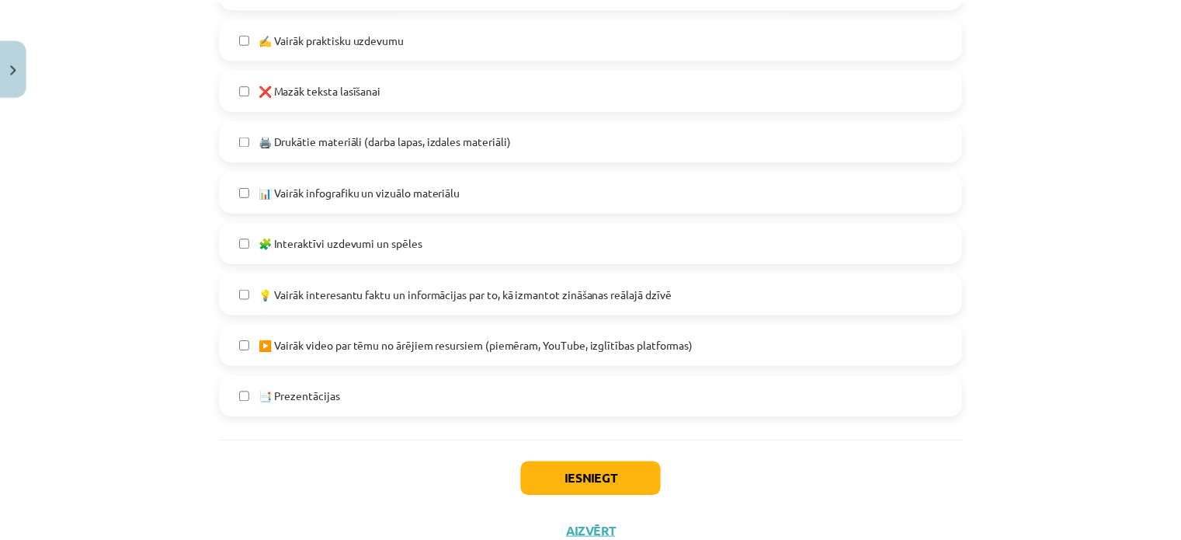
scroll to position [989, 0]
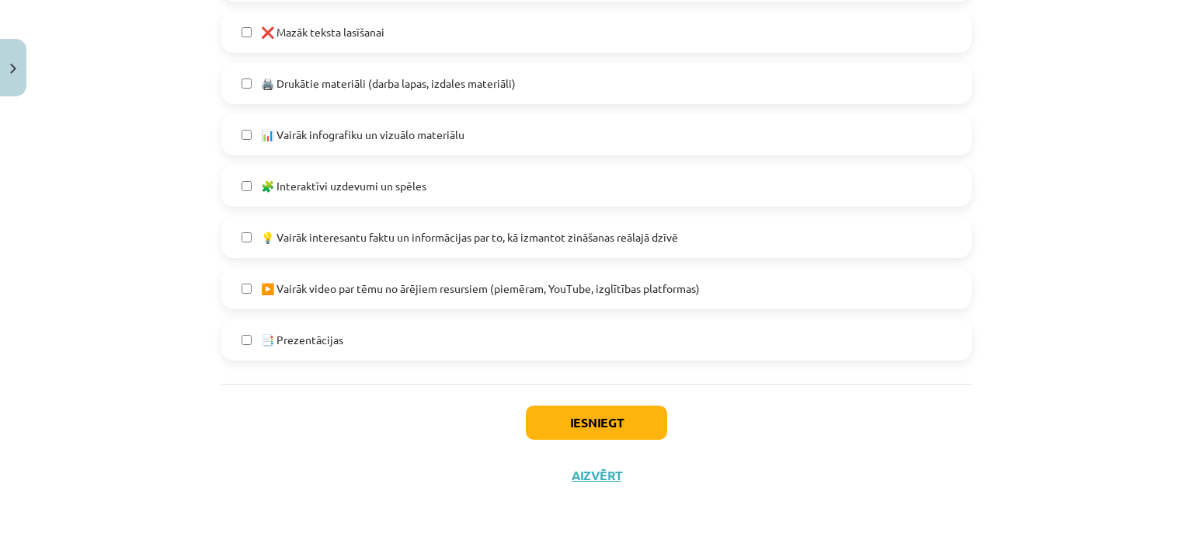
click at [464, 184] on label "🧩 Interaktīvi uzdevumi un spēles" at bounding box center [596, 185] width 747 height 39
click at [539, 422] on button "Iesniegt" at bounding box center [596, 422] width 141 height 34
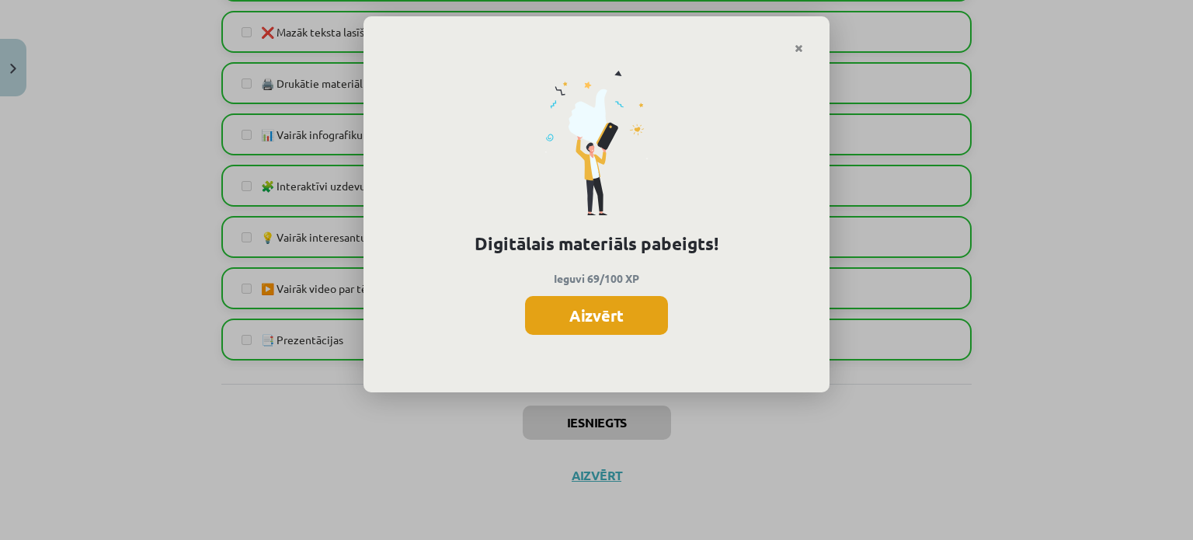
click at [631, 300] on button "Aizvērt" at bounding box center [596, 315] width 143 height 39
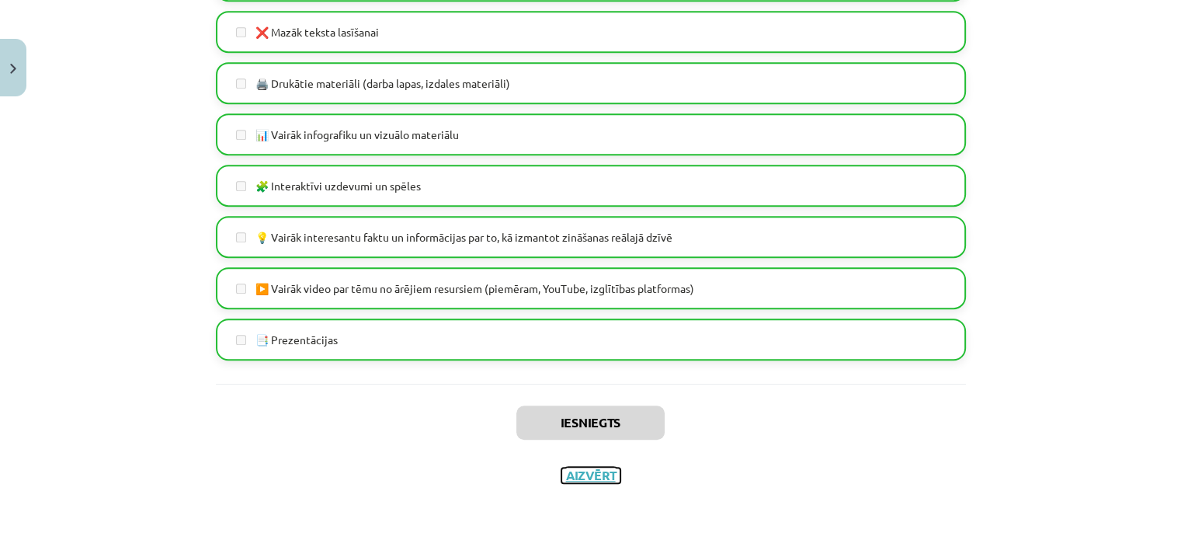
click at [587, 478] on button "Aizvērt" at bounding box center [590, 475] width 59 height 16
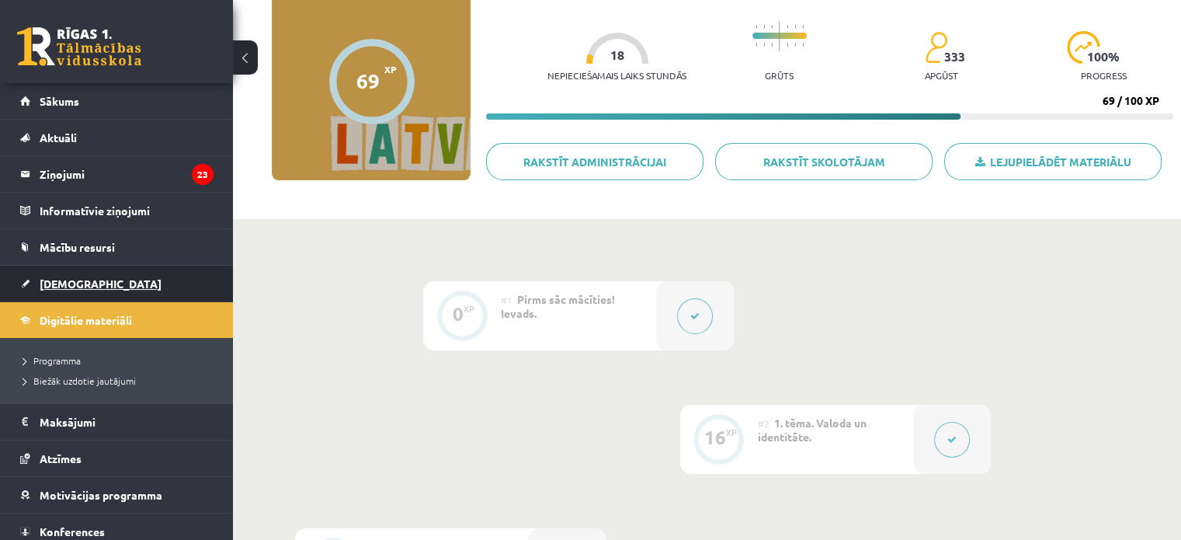
click at [62, 294] on link "[DEMOGRAPHIC_DATA]" at bounding box center [116, 284] width 193 height 36
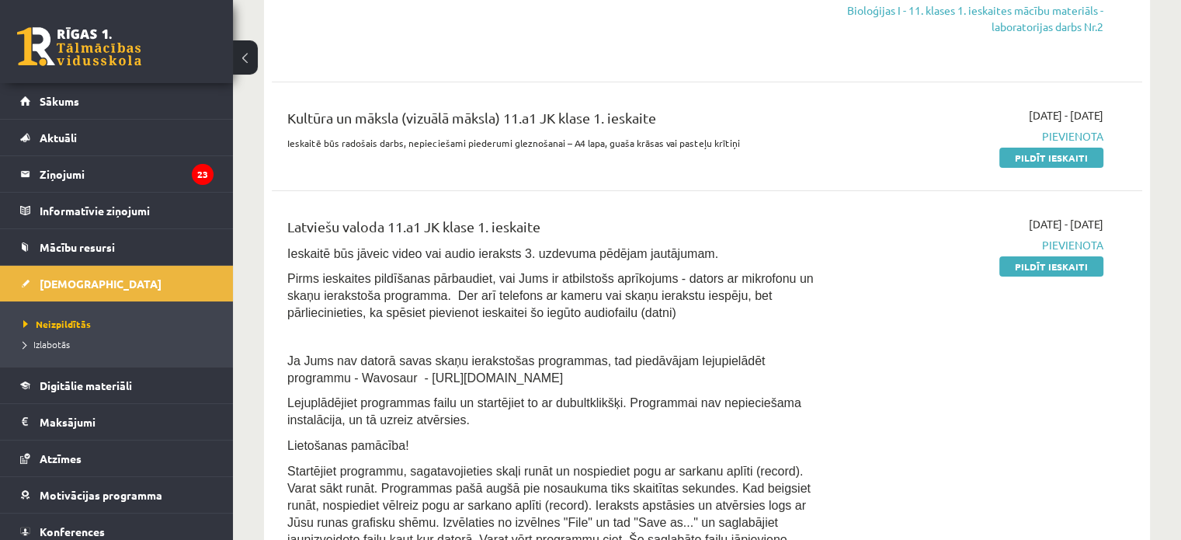
scroll to position [388, 0]
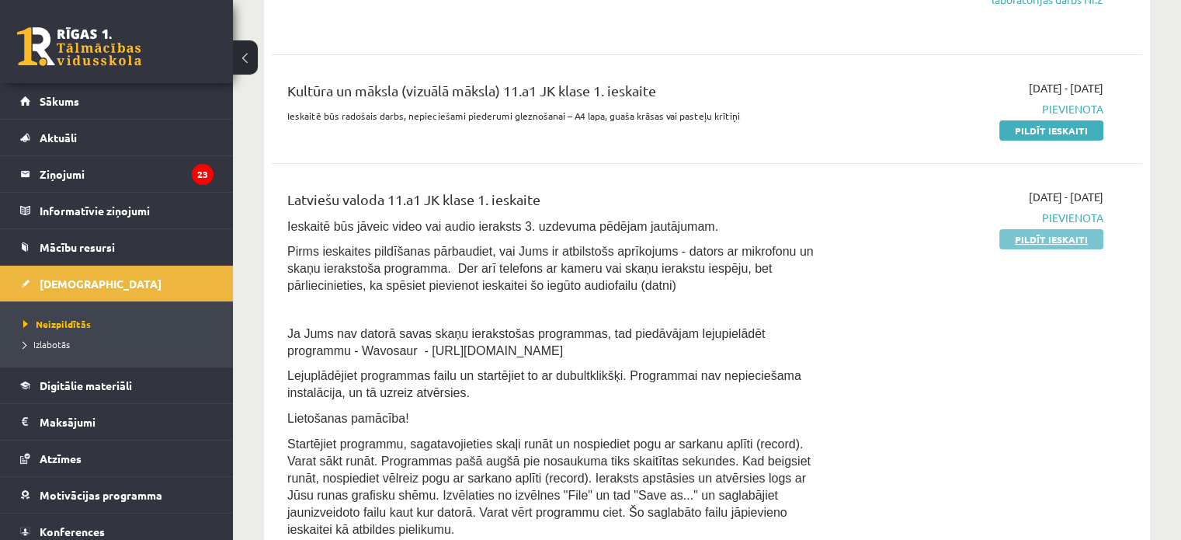
click at [1017, 248] on div "2025-10-01 - 2025-10-15 Pievienota Pildīt ieskaiti" at bounding box center [975, 367] width 280 height 357
click at [1068, 242] on link "Pildīt ieskaiti" at bounding box center [1051, 239] width 104 height 20
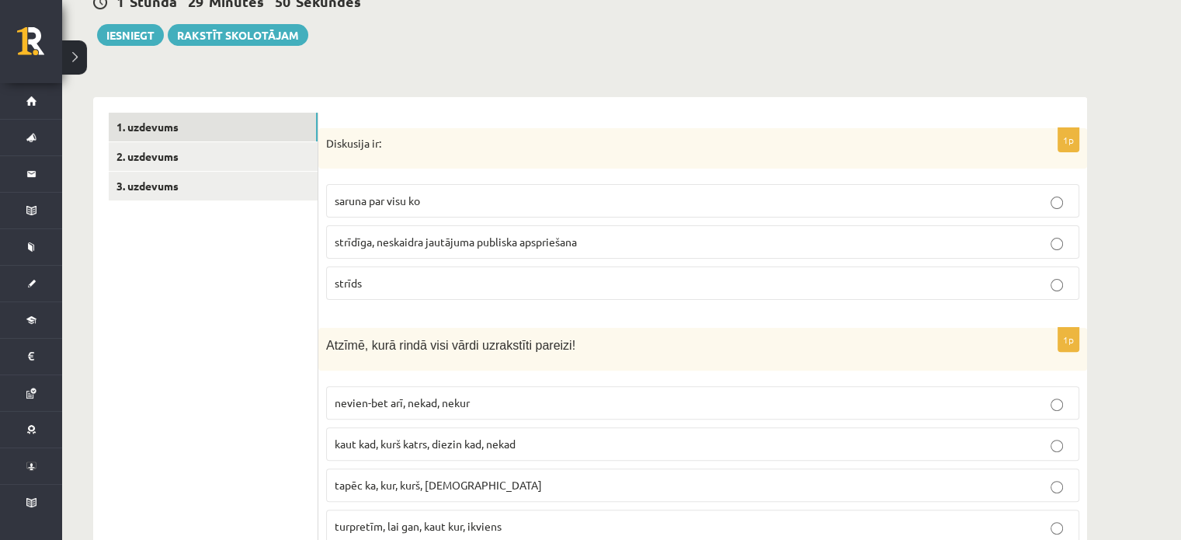
scroll to position [388, 0]
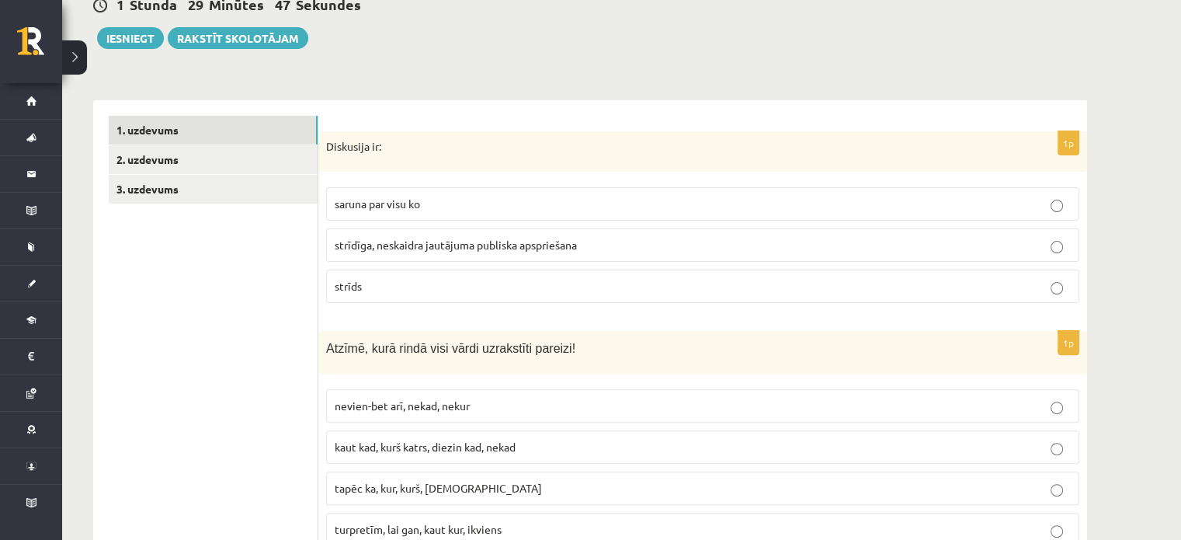
click at [416, 252] on p "strīdīga, neskaidra jautājuma publiska apspriešana" at bounding box center [703, 245] width 736 height 16
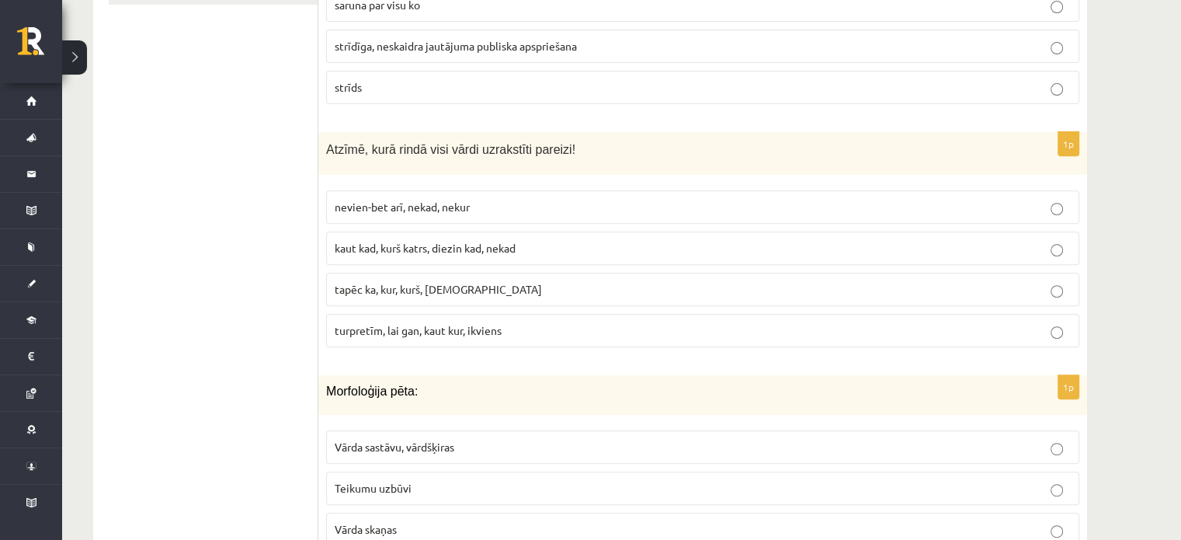
scroll to position [699, 0]
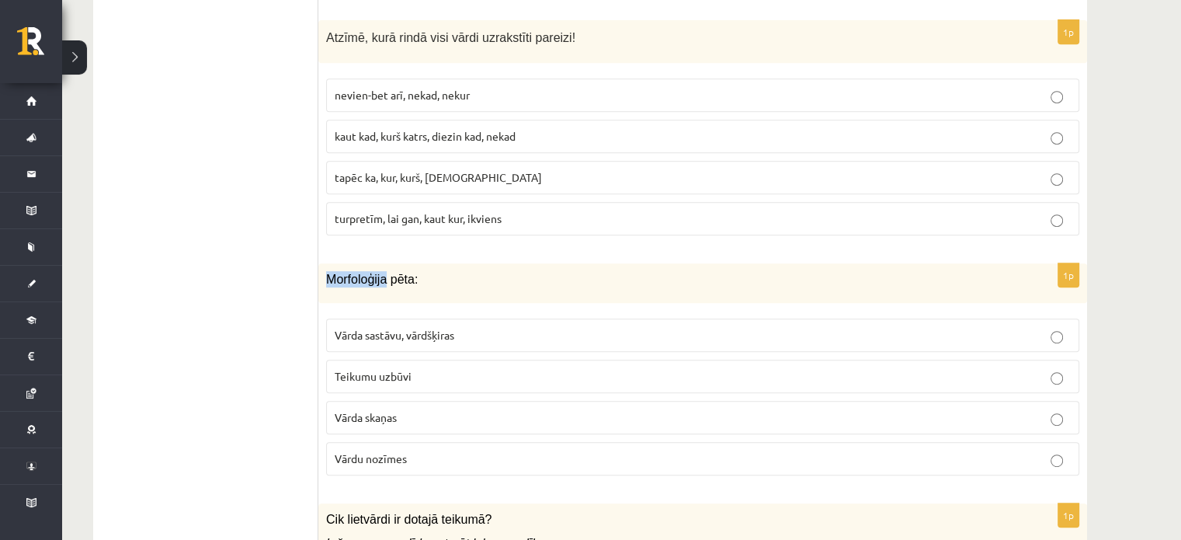
drag, startPoint x: 328, startPoint y: 276, endPoint x: 385, endPoint y: 279, distance: 57.5
click at [385, 279] on div "Morfoloģija pēta:" at bounding box center [702, 283] width 769 height 40
copy span "Morfoloģija"
click at [473, 263] on div "Morfoloģija pēta:" at bounding box center [702, 283] width 769 height 40
click at [440, 373] on p "Teikumu uzbūvi" at bounding box center [703, 376] width 736 height 16
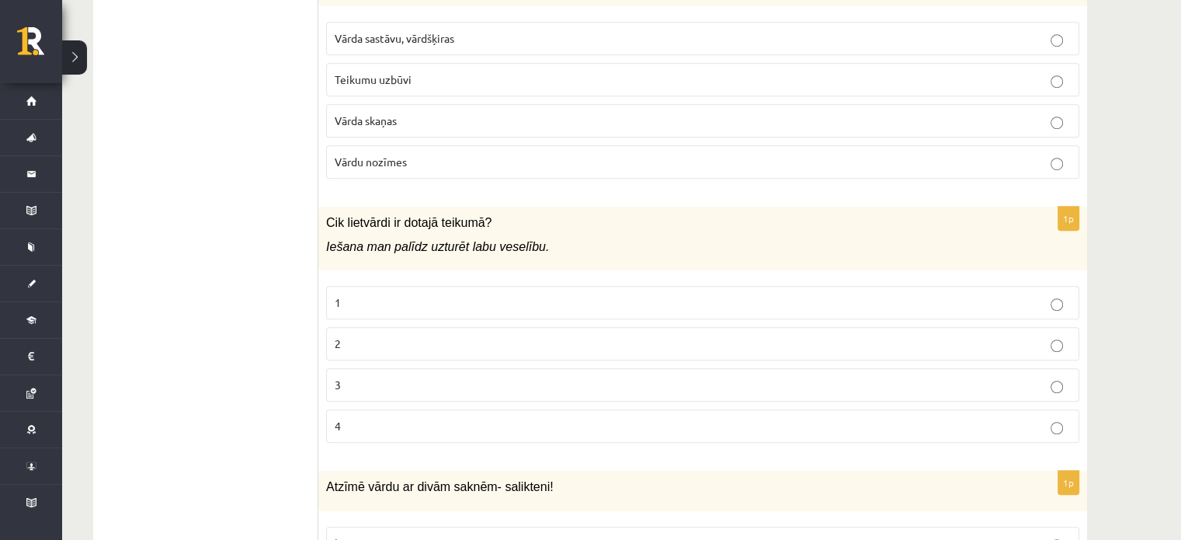
scroll to position [1009, 0]
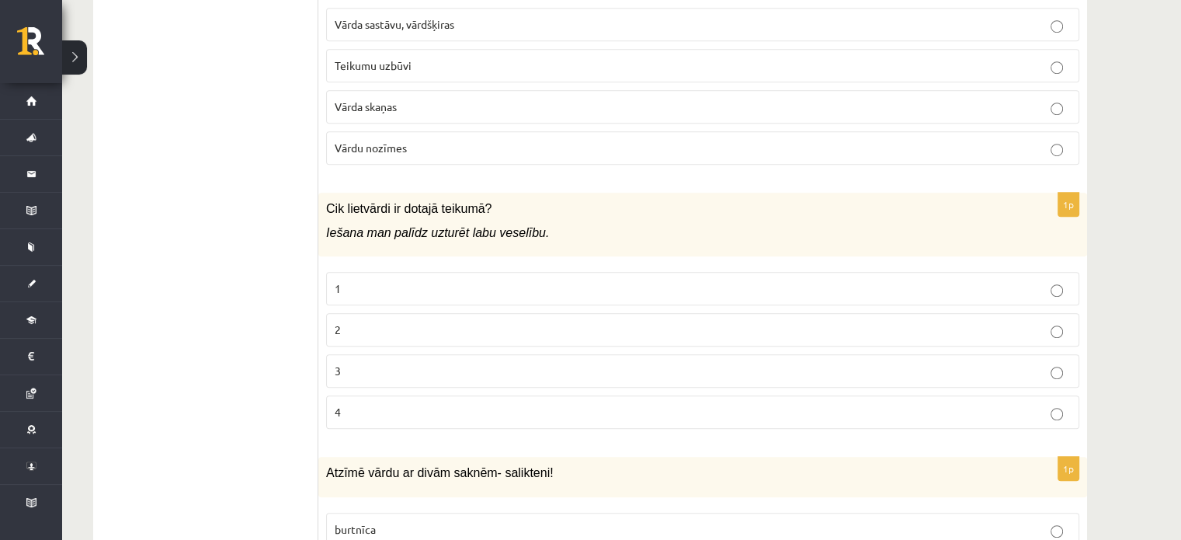
click at [537, 294] on label "1" at bounding box center [702, 288] width 753 height 33
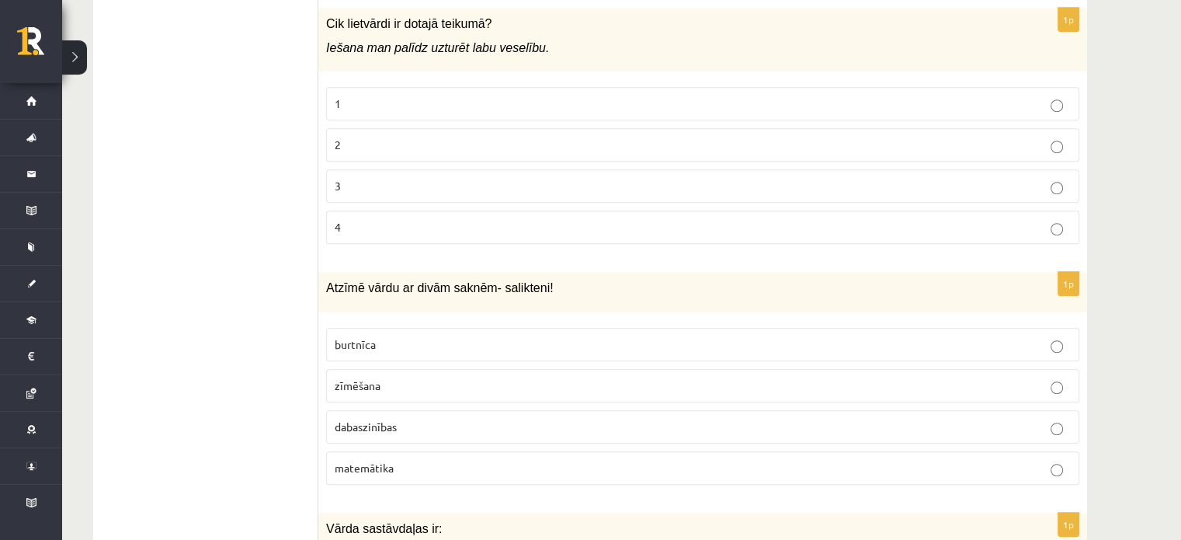
scroll to position [1242, 0]
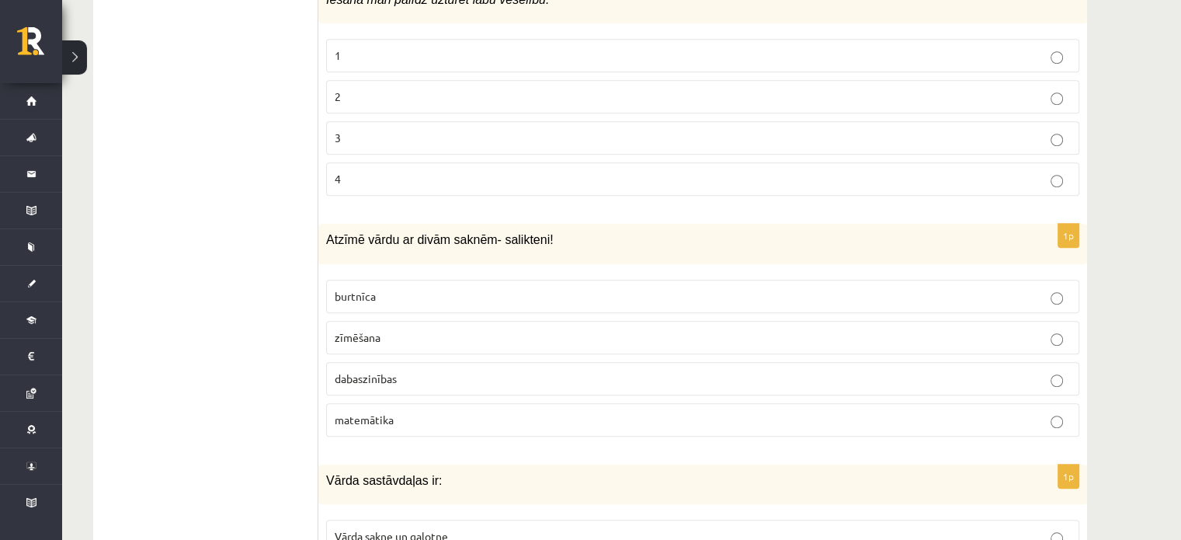
click at [534, 370] on p "dabaszinības" at bounding box center [703, 378] width 736 height 16
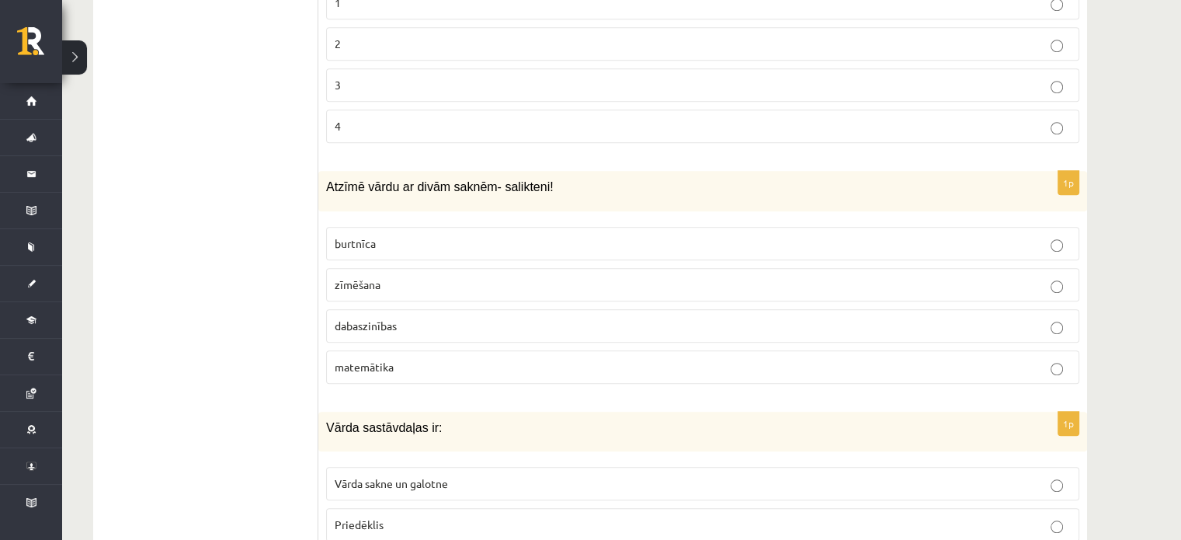
scroll to position [1398, 0]
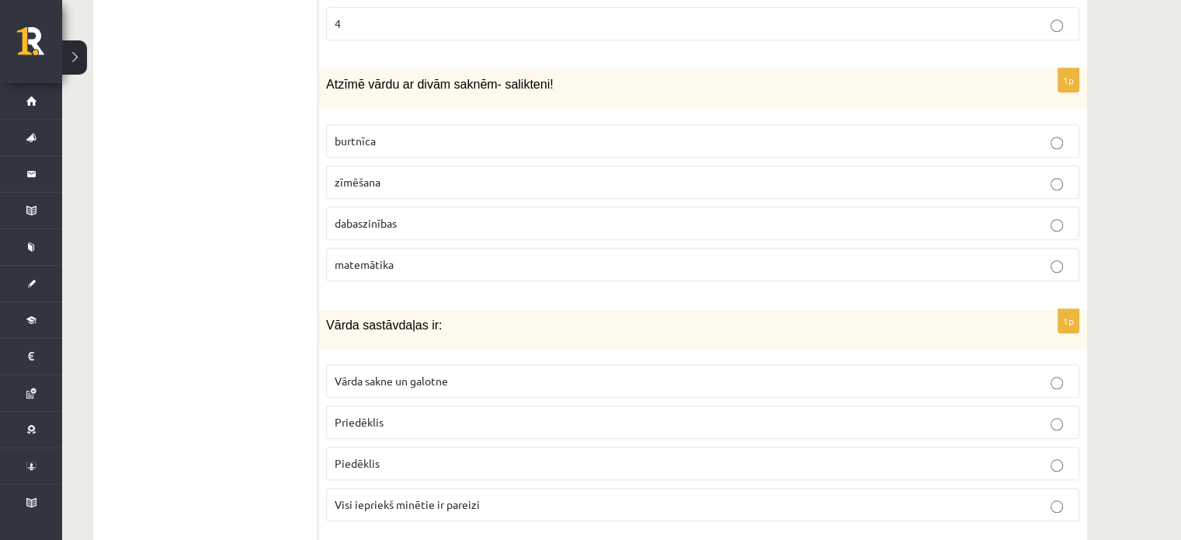
click at [450, 505] on p "Visi iepriekš minētie ir pareizi" at bounding box center [703, 504] width 736 height 16
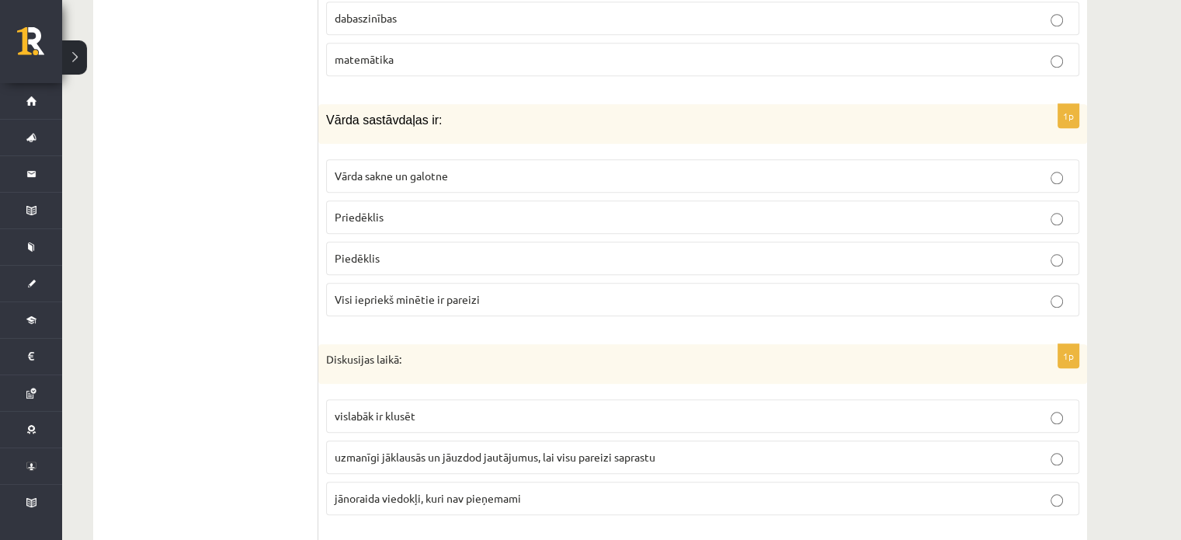
scroll to position [1631, 0]
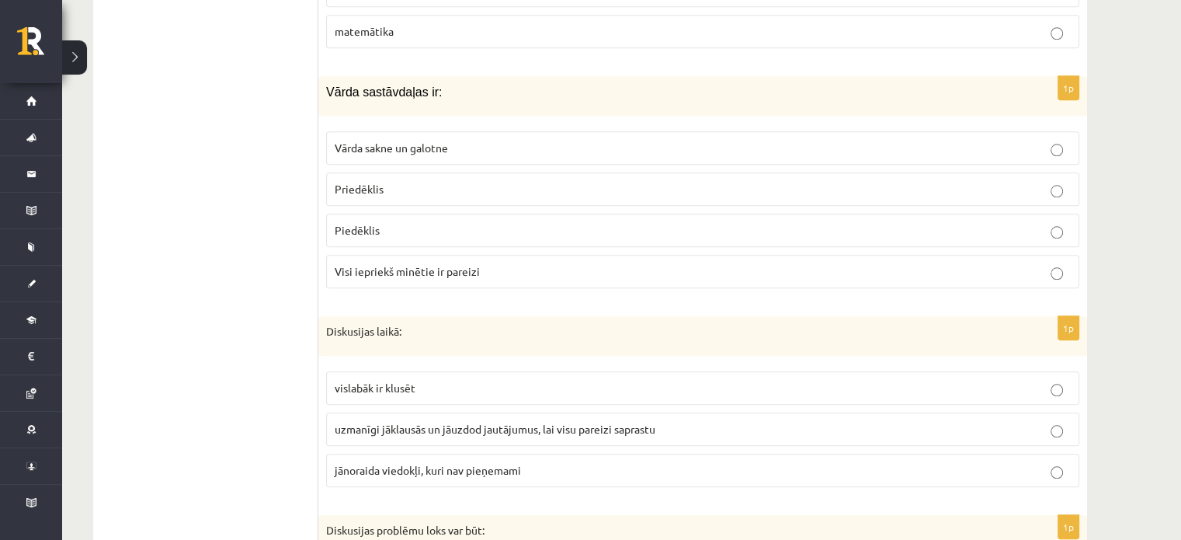
click at [419, 431] on label "uzmanīgi jāklausās un jāuzdod jautājumus, lai visu pareizi saprastu" at bounding box center [702, 428] width 753 height 33
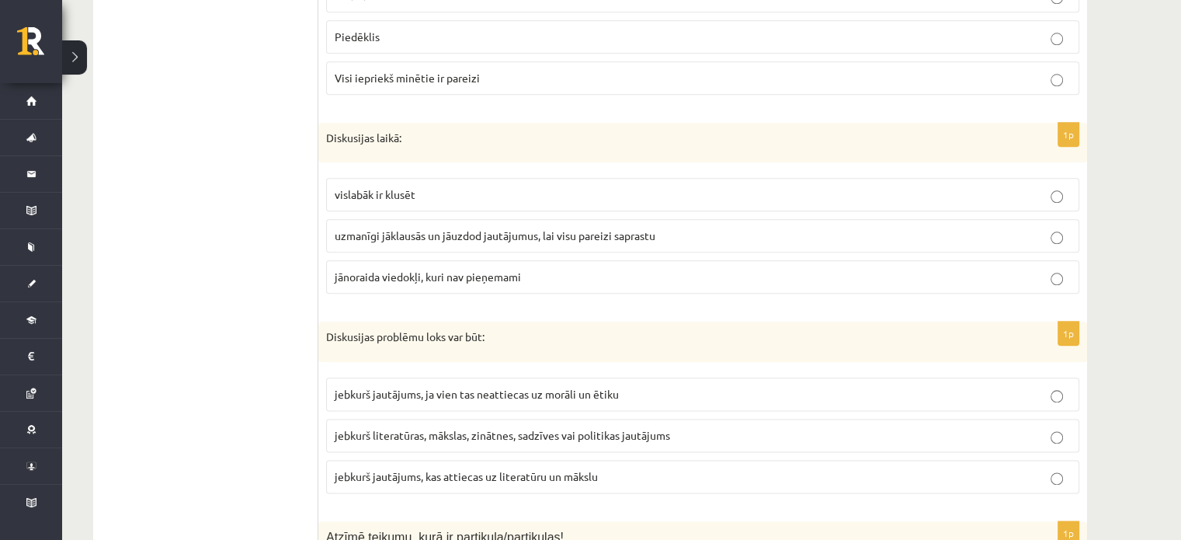
scroll to position [1864, 0]
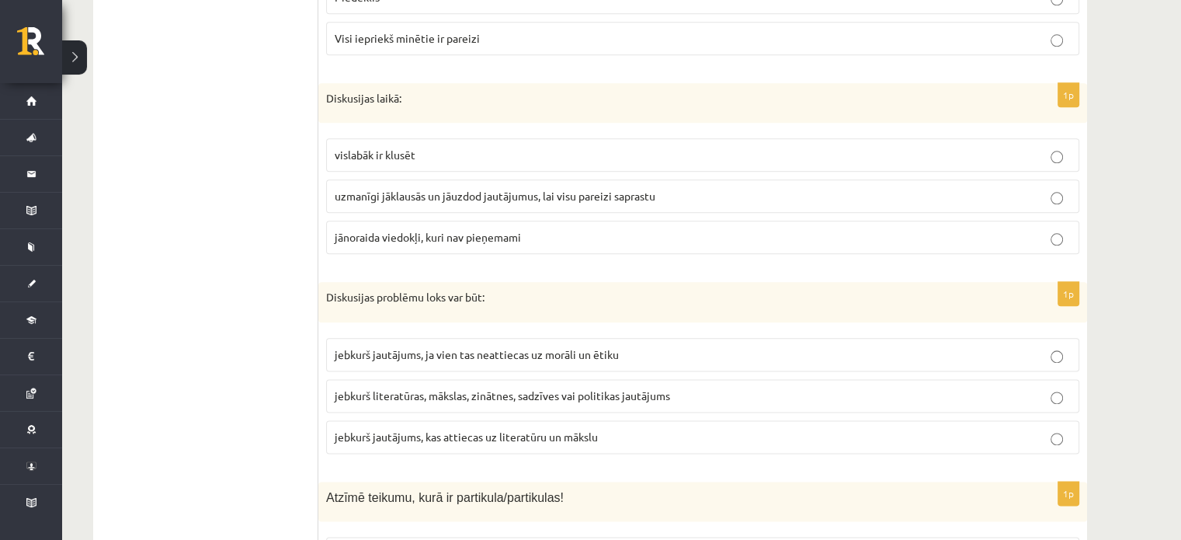
click at [510, 388] on span "jebkurš literatūras, mākslas, zinātnes, sadzīves vai politikas jautājums" at bounding box center [502, 395] width 335 height 14
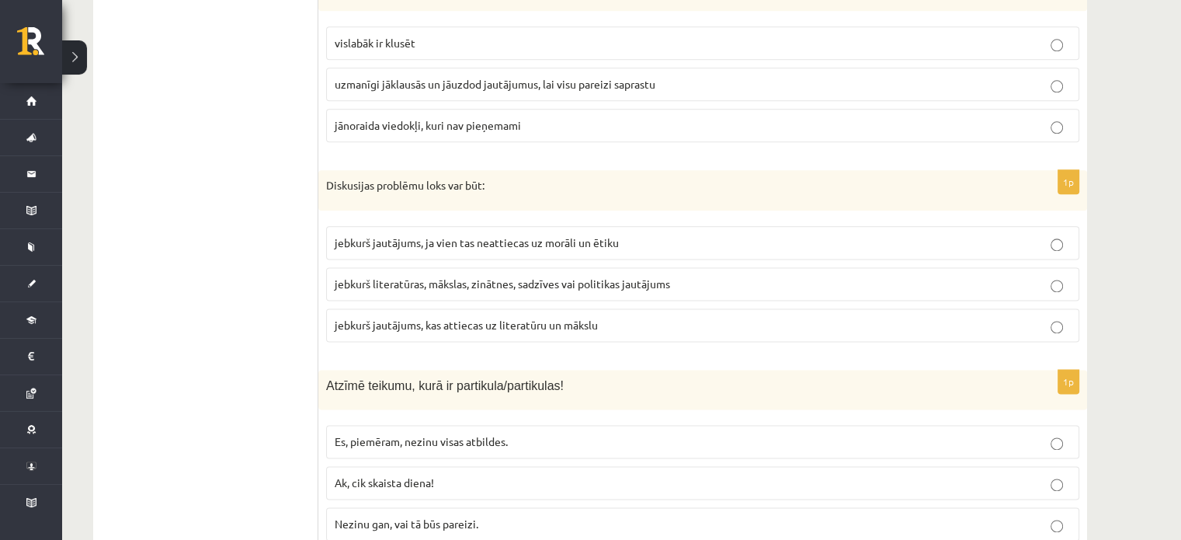
scroll to position [2019, 0]
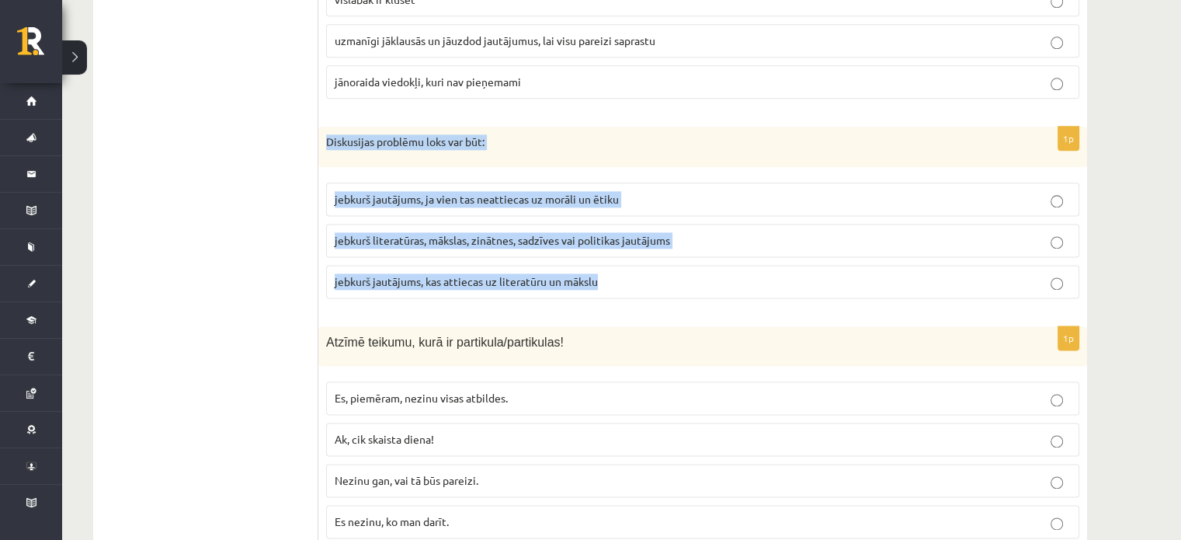
drag, startPoint x: 323, startPoint y: 133, endPoint x: 770, endPoint y: 297, distance: 476.3
click at [770, 297] on div "1p Diskusijas problēmu loks var būt: jebkurš jautājums, ja vien tas neattiecas …" at bounding box center [702, 219] width 769 height 184
copy div "Diskusijas problēmu loks var būt: jebkurš jautājums, ja vien tas neattiecas uz …"
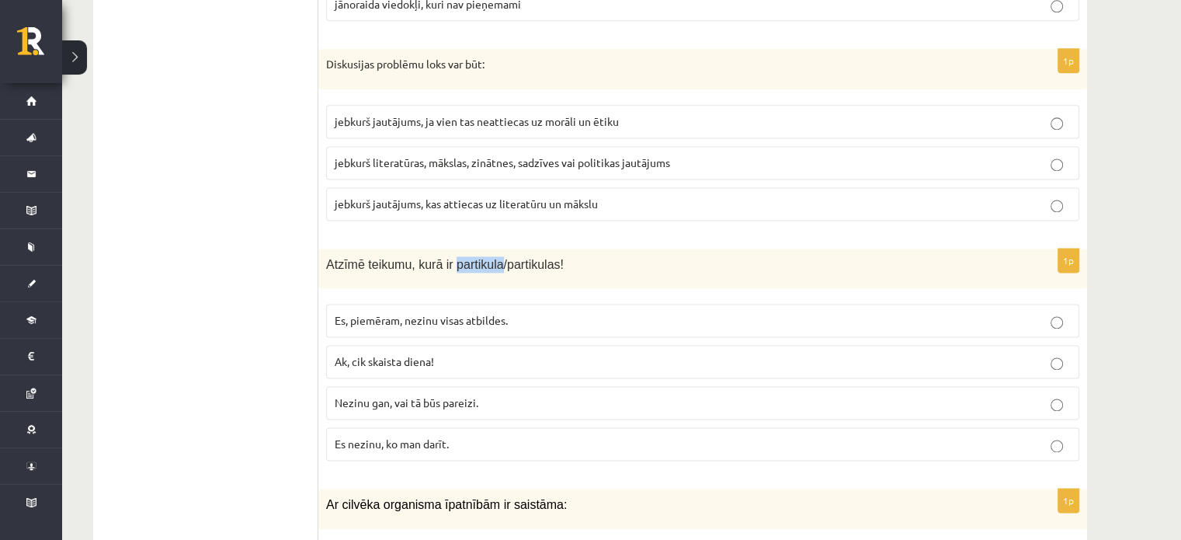
drag, startPoint x: 446, startPoint y: 257, endPoint x: 489, endPoint y: 253, distance: 42.9
click at [489, 258] on span "Atzīmē teikumu, kurā ir partikula/partikulas!" at bounding box center [445, 264] width 238 height 13
copy span "partikula"
click at [439, 395] on span "Nezinu gan, vai tā būs pareizi." at bounding box center [407, 402] width 144 height 14
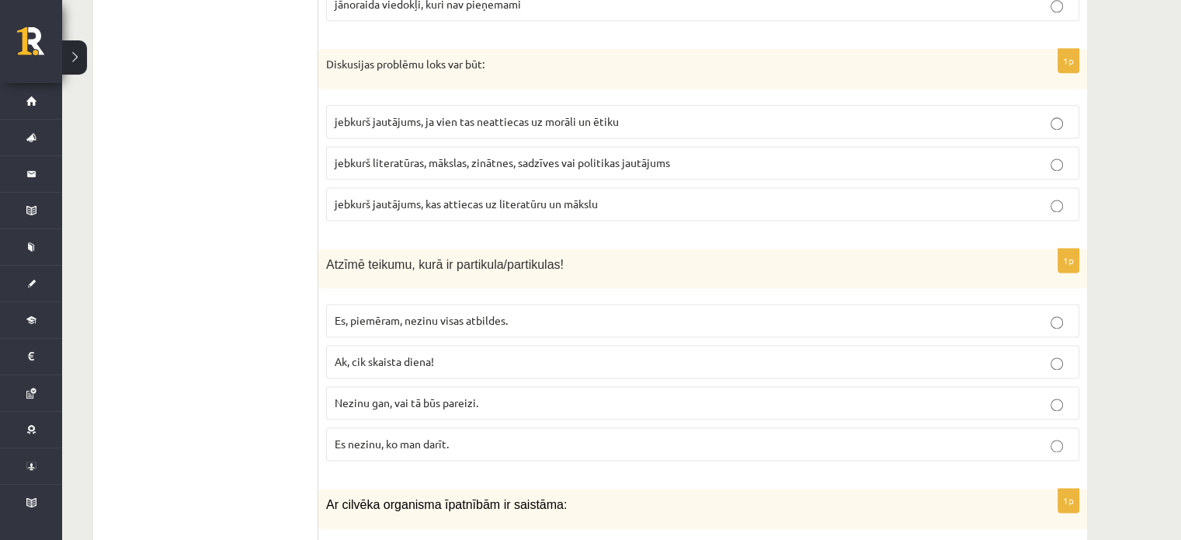
click at [534, 353] on p "Ak, cik skaista diena!" at bounding box center [703, 361] width 736 height 16
drag, startPoint x: 428, startPoint y: 391, endPoint x: 419, endPoint y: 383, distance: 12.1
click at [426, 395] on span "Nezinu gan, vai tā būs pareizi." at bounding box center [407, 402] width 144 height 14
click at [427, 401] on label "Nezinu gan, vai tā būs pareizi." at bounding box center [702, 402] width 753 height 33
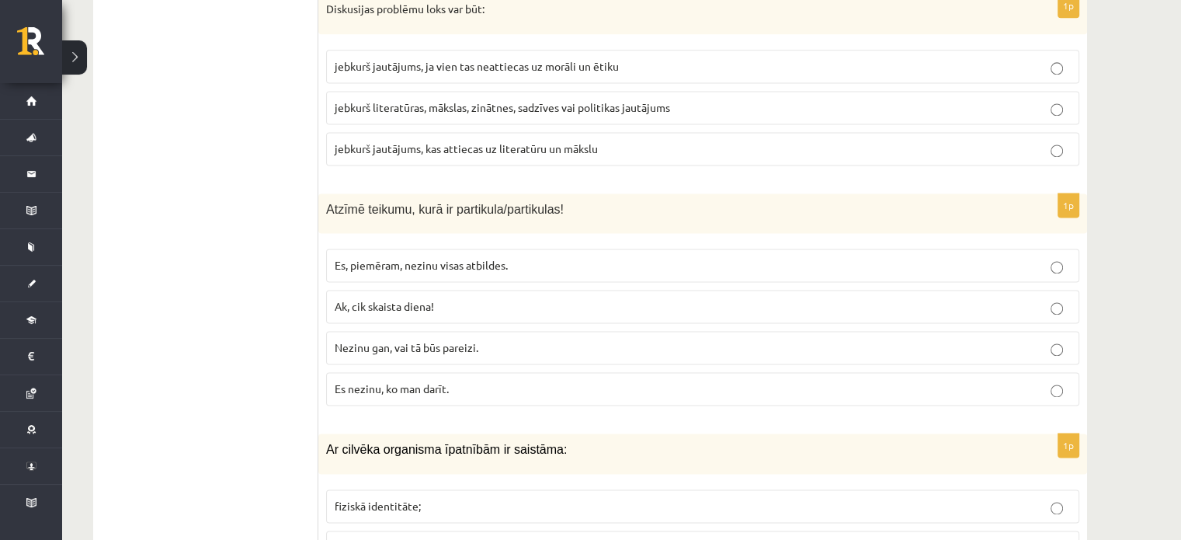
scroll to position [2252, 0]
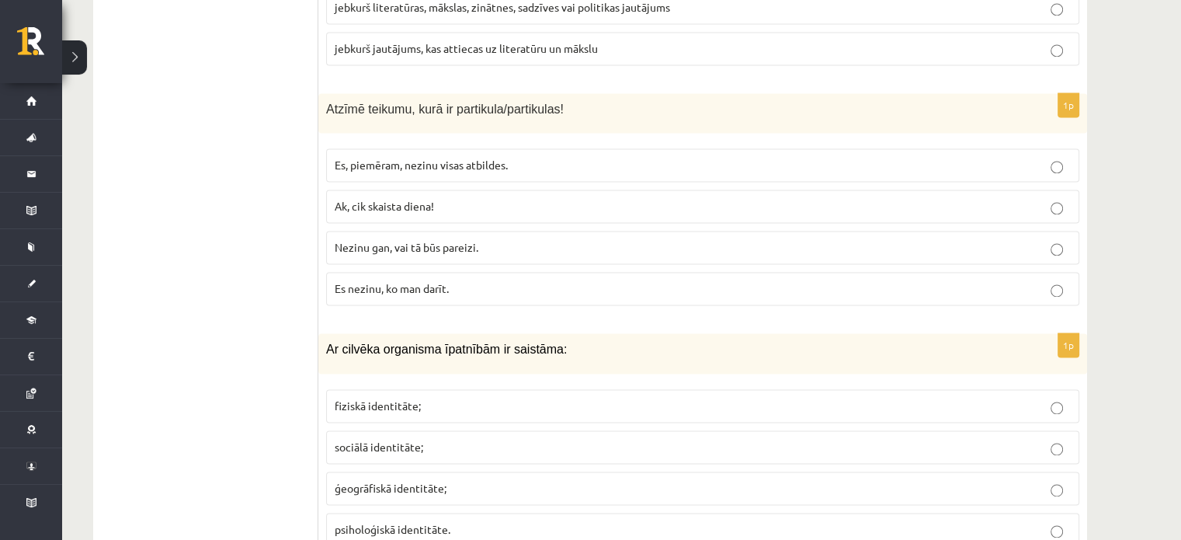
click at [371, 398] on span "fiziskā identitāte;" at bounding box center [378, 405] width 86 height 14
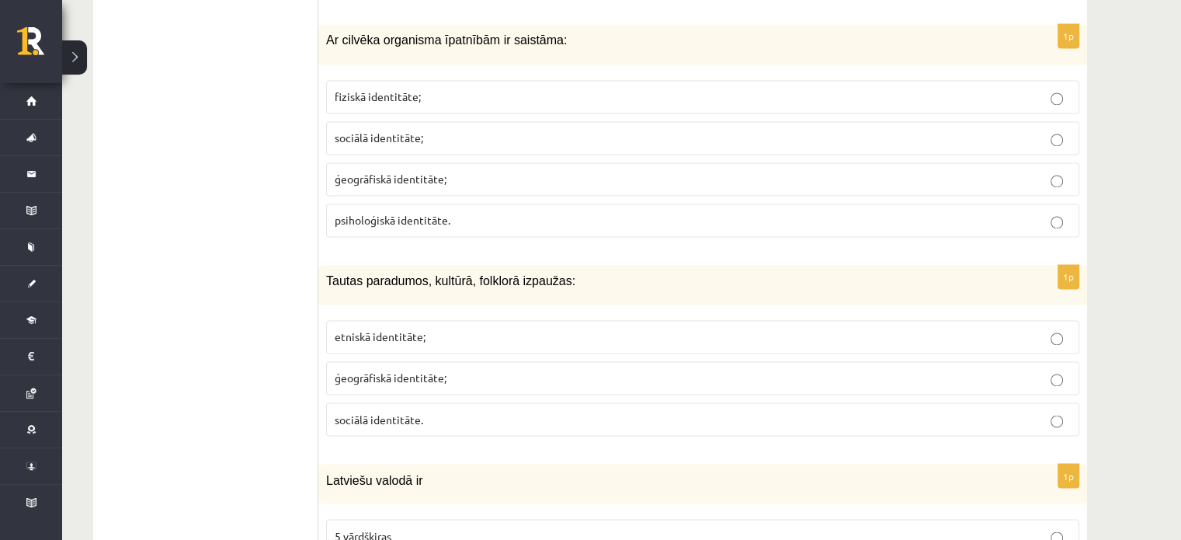
scroll to position [2562, 0]
click at [407, 328] on span "etniskā identitāte;" at bounding box center [380, 335] width 91 height 14
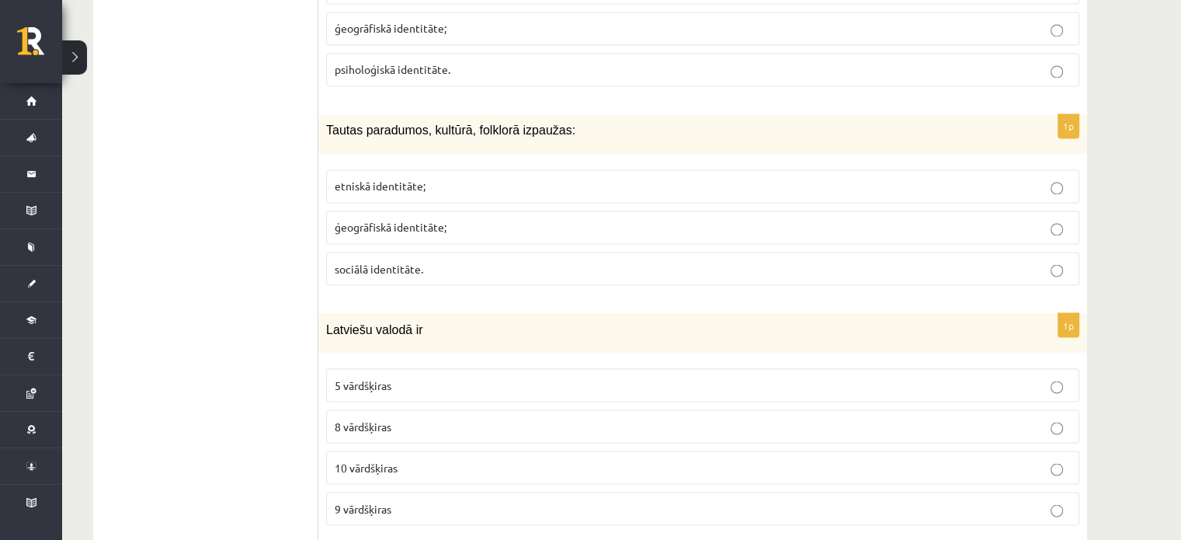
scroll to position [2718, 0]
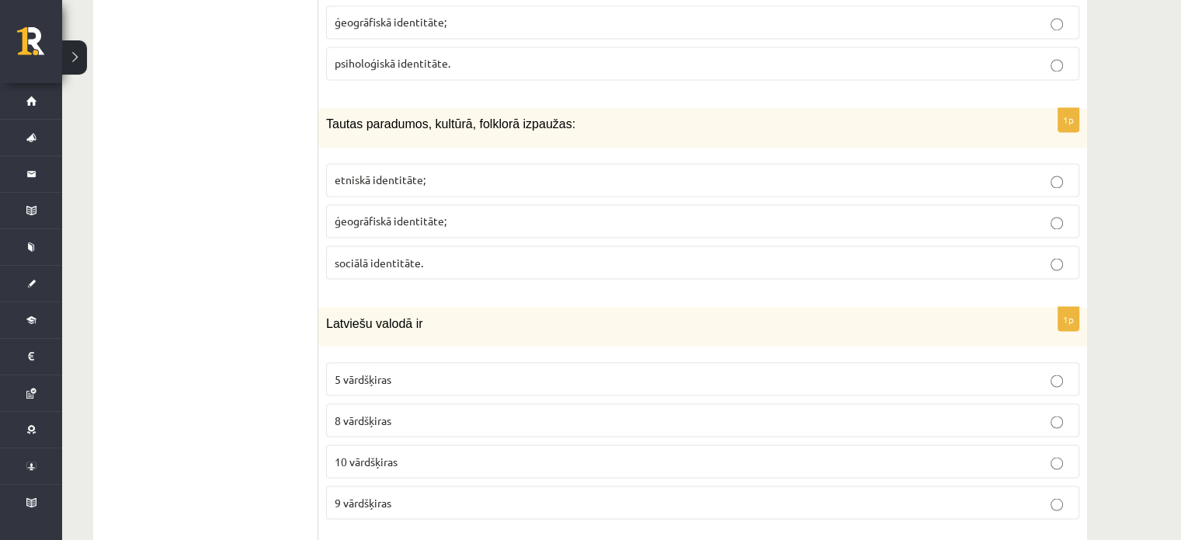
click at [454, 455] on p "10 vārdšķiras" at bounding box center [703, 461] width 736 height 16
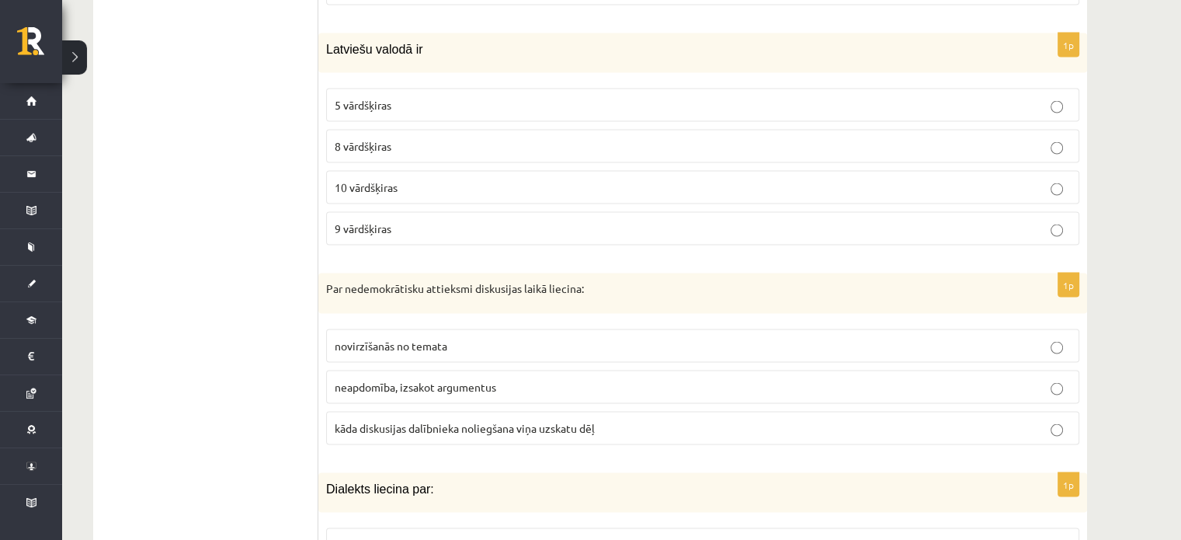
scroll to position [3028, 0]
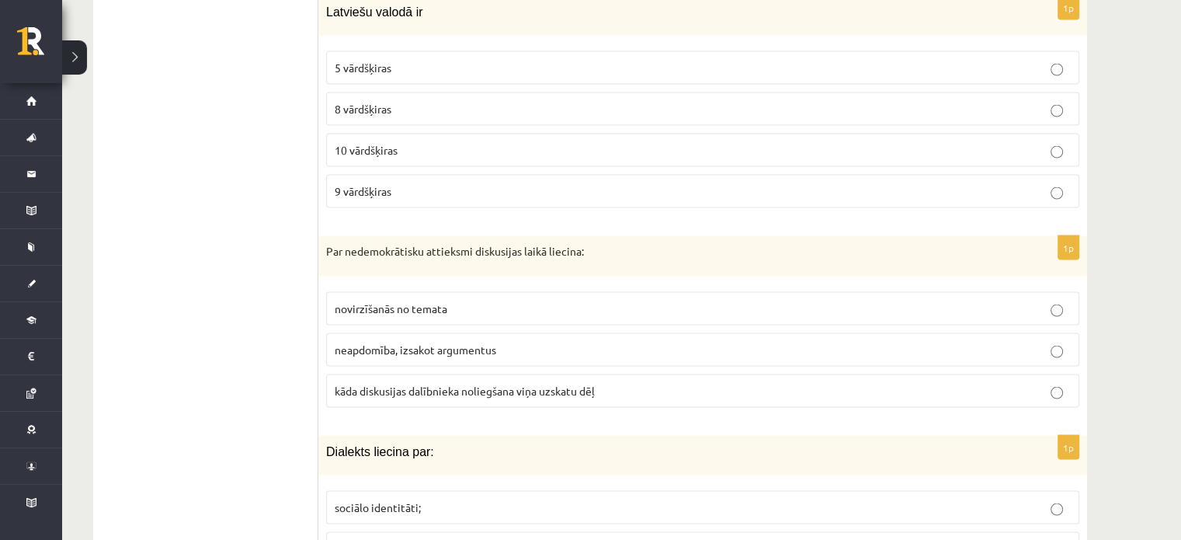
click at [422, 354] on fieldset "novirzīšanās no temata neapdomība, izsakot argumentus kāda diskusijas dalībniek…" at bounding box center [702, 348] width 753 height 128
click at [461, 342] on span "neapdomība, izsakot argumentus" at bounding box center [416, 349] width 162 height 14
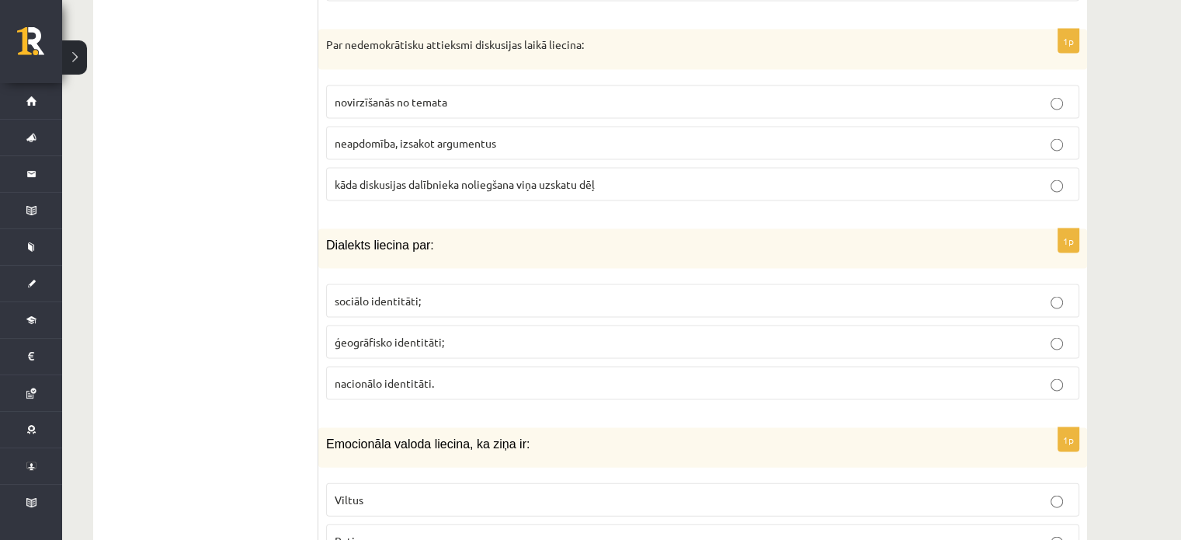
scroll to position [3261, 0]
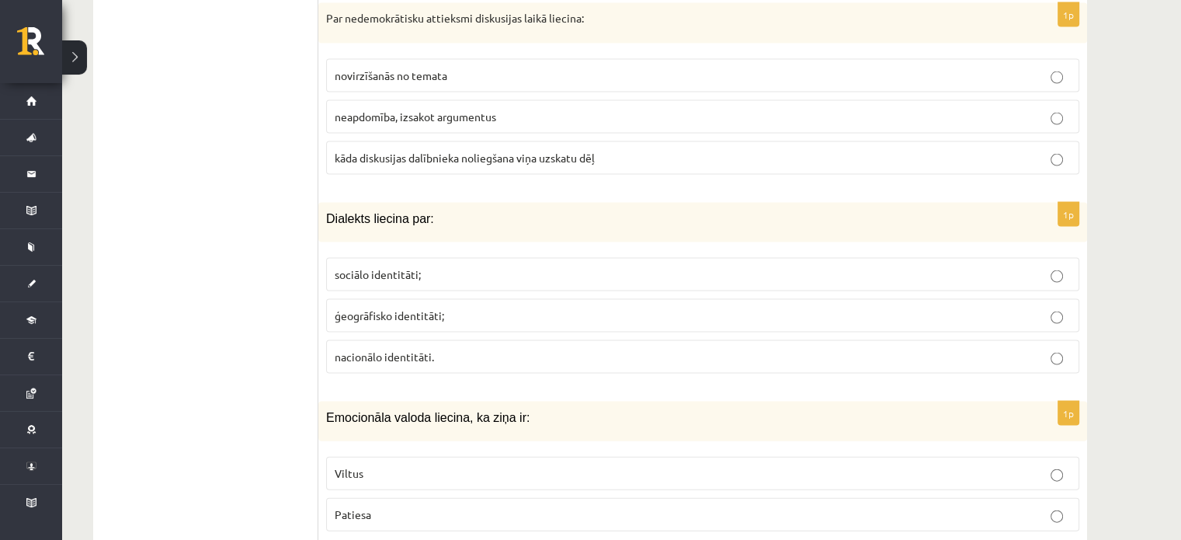
click at [397, 310] on label "ģeogrāfisko identitāti;" at bounding box center [702, 315] width 753 height 33
click at [402, 307] on p "ģeogrāfisko identitāti;" at bounding box center [703, 315] width 736 height 16
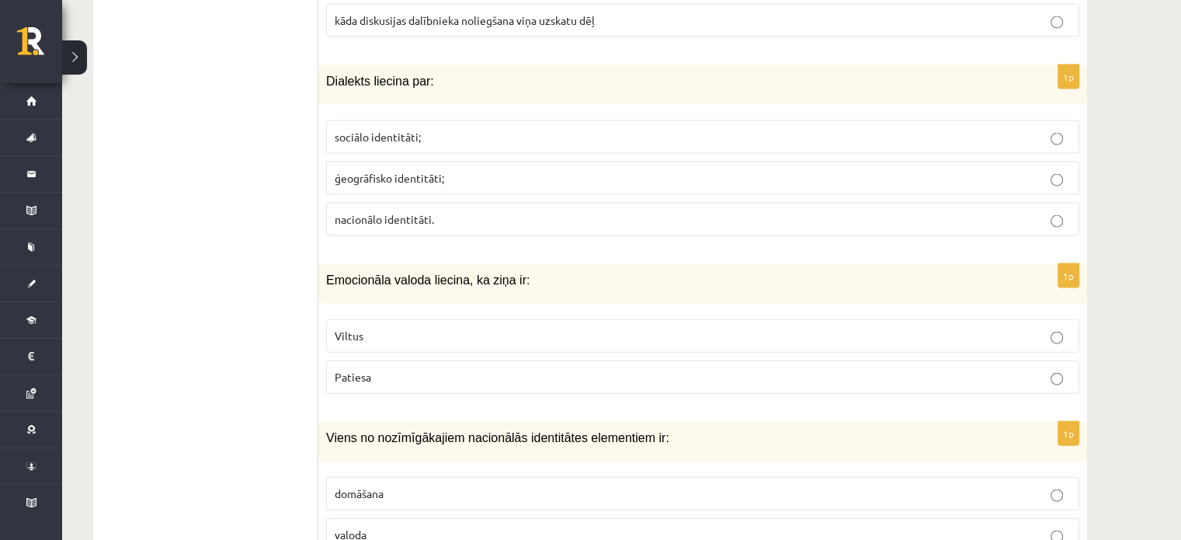
scroll to position [3494, 0]
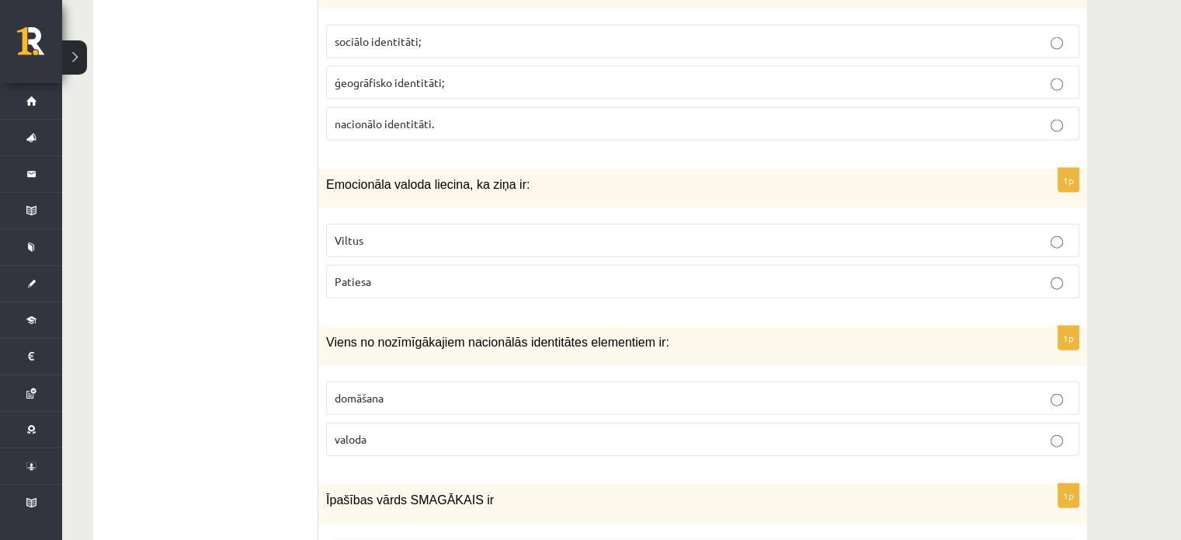
click at [357, 273] on p "Patiesa" at bounding box center [703, 281] width 736 height 16
drag, startPoint x: 516, startPoint y: 165, endPoint x: 571, endPoint y: 179, distance: 57.1
click at [590, 176] on p "Emocionāla valoda liecina, ka ziņa ir:" at bounding box center [664, 184] width 676 height 16
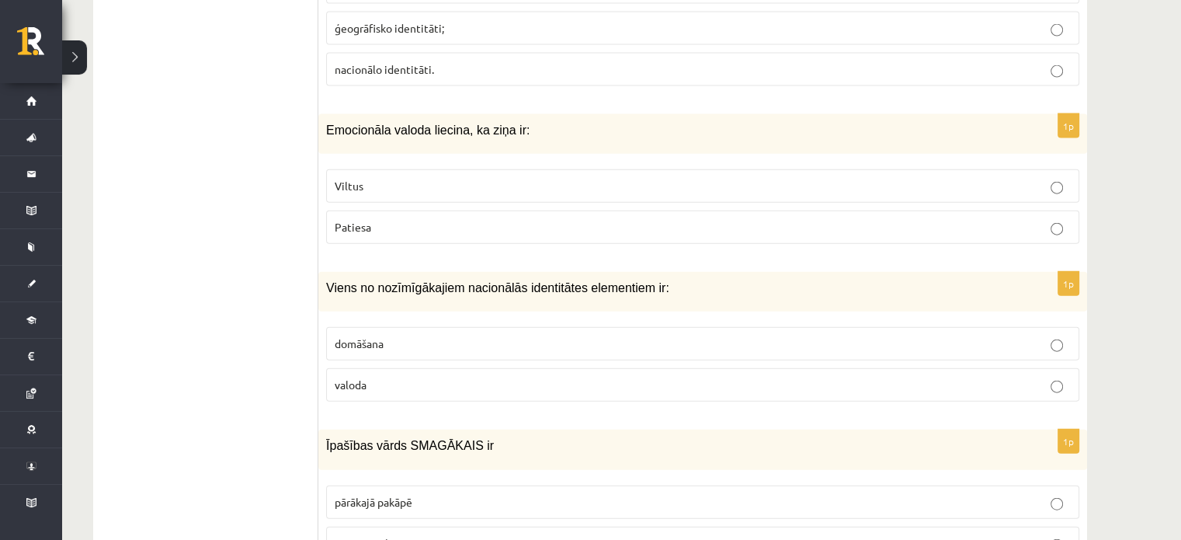
scroll to position [3572, 0]
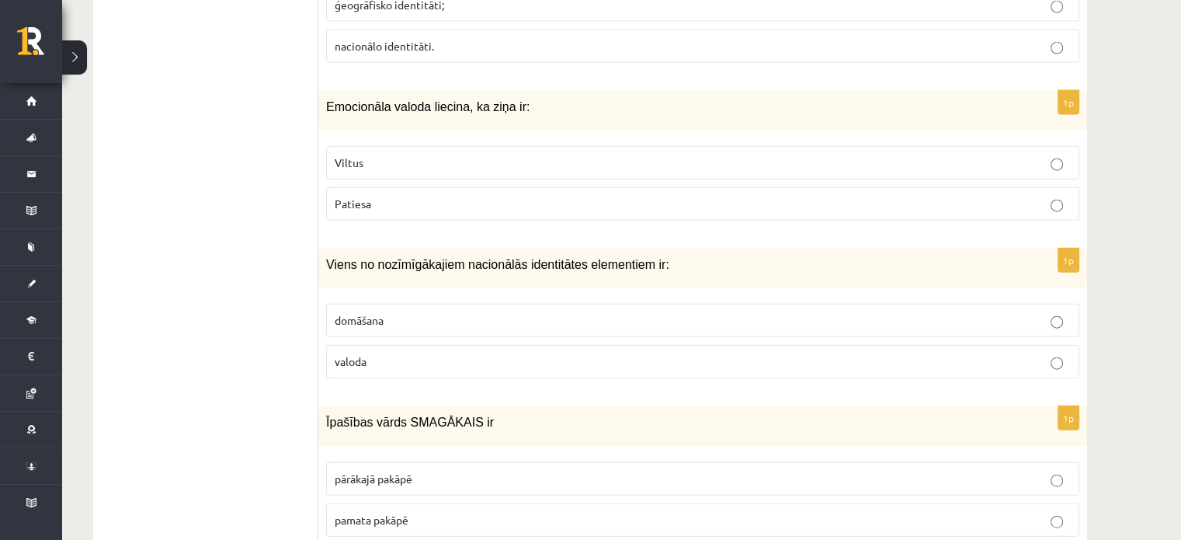
click at [409, 355] on label "valoda" at bounding box center [702, 361] width 753 height 33
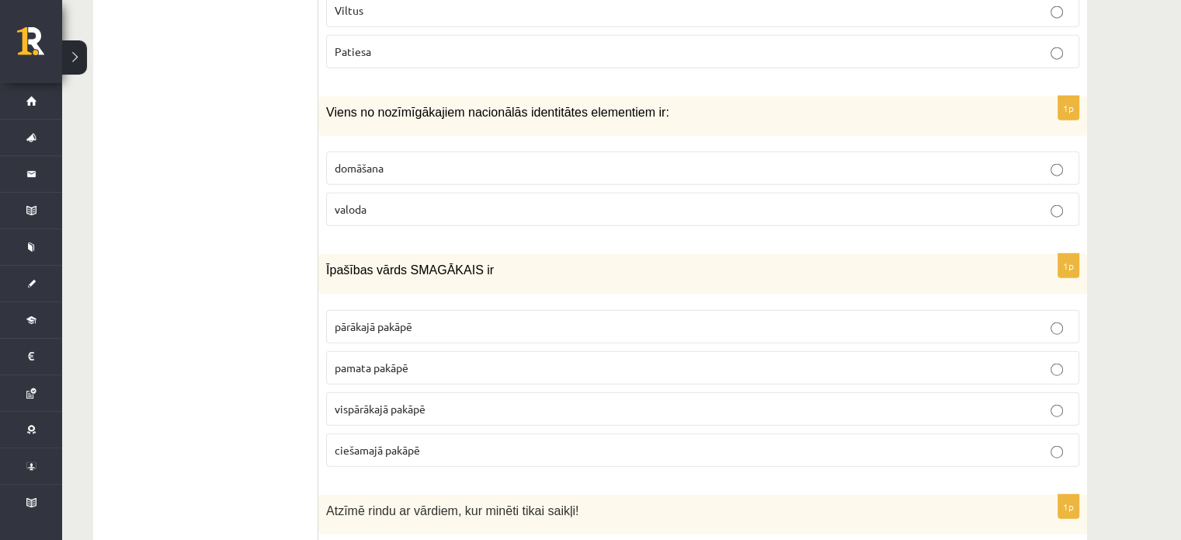
scroll to position [3727, 0]
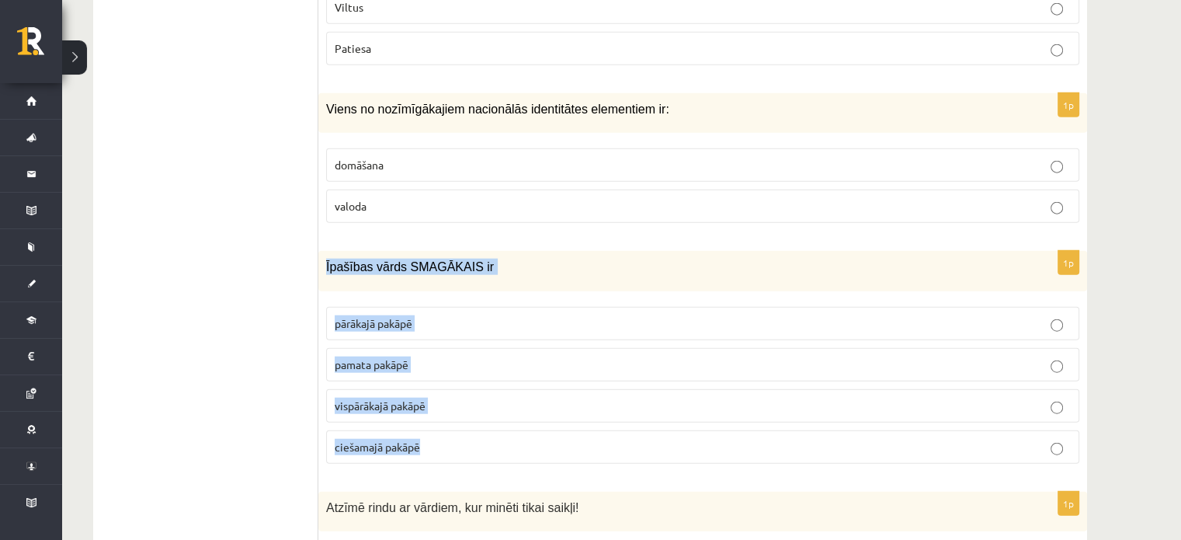
drag, startPoint x: 323, startPoint y: 249, endPoint x: 476, endPoint y: 426, distance: 234.0
click at [476, 426] on div "1p Īpašības vārds SMAGĀKAIS ir pārākajā pakāpē pamata pakāpē [GEOGRAPHIC_DATA] …" at bounding box center [702, 363] width 769 height 224
copy div "Īpašības vārds SMAGĀKAIS ir pārākajā pakāpē pamata pakāpē vispārākajā pakāpē ci…"
click at [435, 398] on p "vispārākajā pakāpē" at bounding box center [703, 406] width 736 height 16
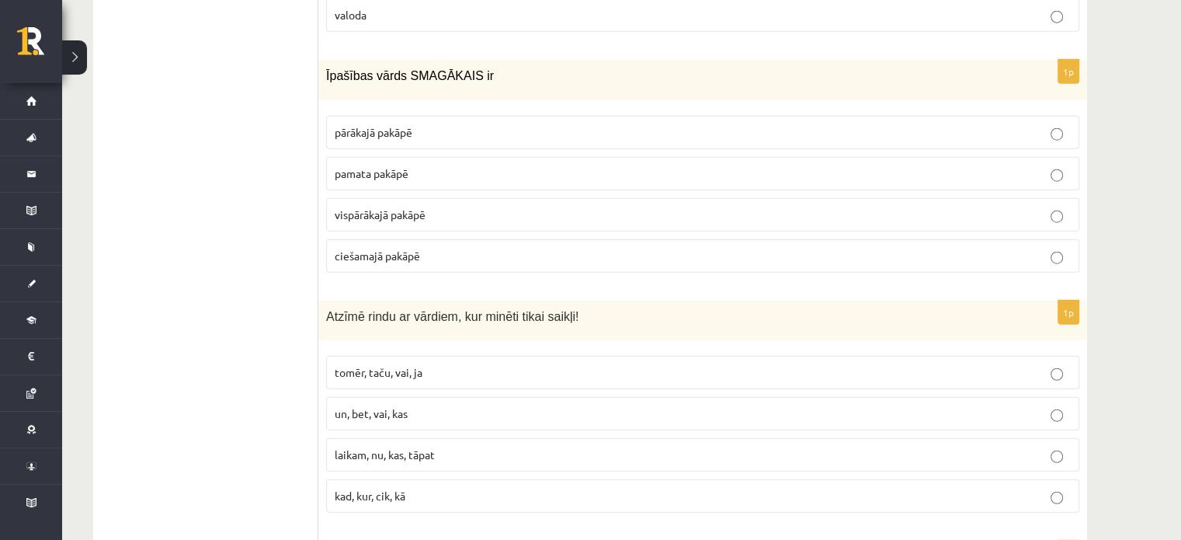
scroll to position [4038, 0]
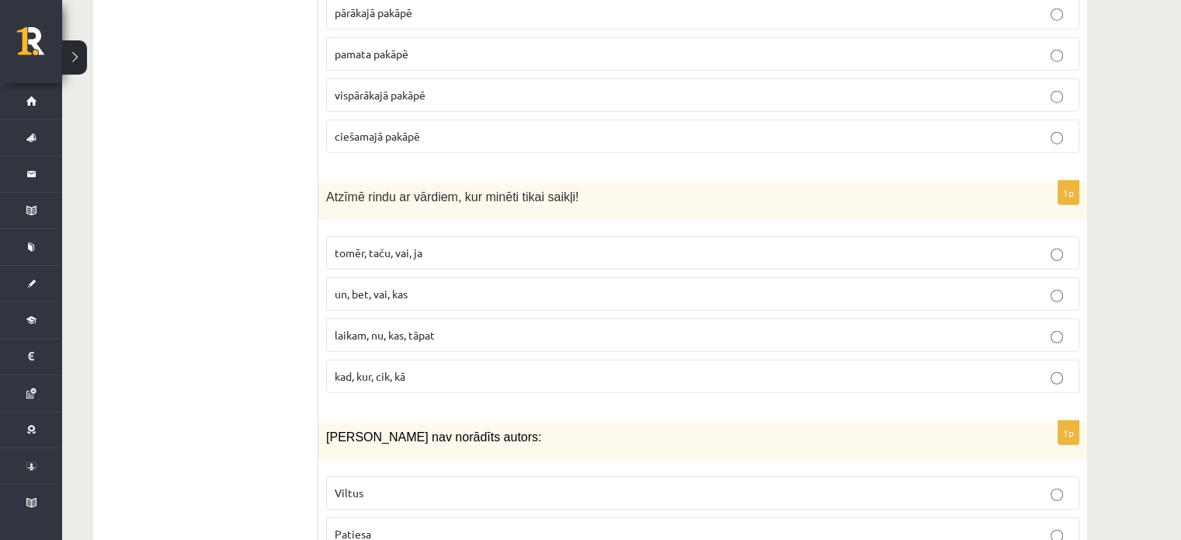
drag, startPoint x: 606, startPoint y: 294, endPoint x: 575, endPoint y: 167, distance: 130.9
click at [576, 181] on div "Atzīmē rindu ar vārdiem, kur minēti tikai saikļi!" at bounding box center [702, 201] width 769 height 40
drag, startPoint x: 532, startPoint y: 182, endPoint x: 573, endPoint y: 184, distance: 41.2
click at [573, 189] on p "Atzīmē rindu ar vārdiem, kur minēti tikai saikļi!" at bounding box center [664, 197] width 676 height 16
click at [639, 189] on p "Atzīmē rindu ar vārdiem, kur minēti tikai saikļi!" at bounding box center [664, 197] width 676 height 16
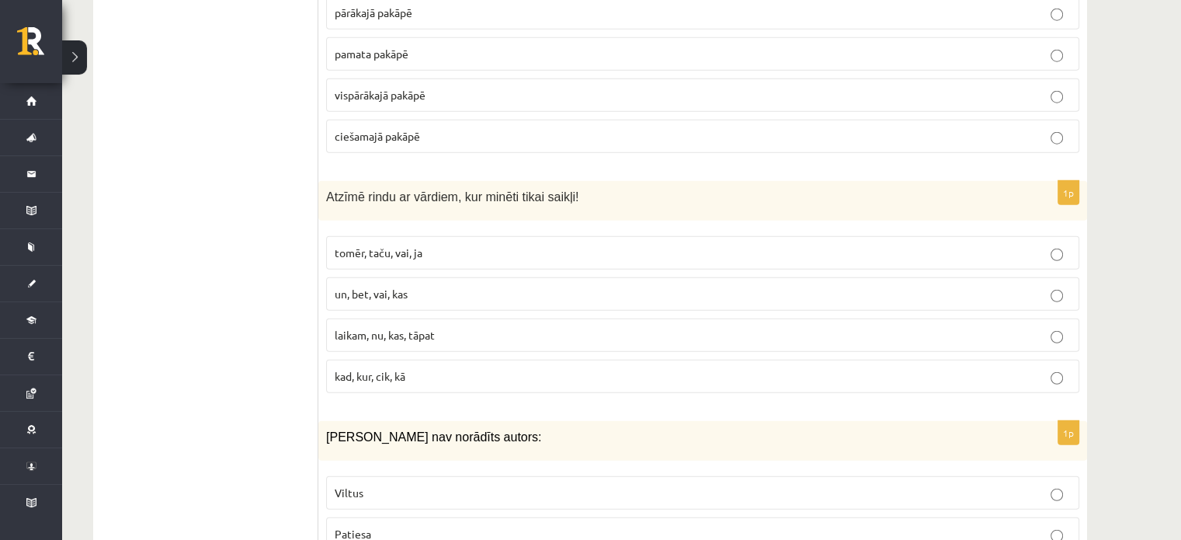
click at [397, 287] on span "un, bet, vai, kas" at bounding box center [371, 294] width 73 height 14
click at [554, 190] on span "Atzīmē rindu ar vārdiem, kur minēti tikai saikļi!" at bounding box center [452, 196] width 252 height 13
drag, startPoint x: 556, startPoint y: 175, endPoint x: 533, endPoint y: 179, distance: 23.5
click at [533, 190] on span "Atzīmē rindu ar vārdiem, kur minēti tikai saikļi!" at bounding box center [452, 196] width 252 height 13
copy span "saikļi"
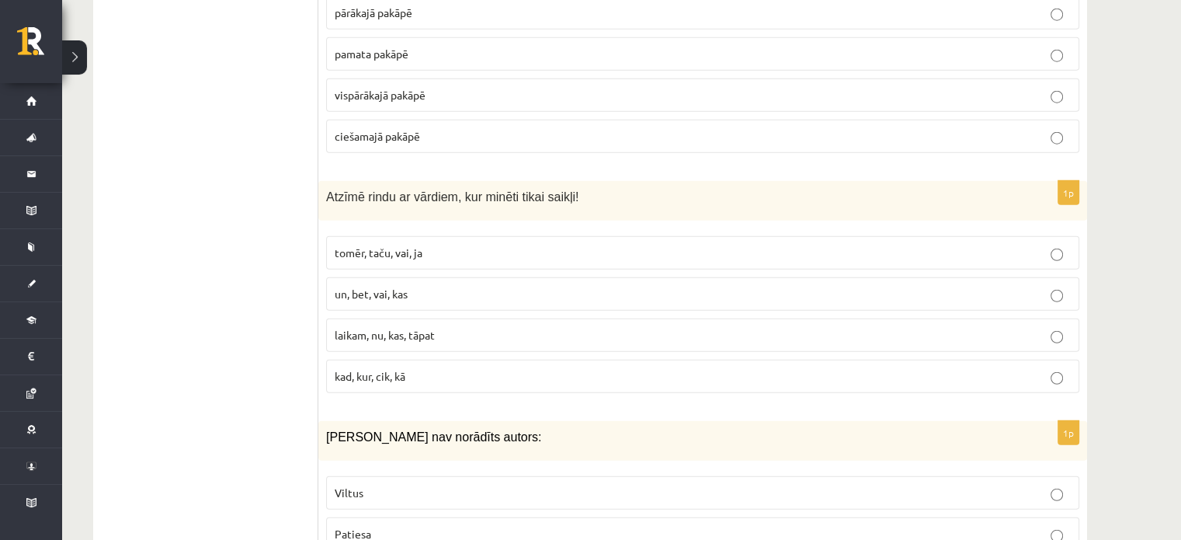
click at [444, 245] on p "tomēr, taču, vai, ja" at bounding box center [703, 253] width 736 height 16
click at [490, 245] on p "tomēr, taču, vai, ja" at bounding box center [703, 253] width 736 height 16
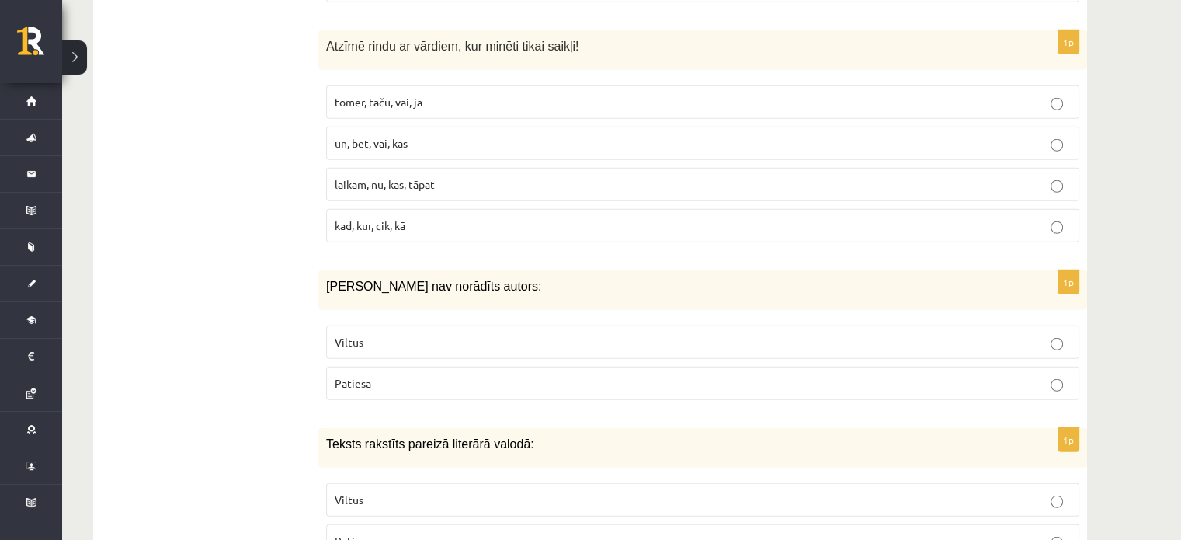
scroll to position [4271, 0]
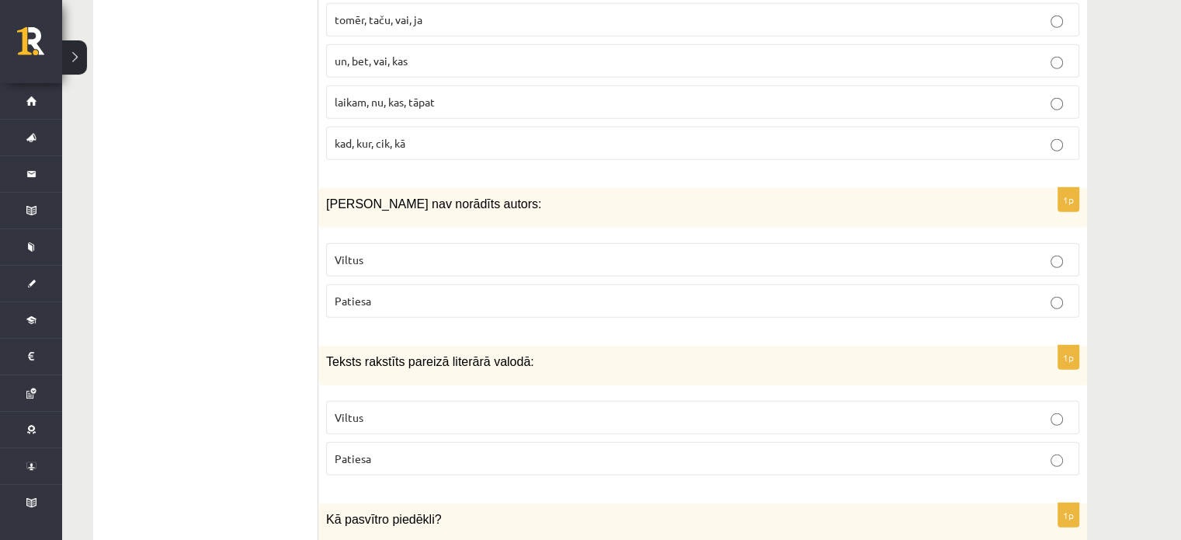
click at [413, 293] on p "Patiesa" at bounding box center [703, 301] width 736 height 16
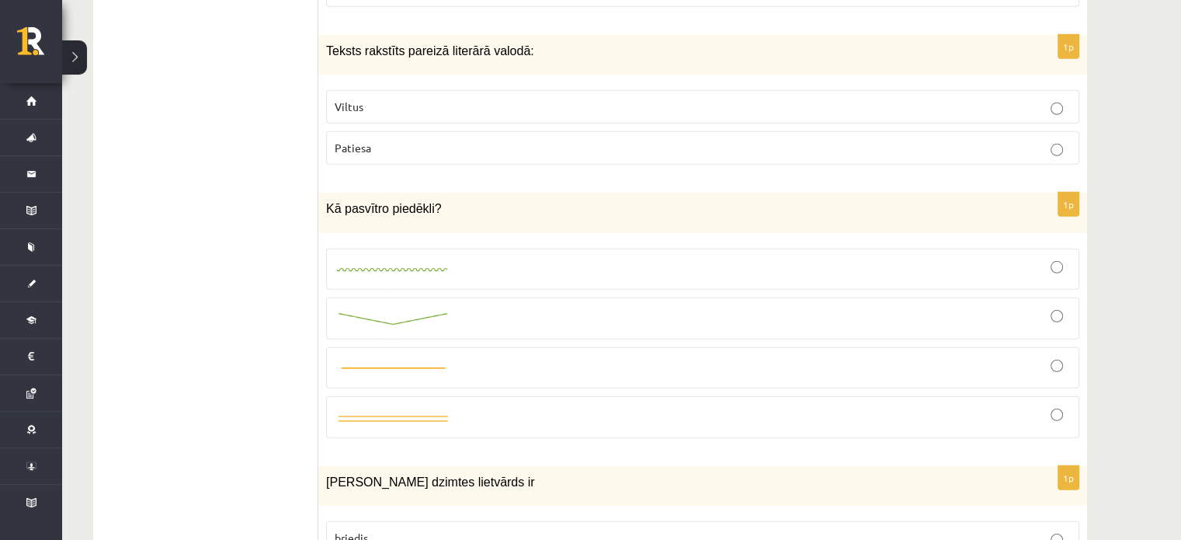
scroll to position [4504, 0]
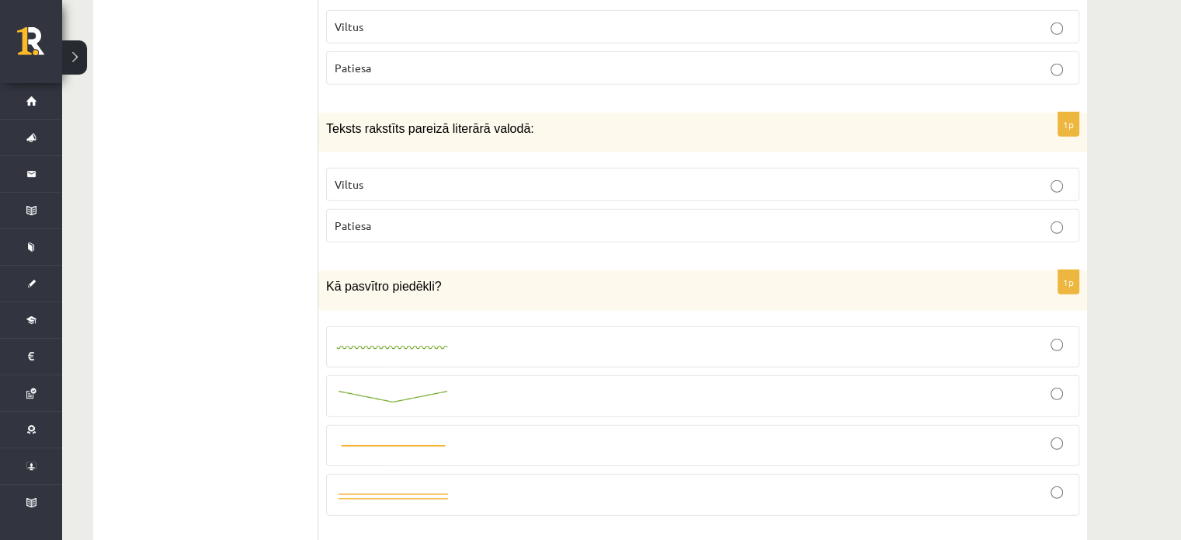
click at [429, 342] on img at bounding box center [393, 347] width 116 height 10
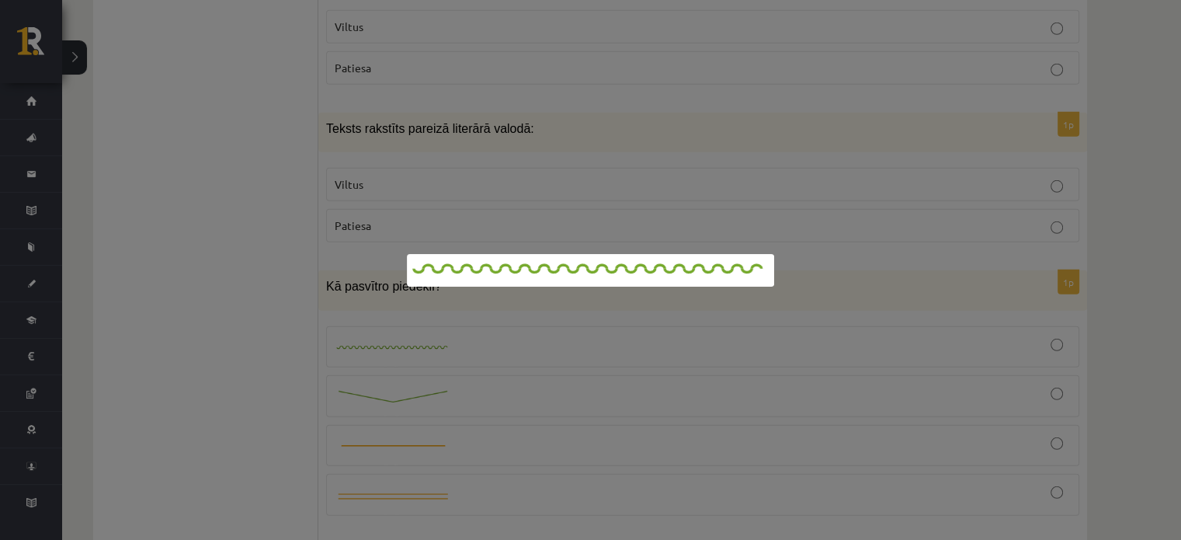
click at [665, 322] on div at bounding box center [590, 270] width 1181 height 540
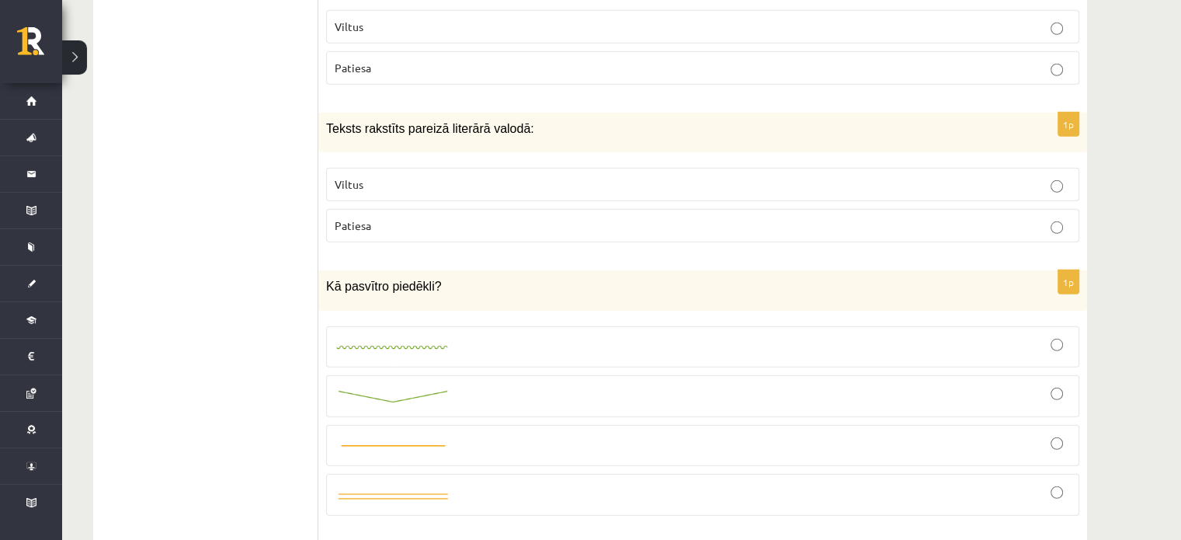
click at [668, 335] on div at bounding box center [703, 347] width 736 height 24
drag, startPoint x: 381, startPoint y: 266, endPoint x: 422, endPoint y: 262, distance: 41.4
click at [422, 280] on span "Kā pasvītro piedēkli?" at bounding box center [384, 286] width 116 height 13
copy span "piedēkli"
click at [525, 276] on div "Kā pasvītro piedēkli?" at bounding box center [702, 290] width 769 height 40
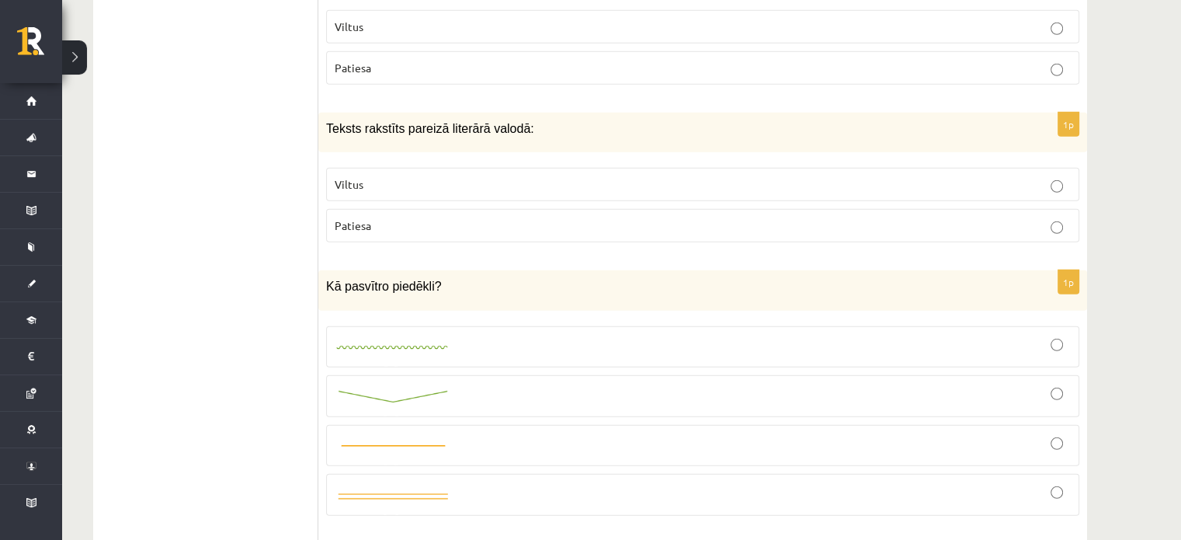
click at [463, 335] on div at bounding box center [703, 347] width 736 height 24
click at [470, 384] on div at bounding box center [703, 397] width 736 height 26
click at [369, 216] on label "Patiesa" at bounding box center [702, 225] width 753 height 33
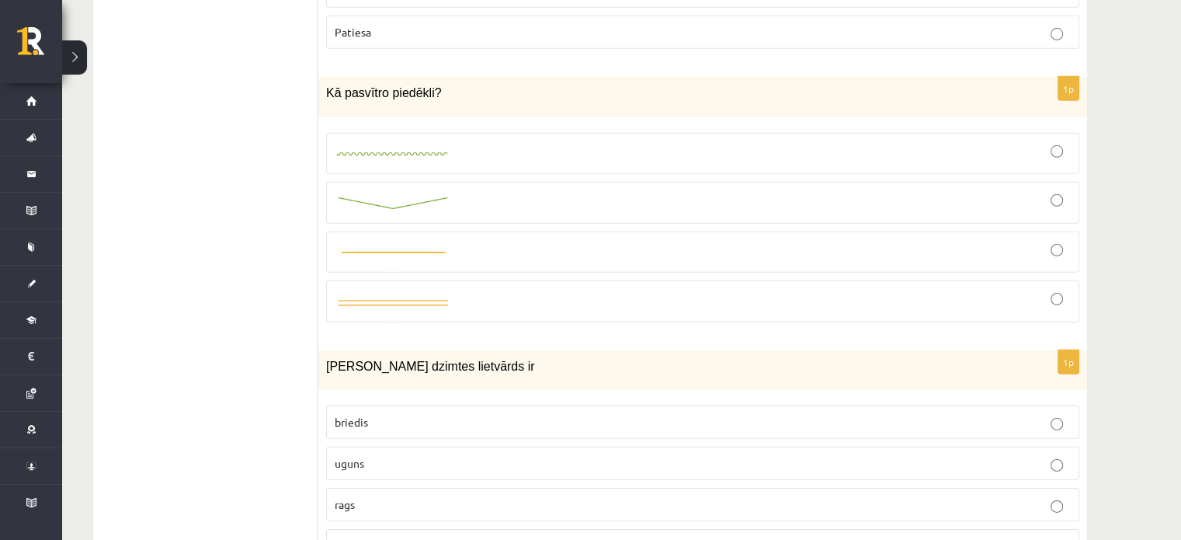
scroll to position [4814, 0]
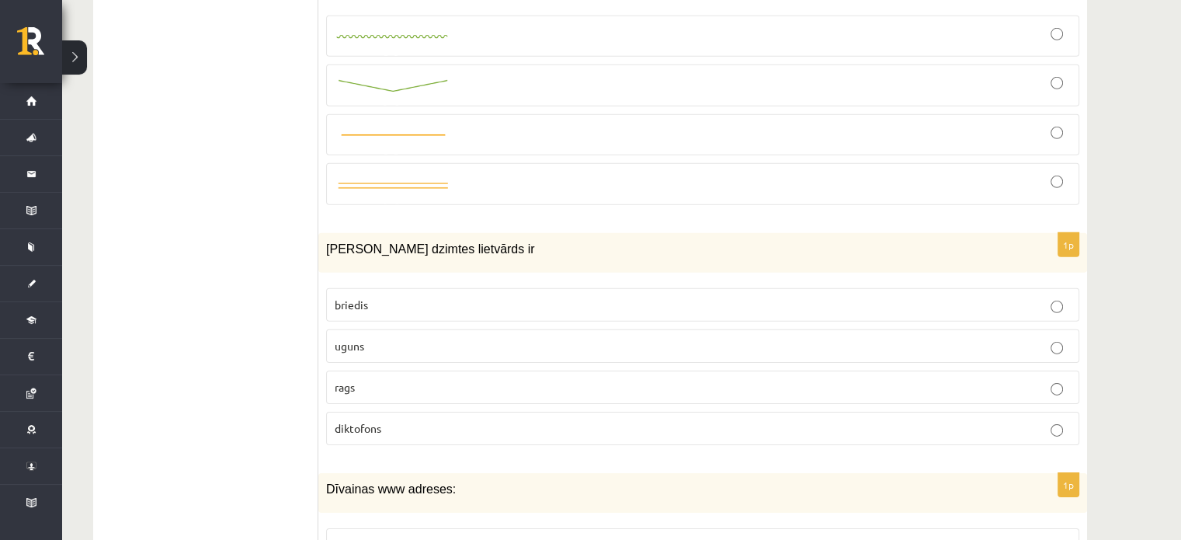
click at [391, 338] on p "uguns" at bounding box center [703, 346] width 736 height 16
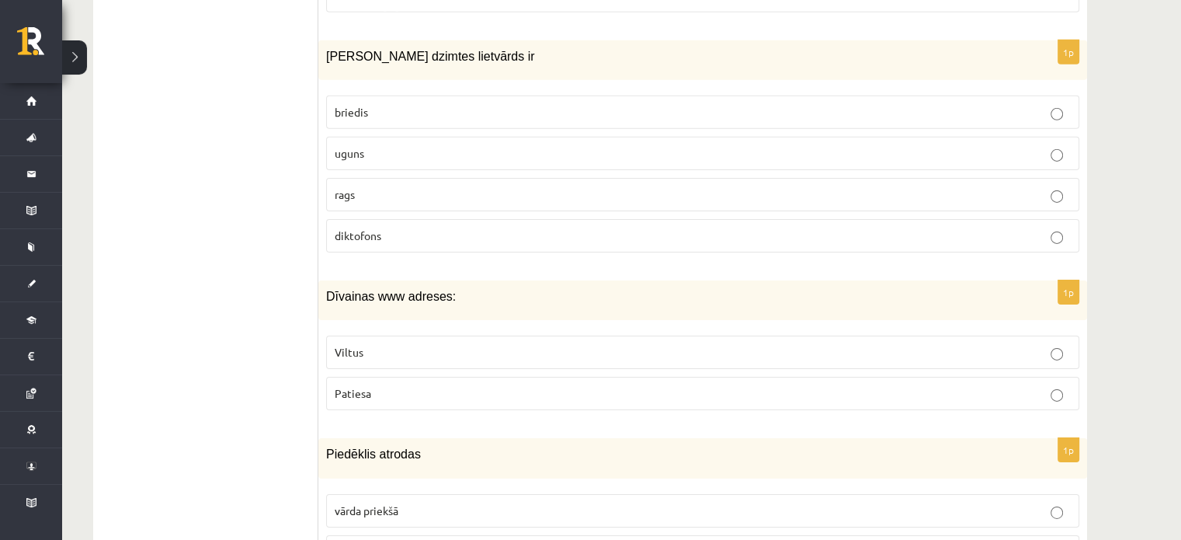
scroll to position [5047, 0]
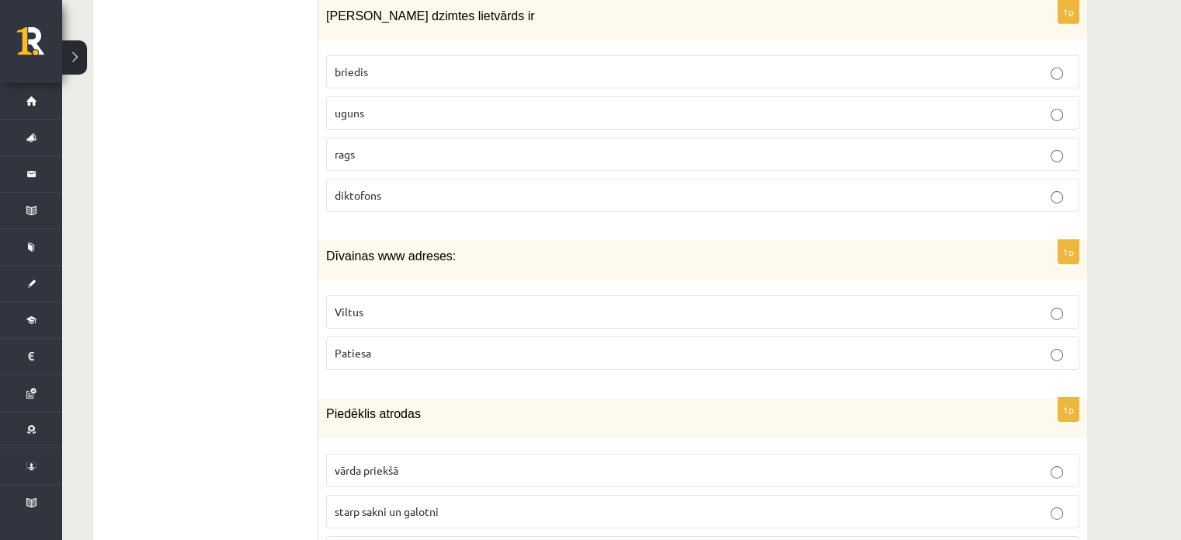
click at [394, 295] on label "Viltus" at bounding box center [702, 311] width 753 height 33
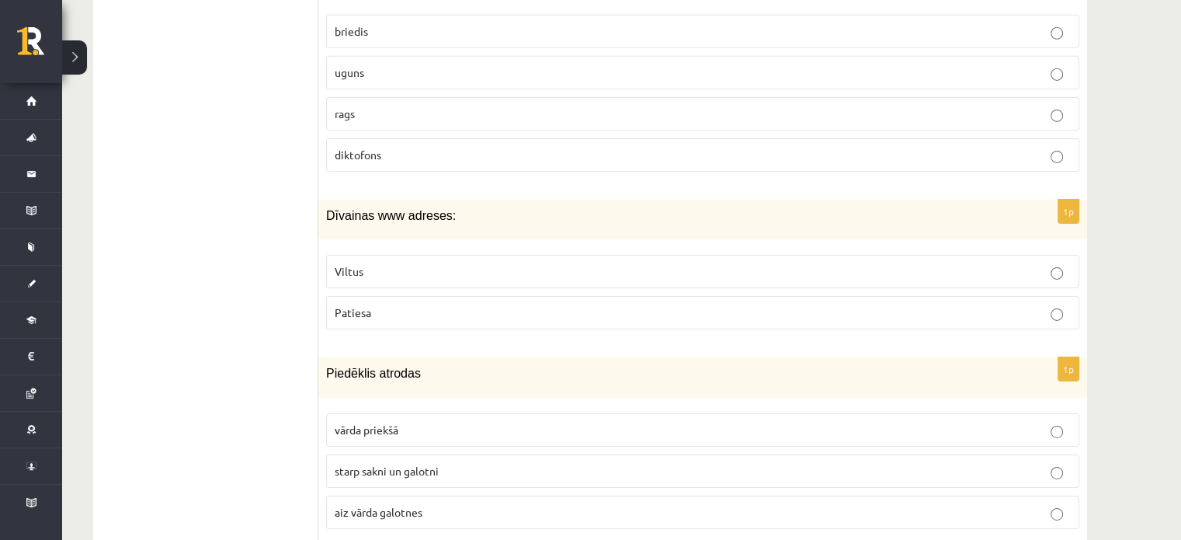
scroll to position [5202, 0]
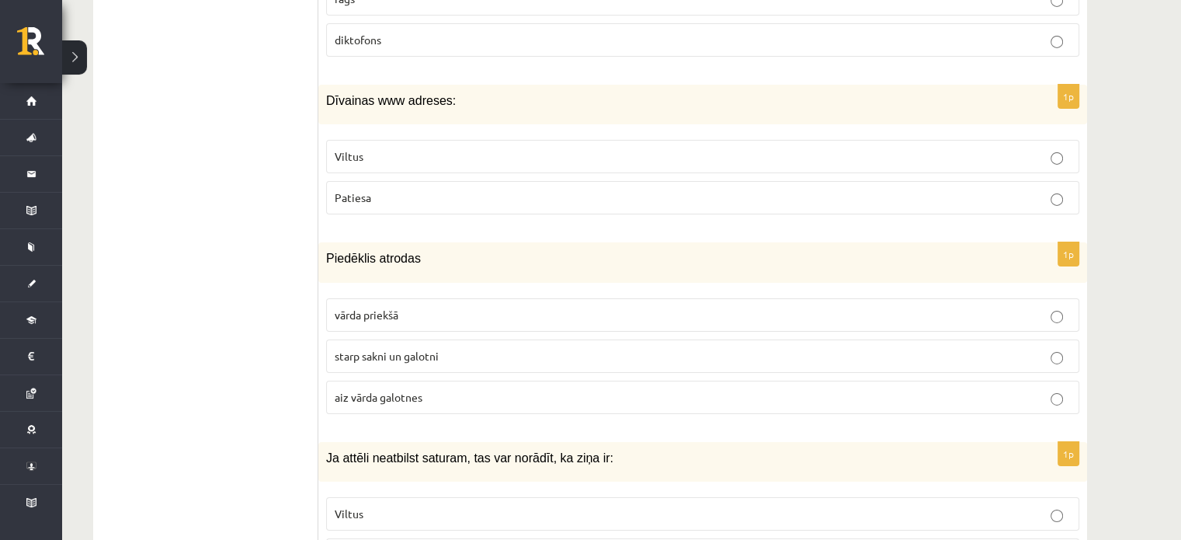
click at [405, 349] on span "starp sakni un galotni" at bounding box center [387, 356] width 104 height 14
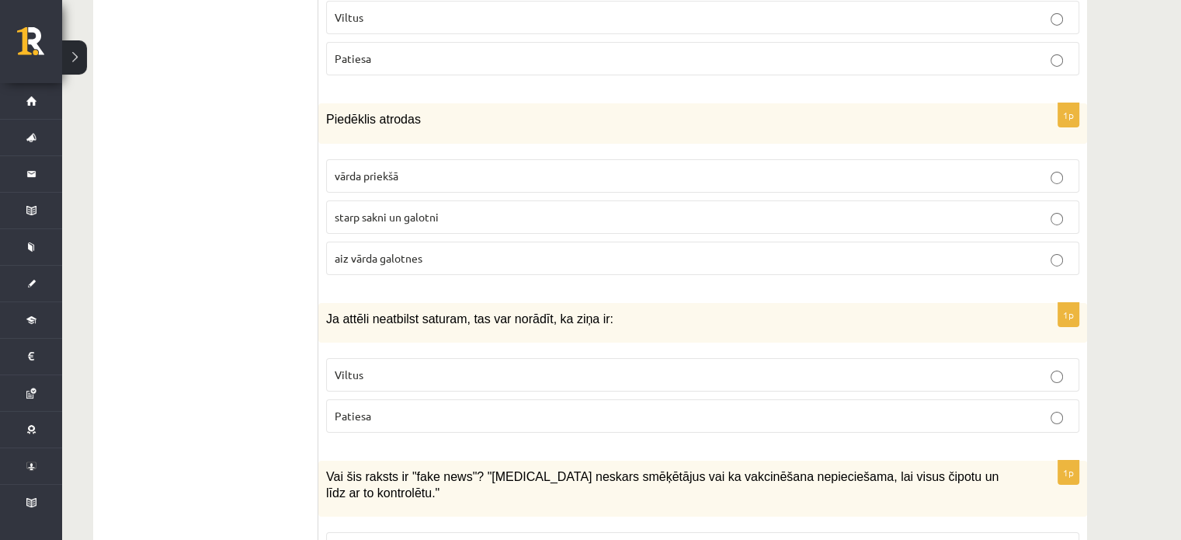
scroll to position [5435, 0]
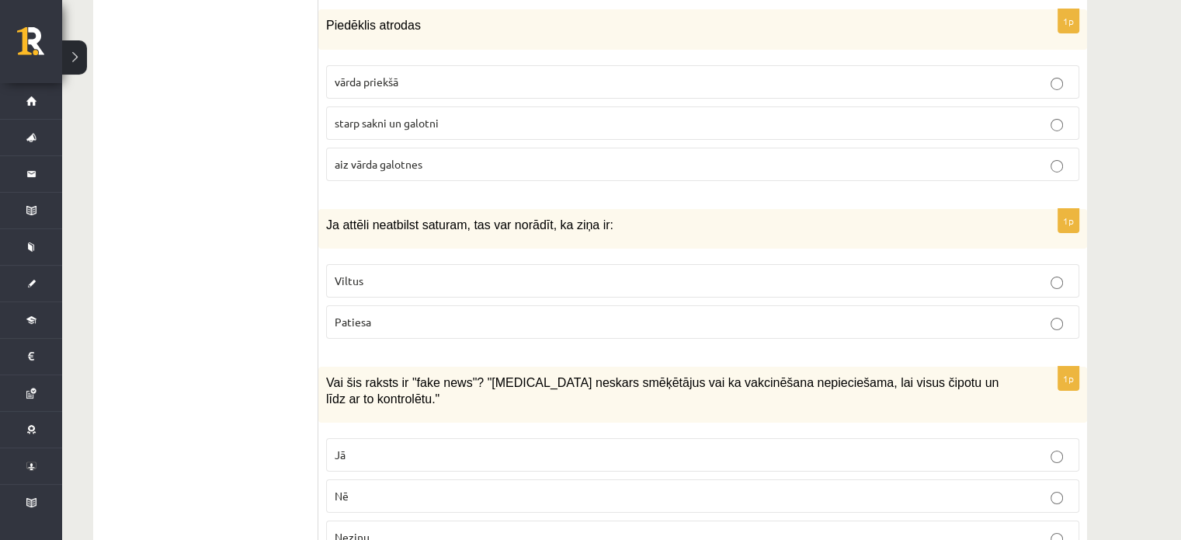
click at [357, 305] on label "Patiesa" at bounding box center [702, 321] width 753 height 33
click at [379, 314] on p "Patiesa" at bounding box center [703, 322] width 736 height 16
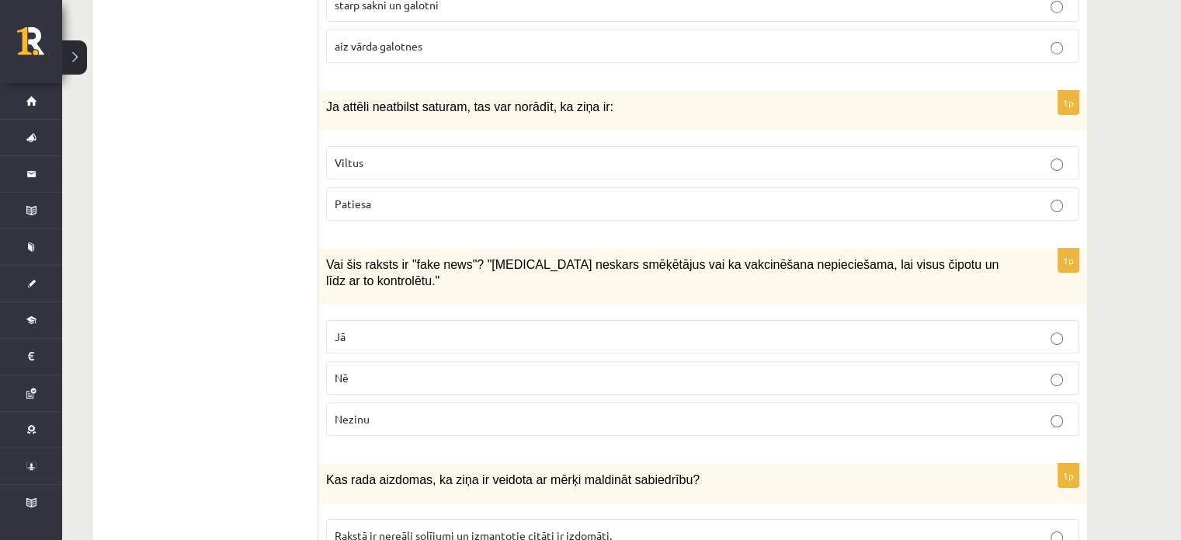
scroll to position [5591, 0]
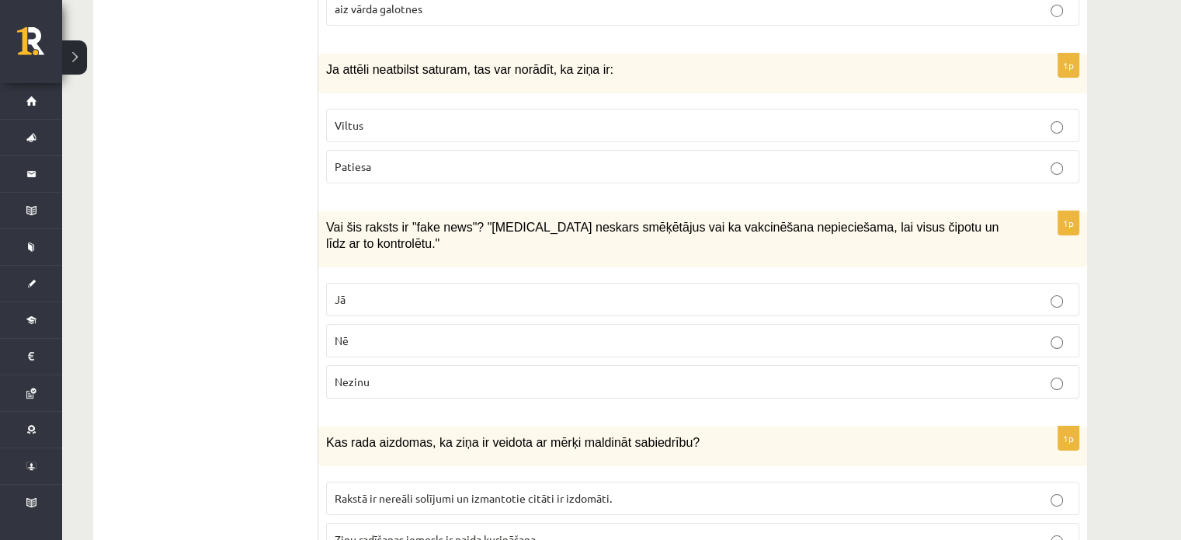
click at [415, 291] on p "Jā" at bounding box center [703, 299] width 736 height 16
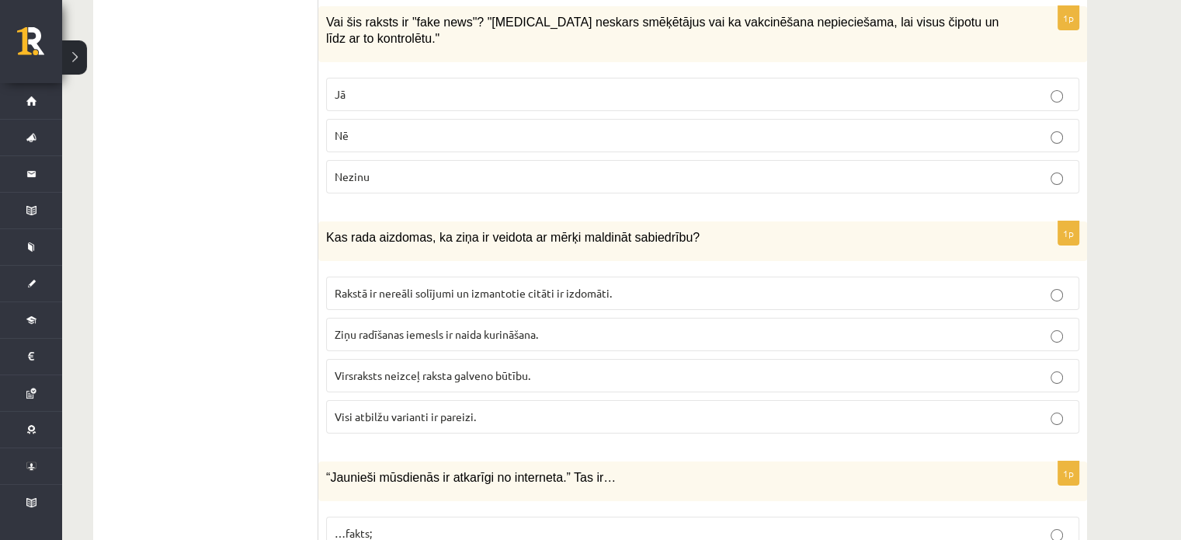
scroll to position [5823, 0]
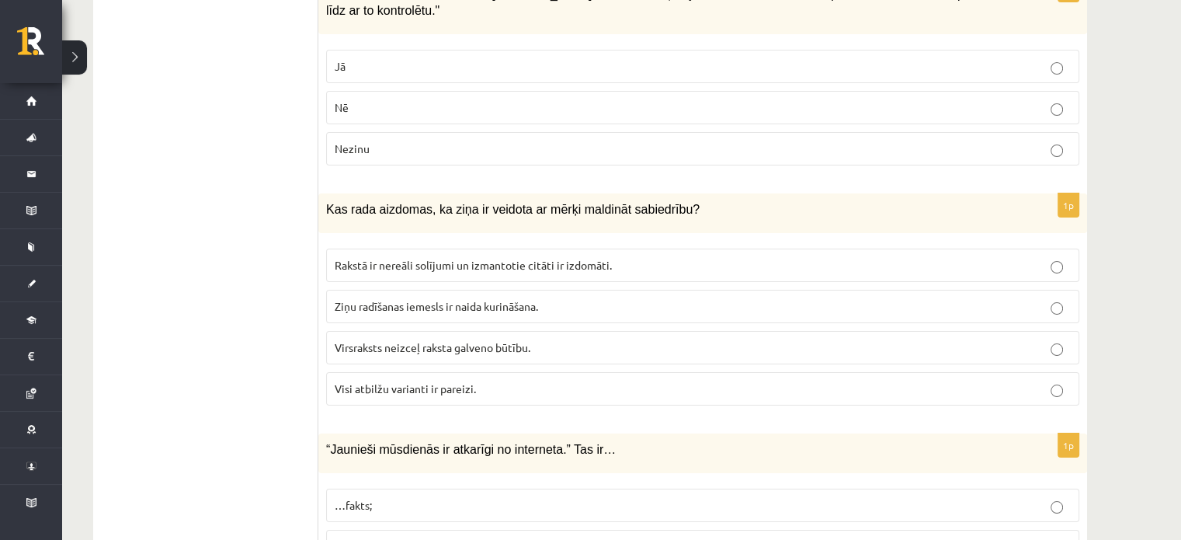
click at [454, 248] on label "Rakstā ir nereāli solījumi un izmantotie citāti ir izdomāti." at bounding box center [702, 264] width 753 height 33
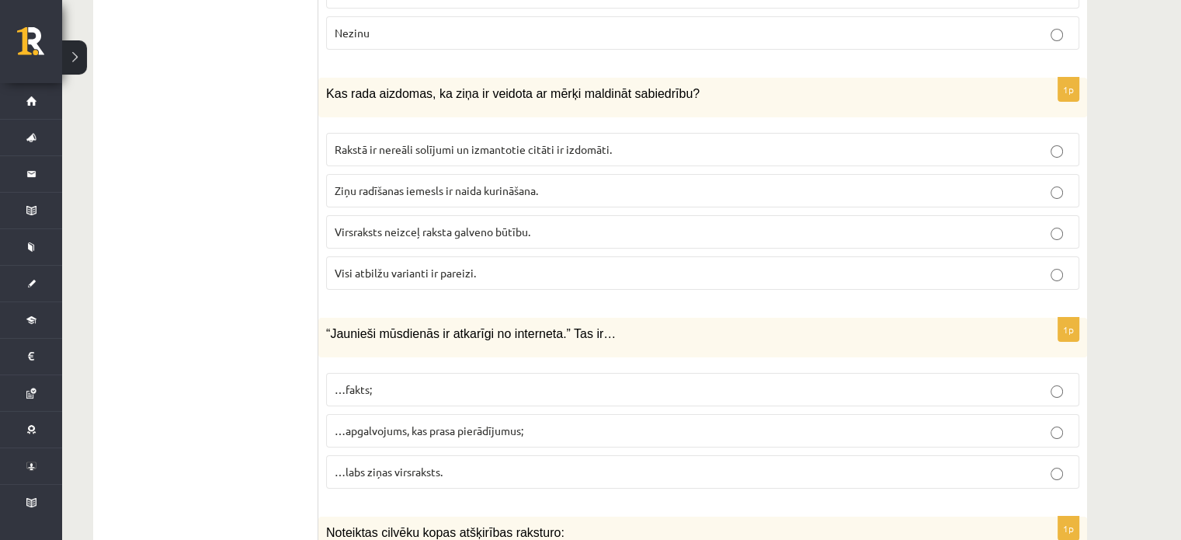
scroll to position [5979, 0]
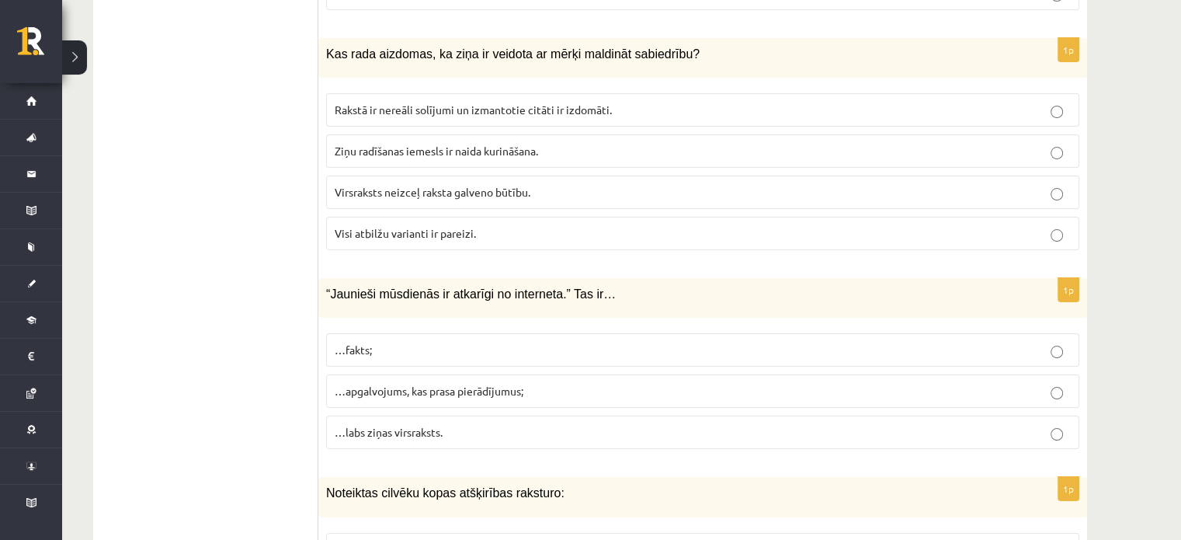
click at [459, 226] on span "Visi atbilžu varianti ir pareizi." at bounding box center [405, 233] width 141 height 14
click at [471, 384] on span "…apgalvojums, kas prasa pierādījumus;" at bounding box center [429, 391] width 189 height 14
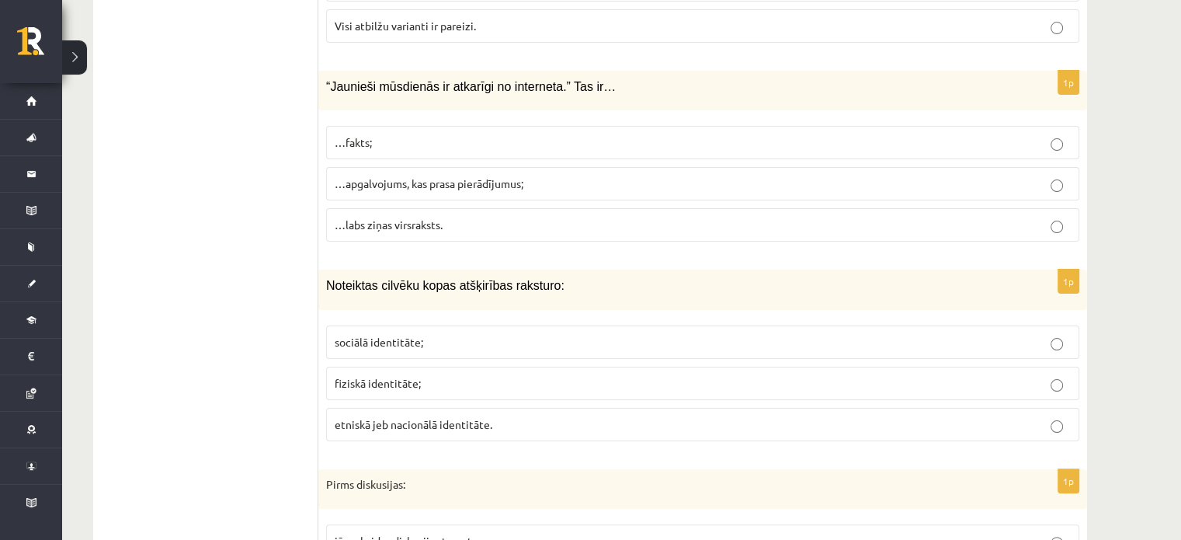
scroll to position [6212, 0]
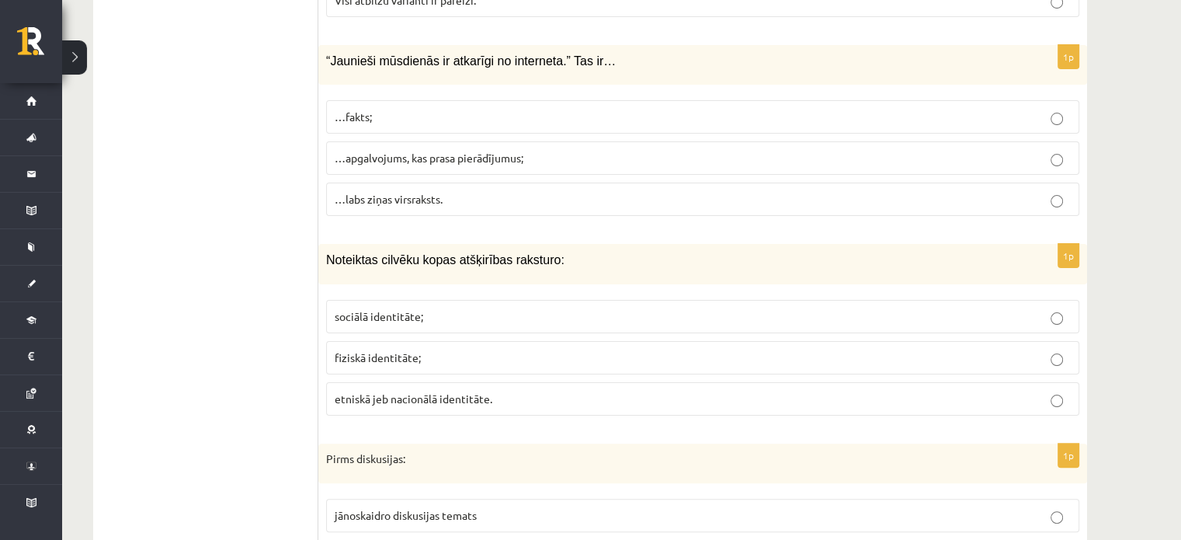
click at [466, 382] on label "etniskā jeb nacionālā identitāte." at bounding box center [702, 398] width 753 height 33
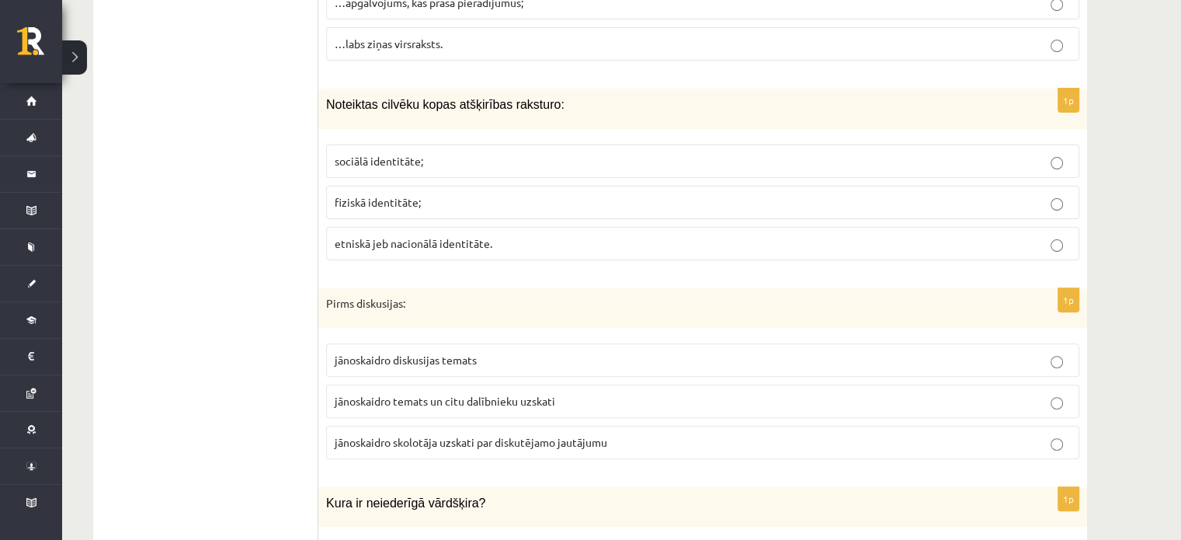
scroll to position [6445, 0]
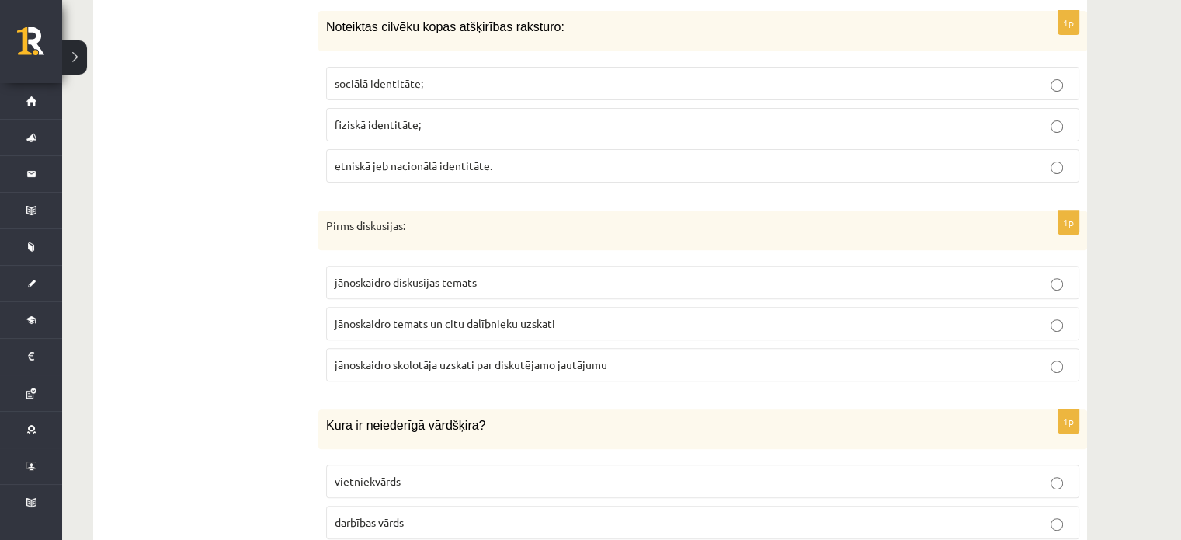
click at [475, 274] on p "jānoskaidro diskusijas temats" at bounding box center [703, 282] width 736 height 16
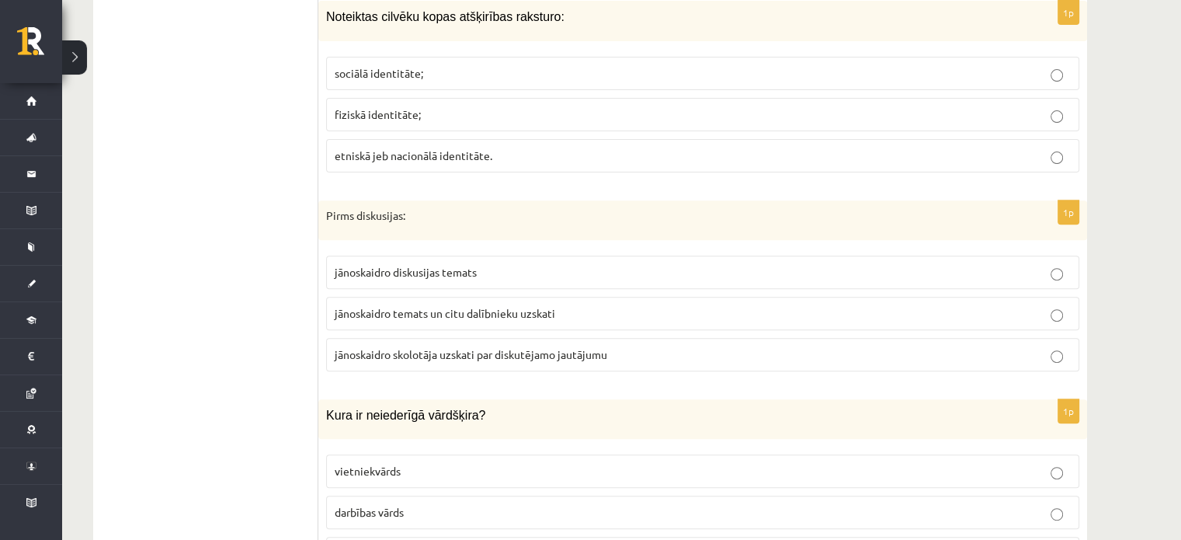
scroll to position [6600, 0]
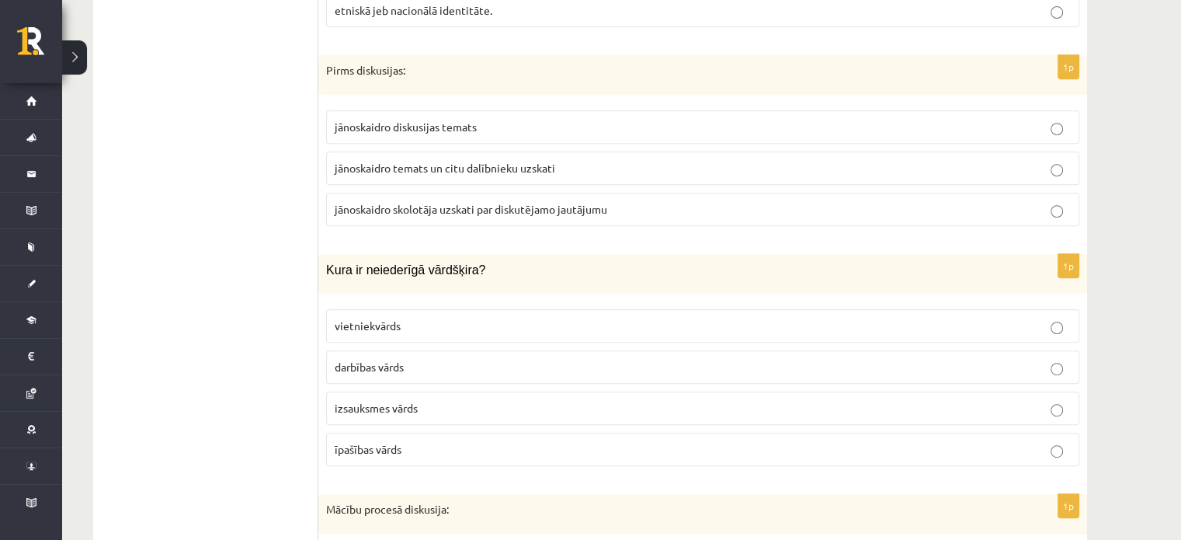
click at [427, 400] on p "izsauksmes vārds" at bounding box center [703, 408] width 736 height 16
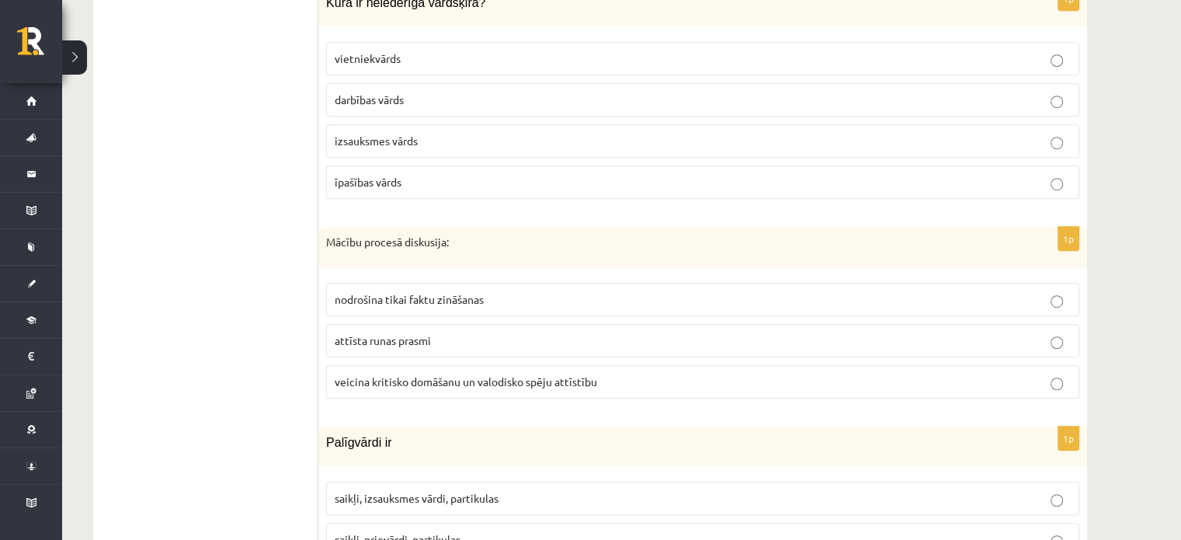
scroll to position [6911, 0]
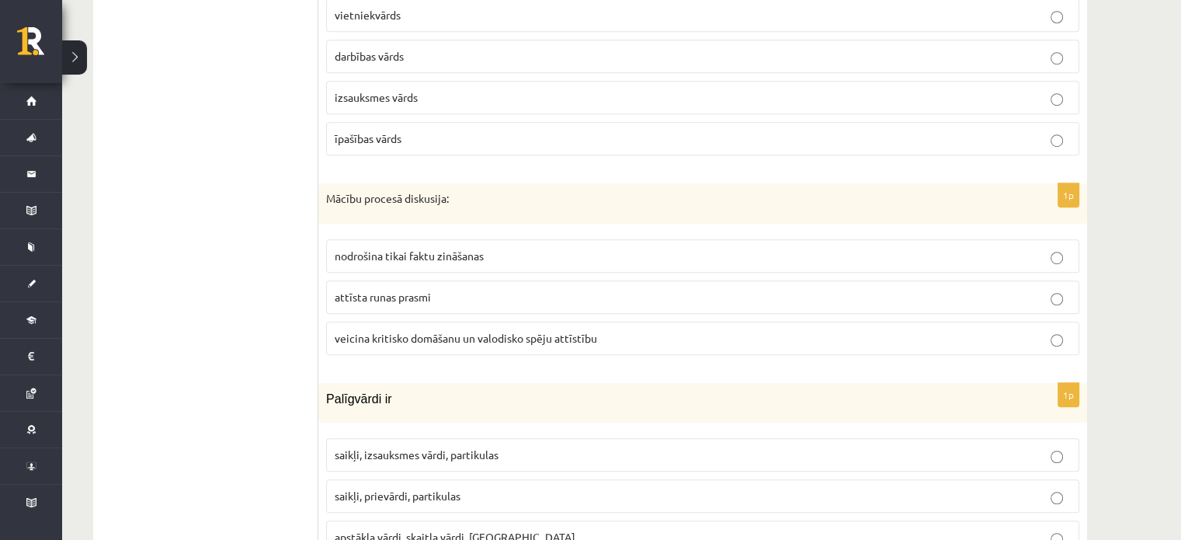
click at [421, 331] on span "veicina kritisko domāšanu un valodisko spēju attīstību" at bounding box center [466, 338] width 262 height 14
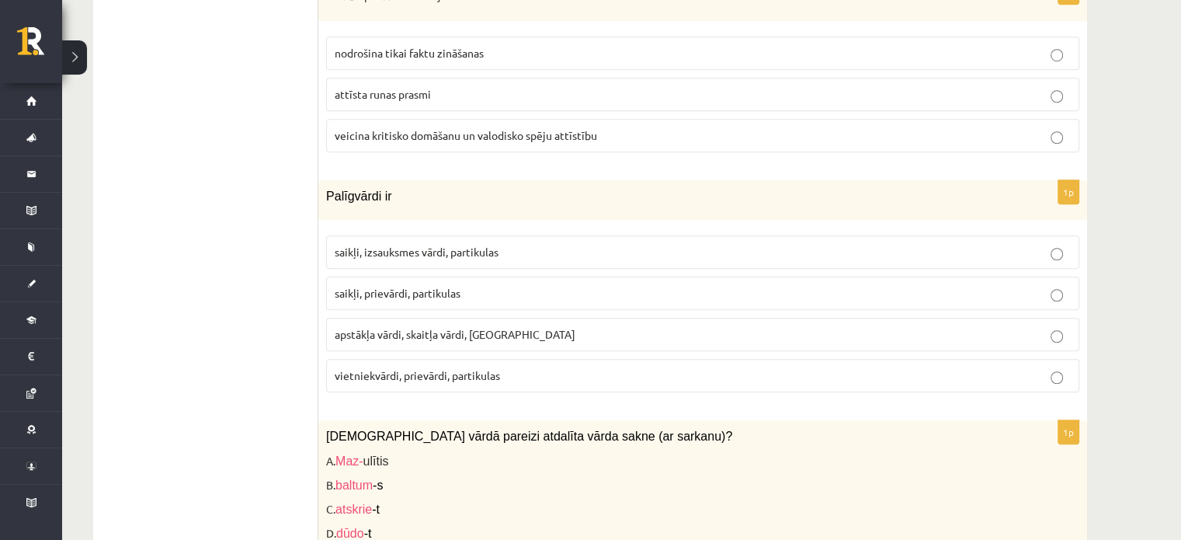
scroll to position [7143, 0]
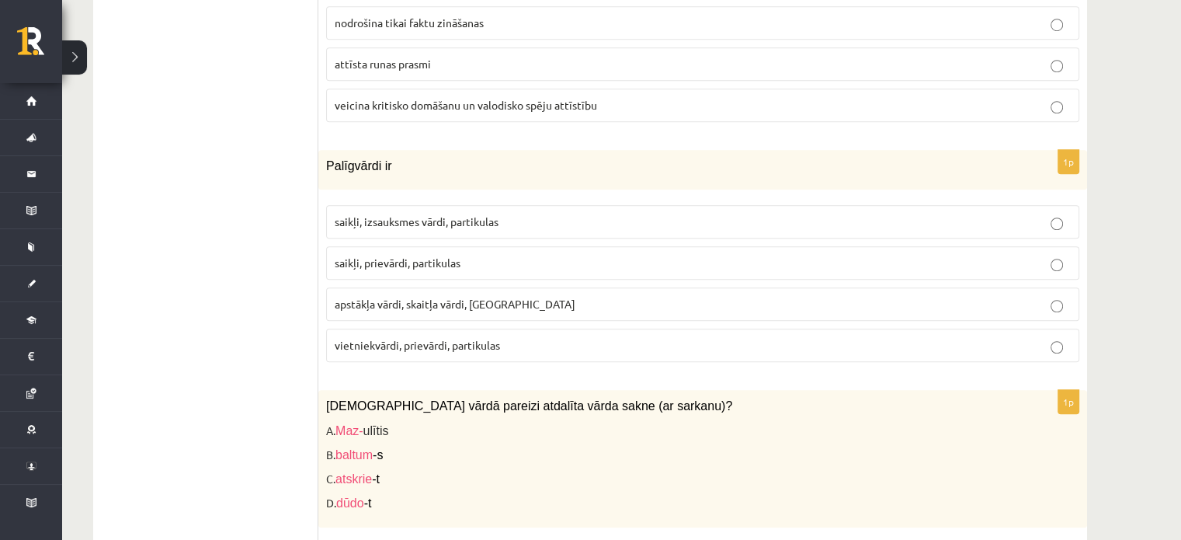
click at [479, 296] on p "apstākļa vārdi, skaitļa vārdi, [GEOGRAPHIC_DATA]" at bounding box center [703, 304] width 736 height 16
click at [478, 338] on span "vietniekvārdi, prievārdi, partikulas" at bounding box center [417, 345] width 165 height 14
drag, startPoint x: 329, startPoint y: 111, endPoint x: 362, endPoint y: 115, distance: 32.8
click at [362, 159] on span "Palīgvārdi ir" at bounding box center [358, 165] width 65 height 13
click at [328, 159] on span "Palīgvārdi ir" at bounding box center [358, 165] width 65 height 13
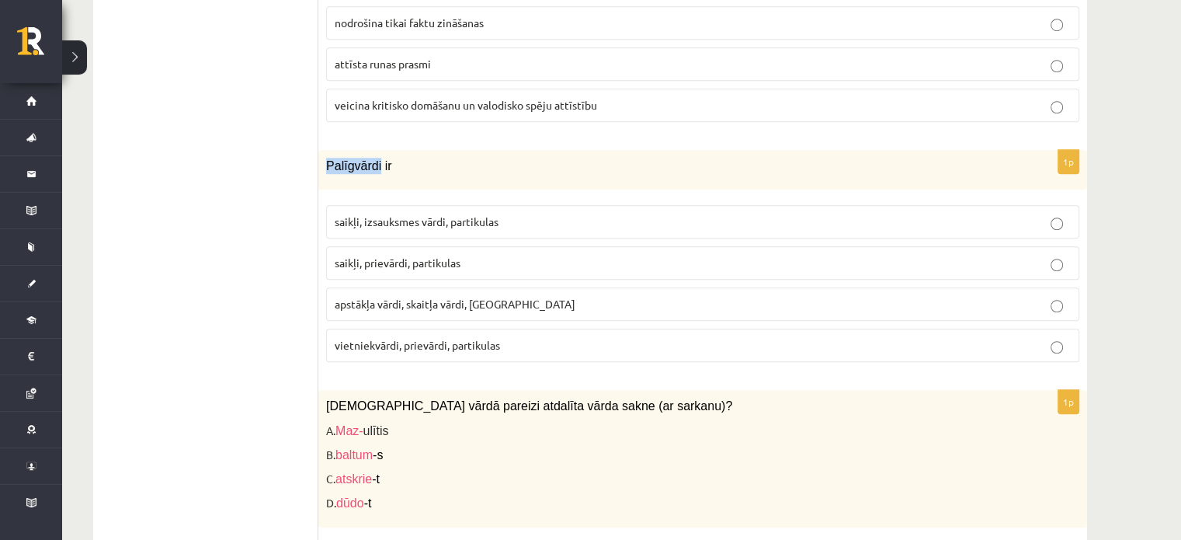
drag, startPoint x: 328, startPoint y: 113, endPoint x: 361, endPoint y: 114, distance: 33.4
click at [360, 159] on span "Palīgvārdi ir" at bounding box center [358, 165] width 65 height 13
copy span "Palīgvārdi"
click at [422, 150] on div "Palīgvārdi ir" at bounding box center [702, 170] width 769 height 40
click at [457, 297] on span "apstākļa vārdi, skaitļa vārdi, [GEOGRAPHIC_DATA]" at bounding box center [455, 304] width 241 height 14
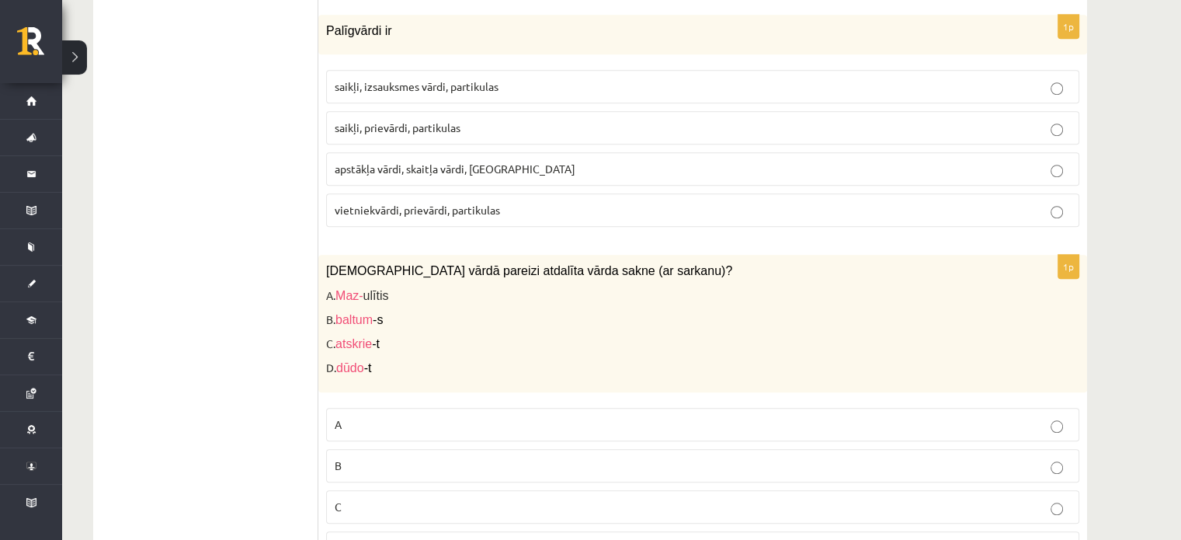
scroll to position [7299, 0]
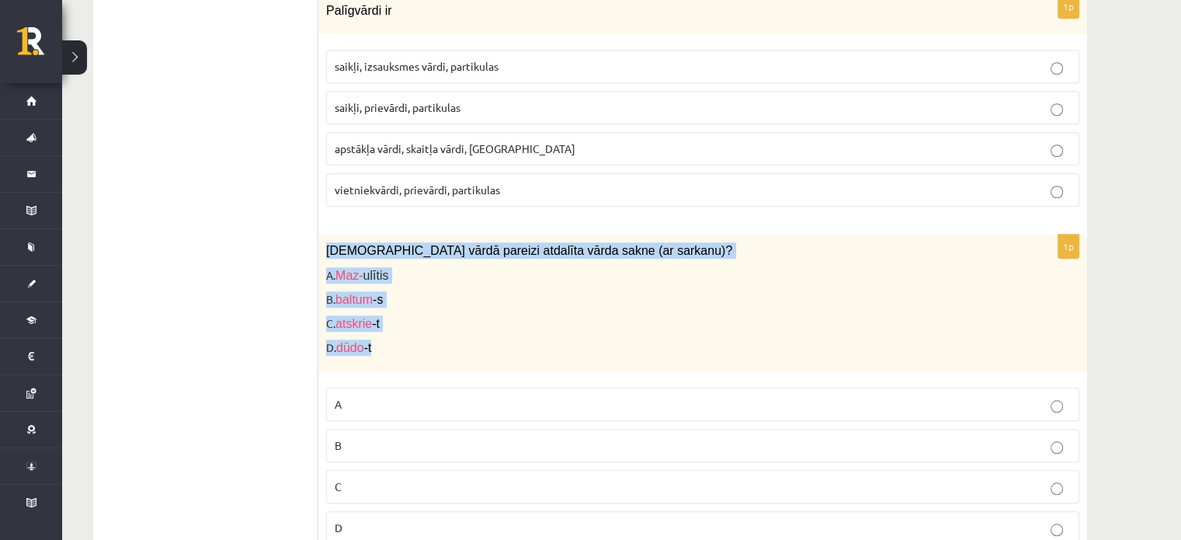
drag, startPoint x: 318, startPoint y: 194, endPoint x: 405, endPoint y: 297, distance: 134.4
click at [405, 297] on div "[DEMOGRAPHIC_DATA] vārdā pareizi atdalīta vārda sakne (ar sarkanu)? A. Maz- ulī…" at bounding box center [702, 302] width 769 height 137
copy div "[DEMOGRAPHIC_DATA] vārdā pareizi atdalīta vārda sakne (ar sarkanu)? A. Maz- ulī…"
click at [619, 267] on p "A. Maz- ulītis" at bounding box center [664, 275] width 676 height 16
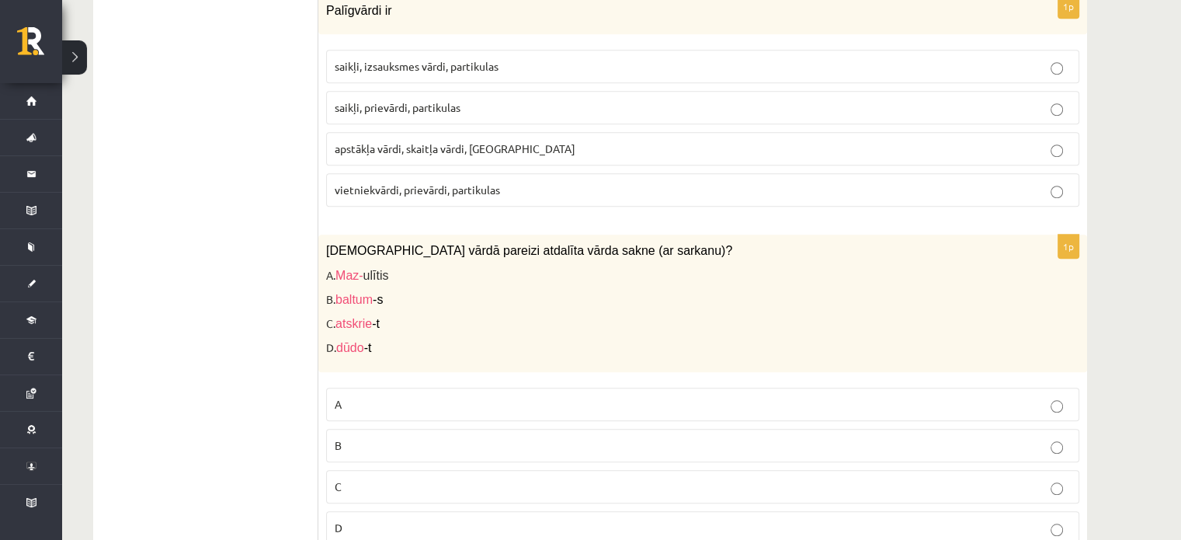
click at [359, 396] on p "A" at bounding box center [703, 404] width 736 height 16
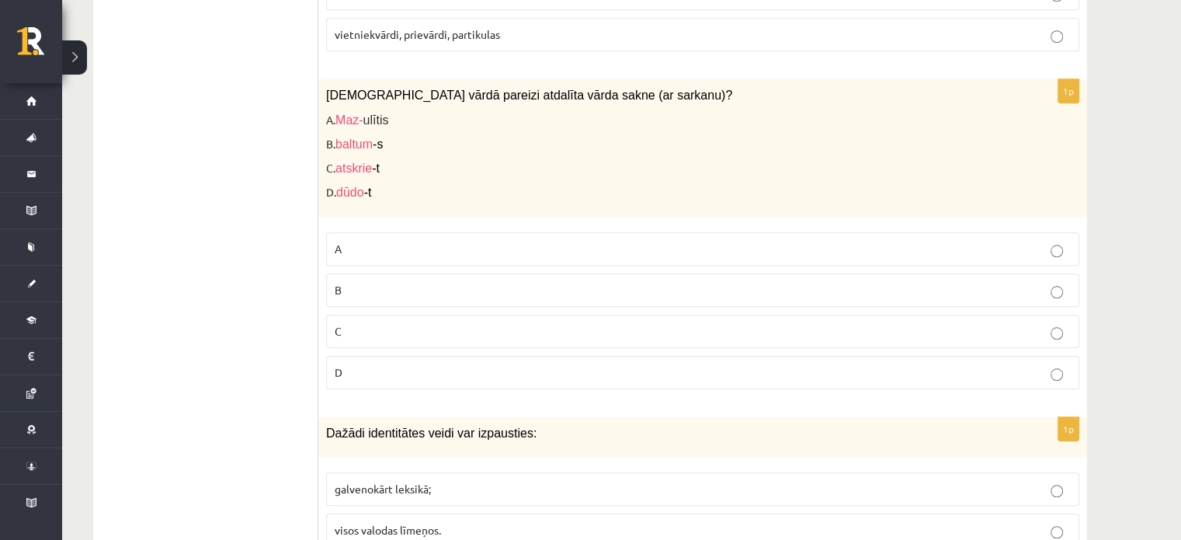
scroll to position [7466, 0]
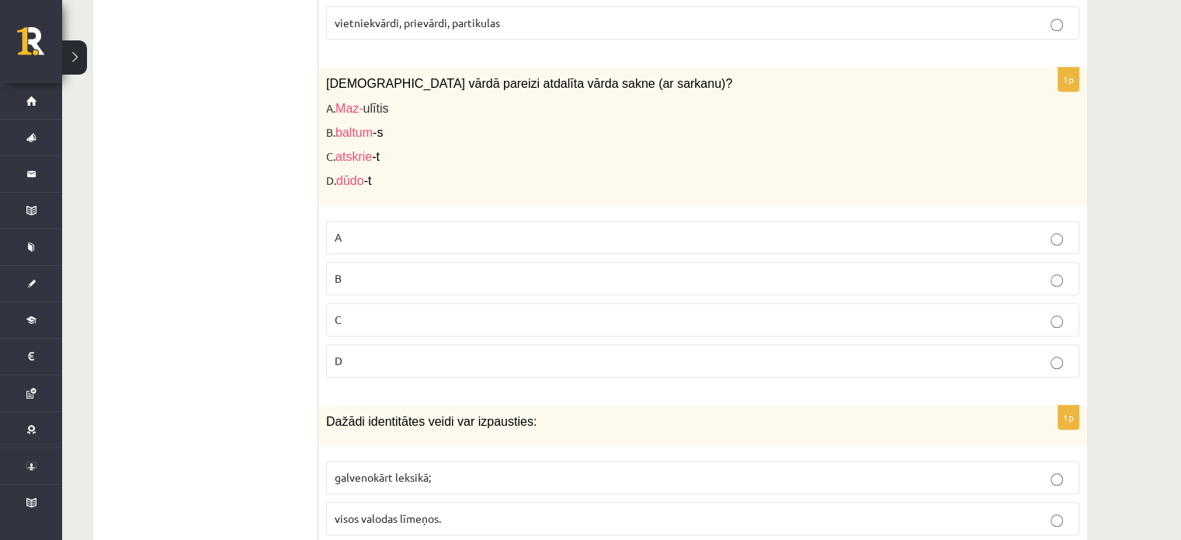
click at [436, 502] on label "visos valodas līmeņos." at bounding box center [702, 518] width 753 height 33
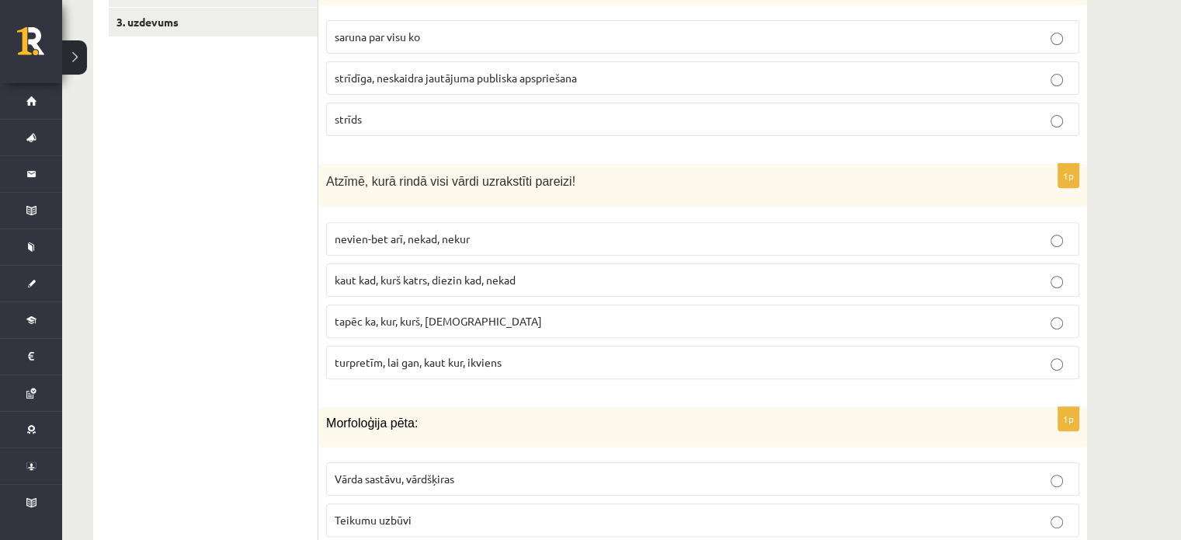
scroll to position [478, 0]
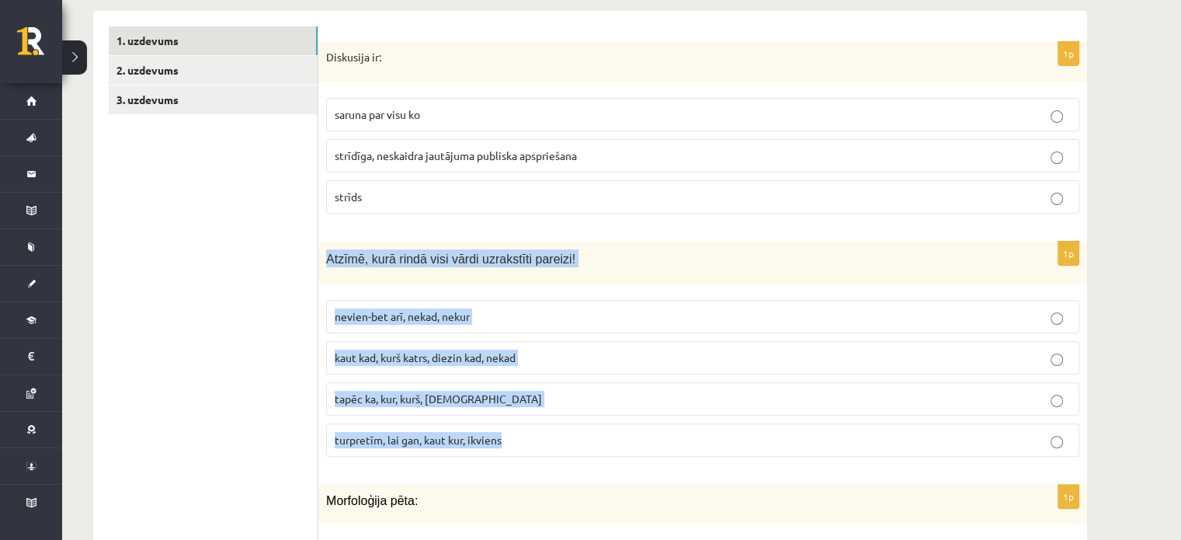
drag, startPoint x: 325, startPoint y: 255, endPoint x: 537, endPoint y: 445, distance: 284.2
click at [537, 445] on div "1p Atzīmē, kurā rindā visi vārdi uzrakstīti pareizi! nevien-bet arī, nekad, nek…" at bounding box center [702, 355] width 769 height 228
copy div "Atzīmē, kurā rindā visi vārdi uzrakstīti pareizi! nevien-bet arī, nekad, nekur …"
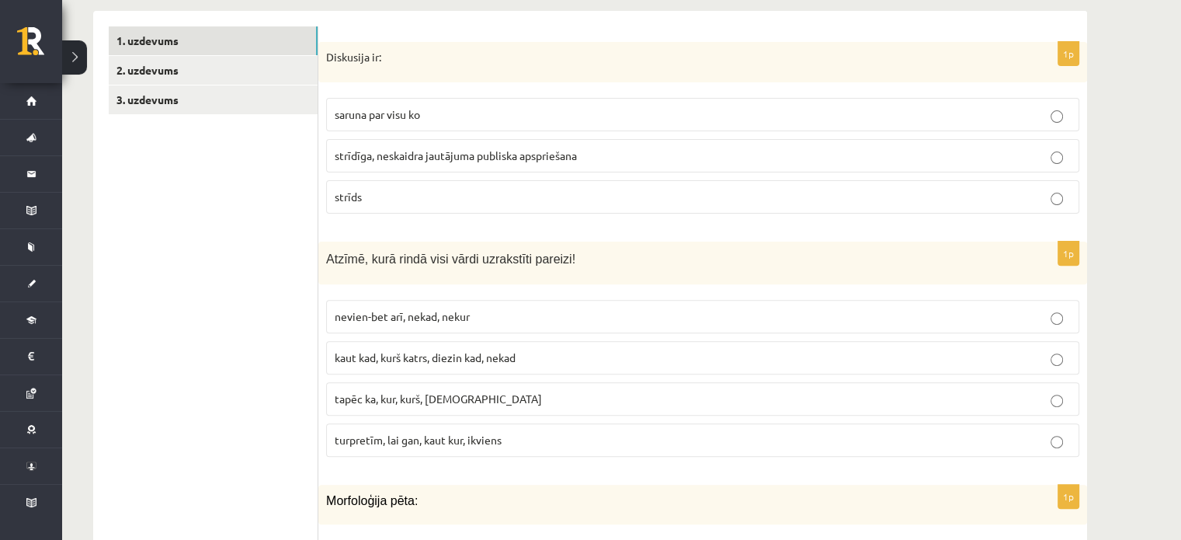
click at [389, 445] on p "turpretīm, lai gan, kaut kur, ikviens" at bounding box center [703, 440] width 736 height 16
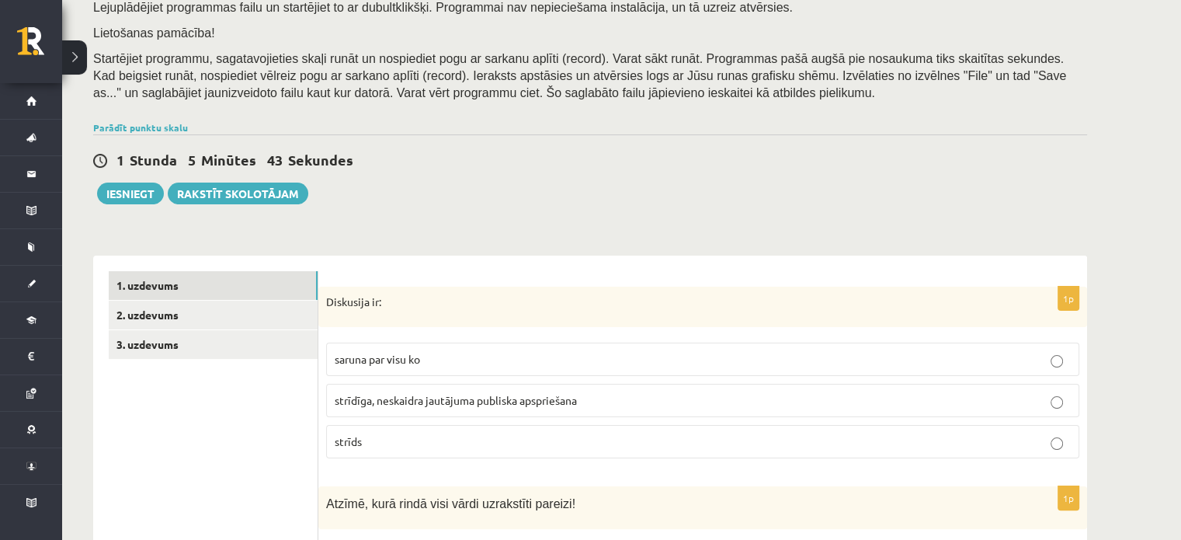
scroll to position [167, 0]
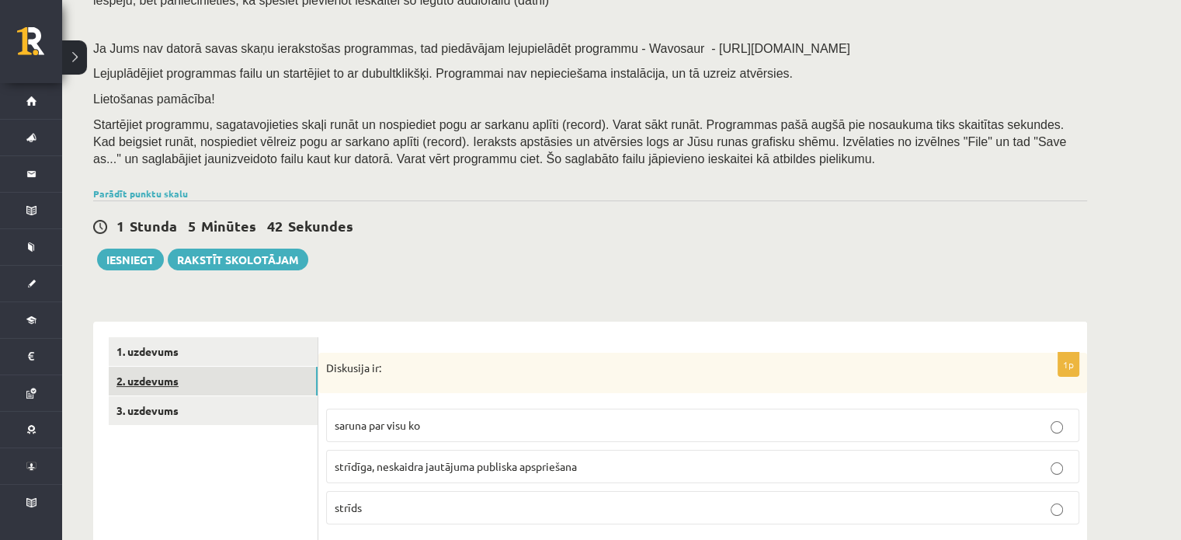
click at [172, 375] on link "2. uzdevums" at bounding box center [213, 380] width 209 height 29
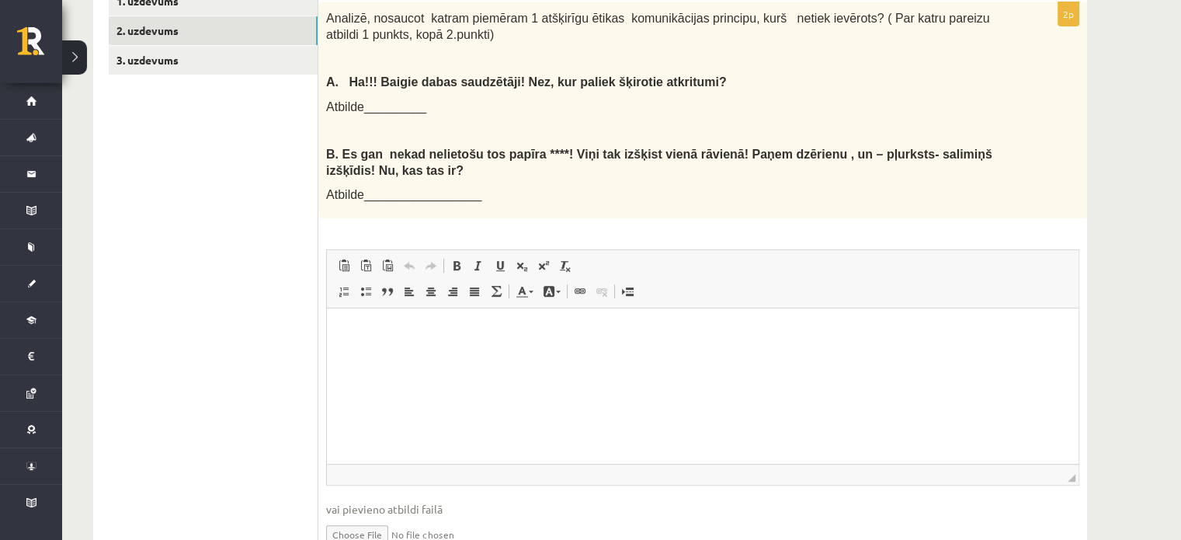
scroll to position [440, 0]
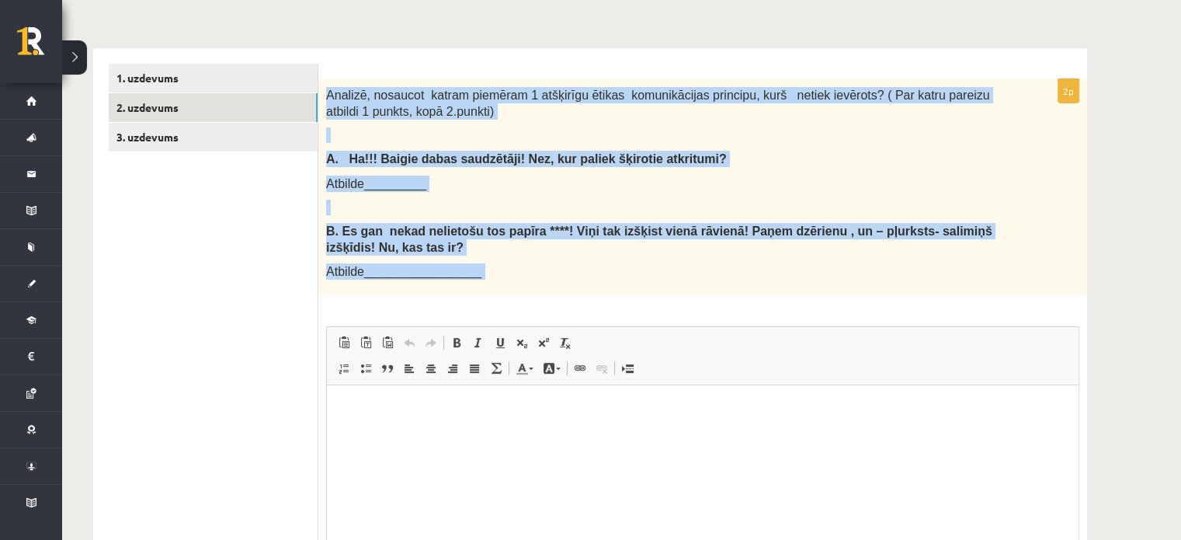
drag, startPoint x: 327, startPoint y: 86, endPoint x: 554, endPoint y: 295, distance: 308.8
click at [554, 295] on div "2p Analizē, nosaucot katram piemēram 1 atšķirīgu ētikas komunikācijas principu,…" at bounding box center [702, 364] width 769 height 570
copy div "Loremip, dolorsit ametco adipisci 4 elitseddo eiusmo temporincidid utlabore, et…"
click at [457, 213] on p at bounding box center [664, 208] width 676 height 16
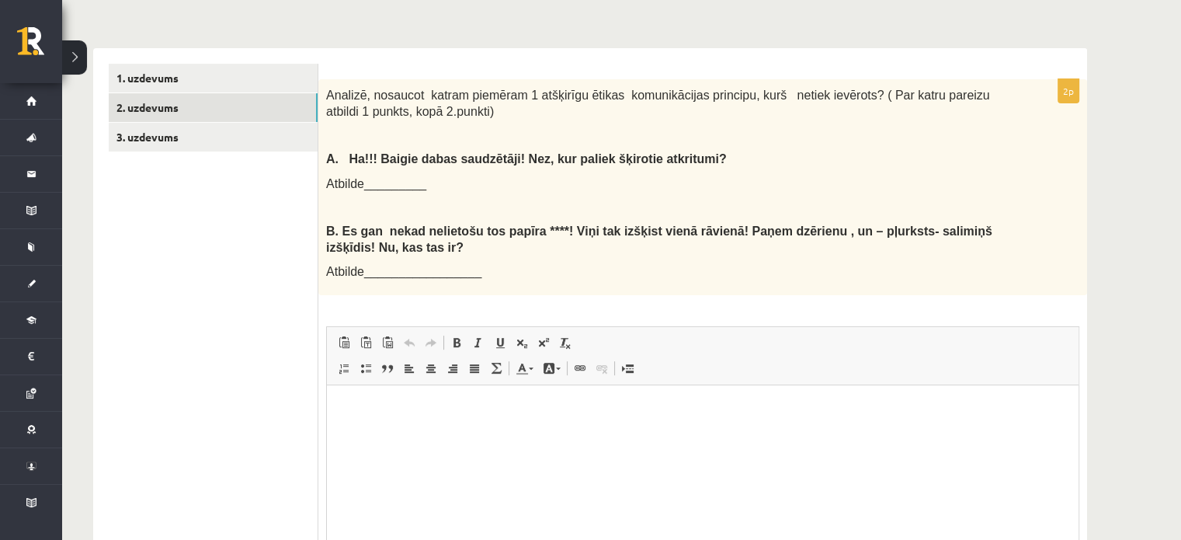
click at [456, 428] on html at bounding box center [703, 408] width 752 height 47
click at [361, 436] on p "**********" at bounding box center [702, 435] width 721 height 16
click at [459, 425] on body "**********" at bounding box center [702, 422] width 721 height 42
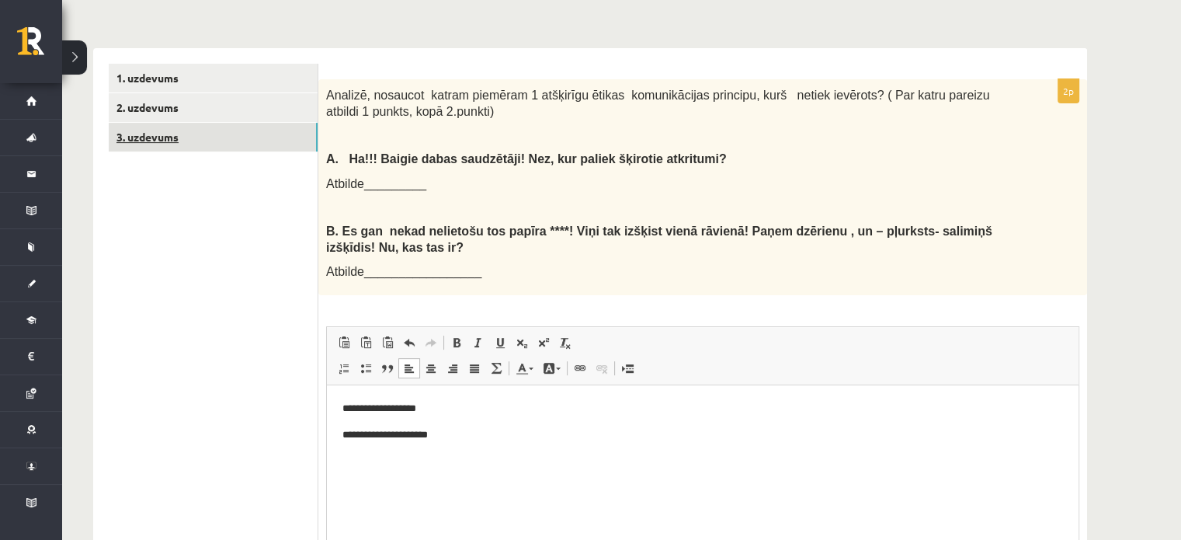
click at [180, 139] on link "3. uzdevums" at bounding box center [213, 137] width 209 height 29
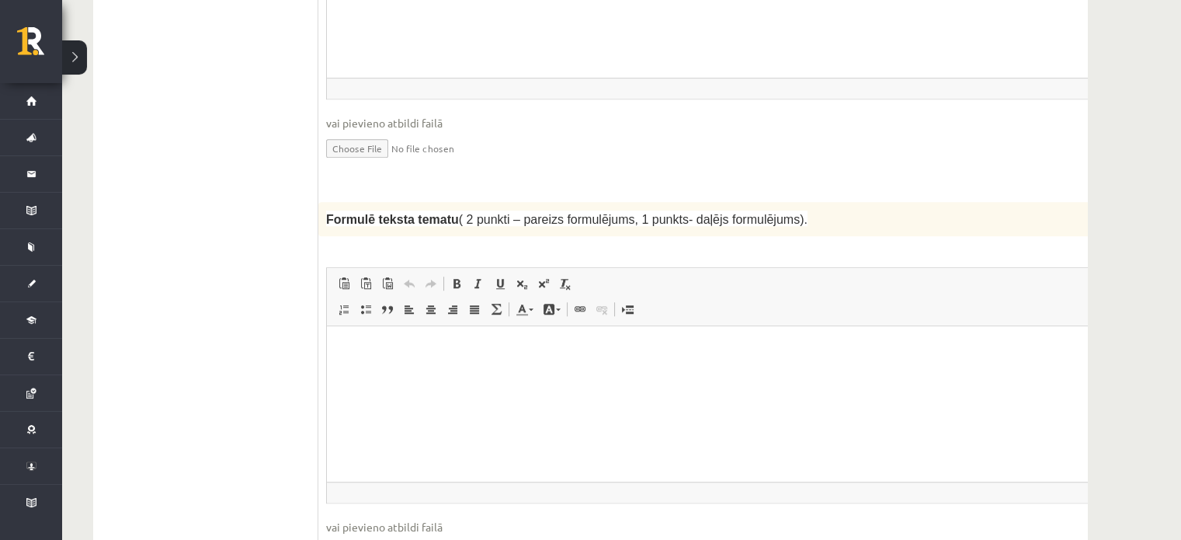
scroll to position [1450, 0]
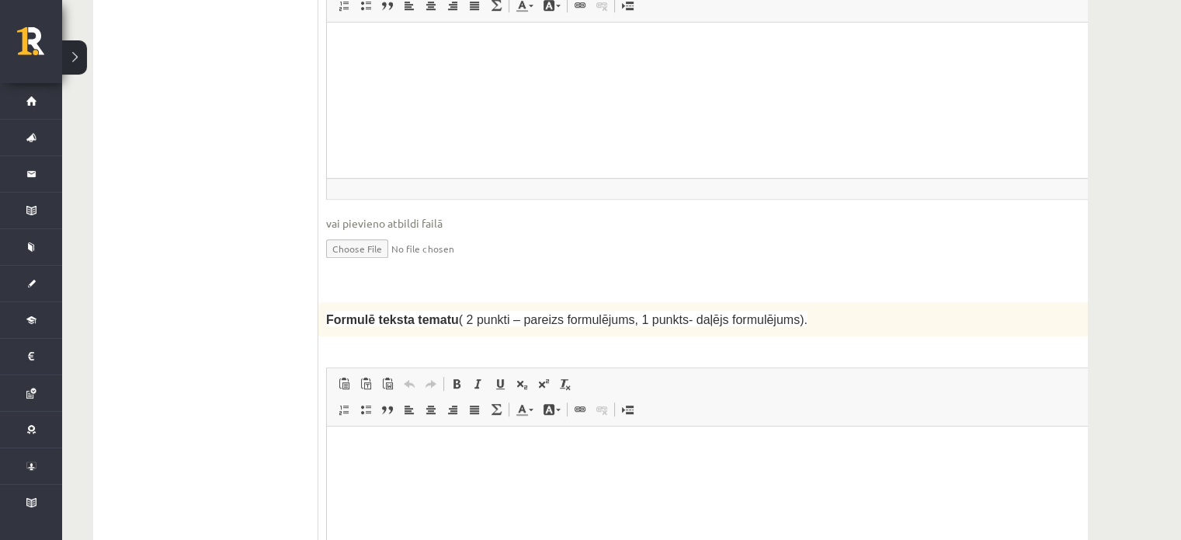
drag, startPoint x: 978, startPoint y: 276, endPoint x: 885, endPoint y: 282, distance: 92.6
click at [885, 310] on p "Formulē teksta tematu ( 2 punkti – pareizs formulējums, 1 punkts- daļējs formul…" at bounding box center [695, 319] width 739 height 19
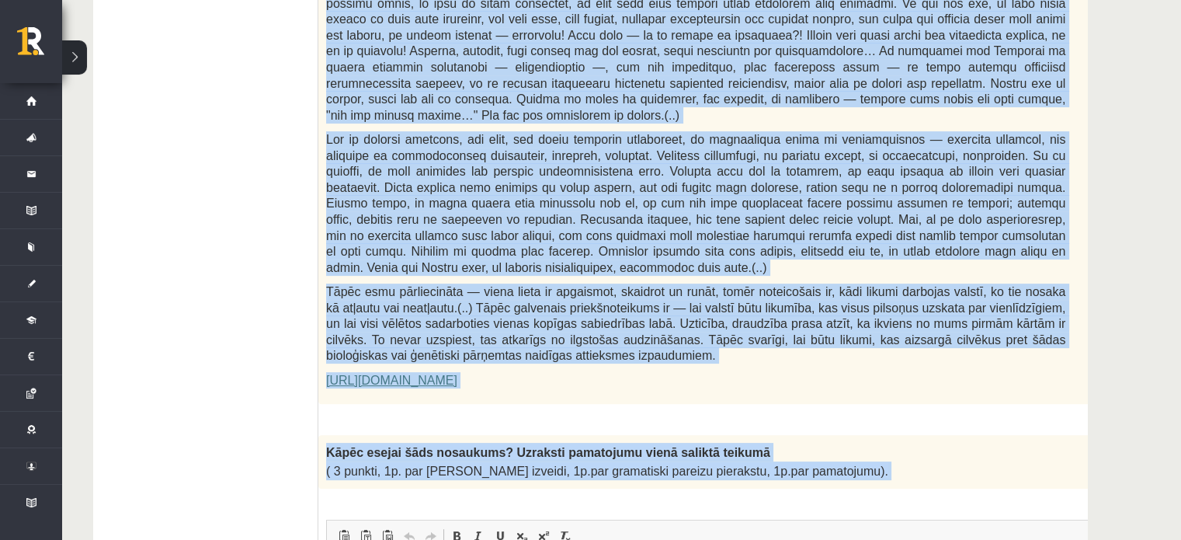
scroll to position [1061, 0]
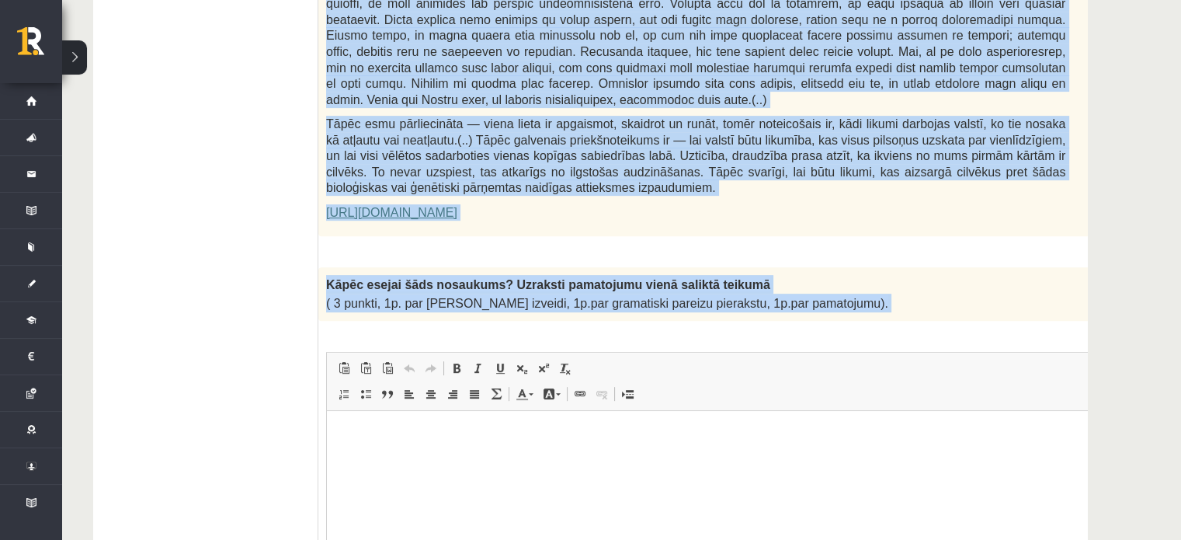
drag, startPoint x: 328, startPoint y: 313, endPoint x: 905, endPoint y: 297, distance: 576.3
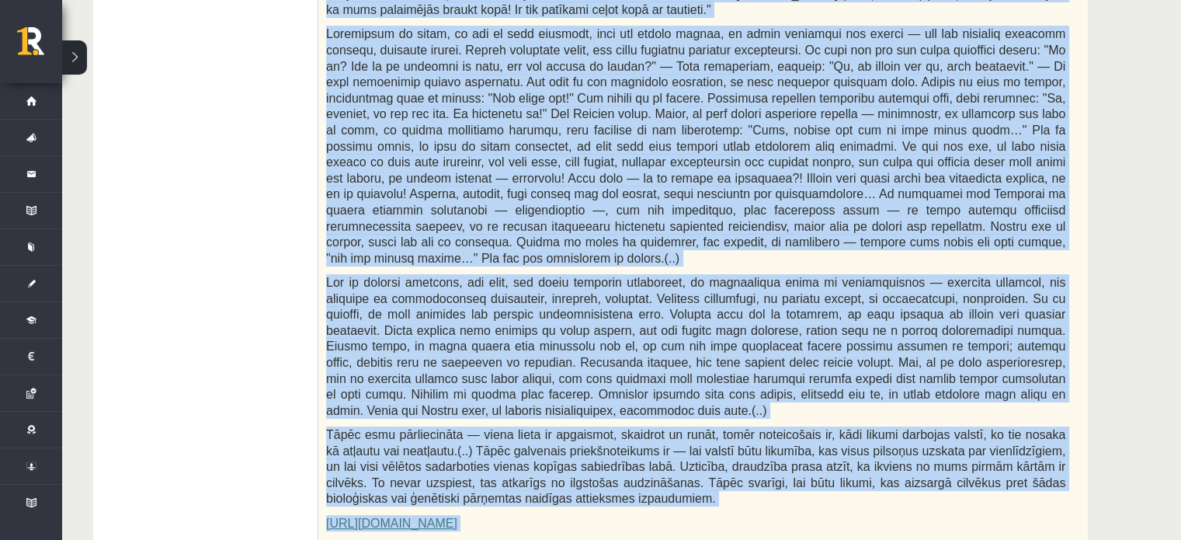
scroll to position [518, 0]
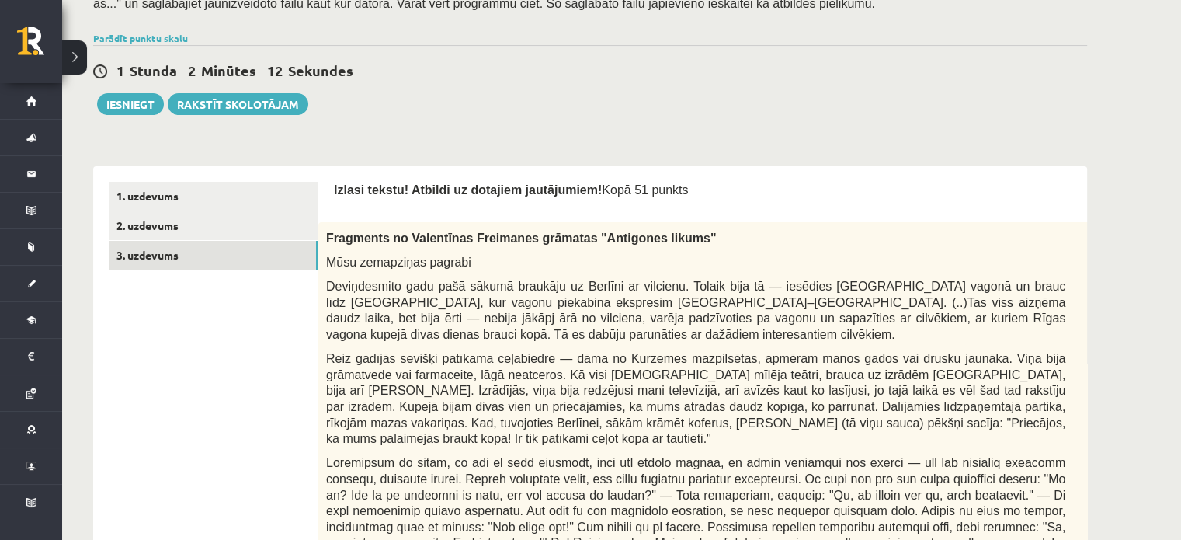
scroll to position [285, 0]
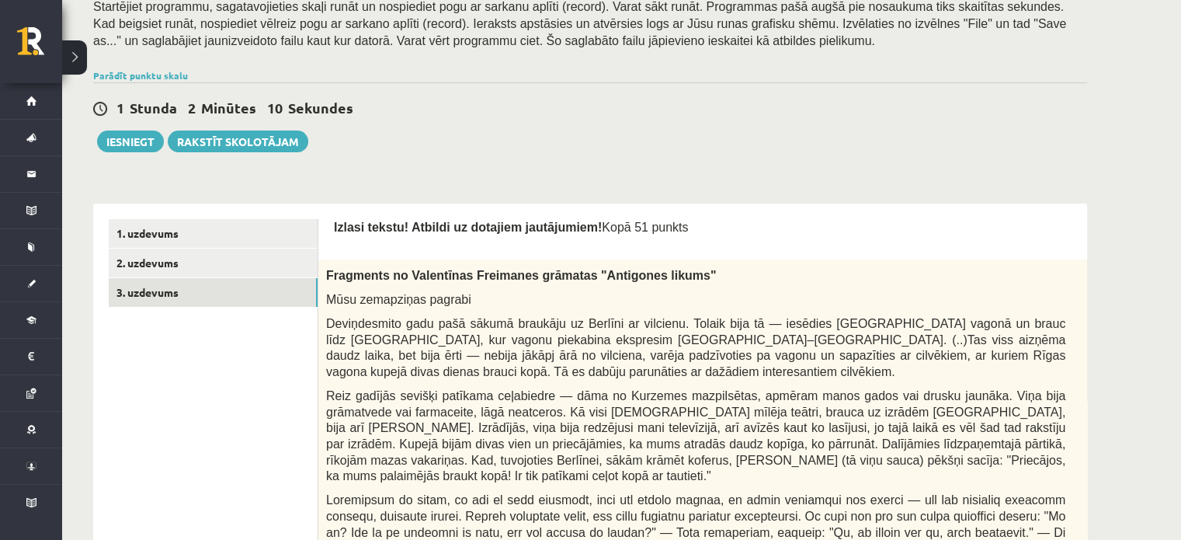
drag, startPoint x: 919, startPoint y: 287, endPoint x: 758, endPoint y: 256, distance: 164.5
drag, startPoint x: 880, startPoint y: 257, endPoint x: 829, endPoint y: 251, distance: 50.9
drag, startPoint x: 829, startPoint y: 251, endPoint x: 699, endPoint y: 241, distance: 130.8
click at [693, 241] on div "Izlasi tekstu! Atbildi uz dotajiem jautājumiem! Kopā 51 punkts" at bounding box center [734, 231] width 801 height 24
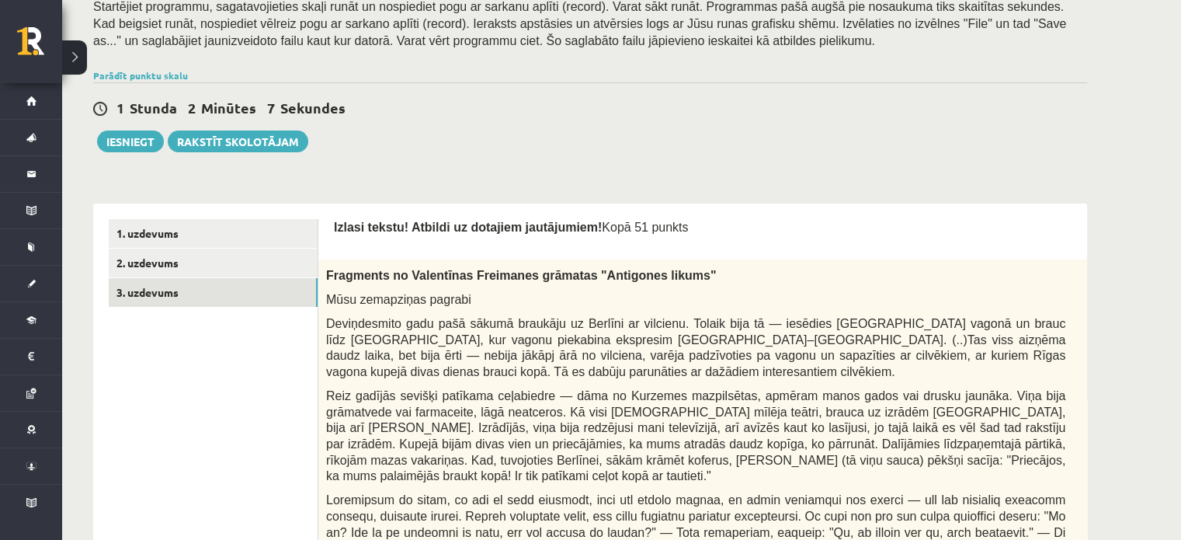
drag, startPoint x: 835, startPoint y: 259, endPoint x: 817, endPoint y: 262, distance: 18.9
click at [1121, 271] on p "0p" at bounding box center [1132, 271] width 22 height 25
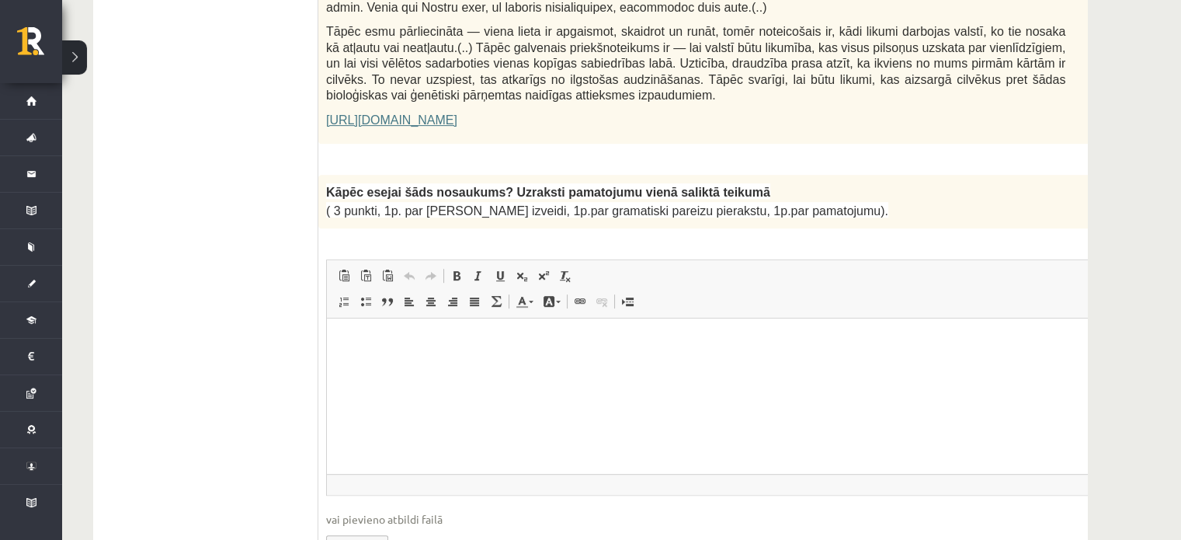
scroll to position [984, 0]
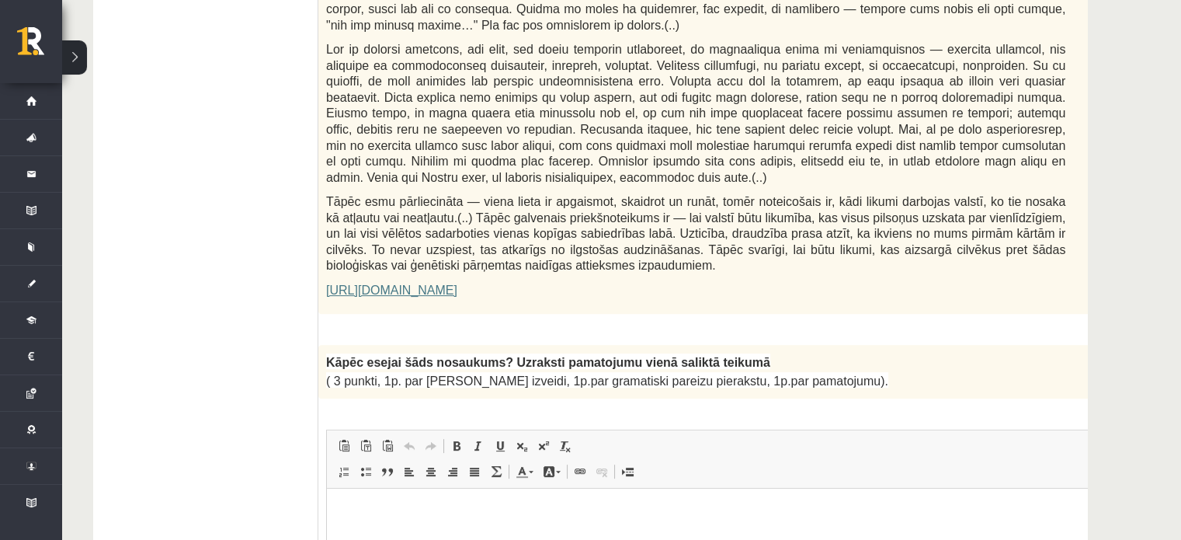
click at [423, 519] on p "Editor, wiswyg-editor-user-answer-47433848249340" at bounding box center [734, 511] width 784 height 16
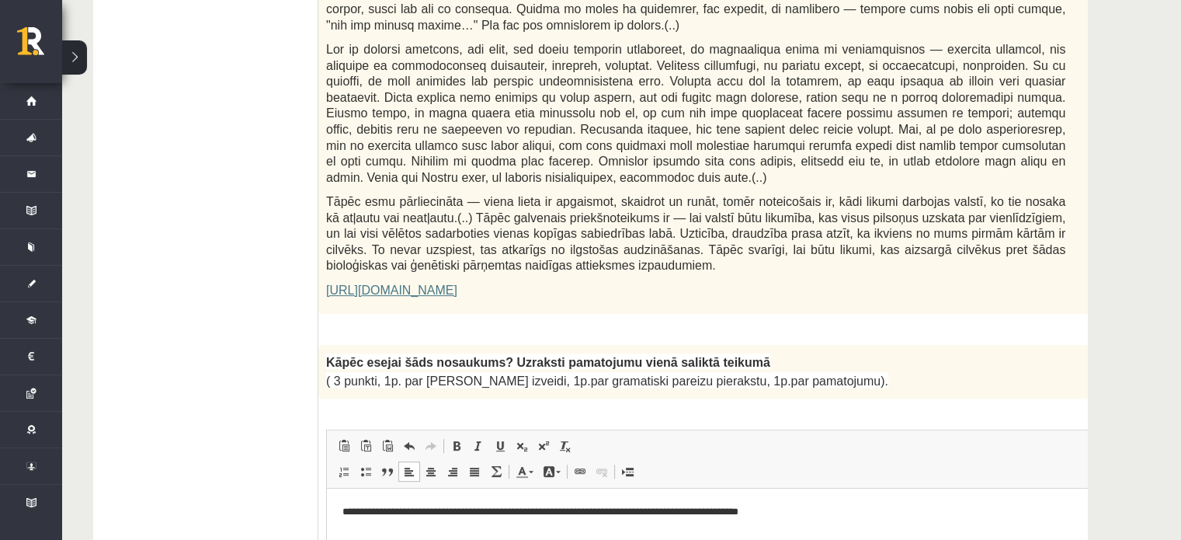
click at [650, 510] on p "**********" at bounding box center [713, 511] width 743 height 16
click at [840, 505] on p "**********" at bounding box center [713, 511] width 743 height 16
drag, startPoint x: 721, startPoint y: 509, endPoint x: 726, endPoint y: 516, distance: 9.1
click at [723, 508] on p "**********" at bounding box center [713, 511] width 743 height 16
click at [723, 513] on p "**********" at bounding box center [713, 511] width 743 height 16
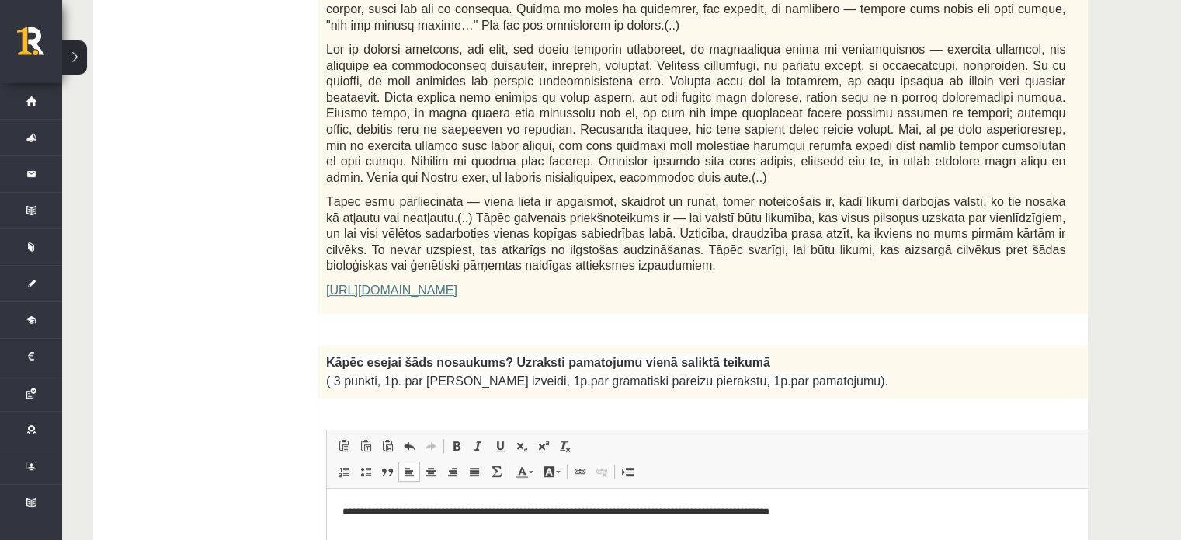
click at [825, 510] on p "**********" at bounding box center [713, 511] width 743 height 16
click at [818, 509] on p "**********" at bounding box center [713, 511] width 743 height 16
click at [830, 512] on p "**********" at bounding box center [713, 511] width 743 height 16
click at [925, 513] on p "**********" at bounding box center [713, 511] width 743 height 16
click at [923, 512] on p "**********" at bounding box center [713, 511] width 743 height 16
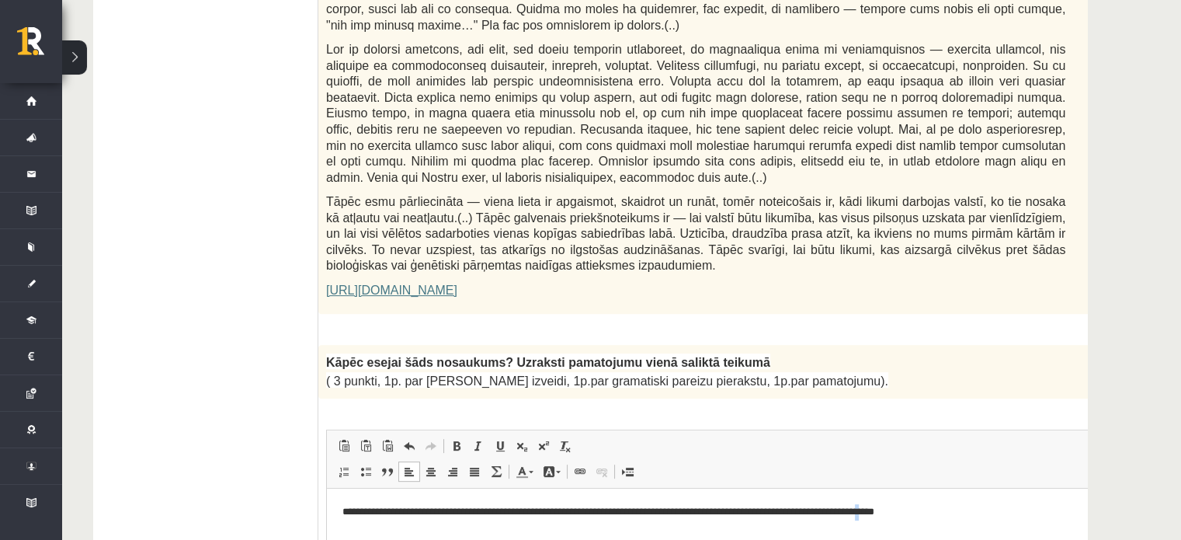
click at [920, 512] on p "**********" at bounding box center [713, 511] width 743 height 16
click at [979, 523] on html "**********" at bounding box center [734, 511] width 815 height 47
click at [436, 529] on p "**********" at bounding box center [713, 519] width 743 height 33
click at [485, 538] on html "**********" at bounding box center [734, 520] width 815 height 64
click at [406, 509] on p "**********" at bounding box center [713, 519] width 743 height 33
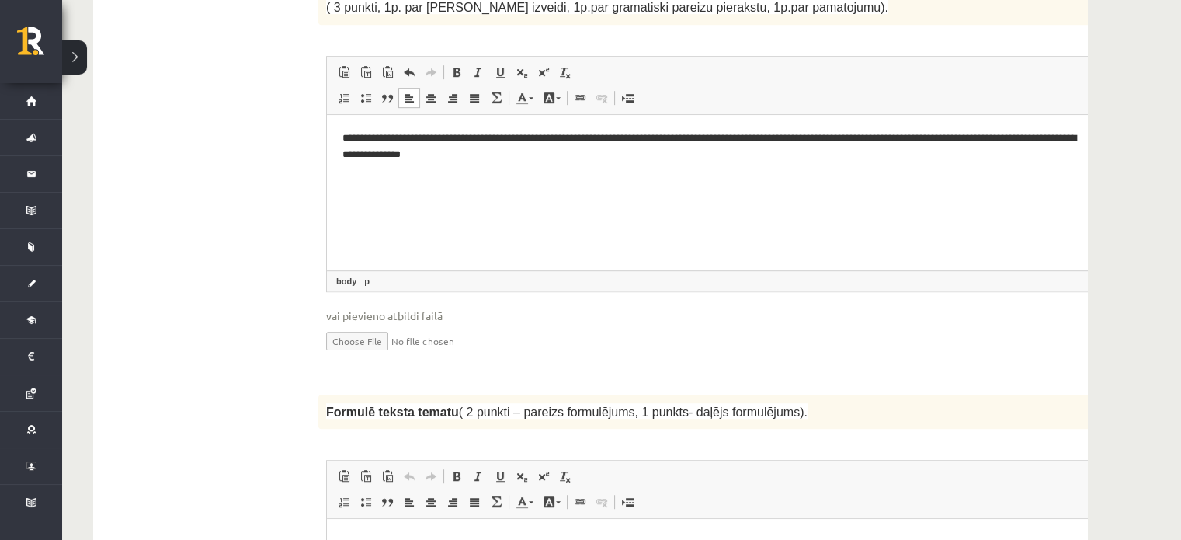
scroll to position [1372, 0]
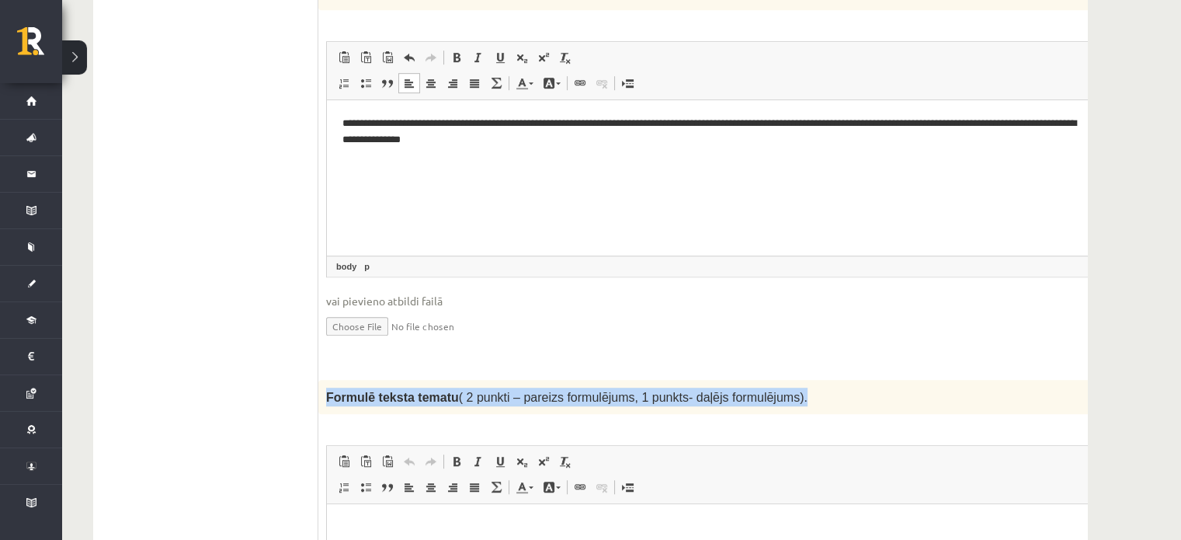
drag, startPoint x: 324, startPoint y: 354, endPoint x: 804, endPoint y: 345, distance: 480.7
click at [804, 380] on div "Formulē teksta tematu ( 2 punkti – pareizs formulējums, 1 punkts- daļējs formul…" at bounding box center [734, 397] width 832 height 34
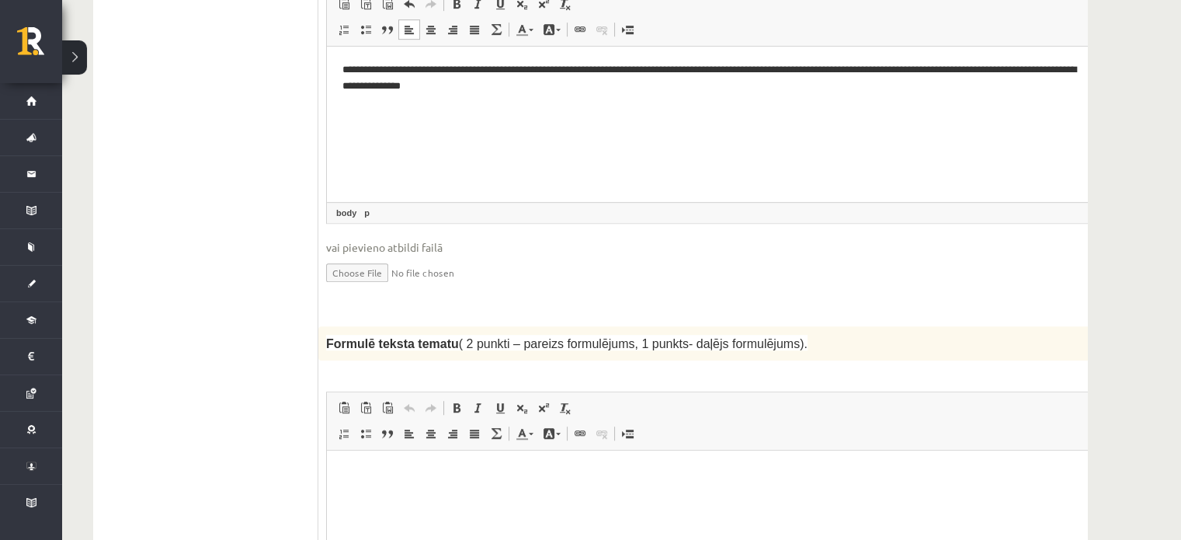
scroll to position [1450, 0]
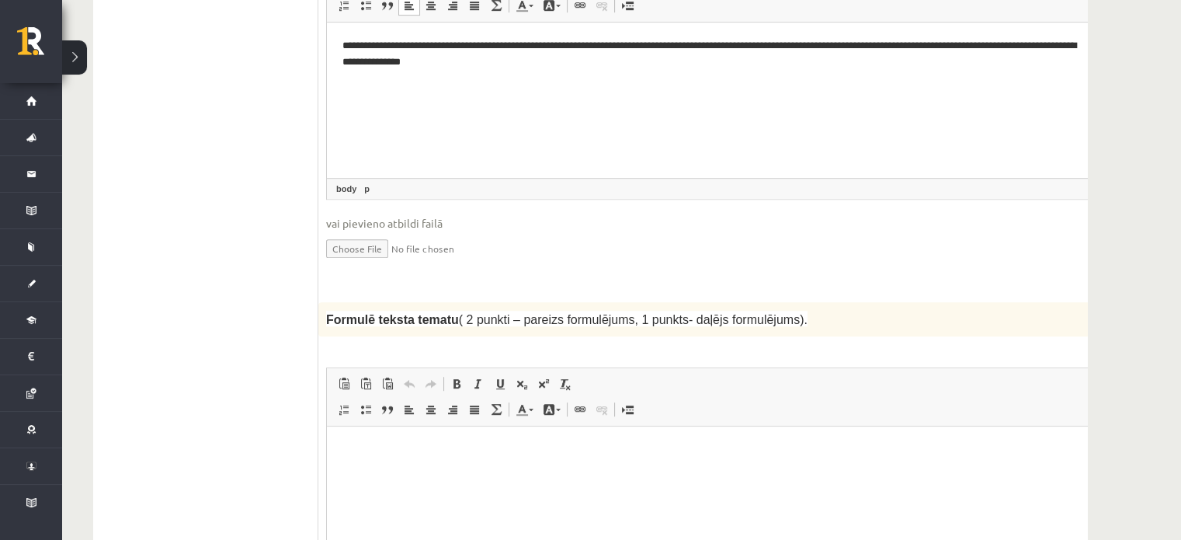
click at [709, 467] on html at bounding box center [734, 449] width 815 height 47
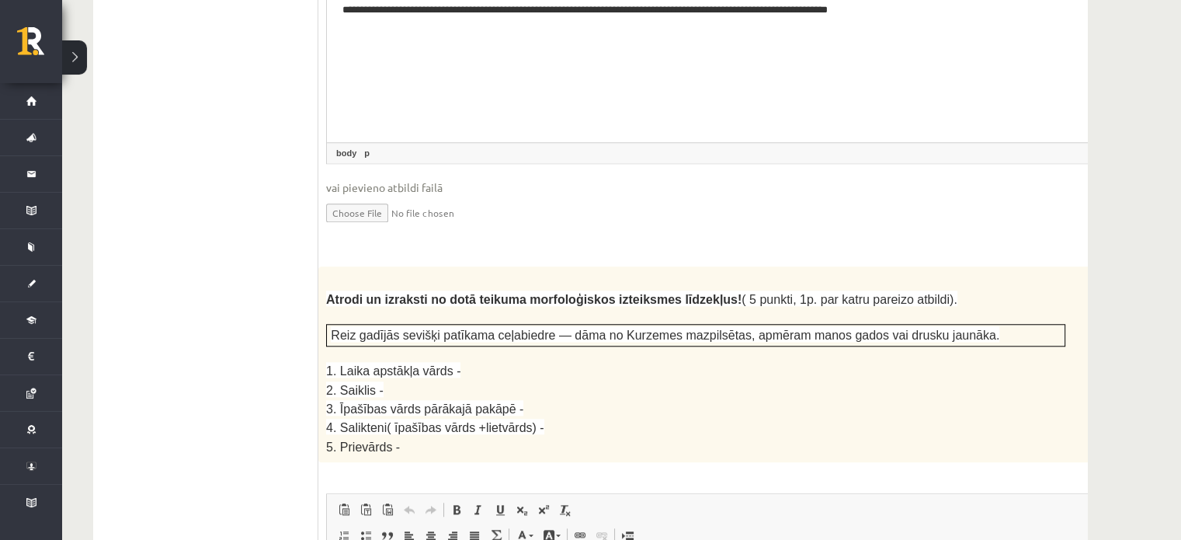
scroll to position [1993, 0]
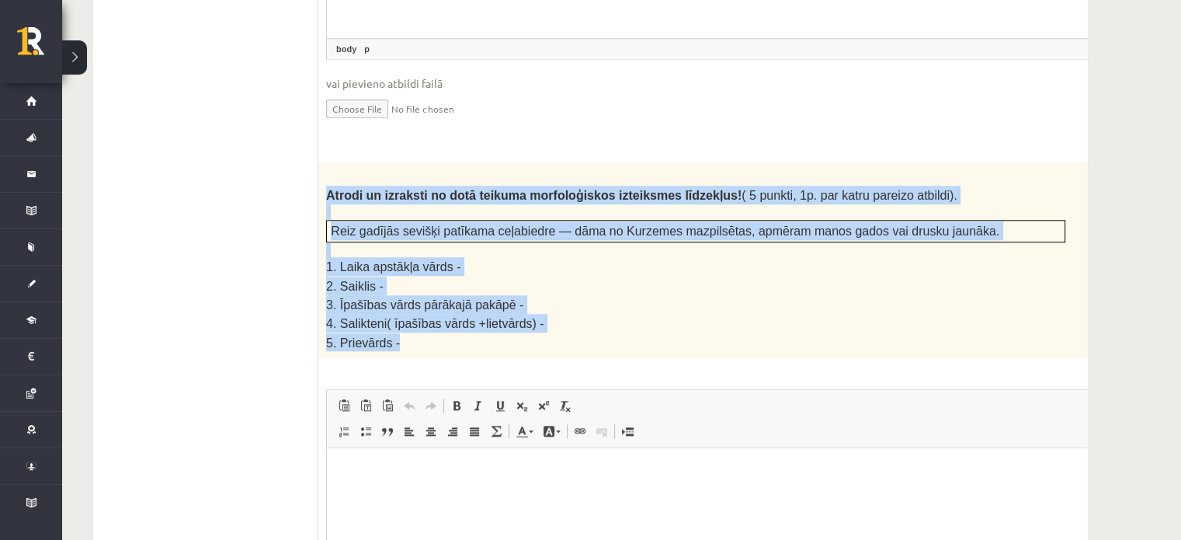
drag, startPoint x: 328, startPoint y: 139, endPoint x: 544, endPoint y: 291, distance: 264.1
click at [544, 291] on div "Atrodi un izraksti no dotā teikuma morfoloģiskos izteiksmes līdzekļus! ( 5 punk…" at bounding box center [734, 260] width 832 height 196
click at [442, 301] on div "Atrodi un izraksti no dotā teikuma morfoloģiskos izteiksmes līdzekļus! ( 5 punk…" at bounding box center [734, 260] width 832 height 196
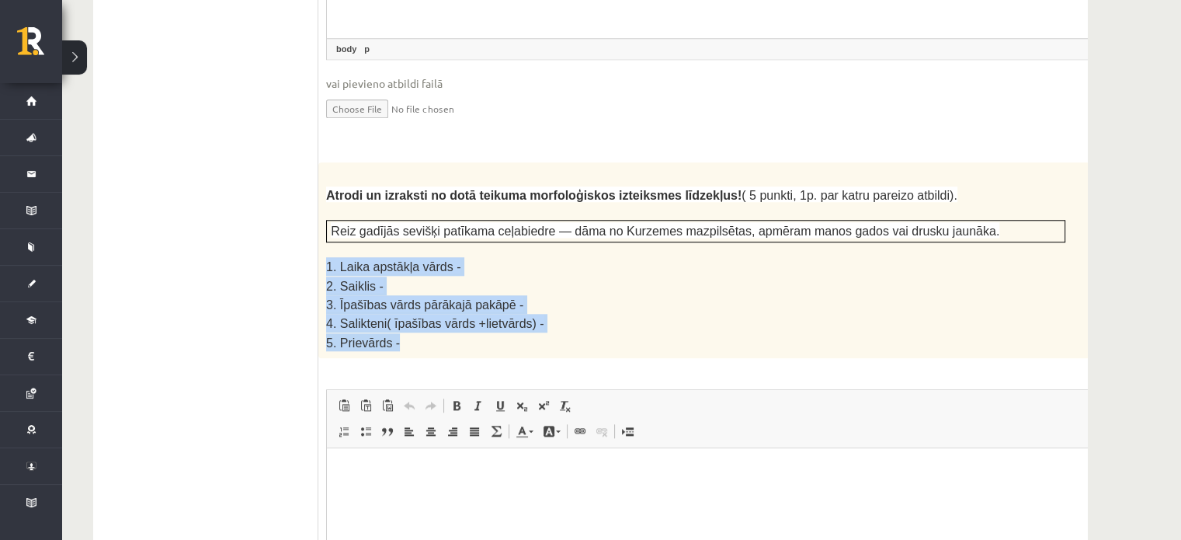
drag, startPoint x: 407, startPoint y: 294, endPoint x: 328, endPoint y: 220, distance: 108.8
click at [328, 220] on div "Atrodi un izraksti no dotā teikuma morfoloģiskos izteiksmes līdzekļus! ( 5 punk…" at bounding box center [734, 260] width 832 height 196
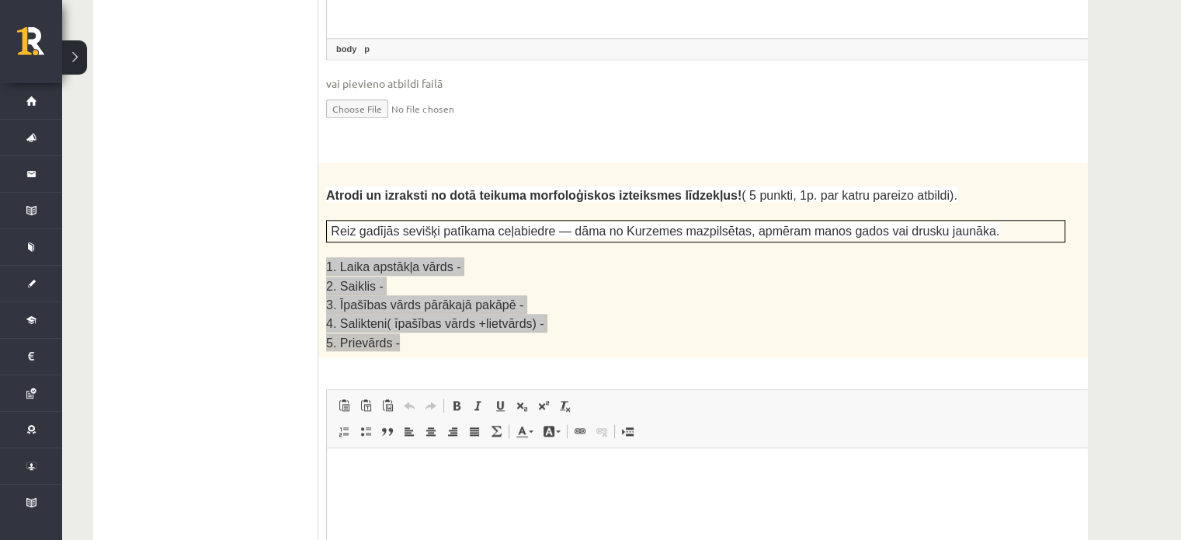
click at [514, 495] on html at bounding box center [734, 471] width 815 height 47
click at [520, 474] on p "**********" at bounding box center [713, 472] width 743 height 16
click at [554, 466] on p "**********" at bounding box center [713, 472] width 743 height 16
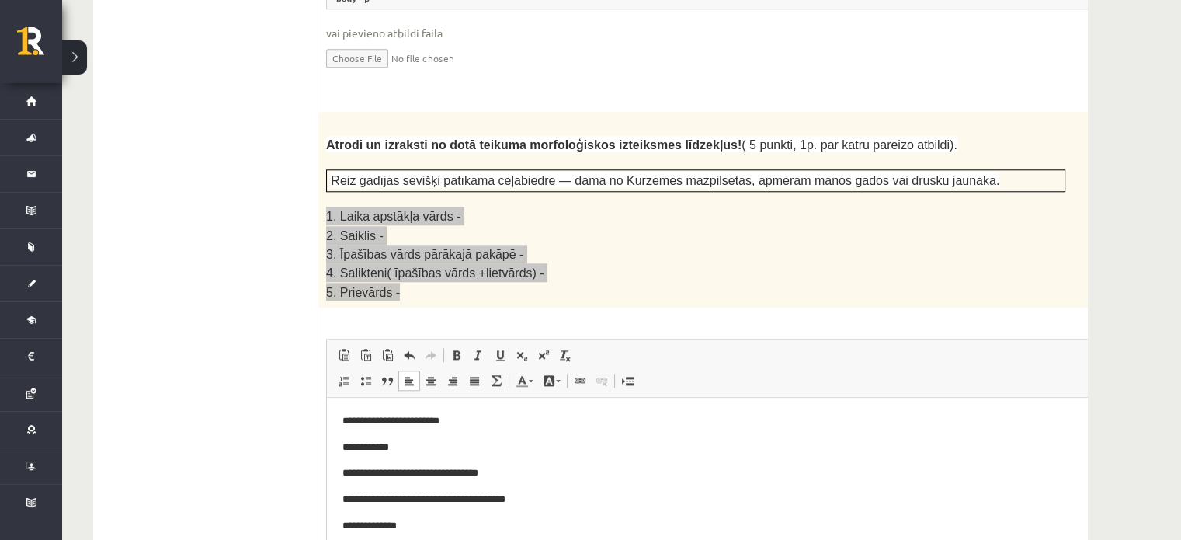
scroll to position [2071, 0]
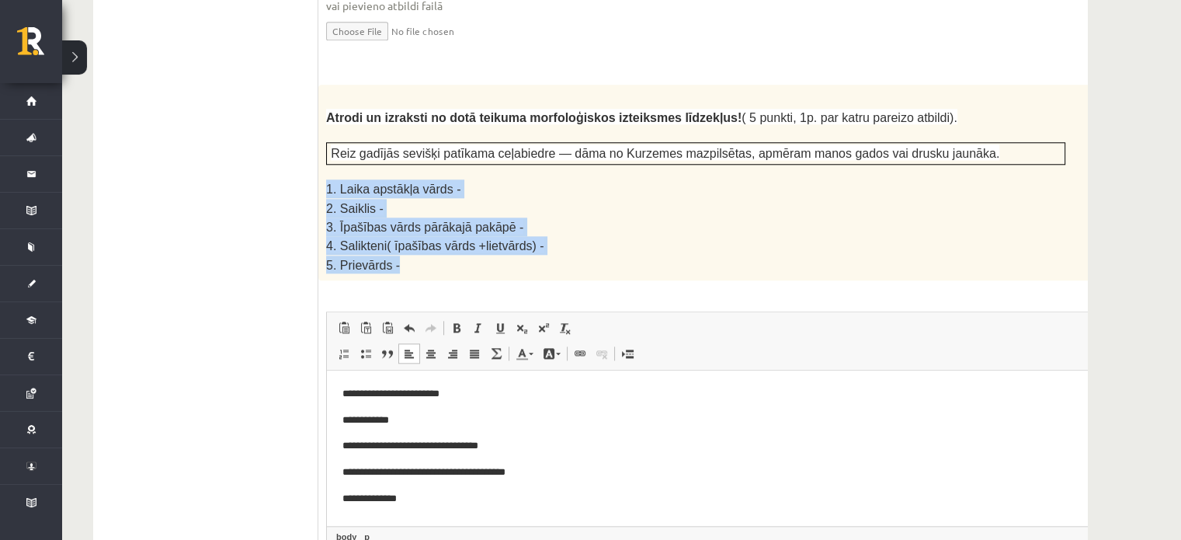
click at [610, 199] on p "2. Saiklis -" at bounding box center [695, 208] width 739 height 19
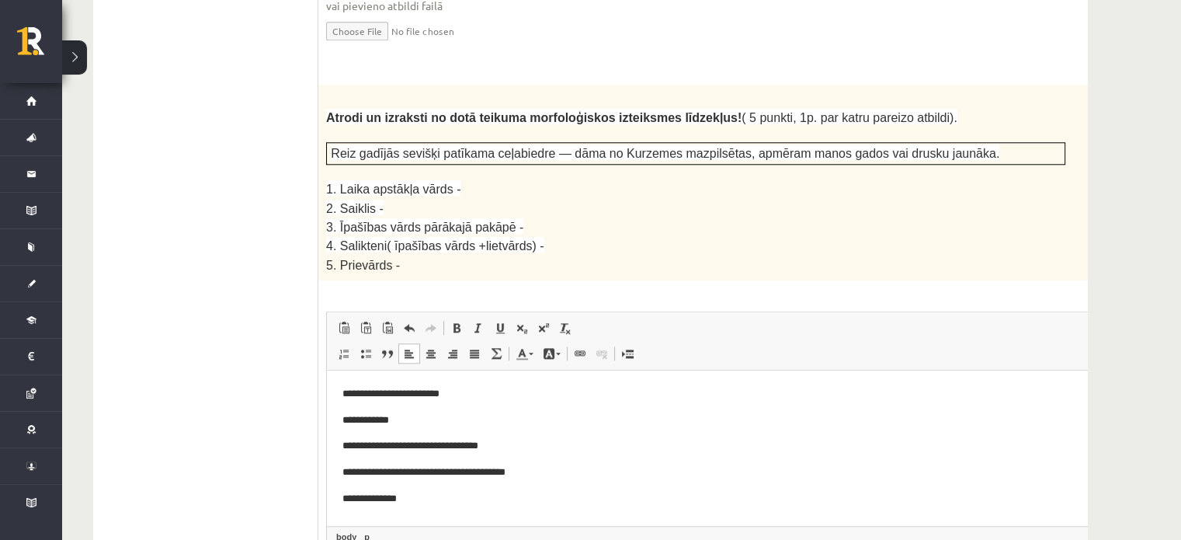
click at [523, 406] on body "**********" at bounding box center [734, 446] width 784 height 120
click at [533, 391] on p "**********" at bounding box center [713, 394] width 743 height 16
click at [492, 414] on p "**********" at bounding box center [713, 420] width 743 height 16
click at [566, 433] on body "**********" at bounding box center [734, 446] width 784 height 120
click at [577, 473] on p "**********" at bounding box center [713, 472] width 743 height 16
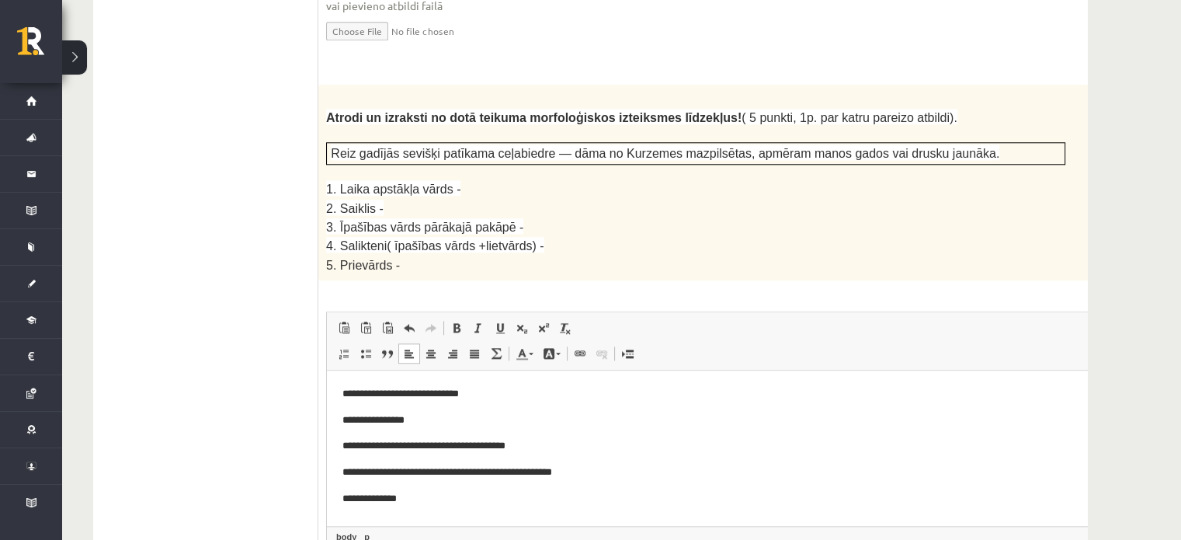
click at [547, 515] on html "**********" at bounding box center [734, 445] width 815 height 151
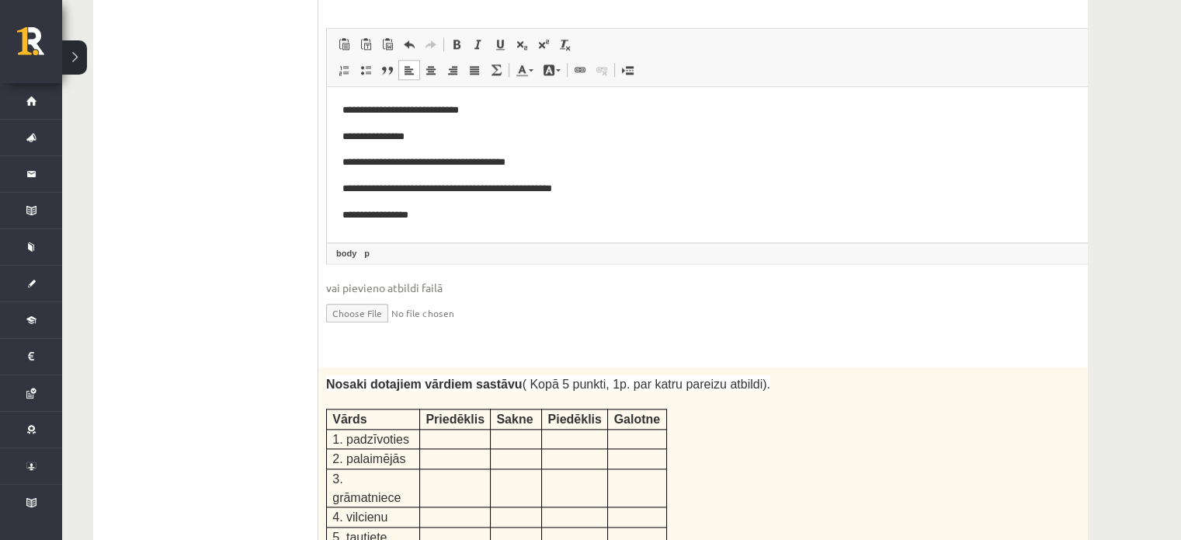
scroll to position [2381, 0]
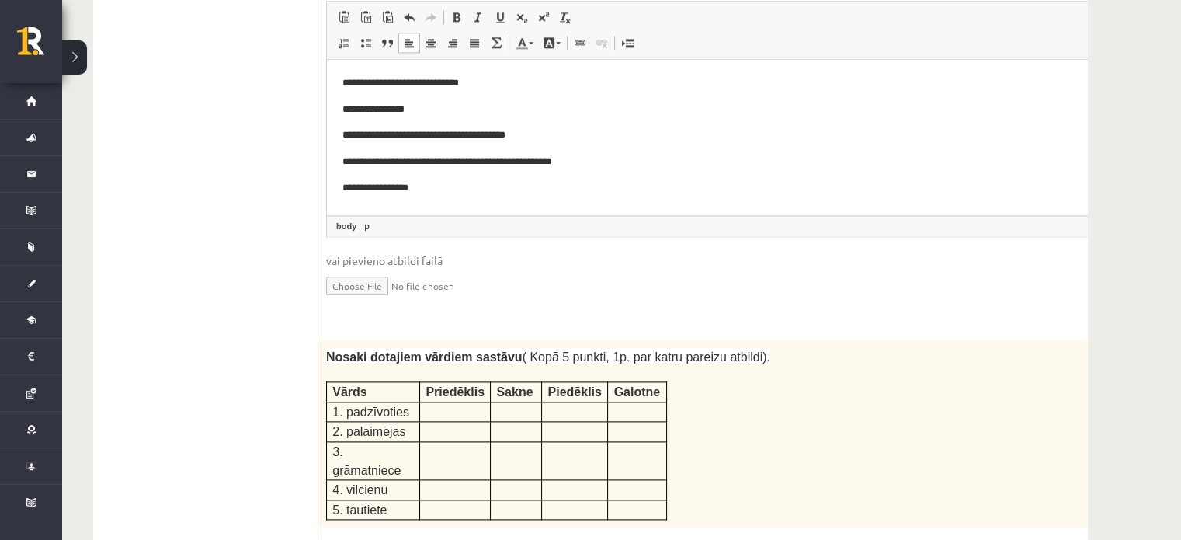
click at [429, 402] on p at bounding box center [455, 410] width 59 height 16
click at [446, 402] on p at bounding box center [455, 410] width 59 height 16
click at [453, 402] on p at bounding box center [455, 410] width 59 height 16
click at [456, 402] on p at bounding box center [455, 410] width 59 height 16
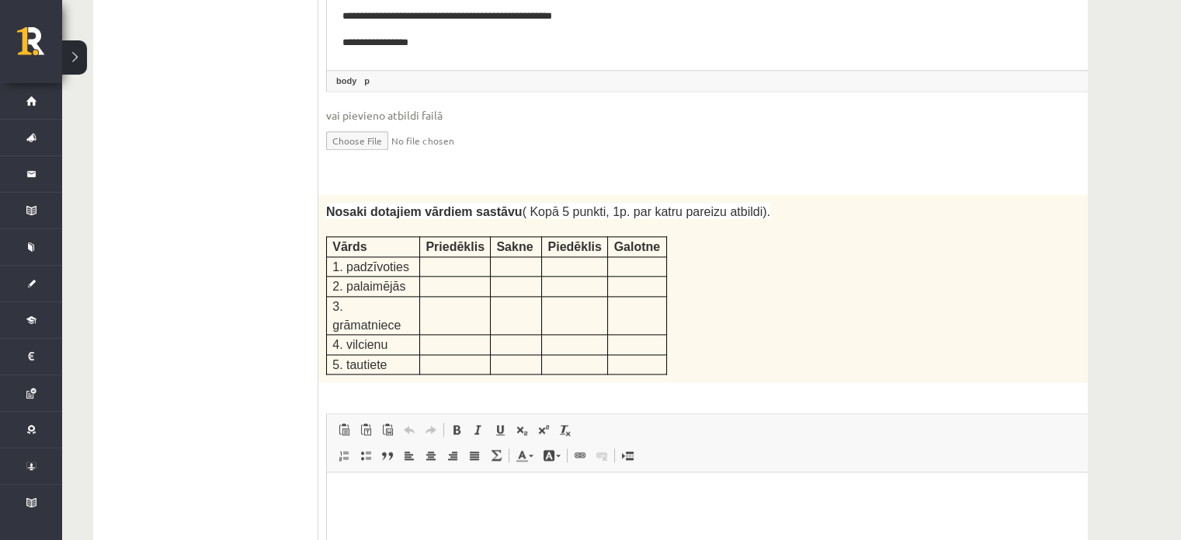
scroll to position [2537, 0]
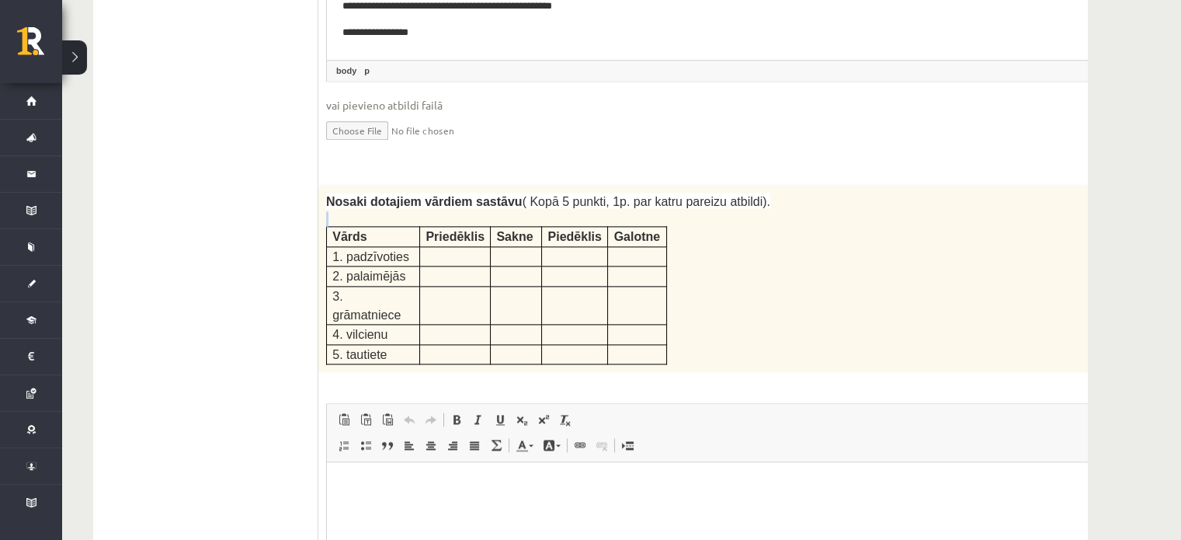
drag, startPoint x: 326, startPoint y: 164, endPoint x: 730, endPoint y: 280, distance: 420.2
click at [730, 280] on div "Nosaki dotajiem vārdiem sastāvu ( Kopā 5 punkti, 1p. par katru pareizu atbildi)…" at bounding box center [734, 278] width 832 height 188
click at [558, 509] on html at bounding box center [734, 485] width 815 height 47
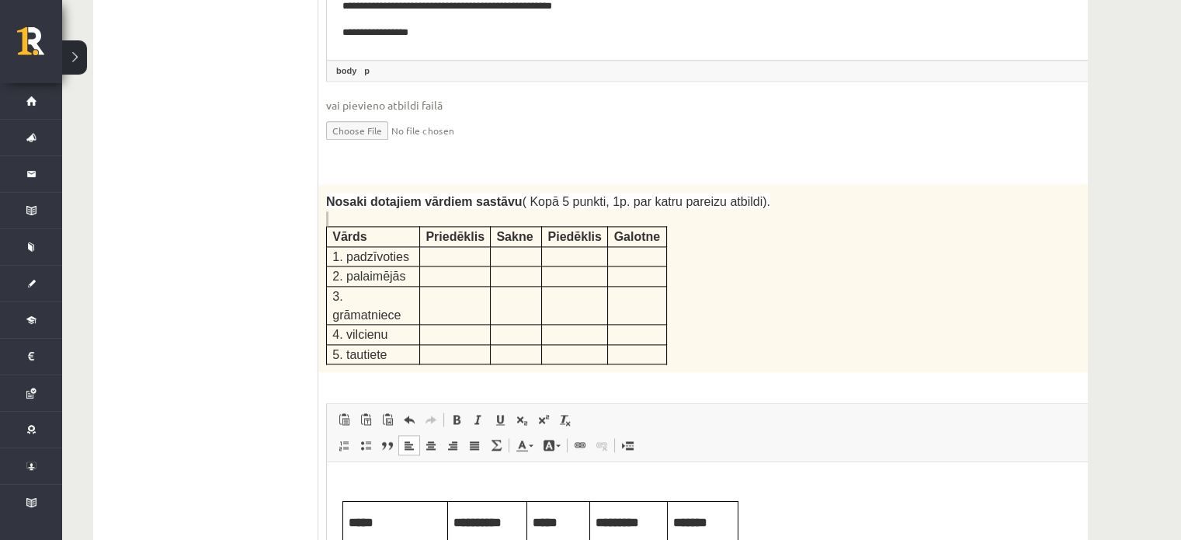
scroll to position [0, 0]
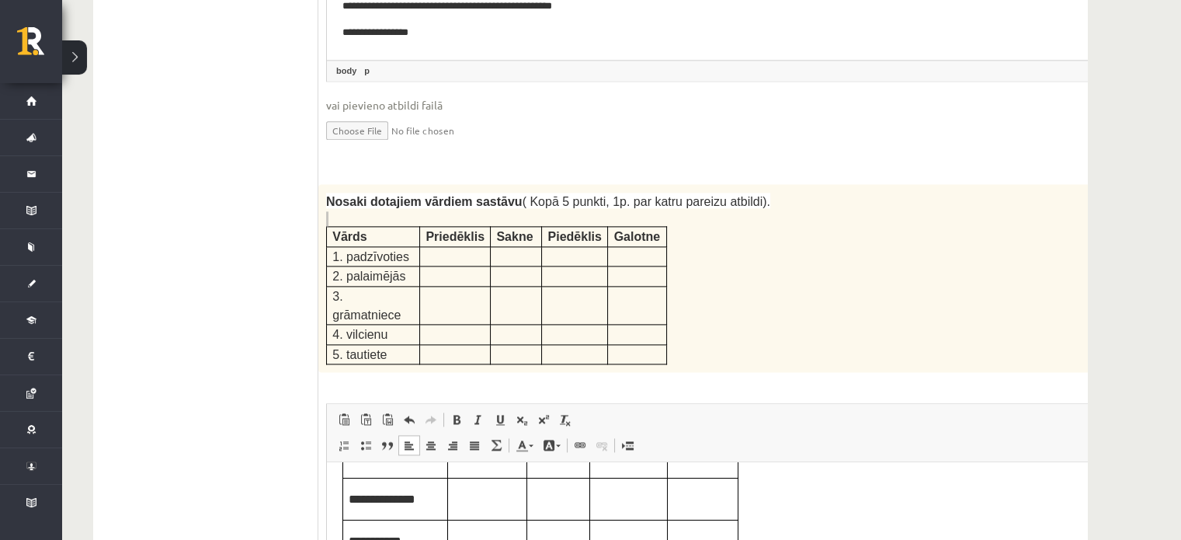
scroll to position [78, 0]
click at [509, 539] on td "Editor, wiswyg-editor-user-answer-47433850065540" at bounding box center [487, 533] width 79 height 43
click at [568, 537] on p "Editor, wiswyg-editor-user-answer-47433850065540" at bounding box center [558, 532] width 51 height 17
click at [634, 527] on p "Editor, wiswyg-editor-user-answer-47433850065540" at bounding box center [629, 532] width 66 height 17
click at [717, 516] on td "Editor, wiswyg-editor-user-answer-47433850065540" at bounding box center [703, 533] width 71 height 43
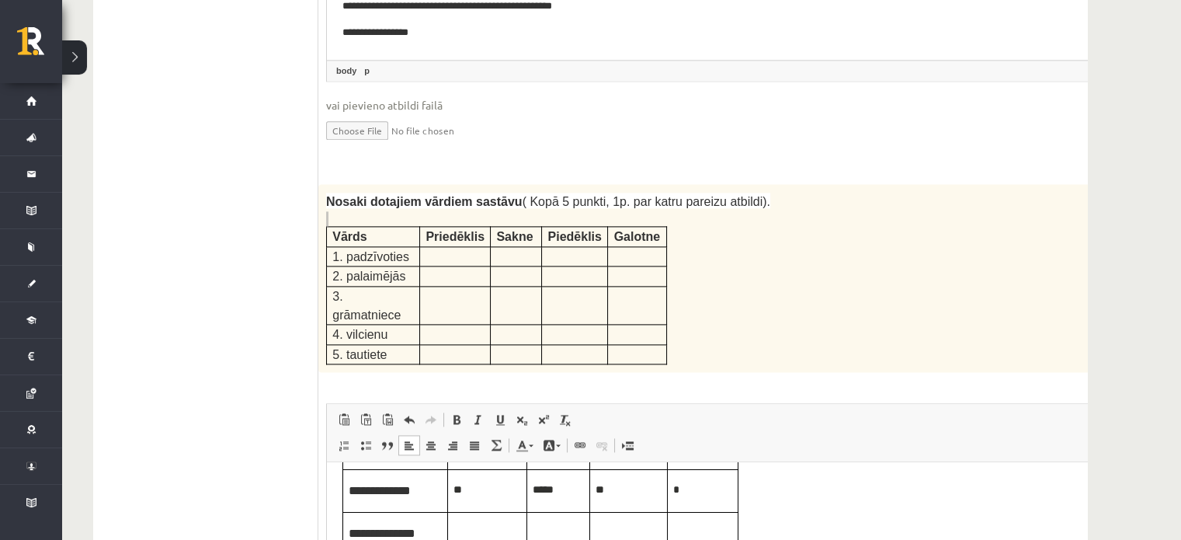
scroll to position [155, 0]
click at [509, 500] on p "Editor, wiswyg-editor-user-answer-47433850065540" at bounding box center [487, 497] width 68 height 17
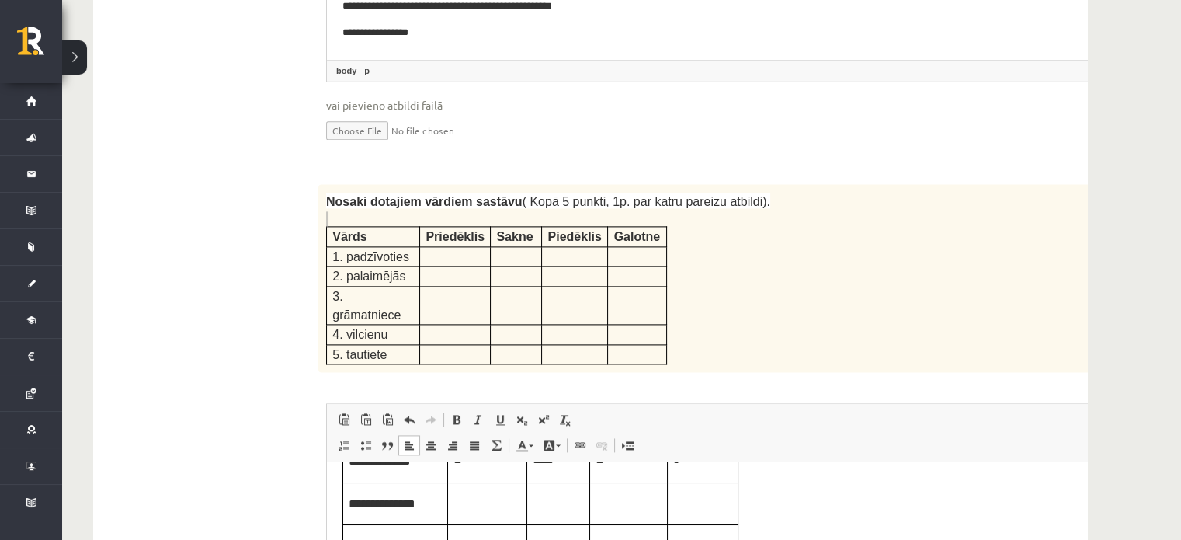
scroll to position [78, 0]
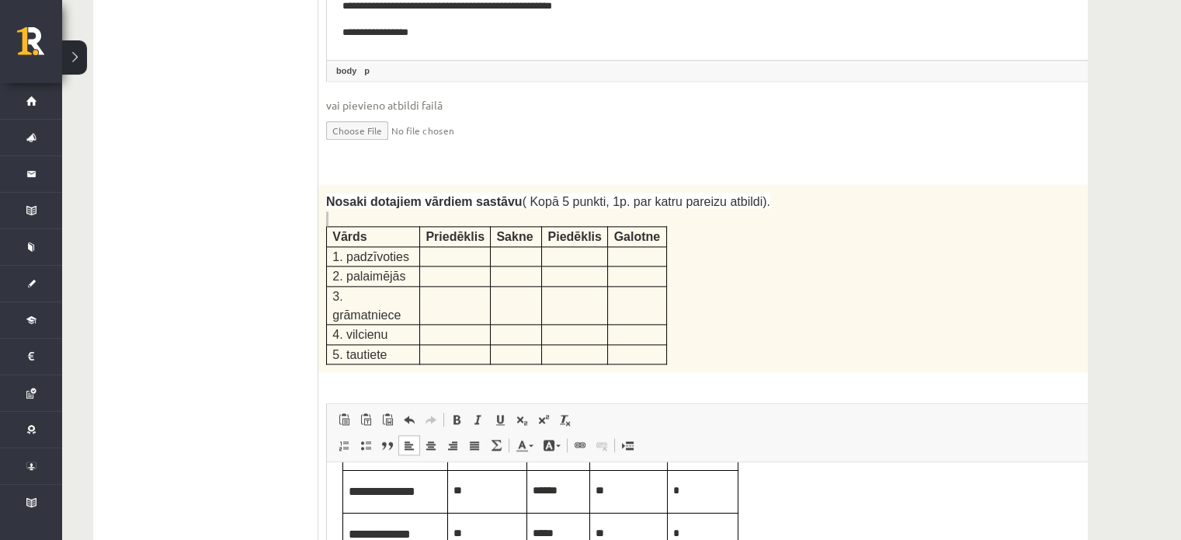
click at [766, 492] on body "**********" at bounding box center [734, 463] width 784 height 283
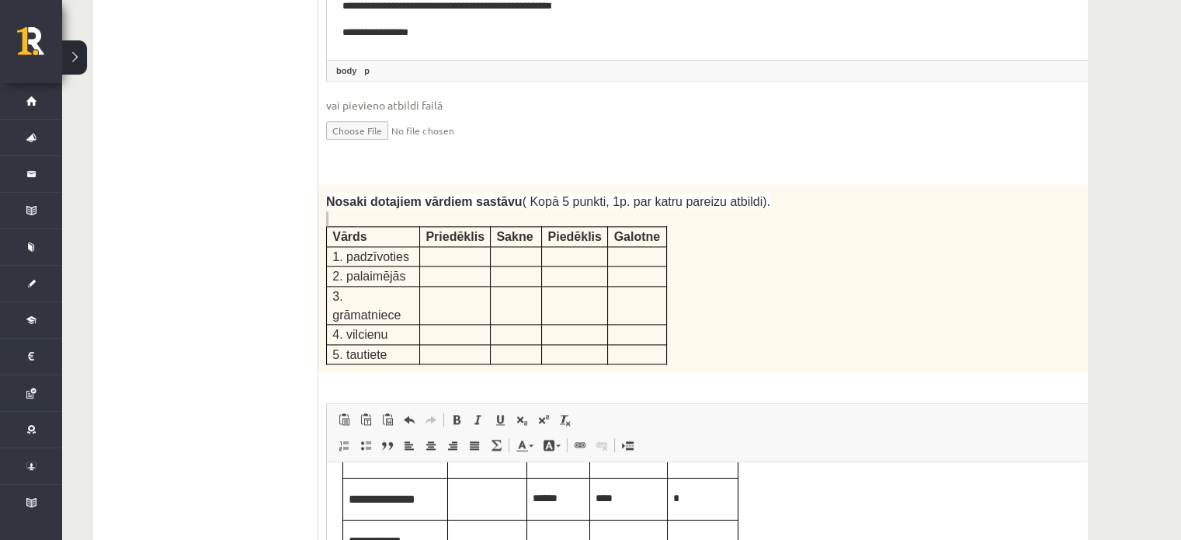
click at [766, 499] on body "**********" at bounding box center [734, 463] width 784 height 283
click at [731, 501] on td "*" at bounding box center [703, 499] width 71 height 43
click at [754, 497] on body "**********" at bounding box center [734, 463] width 784 height 283
click at [483, 533] on p "Editor, wiswyg-editor-user-answer-47433850065540" at bounding box center [487, 539] width 68 height 17
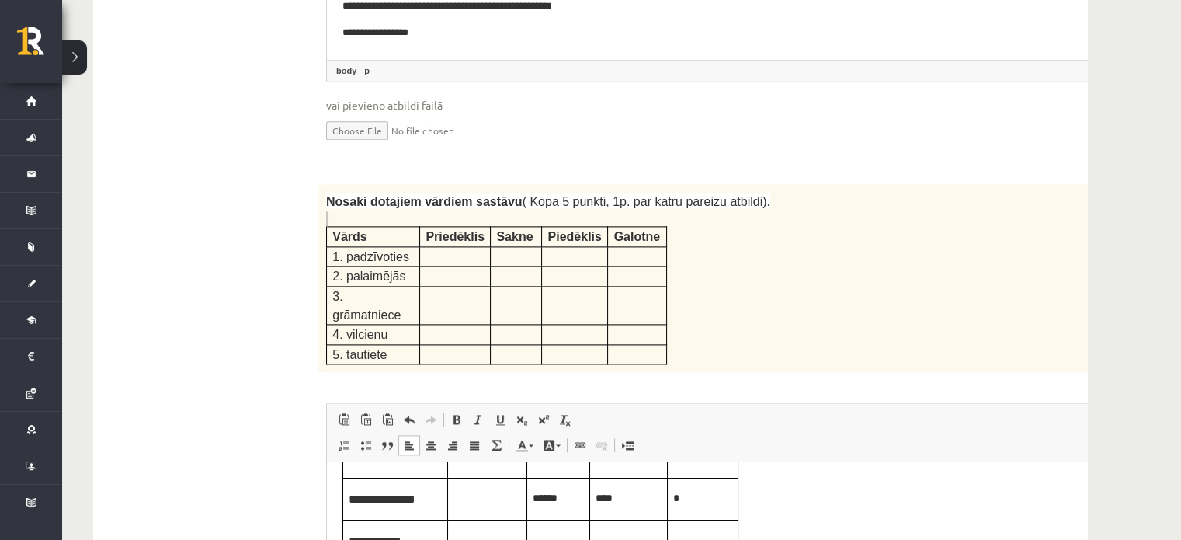
click at [462, 539] on p "Editor, wiswyg-editor-user-answer-47433850065540" at bounding box center [487, 539] width 68 height 17
drag, startPoint x: 356, startPoint y: 541, endPoint x: 425, endPoint y: 544, distance: 68.4
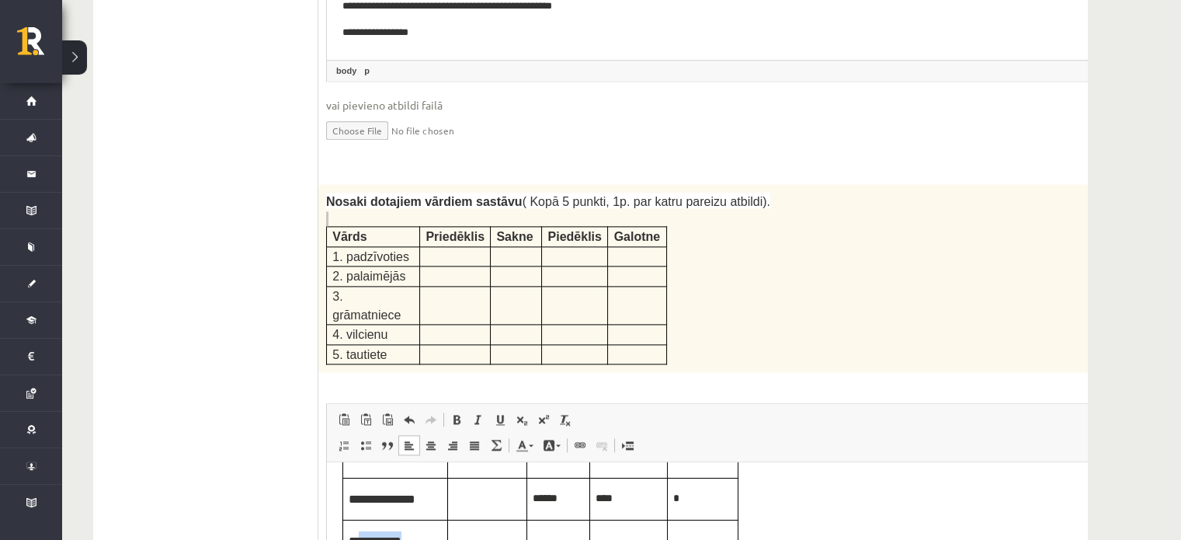
click at [425, 539] on p "**********" at bounding box center [395, 541] width 93 height 20
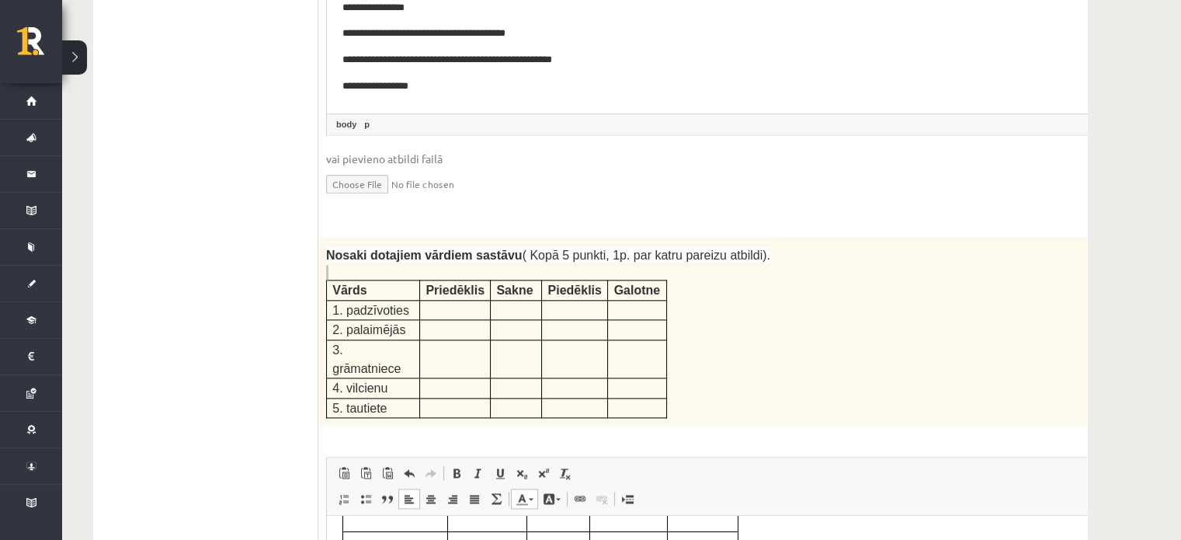
scroll to position [2459, 0]
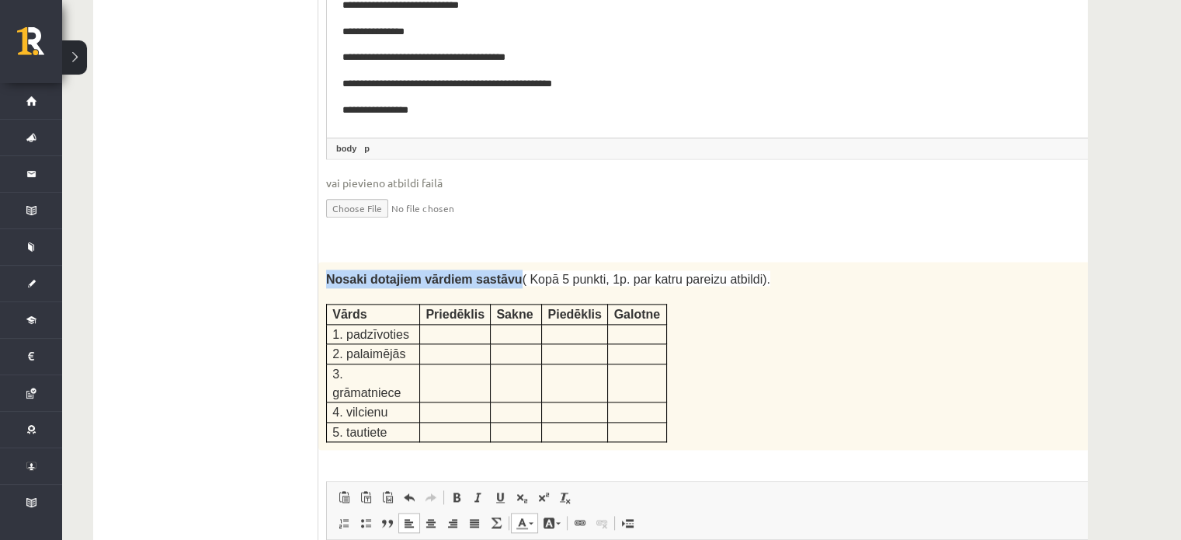
drag, startPoint x: 326, startPoint y: 224, endPoint x: 498, endPoint y: 221, distance: 171.6
click at [498, 273] on span "Nosaki dotajiem vārdiem sastāvu ( Kopā 5 punkti, 1p. par katru pareizu atbildi)." at bounding box center [548, 279] width 444 height 13
drag, startPoint x: 497, startPoint y: 223, endPoint x: 325, endPoint y: 223, distance: 171.6
click at [325, 262] on div "Nosaki dotajiem vārdiem sastāvu ( Kopā 5 punkti, 1p. par katru pareizu atbildi)…" at bounding box center [734, 356] width 832 height 188
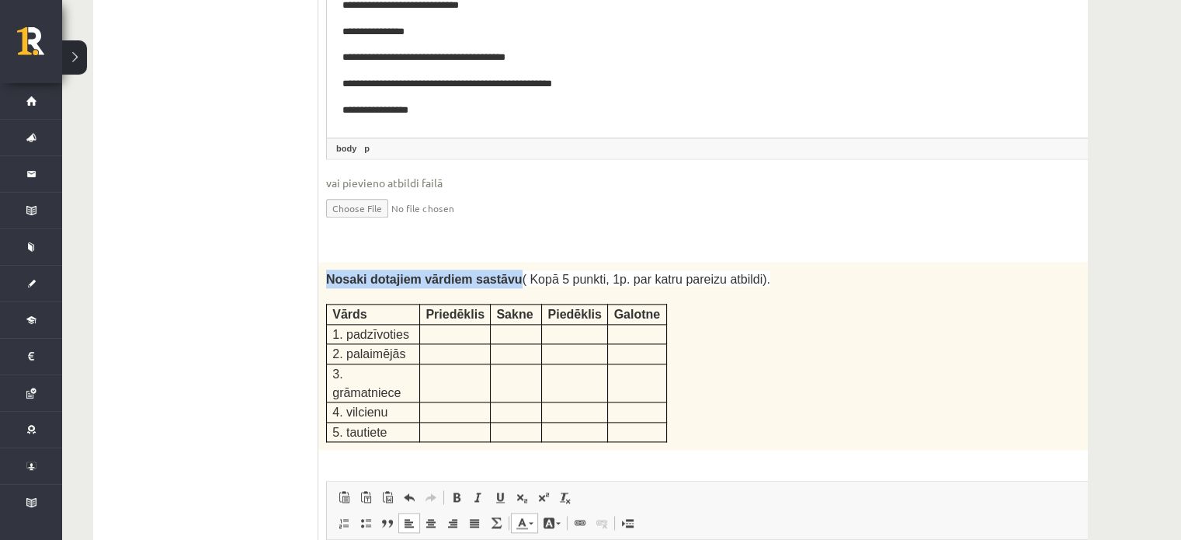
scroll to position [2537, 0]
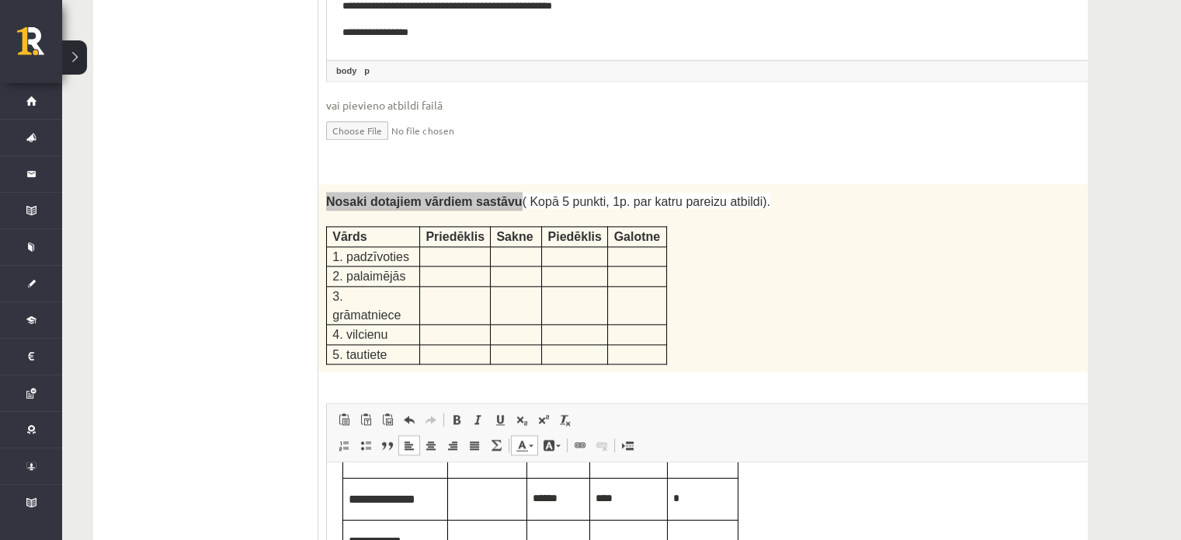
click at [571, 538] on p "Editor, wiswyg-editor-user-answer-47433850065540" at bounding box center [558, 539] width 51 height 17
click at [696, 539] on p "Editor, wiswyg-editor-user-answer-47433850065540" at bounding box center [702, 539] width 59 height 17
drag, startPoint x: 407, startPoint y: 586, endPoint x: 361, endPoint y: 589, distance: 45.9
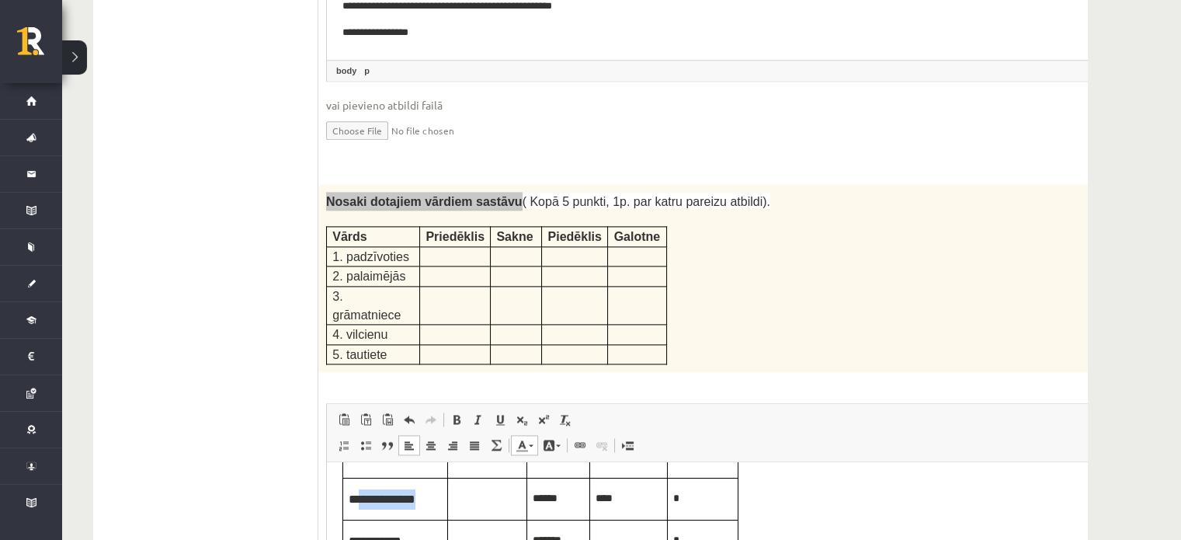
drag, startPoint x: 430, startPoint y: 496, endPoint x: 358, endPoint y: 502, distance: 72.5
click at [358, 502] on p "**********" at bounding box center [395, 499] width 93 height 20
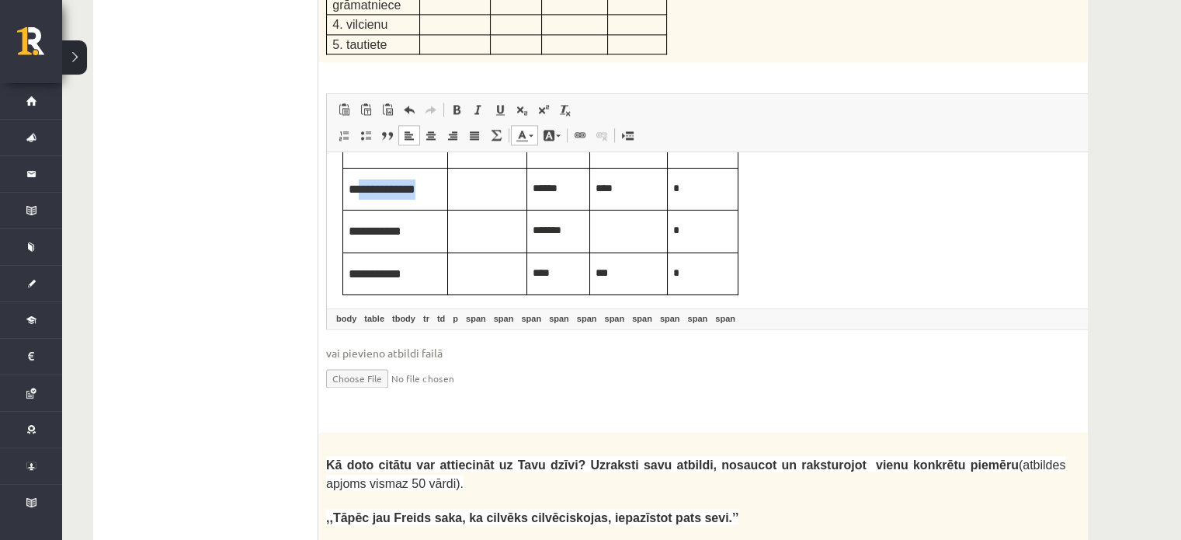
scroll to position [2847, 0]
click at [826, 276] on fieldset "Rich Text Editor, wiswyg-editor-user-answer-47433850065540 Editor toolbars Past…" at bounding box center [734, 249] width 817 height 315
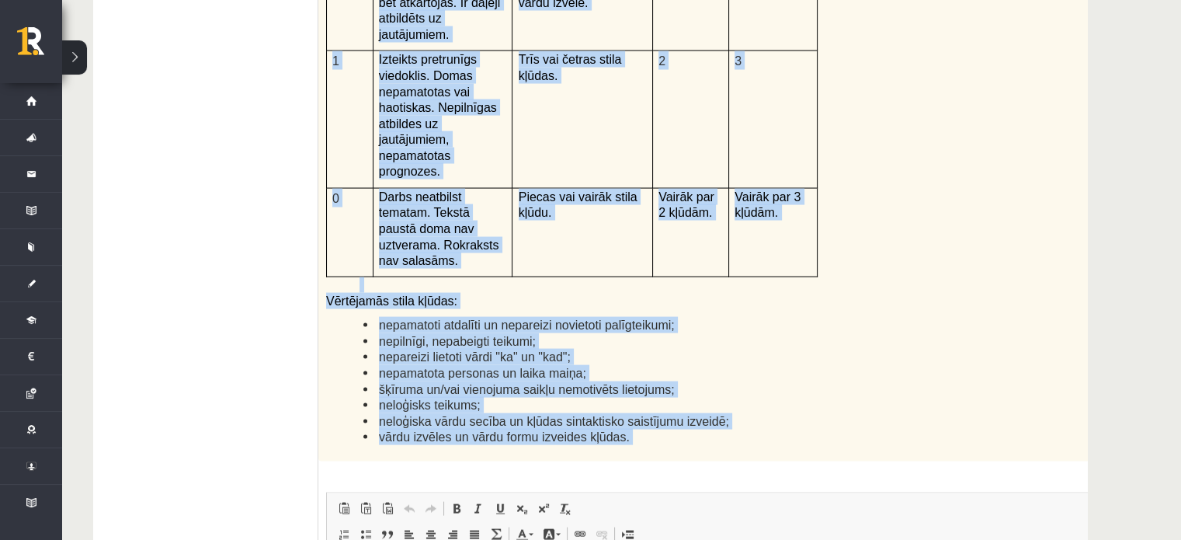
scroll to position [3701, 0]
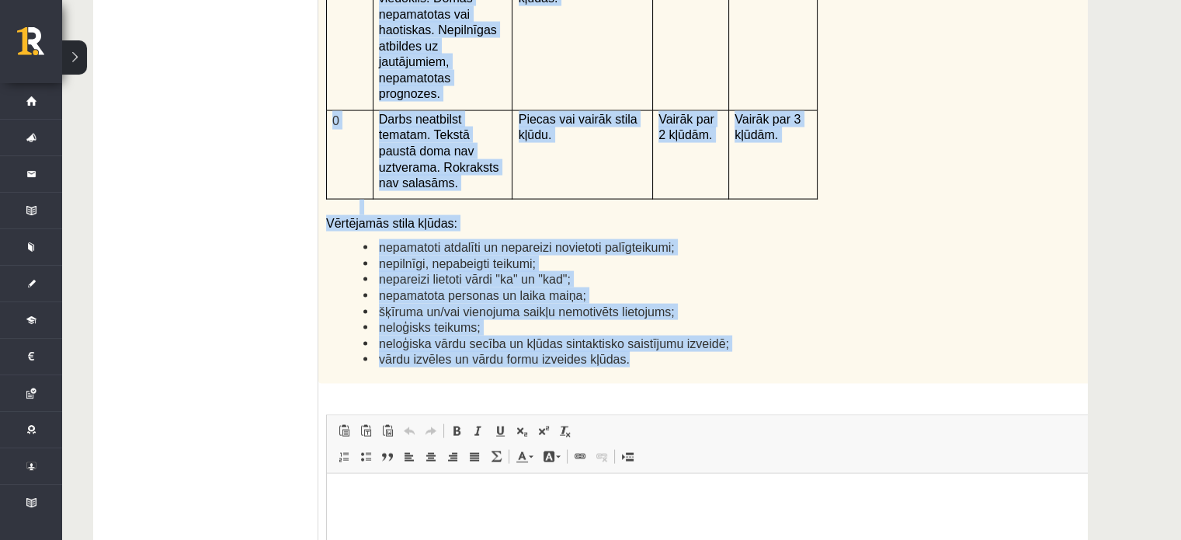
drag, startPoint x: 319, startPoint y: 218, endPoint x: 787, endPoint y: 190, distance: 469.0
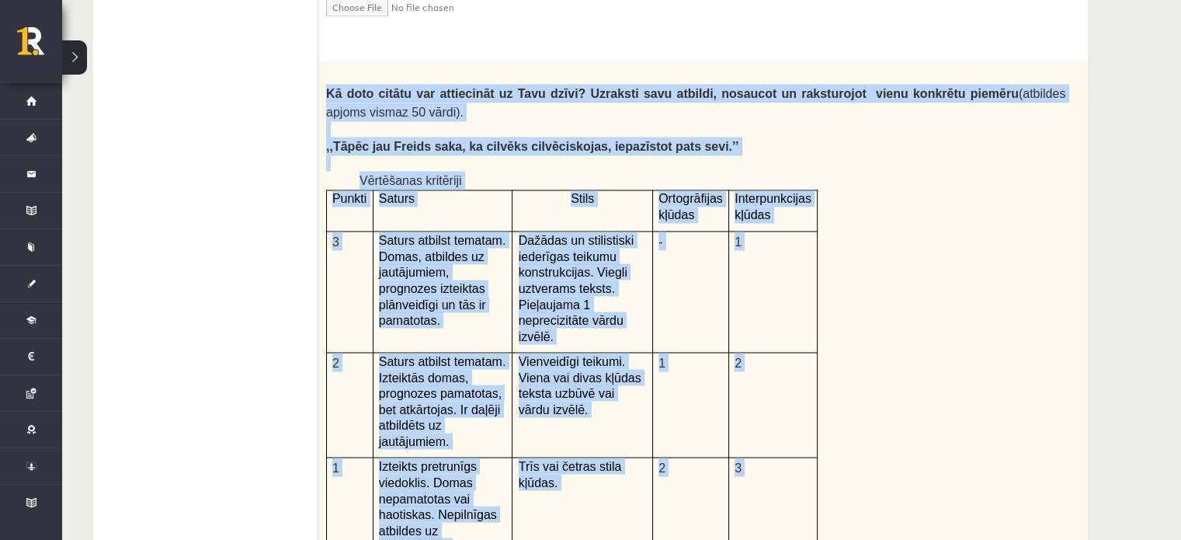
scroll to position [3116, 0]
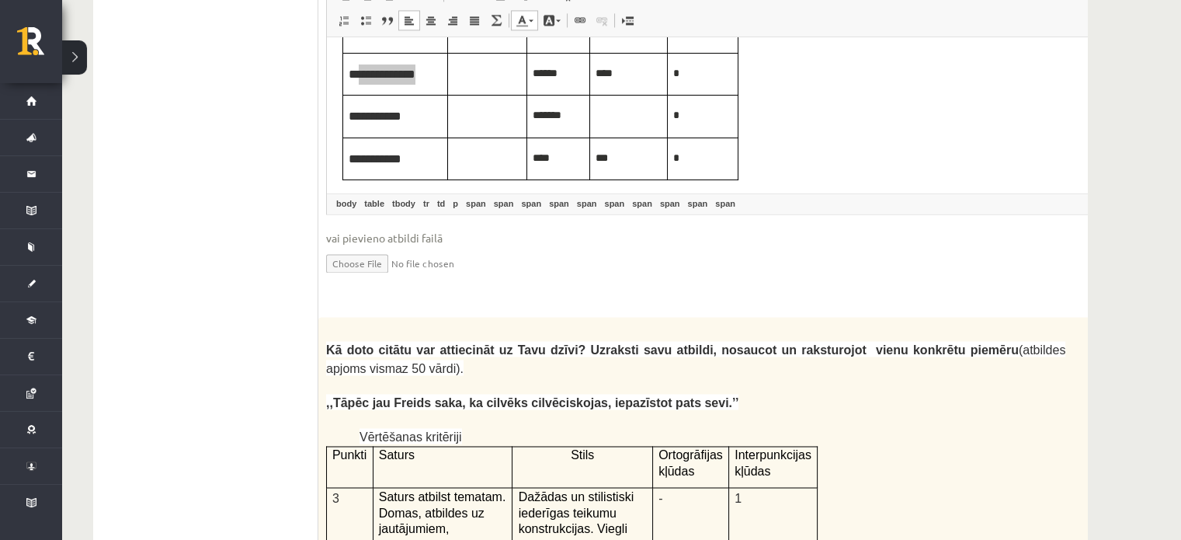
scroll to position [3038, 0]
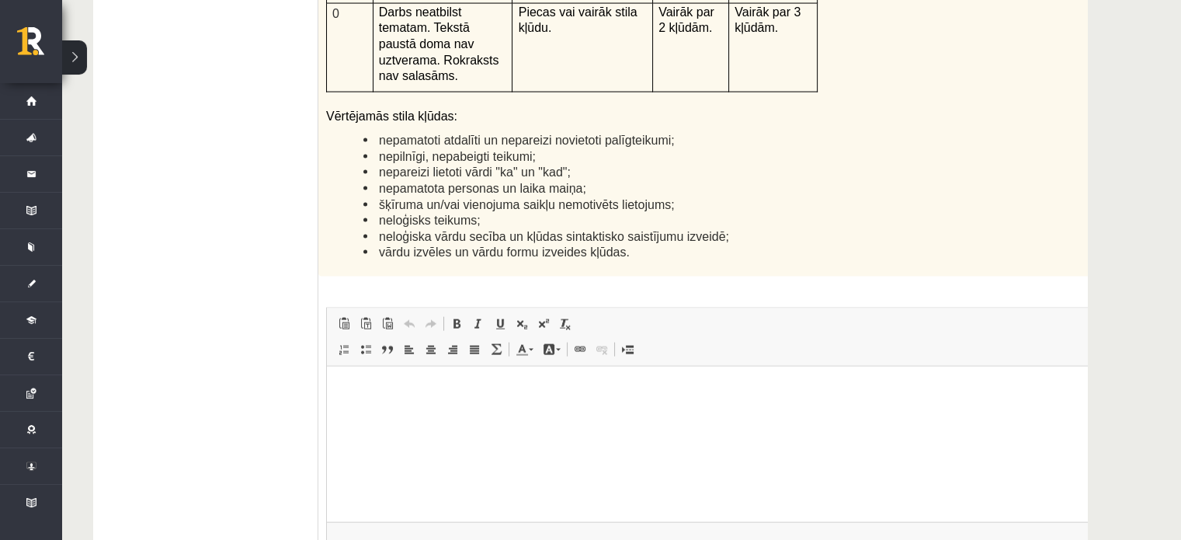
scroll to position [3815, 0]
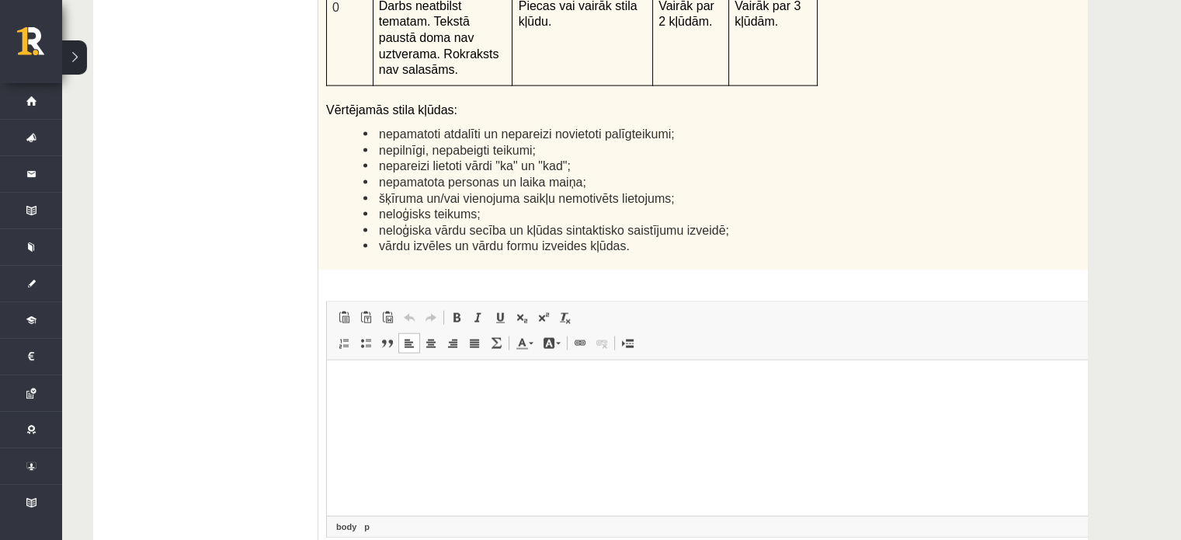
click at [497, 407] on html at bounding box center [734, 383] width 815 height 47
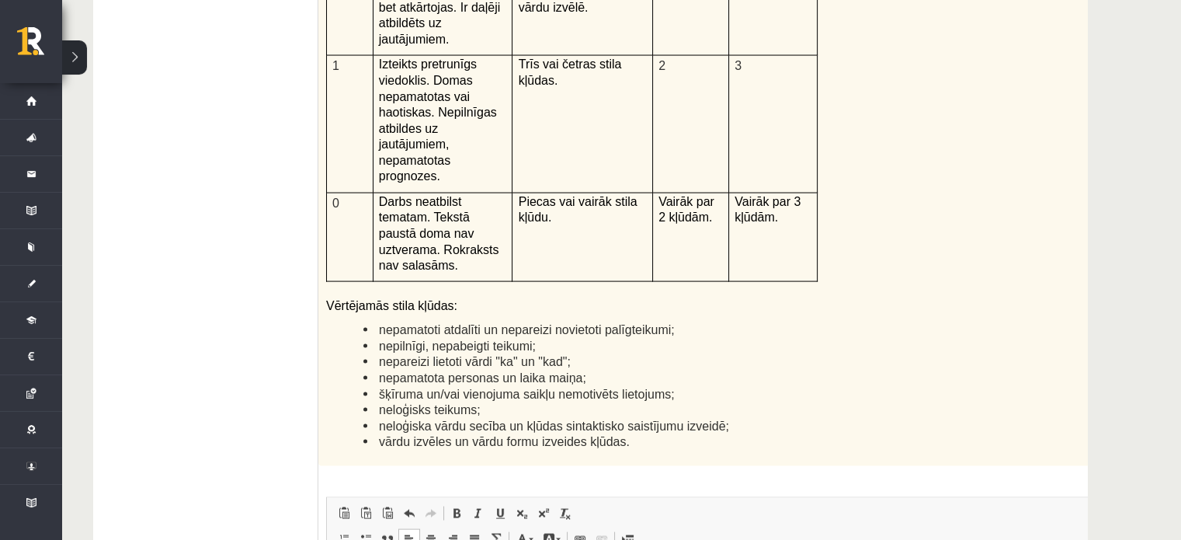
scroll to position [3582, 0]
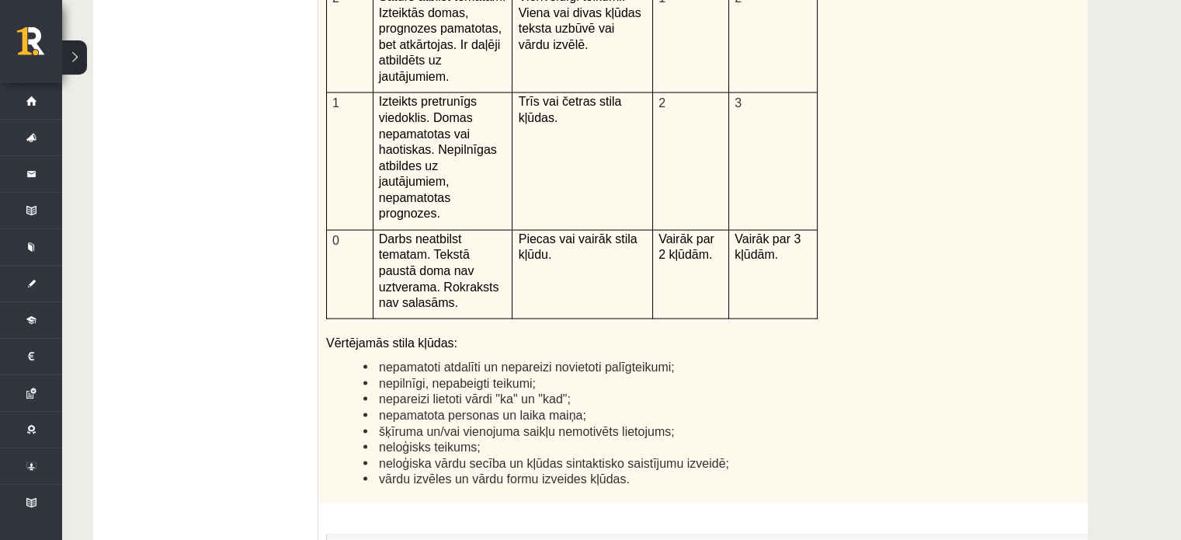
drag, startPoint x: 637, startPoint y: 613, endPoint x: 336, endPoint y: 603, distance: 301.5
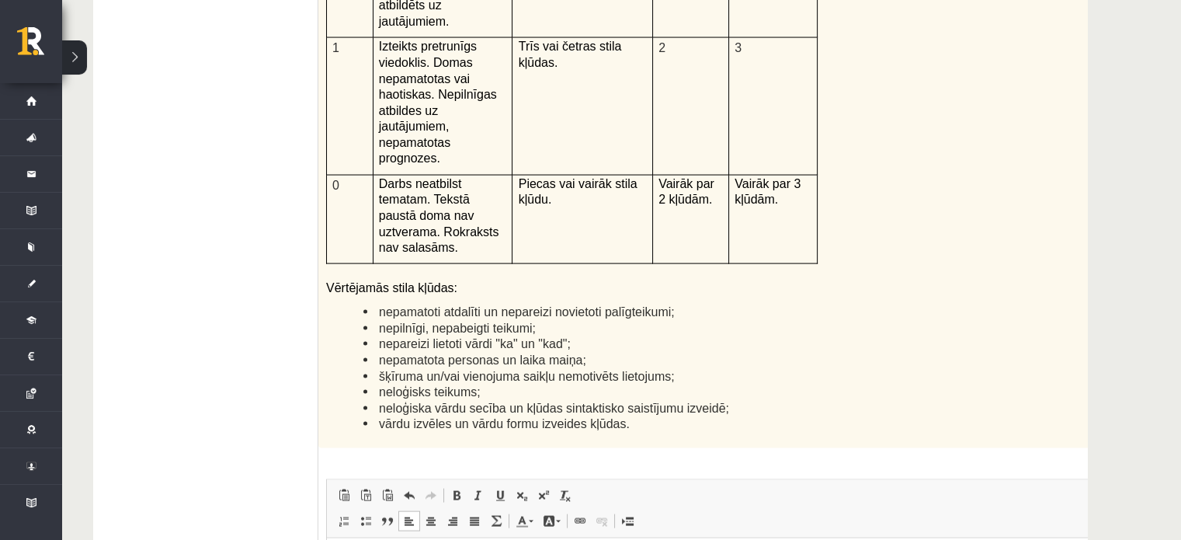
scroll to position [3659, 0]
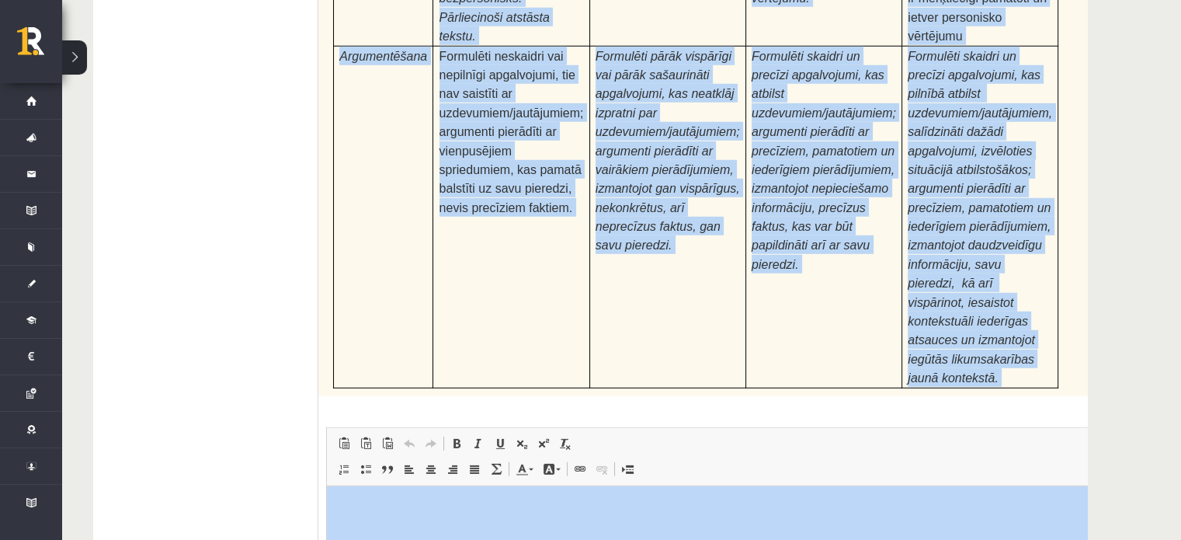
scroll to position [4902, 0]
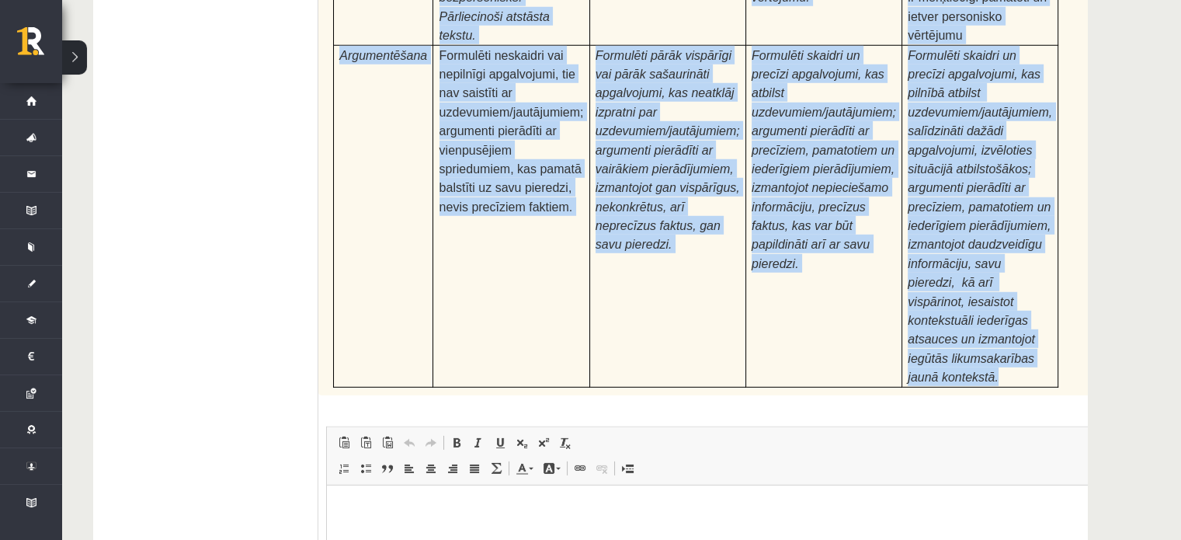
drag, startPoint x: 323, startPoint y: 179, endPoint x: 997, endPoint y: 112, distance: 677.3
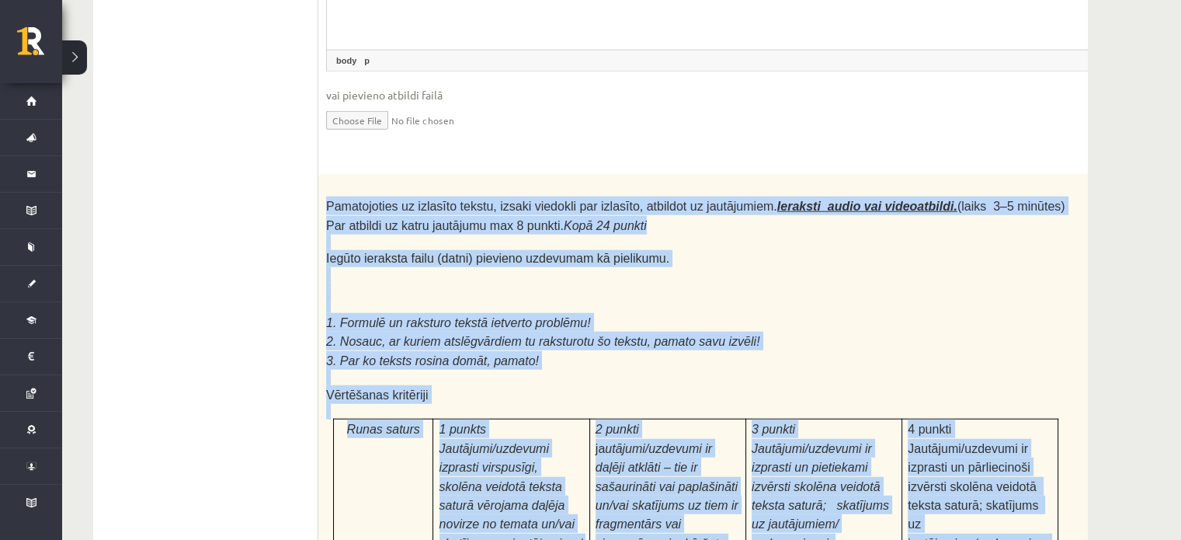
scroll to position [4125, 0]
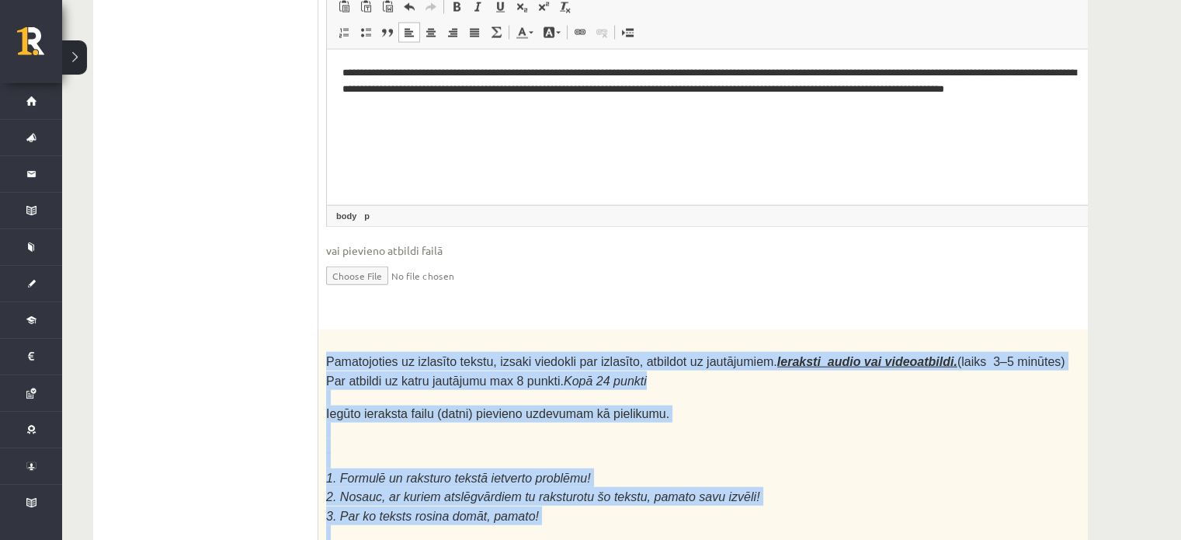
click at [462, 438] on p at bounding box center [695, 446] width 739 height 16
drag, startPoint x: 903, startPoint y: 306, endPoint x: 974, endPoint y: 276, distance: 77.3
click at [905, 468] on p "1. Formulē un raksturo tekstā ietverto problēmu!" at bounding box center [695, 477] width 739 height 19
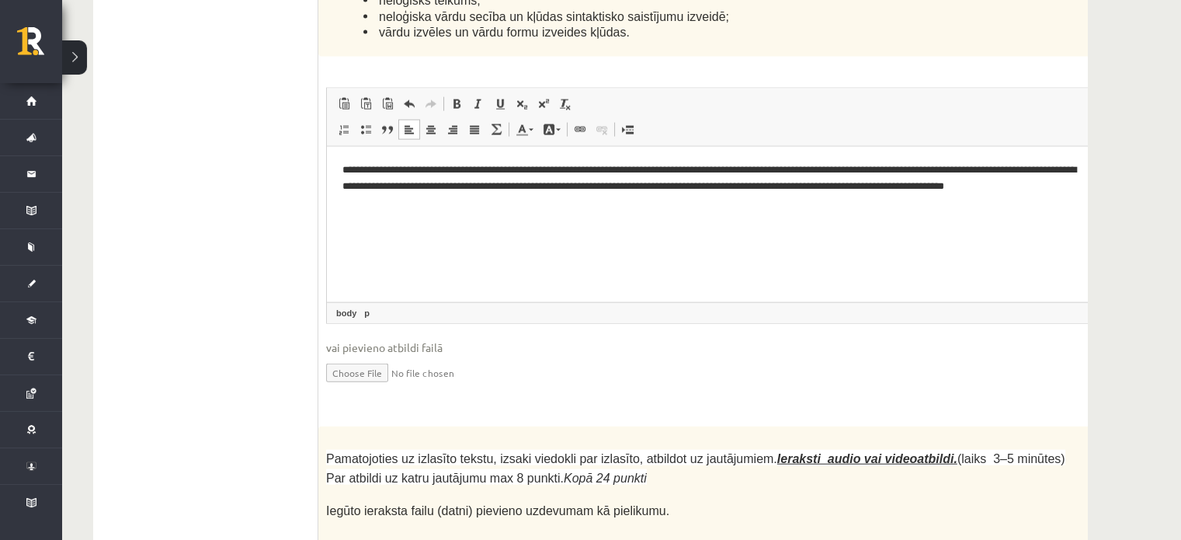
click at [1000, 339] on span "vai pievieno atbildi failā" at bounding box center [734, 347] width 817 height 16
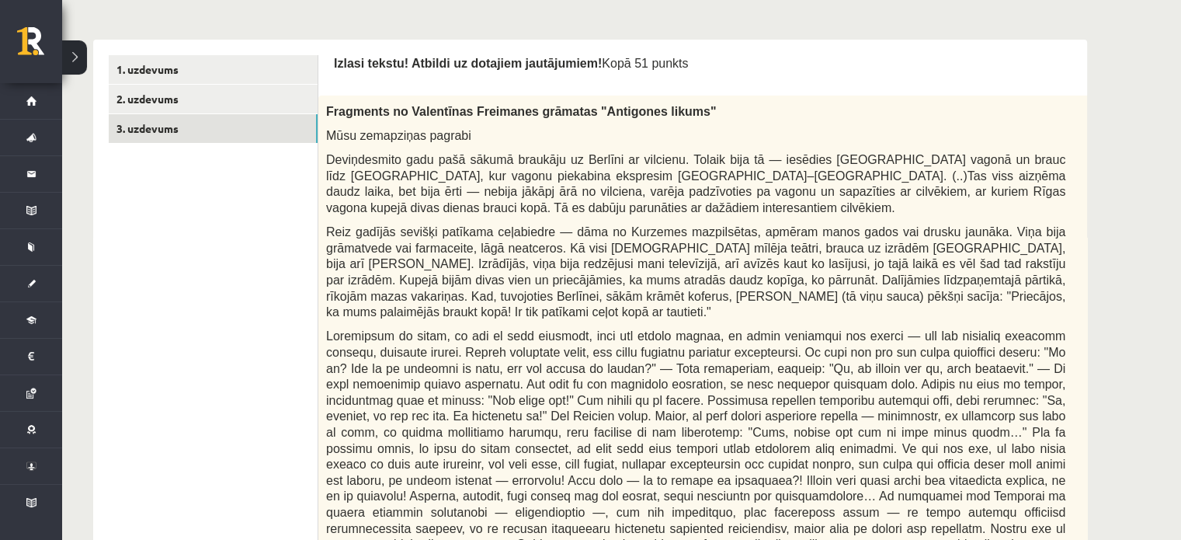
scroll to position [612, 0]
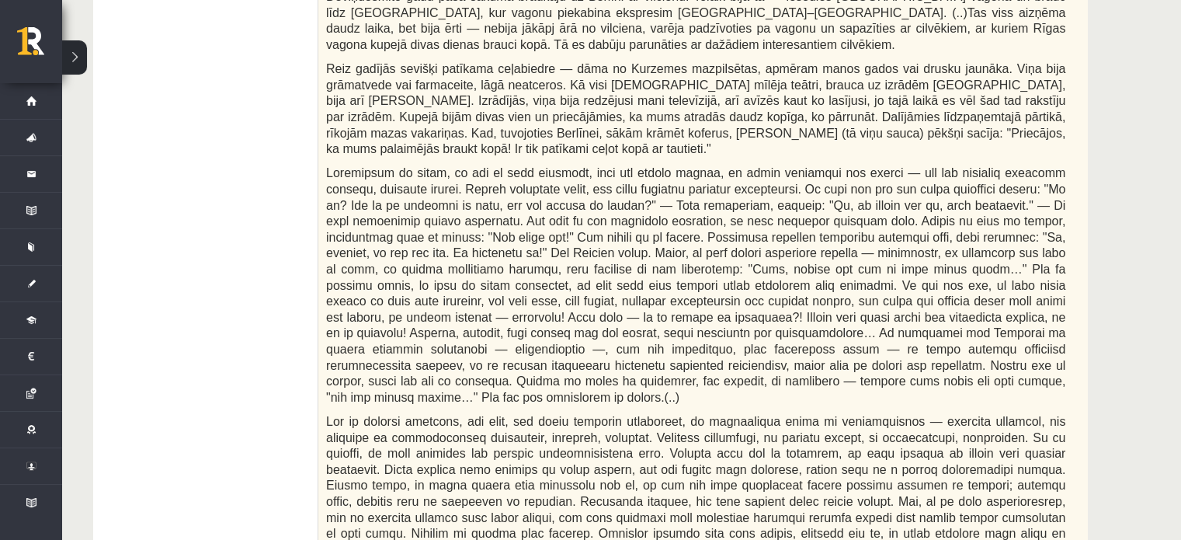
drag, startPoint x: 875, startPoint y: 254, endPoint x: 1111, endPoint y: 66, distance: 301.7
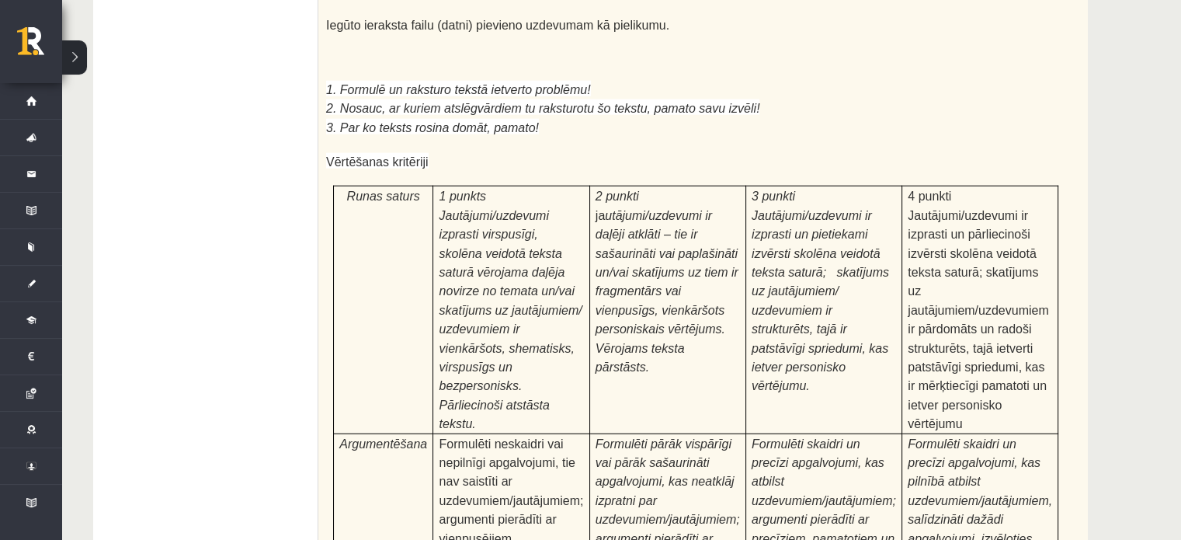
scroll to position [4902, 0]
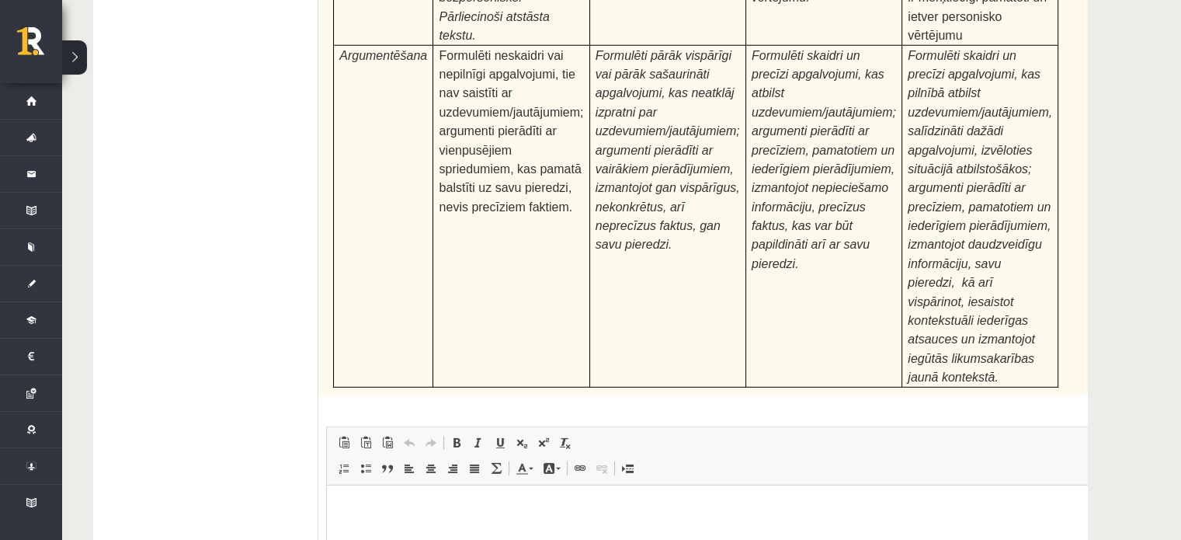
type input "**********"
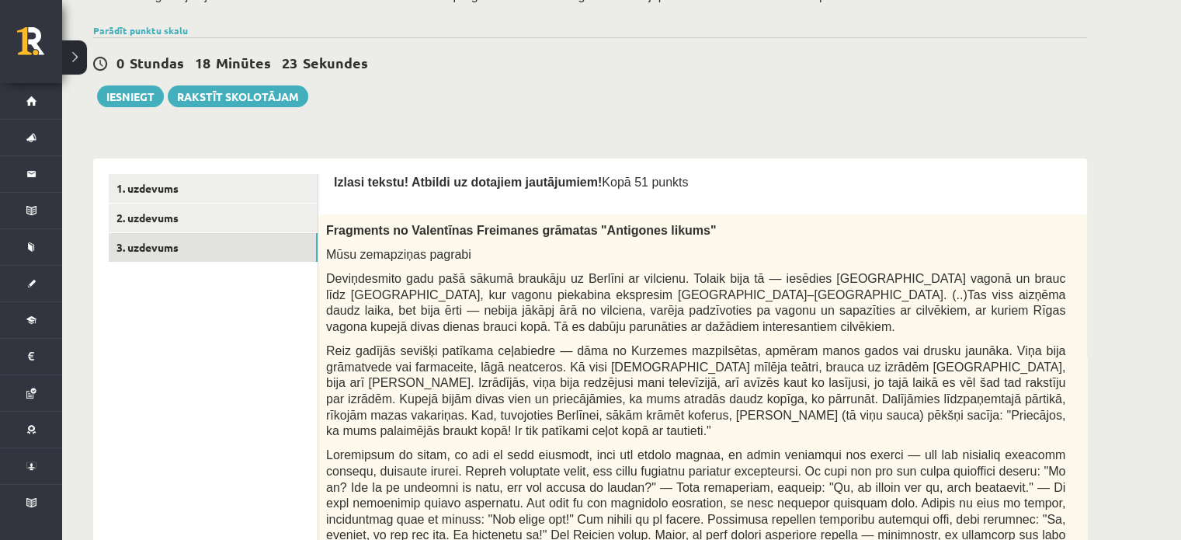
scroll to position [350, 0]
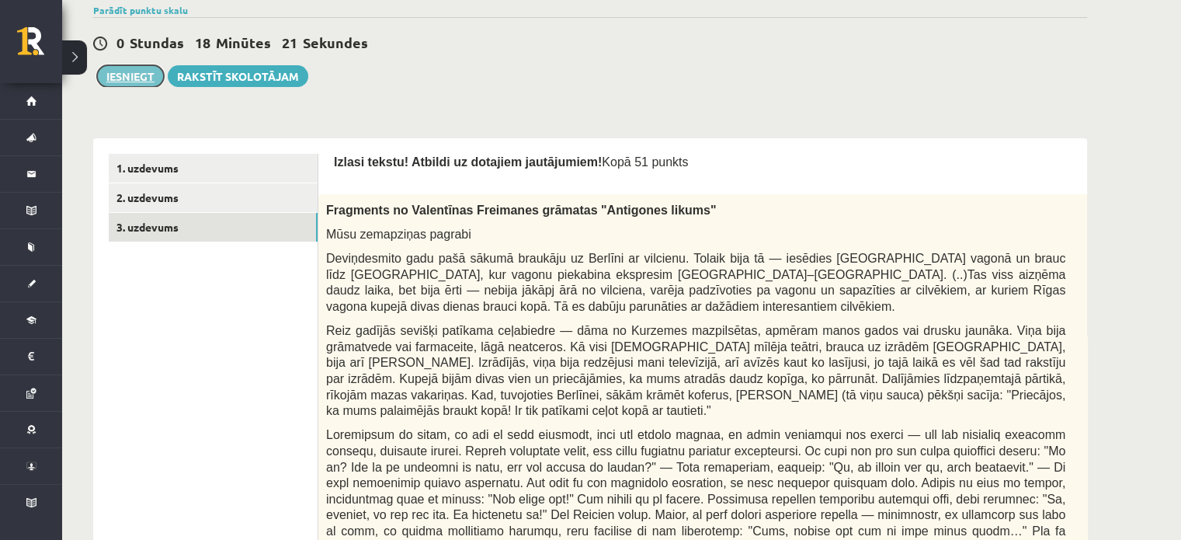
click at [134, 80] on button "Iesniegt" at bounding box center [130, 76] width 67 height 22
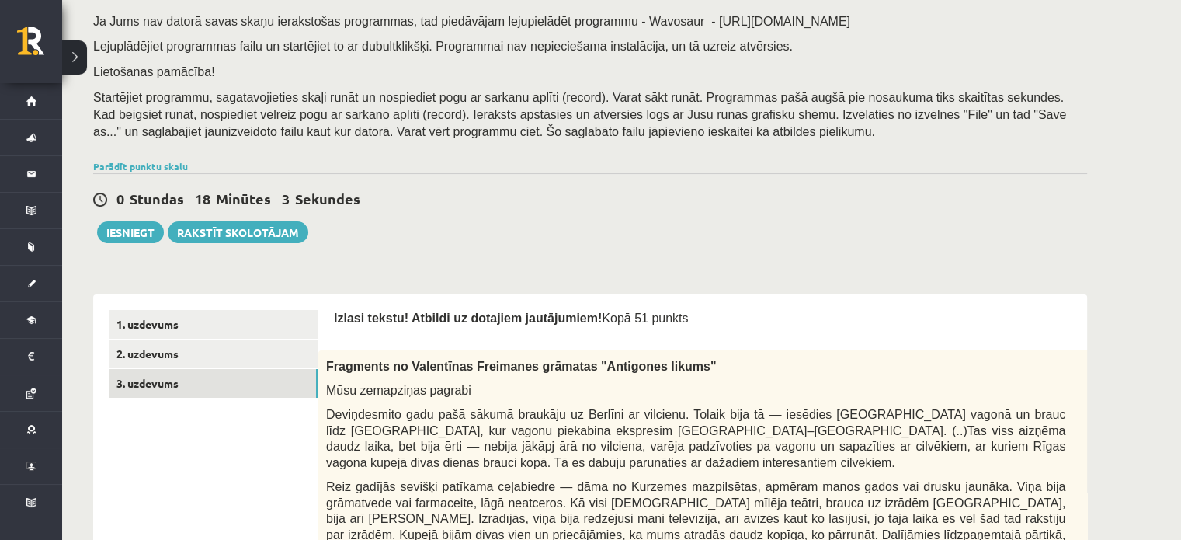
scroll to position [195, 0]
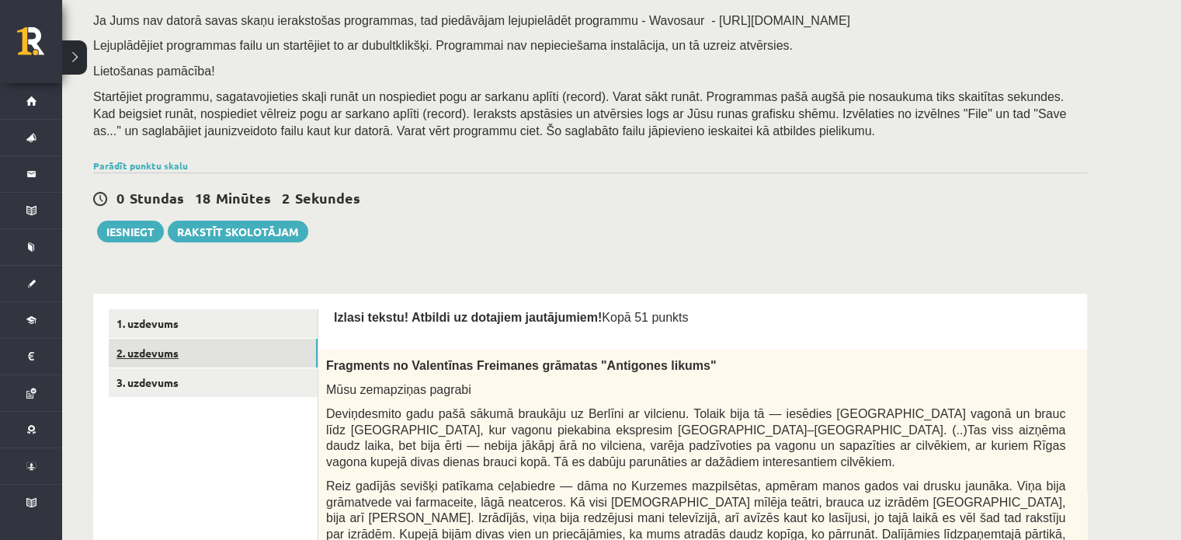
click at [152, 359] on link "2. uzdevums" at bounding box center [213, 353] width 209 height 29
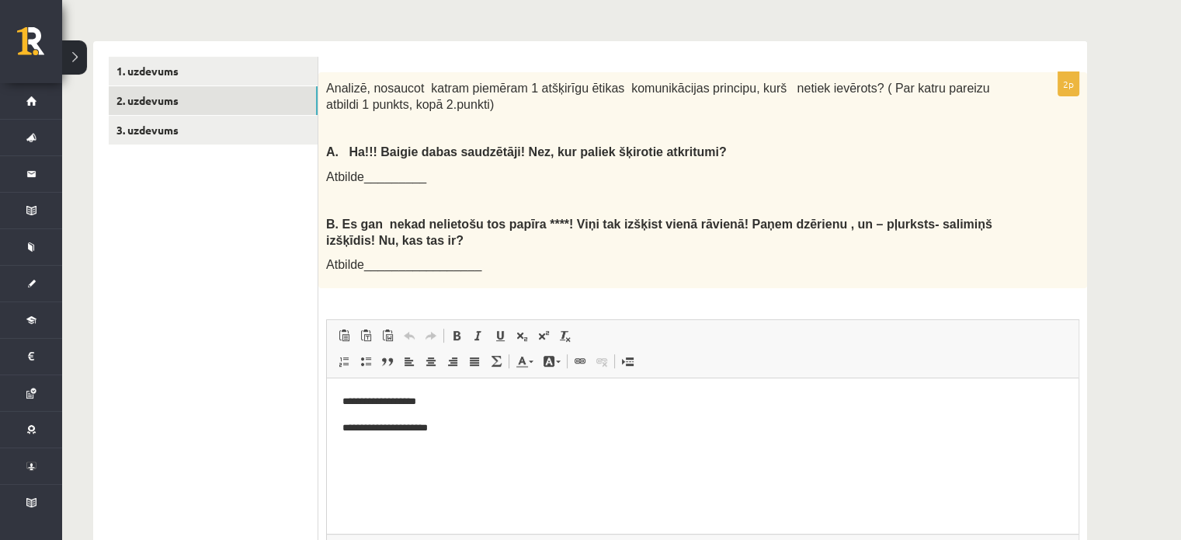
scroll to position [273, 0]
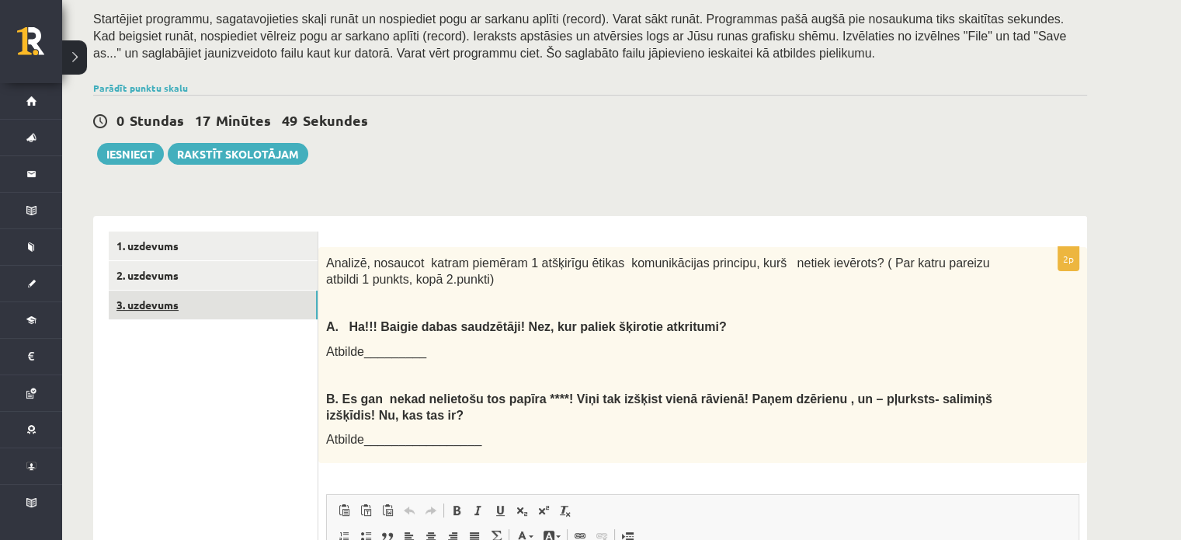
click at [155, 306] on link "3. uzdevums" at bounding box center [213, 304] width 209 height 29
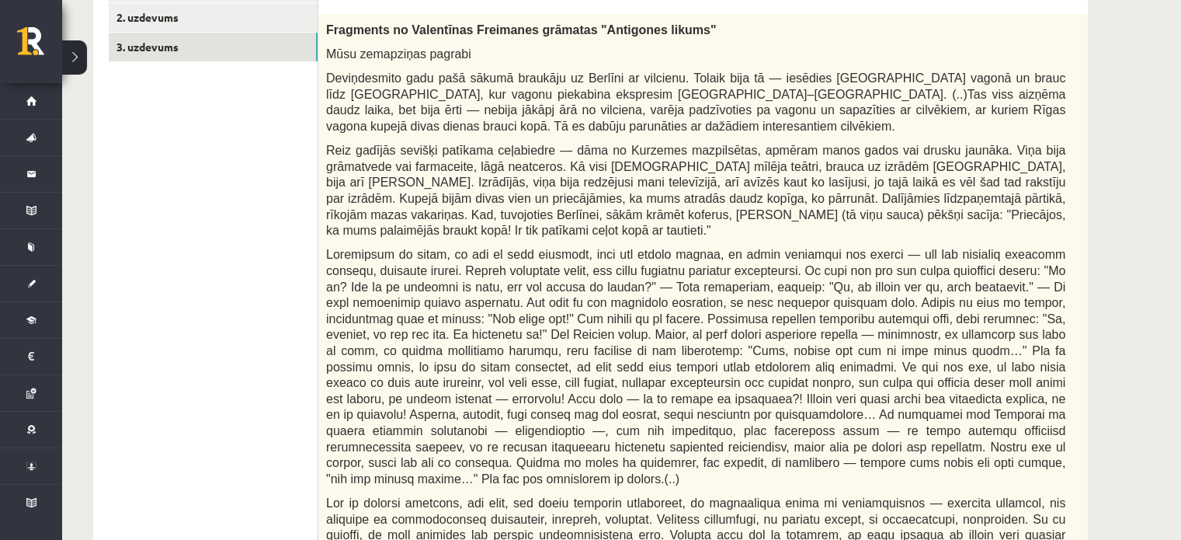
scroll to position [337, 0]
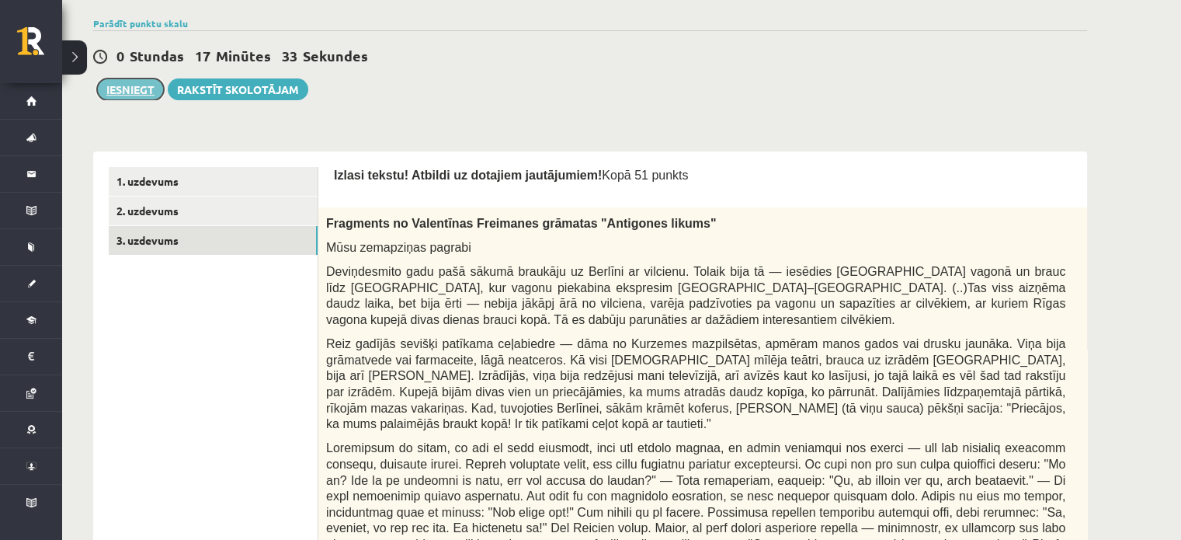
click at [115, 96] on button "Iesniegt" at bounding box center [130, 89] width 67 height 22
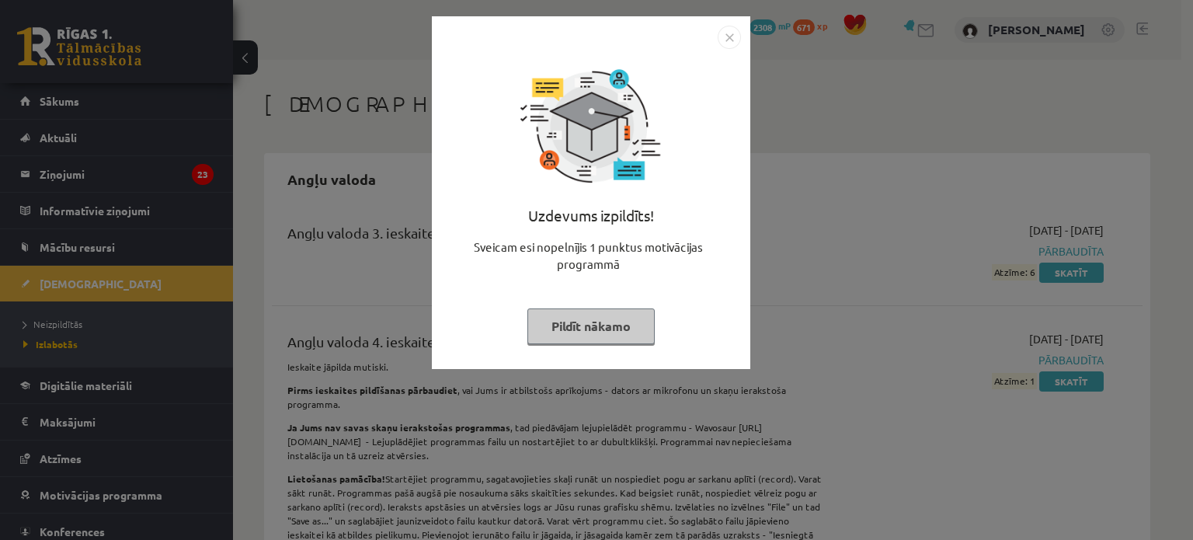
click at [615, 329] on button "Pildīt nākamo" at bounding box center [590, 326] width 127 height 36
